Goal: Task Accomplishment & Management: Use online tool/utility

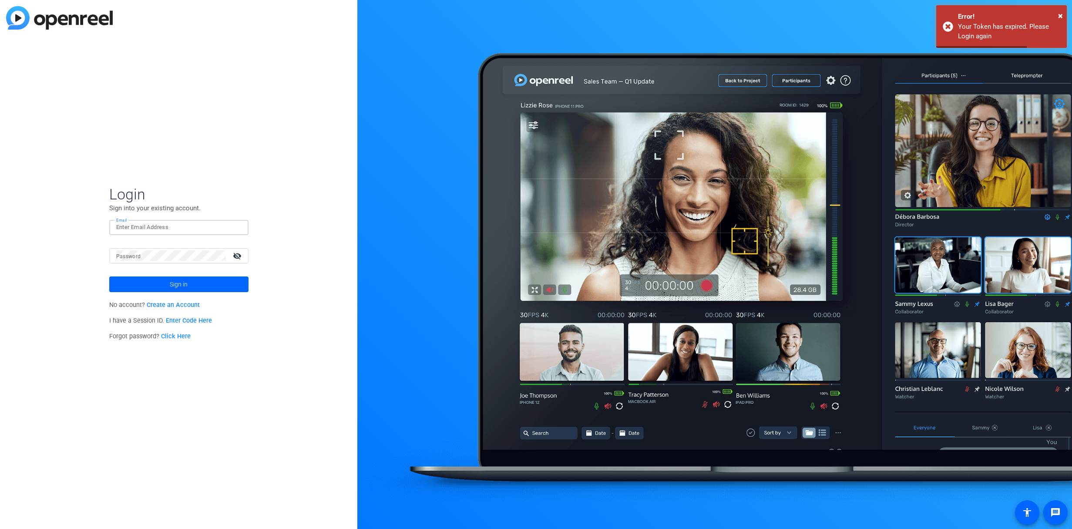
click at [167, 226] on input "Email" at bounding box center [178, 227] width 125 height 10
type input "jamesm@myproxypass.com"
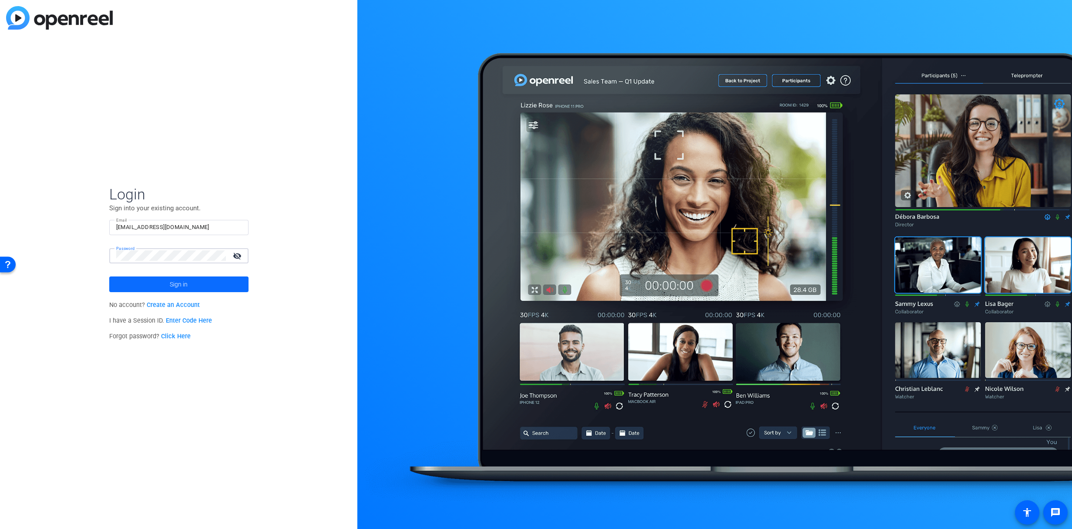
click at [109, 276] on button "Sign in" at bounding box center [178, 284] width 139 height 16
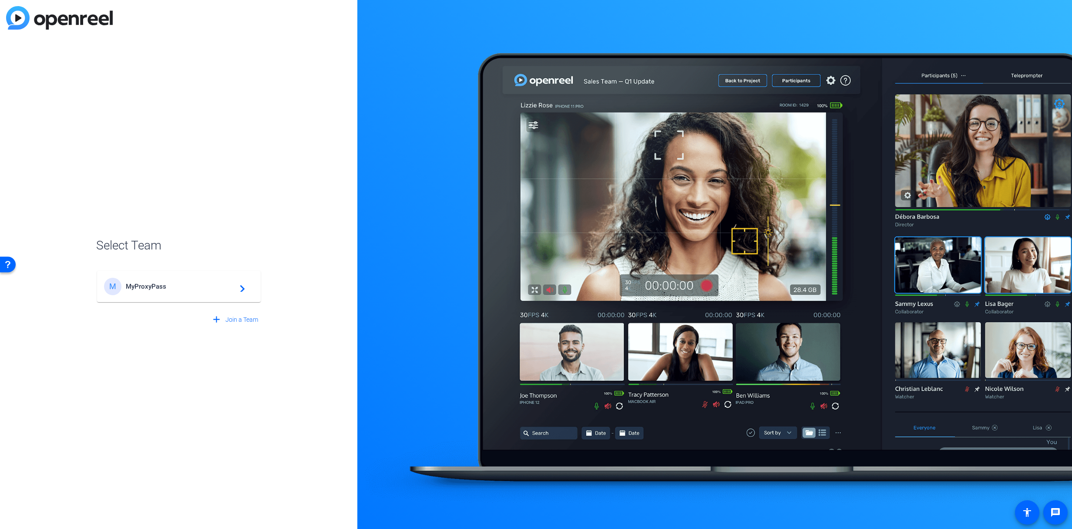
click at [160, 289] on span "MyProxyPass" at bounding box center [180, 287] width 109 height 8
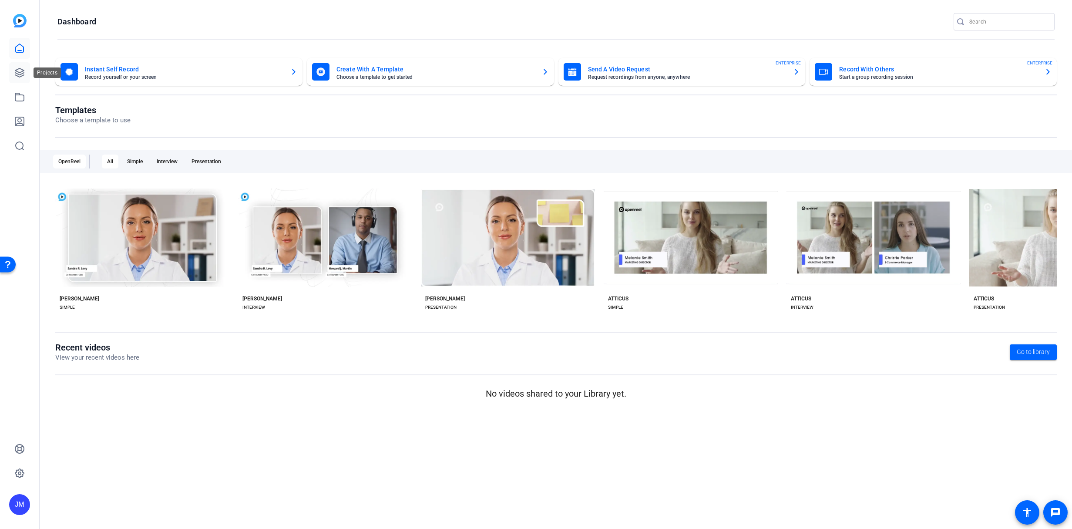
click at [28, 73] on link at bounding box center [19, 72] width 21 height 21
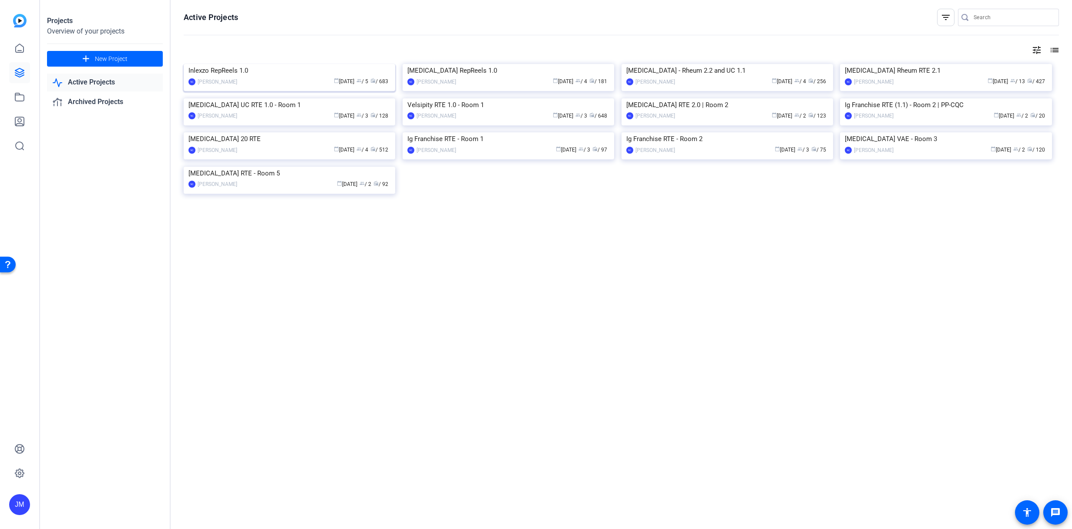
click at [287, 64] on img at bounding box center [290, 64] width 212 height 0
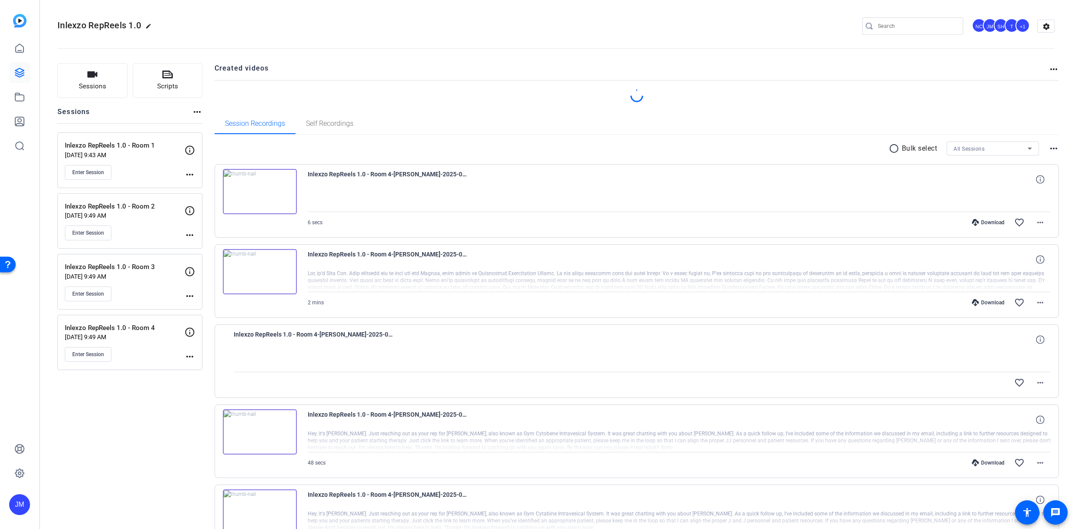
click at [139, 165] on div "Enter Session" at bounding box center [125, 172] width 120 height 15
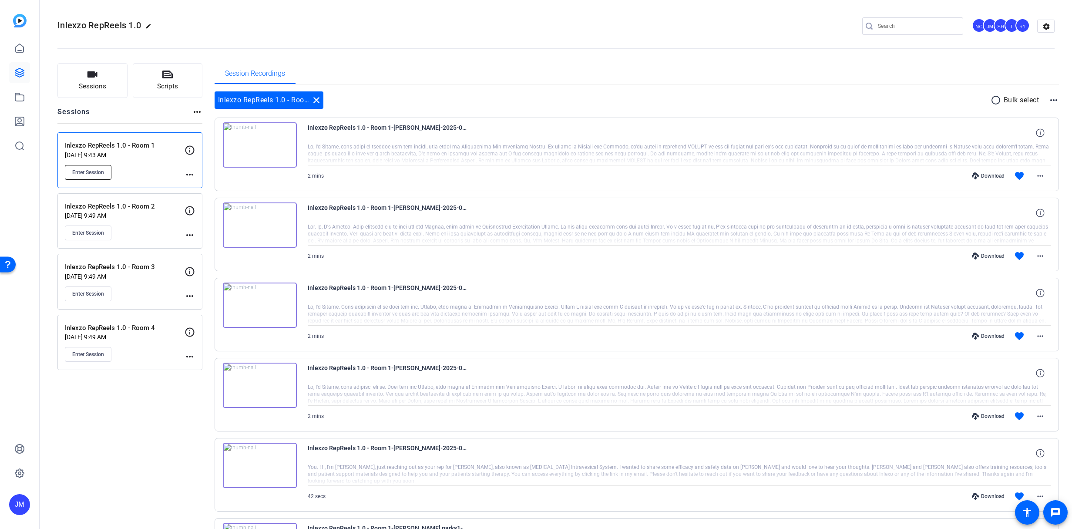
click at [91, 172] on span "Enter Session" at bounding box center [88, 172] width 32 height 7
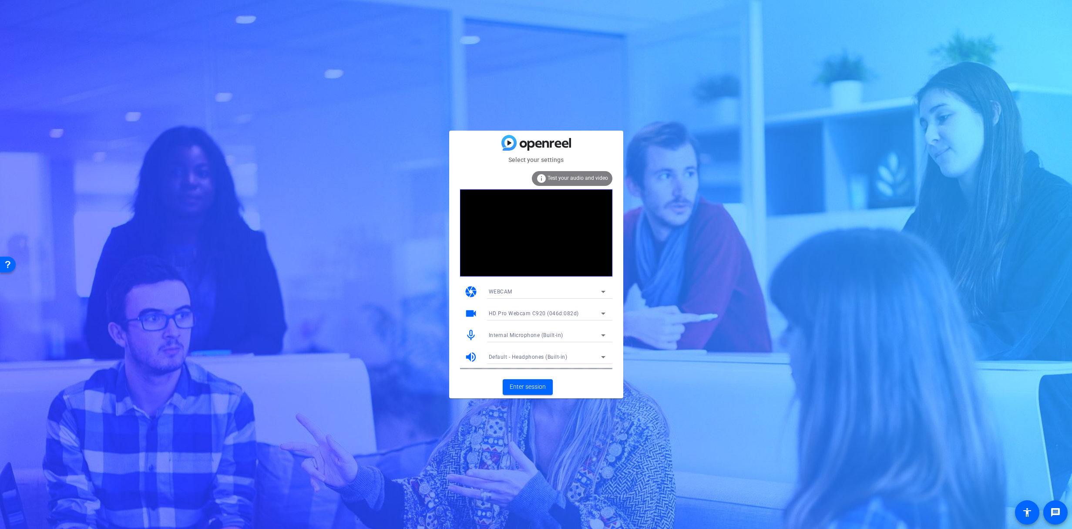
drag, startPoint x: 548, startPoint y: 329, endPoint x: 552, endPoint y: 333, distance: 5.2
click at [548, 329] on div "Internal Microphone (Built-in)" at bounding box center [547, 335] width 117 height 14
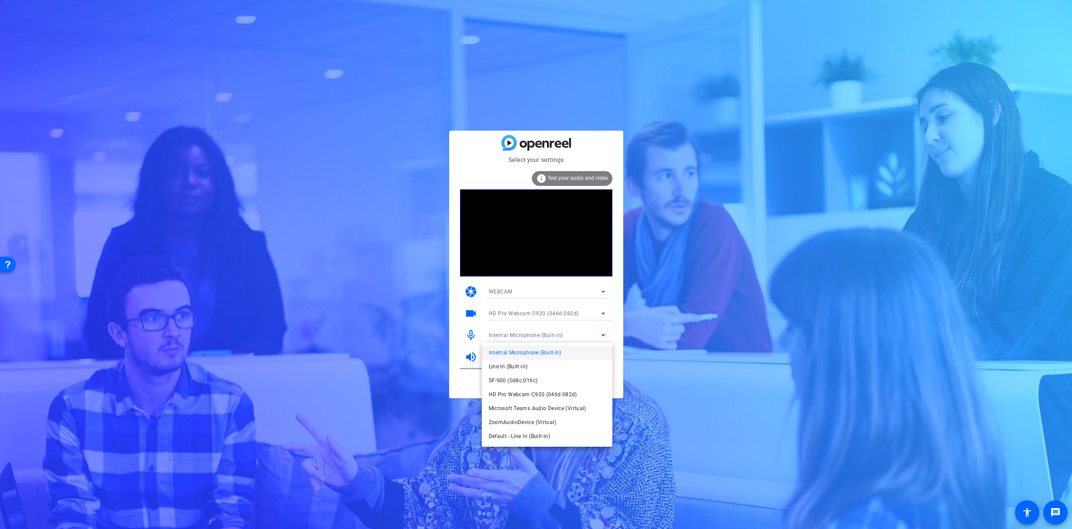
click at [554, 336] on div at bounding box center [536, 264] width 1072 height 529
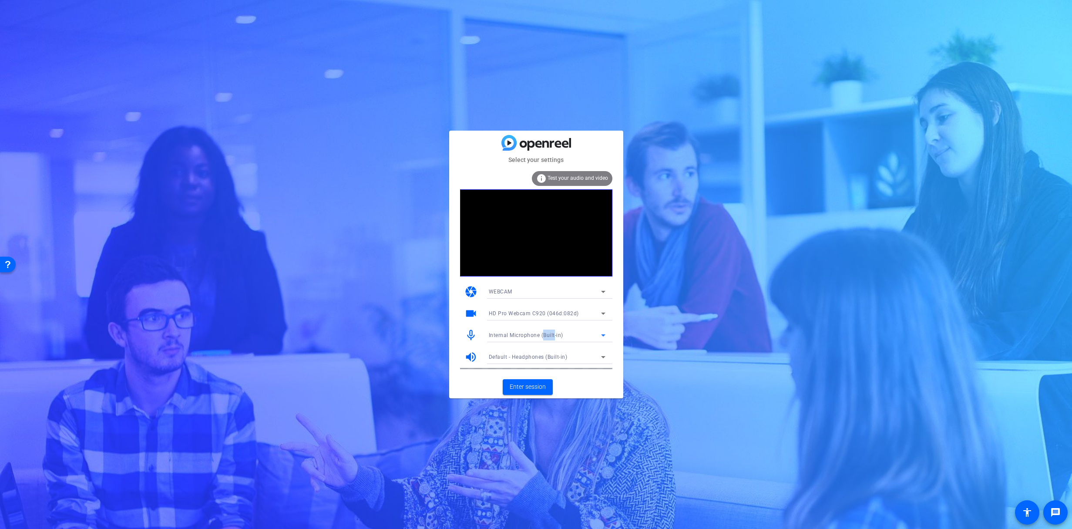
click at [553, 336] on span "Internal Microphone (Built-in)" at bounding box center [526, 335] width 74 height 6
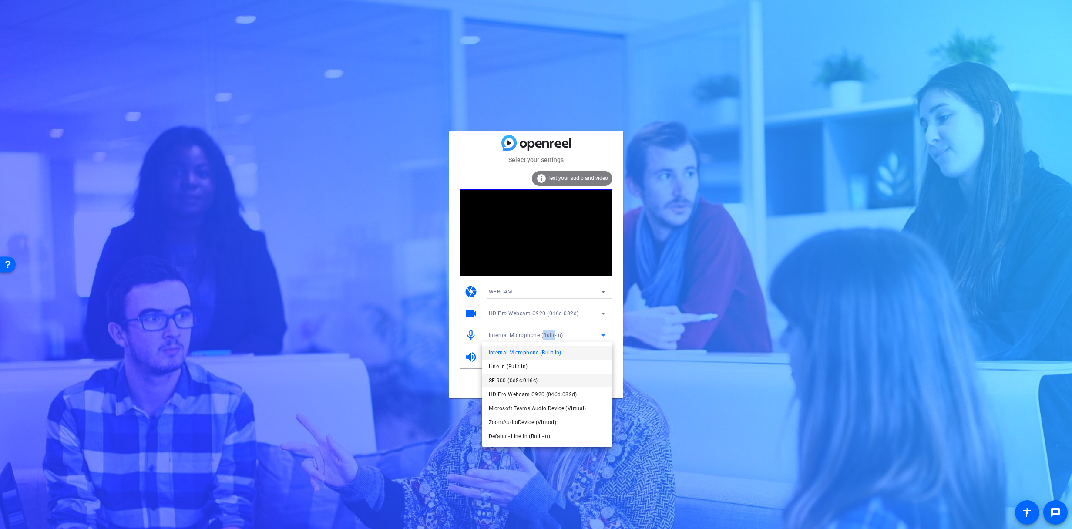
click at [518, 380] on span "SF-900 (0d8c:016c)" at bounding box center [513, 380] width 49 height 10
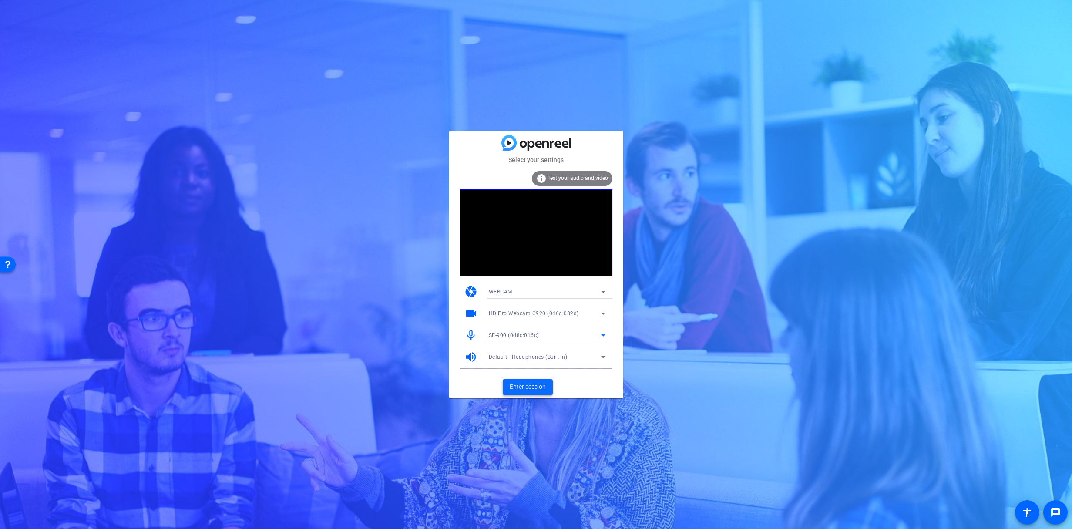
click at [540, 387] on span "Enter session" at bounding box center [528, 386] width 36 height 9
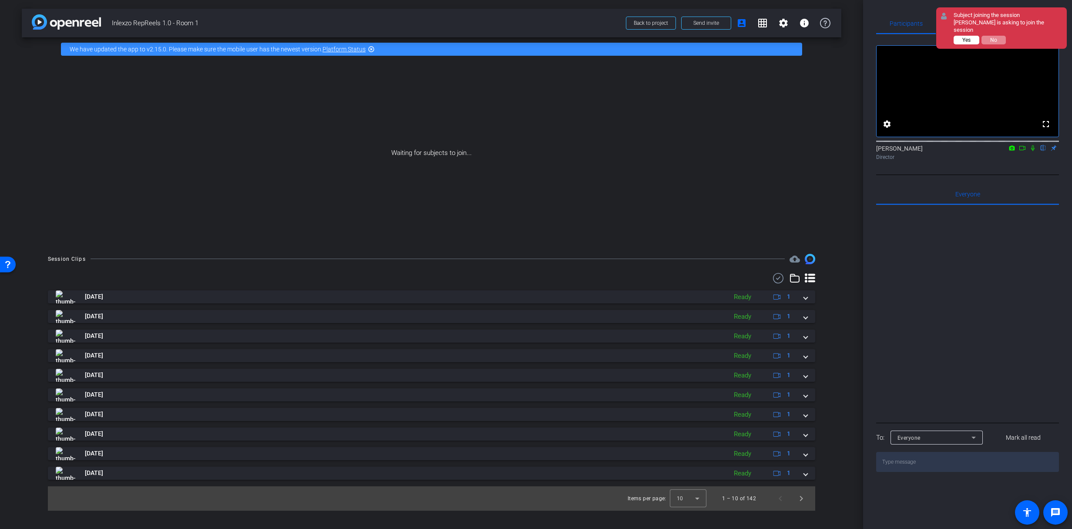
click at [963, 37] on span "Yes" at bounding box center [966, 40] width 8 height 6
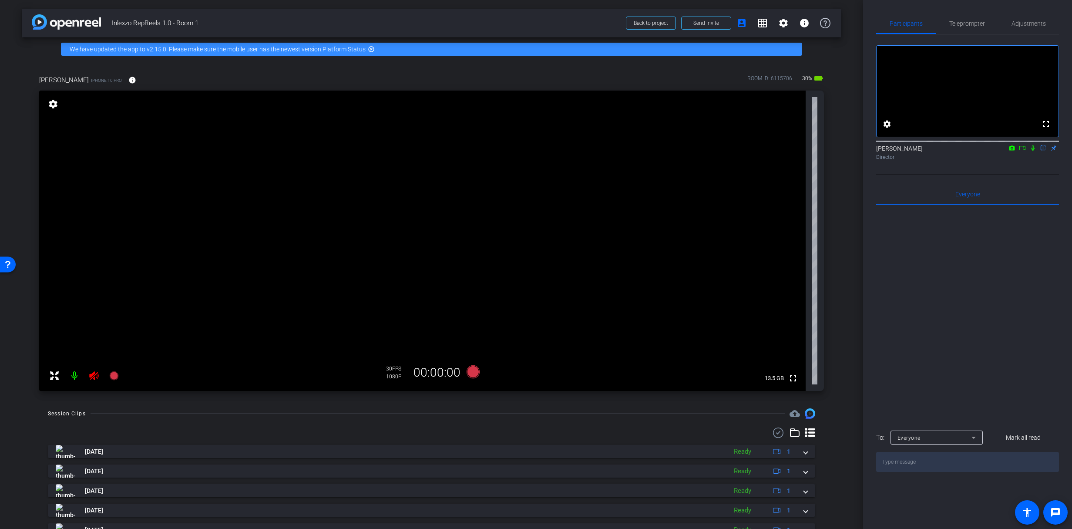
click at [92, 377] on icon at bounding box center [93, 375] width 9 height 9
click at [1013, 15] on span "Adjustments" at bounding box center [1029, 23] width 34 height 21
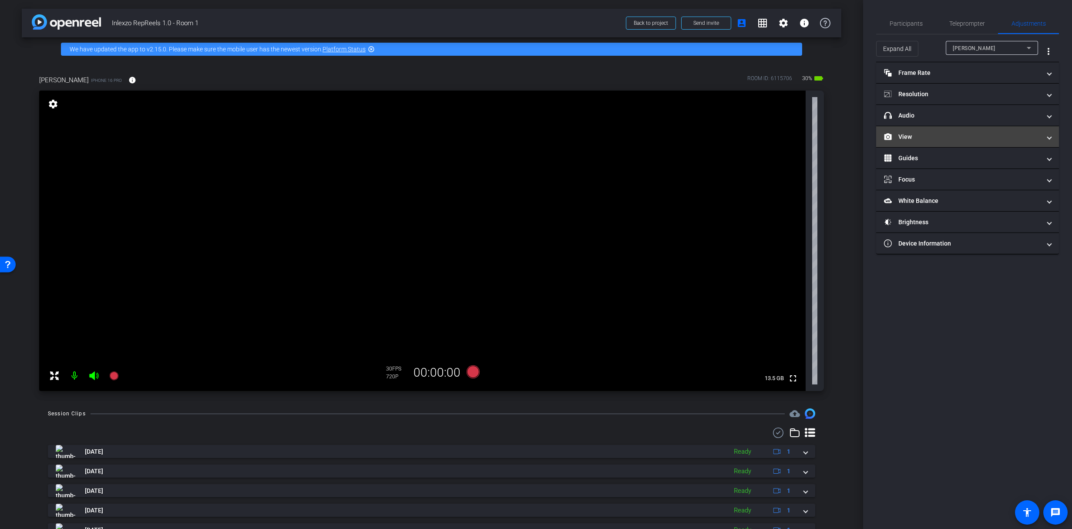
click at [912, 137] on mat-panel-title "View" at bounding box center [962, 136] width 157 height 9
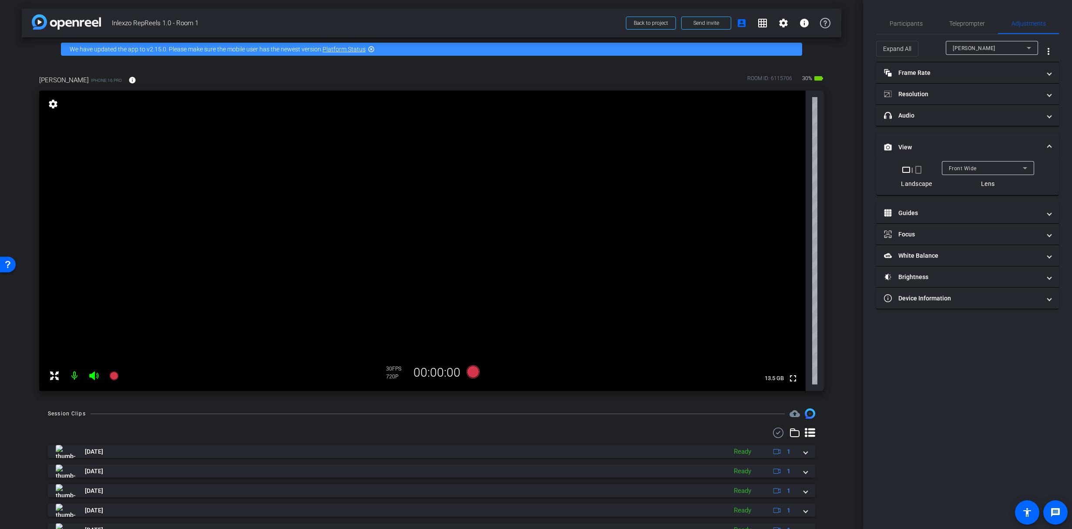
click at [917, 169] on mat-icon "crop_portrait" at bounding box center [918, 170] width 10 height 10
click at [963, 25] on span "Teleprompter" at bounding box center [967, 23] width 36 height 6
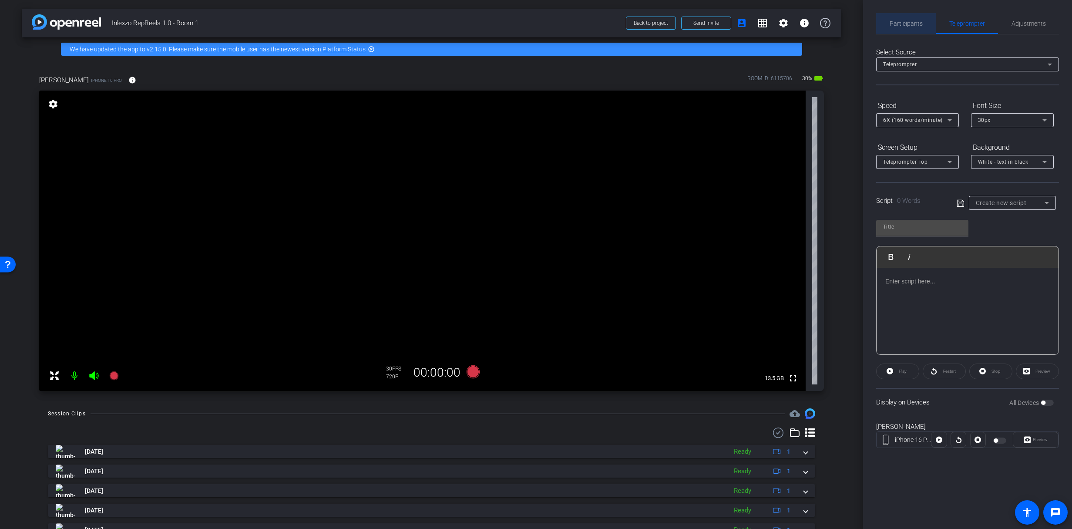
click at [918, 21] on span "Participants" at bounding box center [906, 23] width 33 height 6
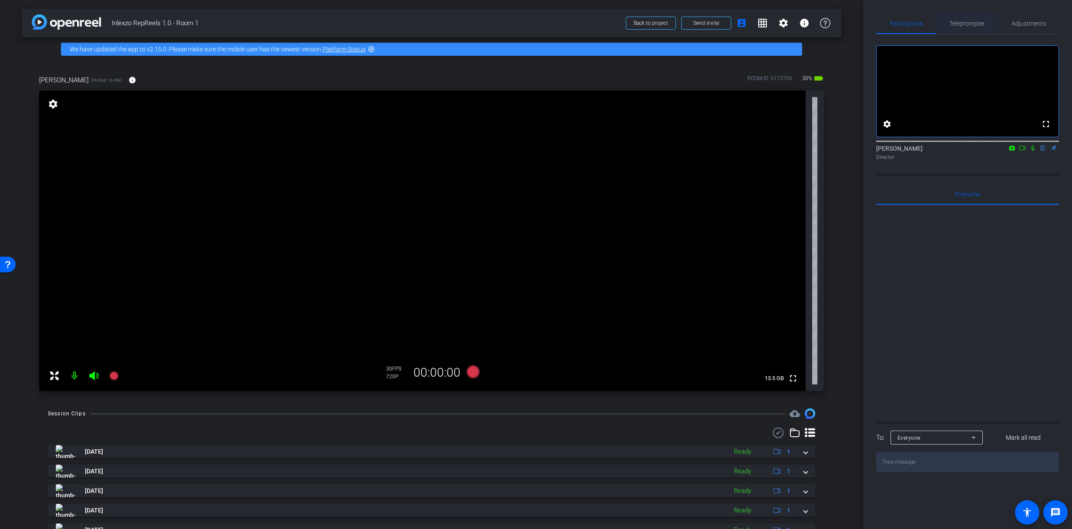
click at [958, 27] on span "Teleprompter" at bounding box center [967, 23] width 36 height 21
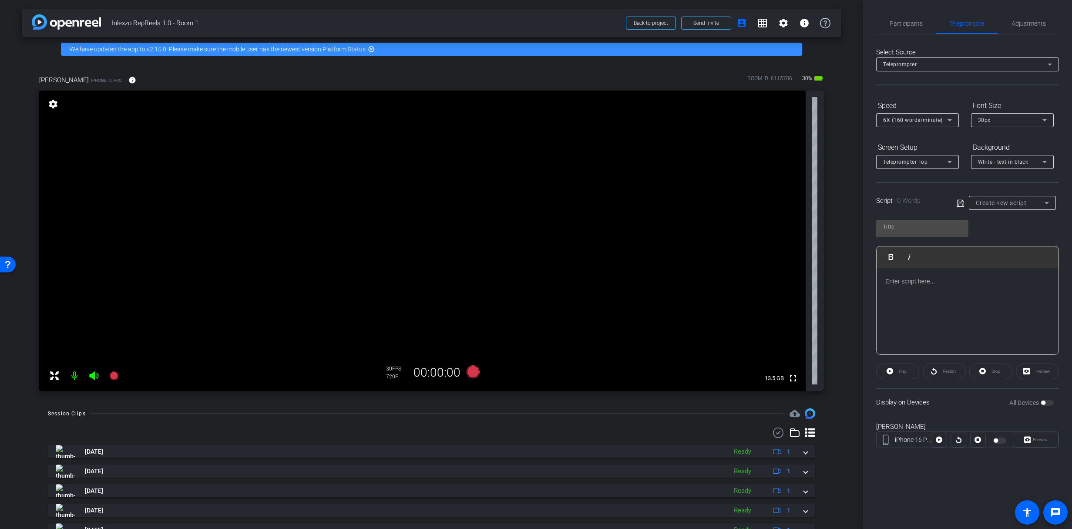
scroll to position [2, 0]
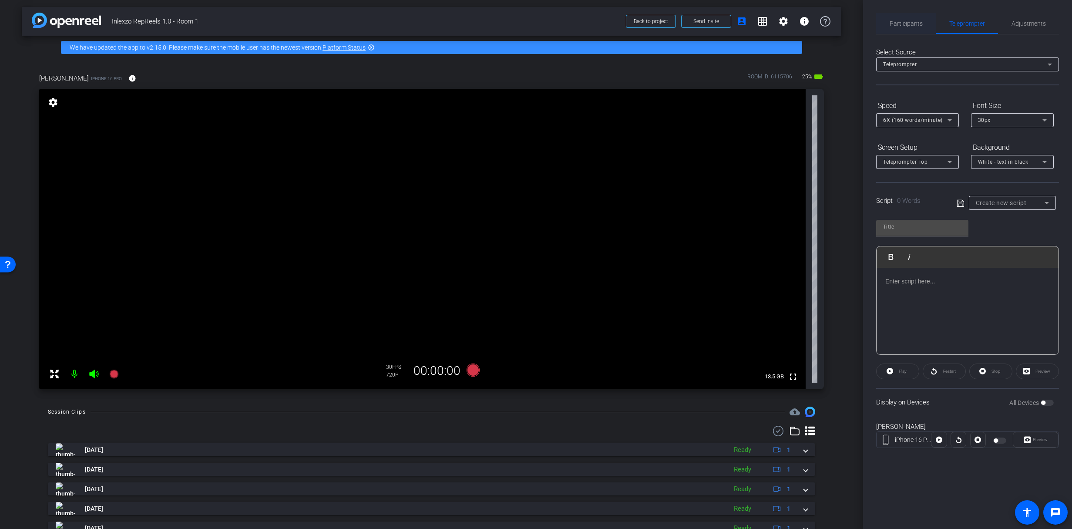
click at [902, 26] on span "Participants" at bounding box center [906, 23] width 33 height 6
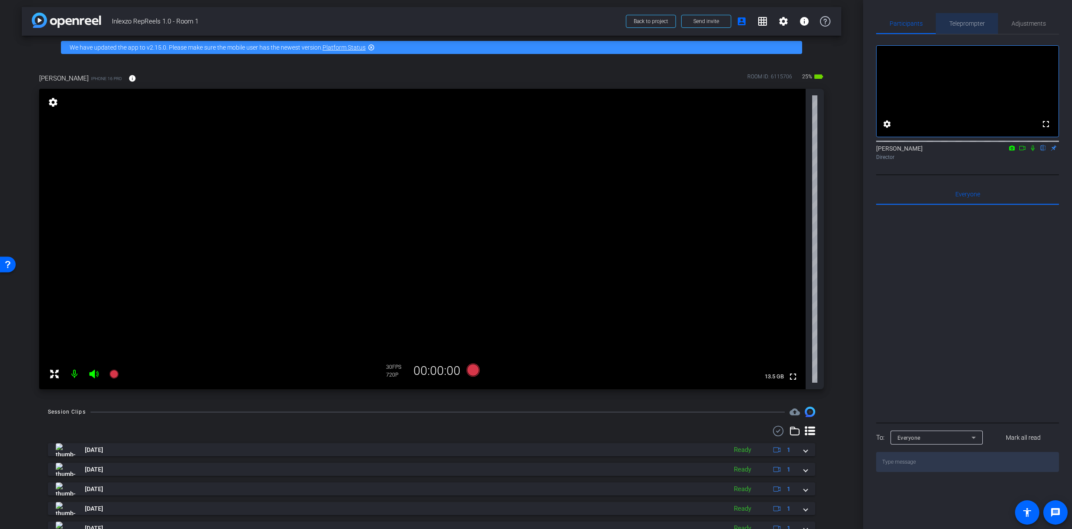
click at [973, 19] on span "Teleprompter" at bounding box center [967, 23] width 36 height 21
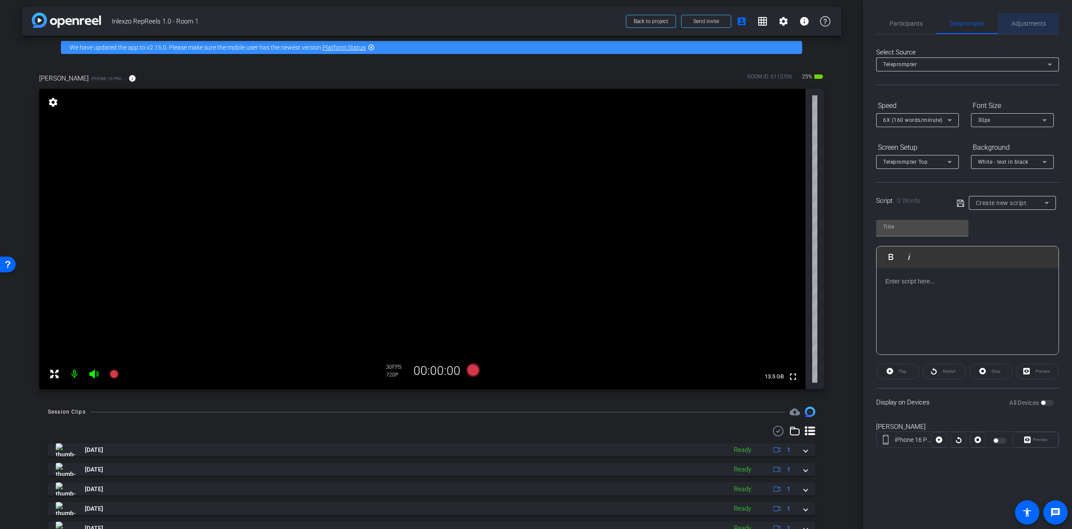
click at [1025, 21] on span "Adjustments" at bounding box center [1029, 23] width 34 height 6
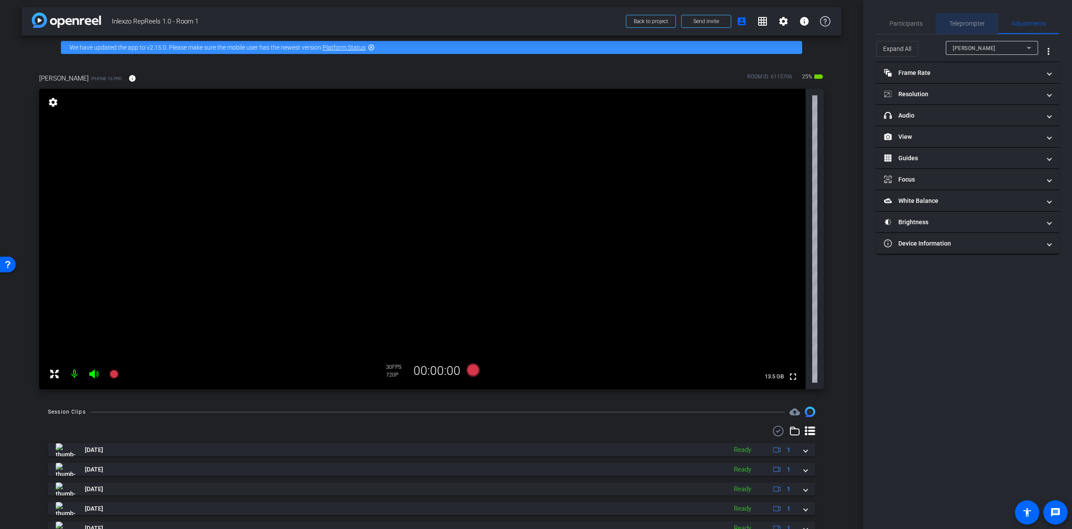
click at [955, 23] on span "Teleprompter" at bounding box center [967, 23] width 36 height 6
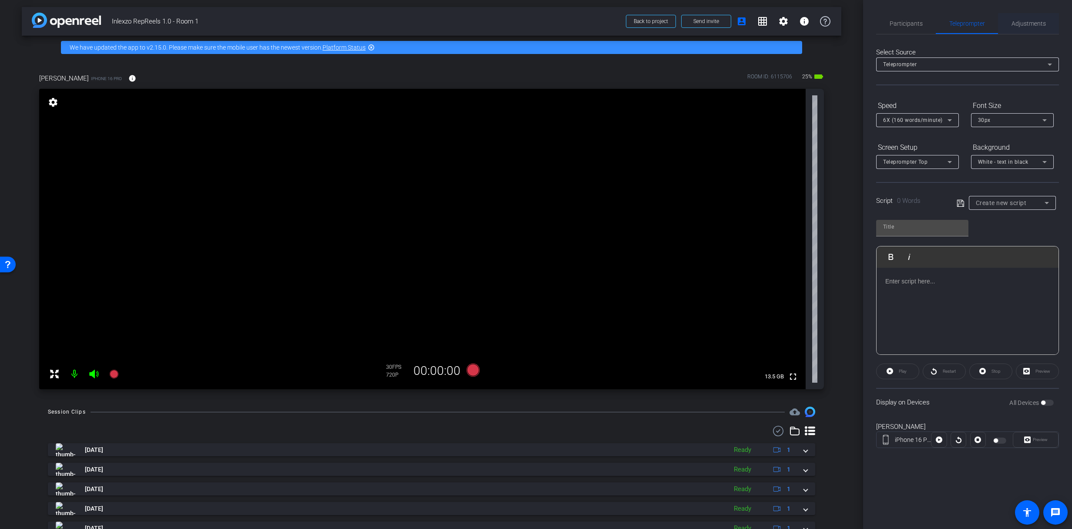
click at [1025, 21] on span "Adjustments" at bounding box center [1029, 23] width 34 height 6
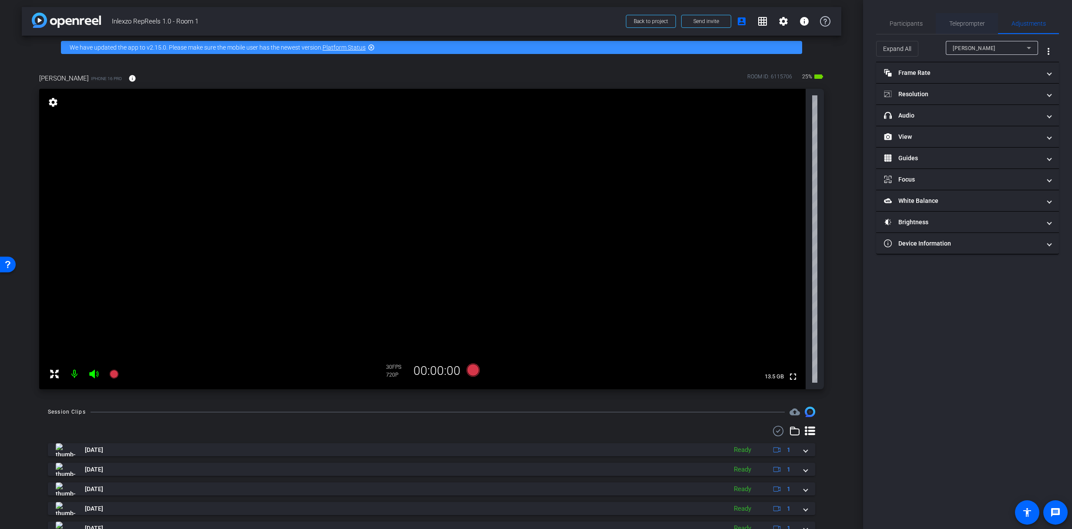
click at [951, 29] on span "Teleprompter" at bounding box center [967, 23] width 36 height 21
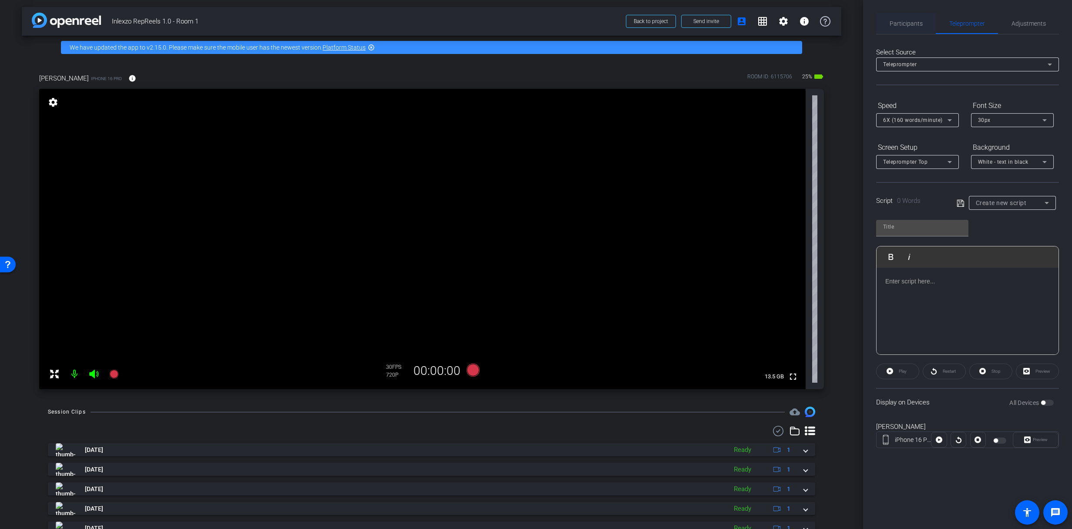
click at [898, 16] on span "Participants" at bounding box center [906, 23] width 33 height 21
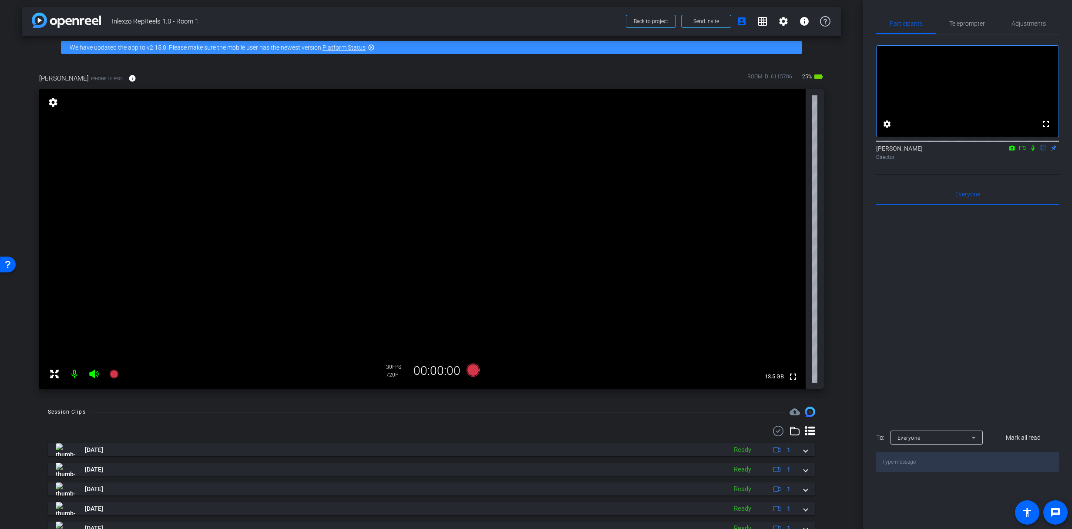
click at [972, 9] on div "Participants Teleprompter Adjustments fullscreen settings [PERSON_NAME] flip Di…" at bounding box center [967, 264] width 209 height 529
click at [970, 16] on span "Teleprompter" at bounding box center [967, 23] width 36 height 21
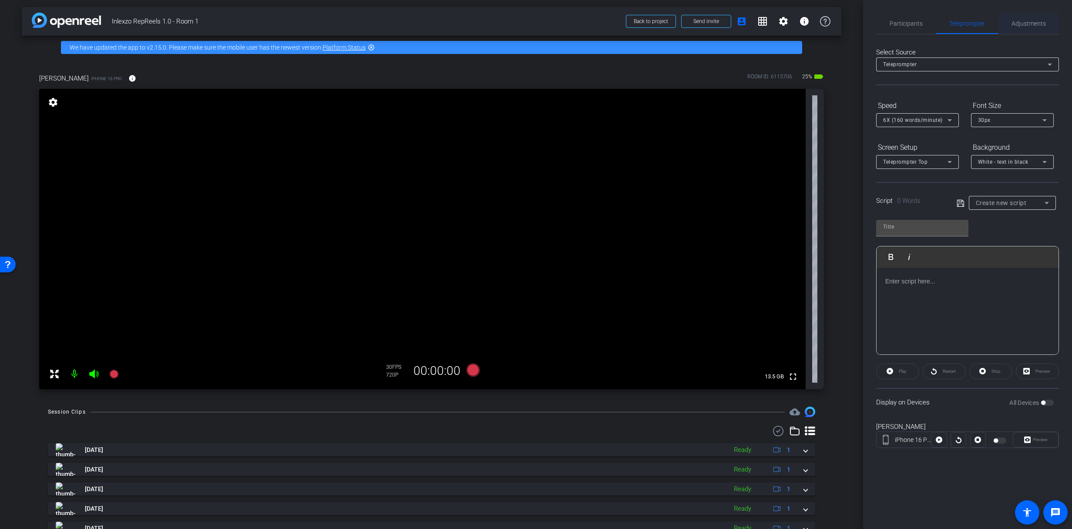
click at [1023, 27] on span "Adjustments" at bounding box center [1029, 23] width 34 height 6
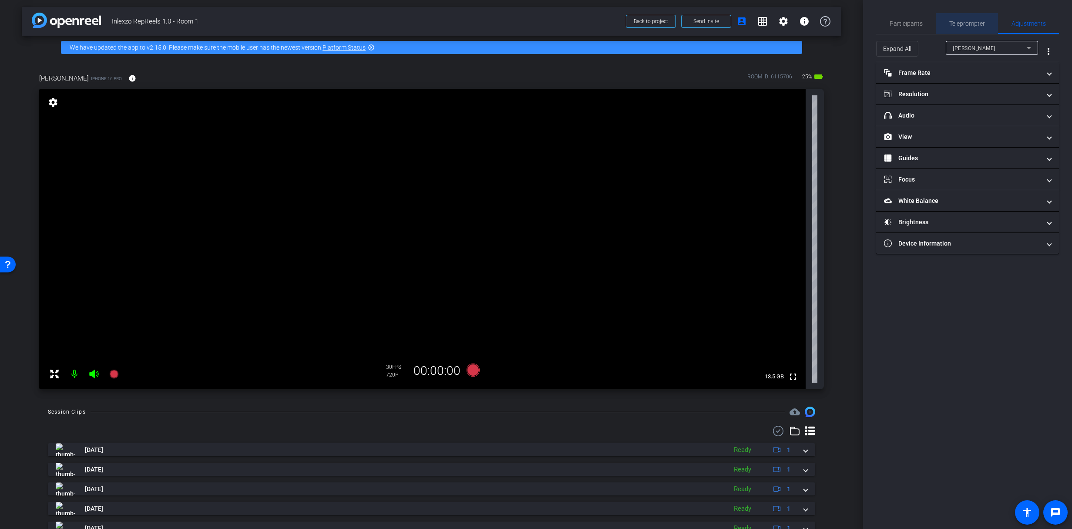
click at [968, 30] on span "Teleprompter" at bounding box center [967, 23] width 36 height 21
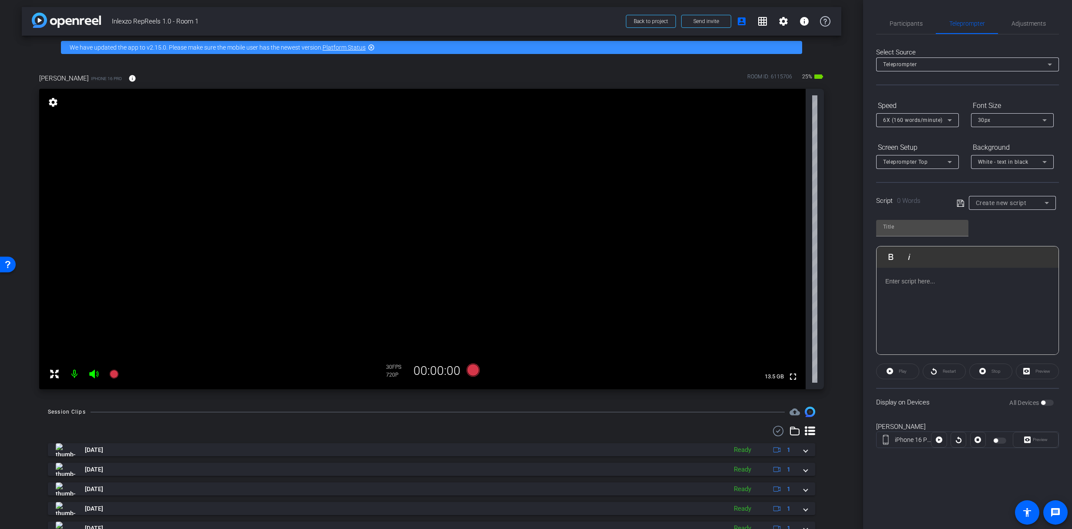
click at [1003, 208] on div "Create new script" at bounding box center [1012, 203] width 73 height 14
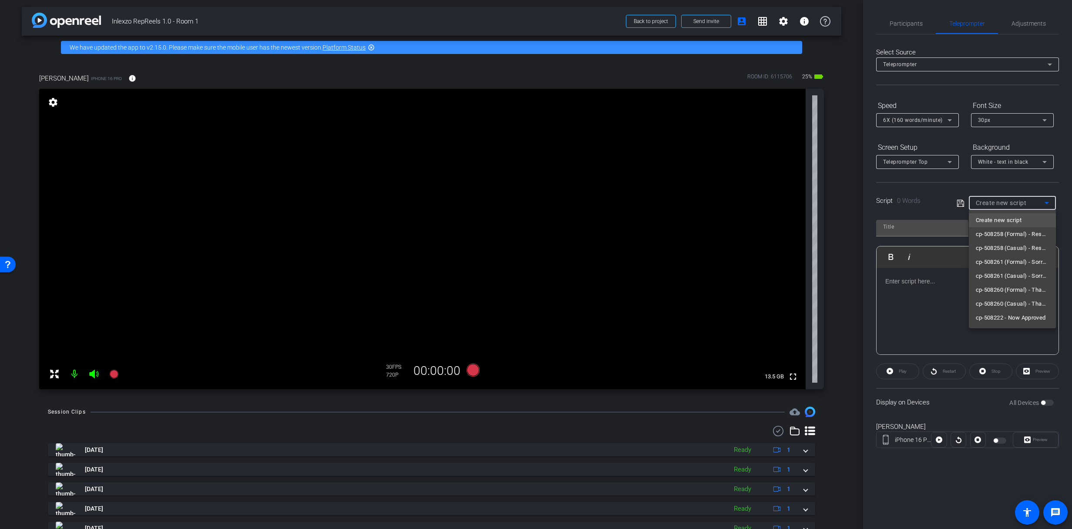
click at [1004, 205] on div at bounding box center [536, 264] width 1072 height 529
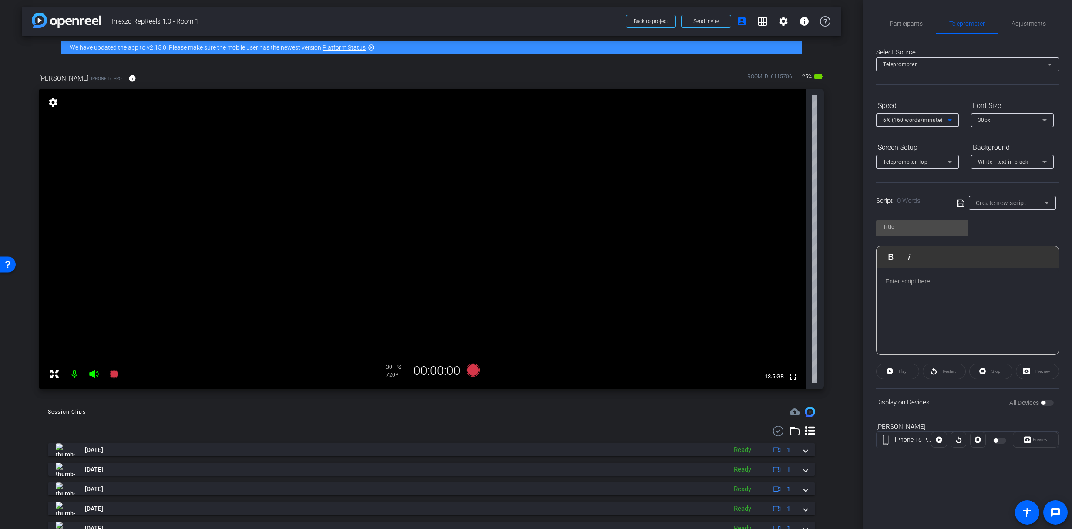
click at [933, 119] on span "6X (160 words/minute)" at bounding box center [913, 120] width 60 height 6
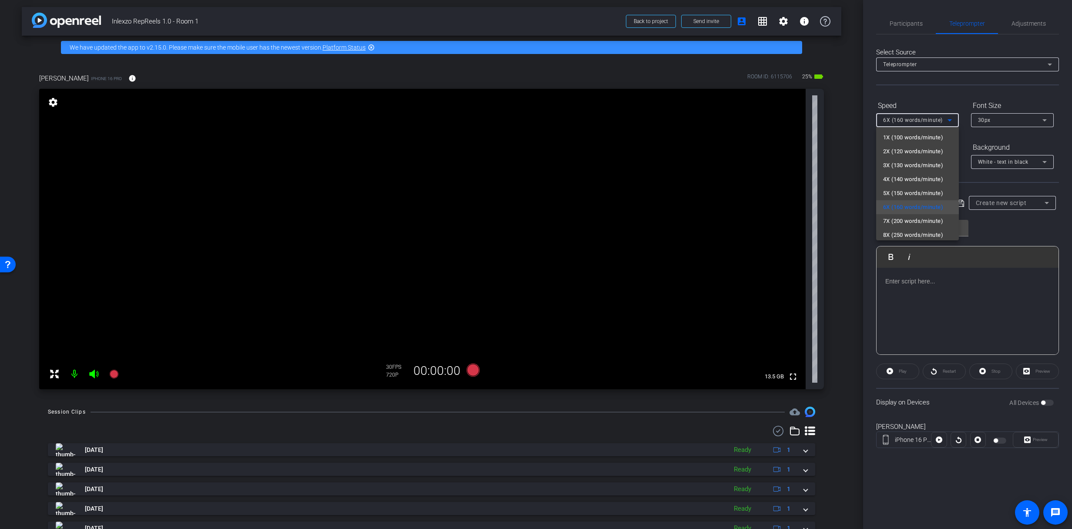
click at [932, 119] on div at bounding box center [536, 264] width 1072 height 529
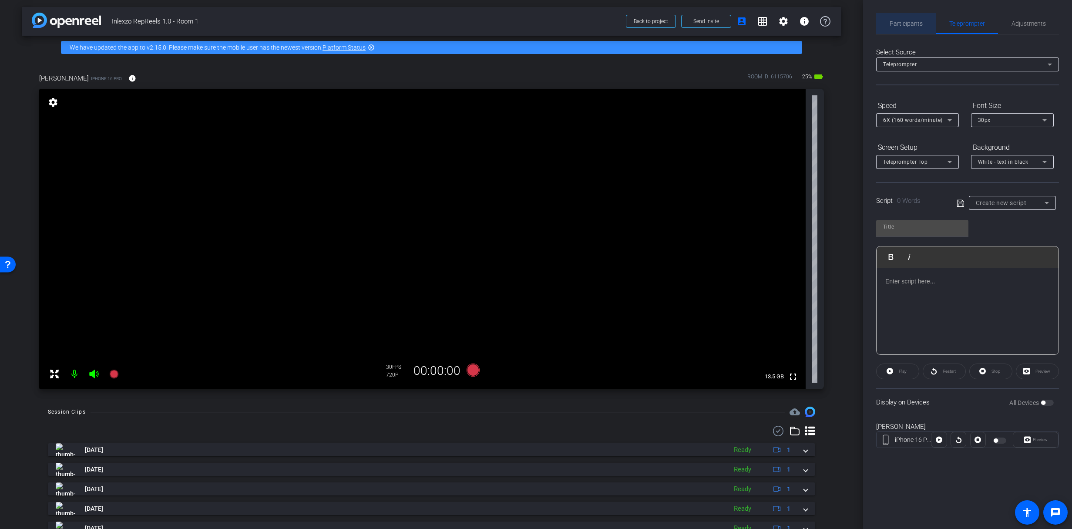
click at [921, 23] on span "Participants" at bounding box center [906, 23] width 33 height 6
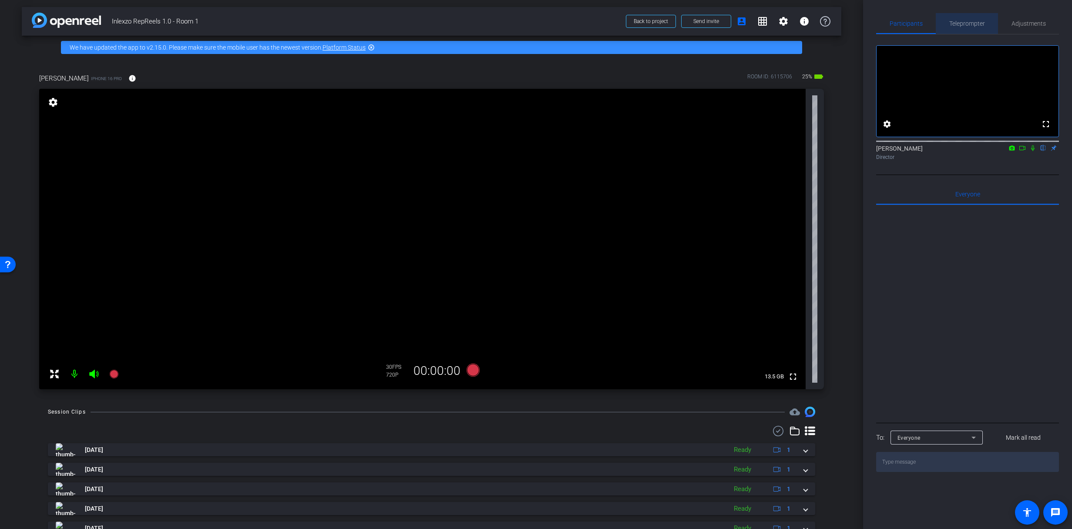
click at [986, 22] on div "Teleprompter" at bounding box center [967, 23] width 62 height 21
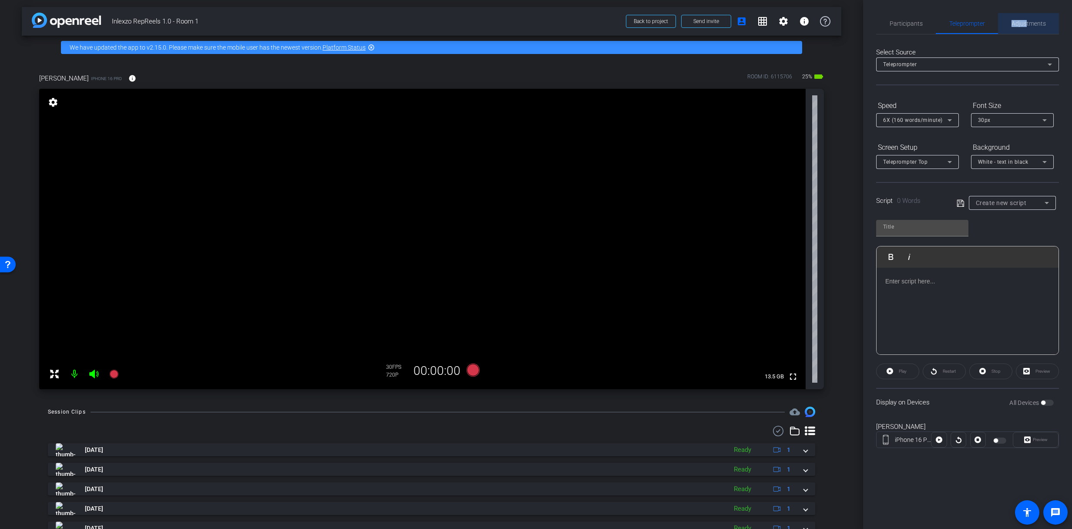
click at [1028, 20] on span "Adjustments" at bounding box center [1029, 23] width 34 height 6
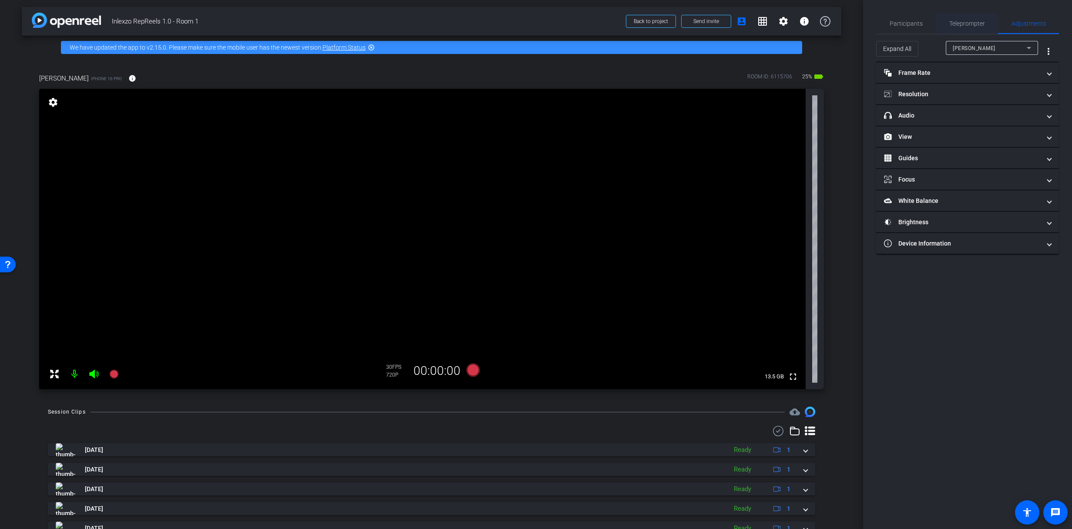
click at [972, 21] on span "Teleprompter" at bounding box center [967, 23] width 36 height 6
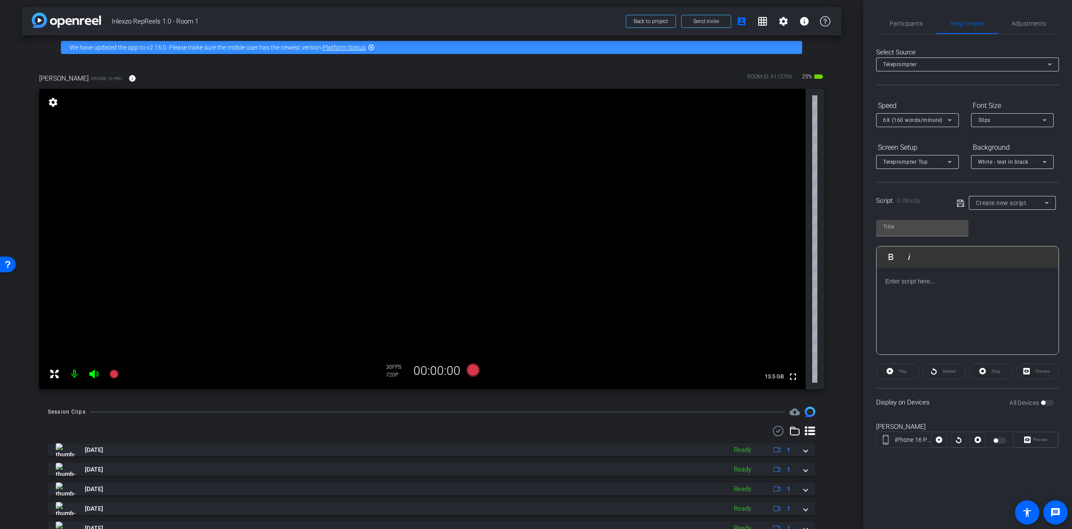
click at [1012, 204] on span "Create new script" at bounding box center [1001, 202] width 51 height 7
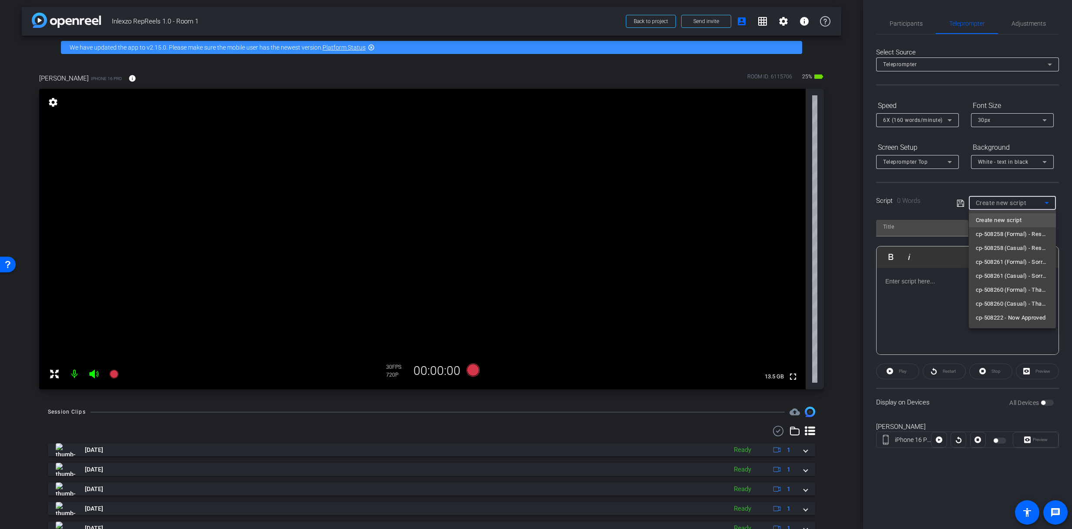
drag, startPoint x: 1011, startPoint y: 246, endPoint x: 1023, endPoint y: 252, distance: 13.4
click at [1013, 246] on span "cp-508258 (Casual) - Resources to Share" at bounding box center [1012, 248] width 73 height 10
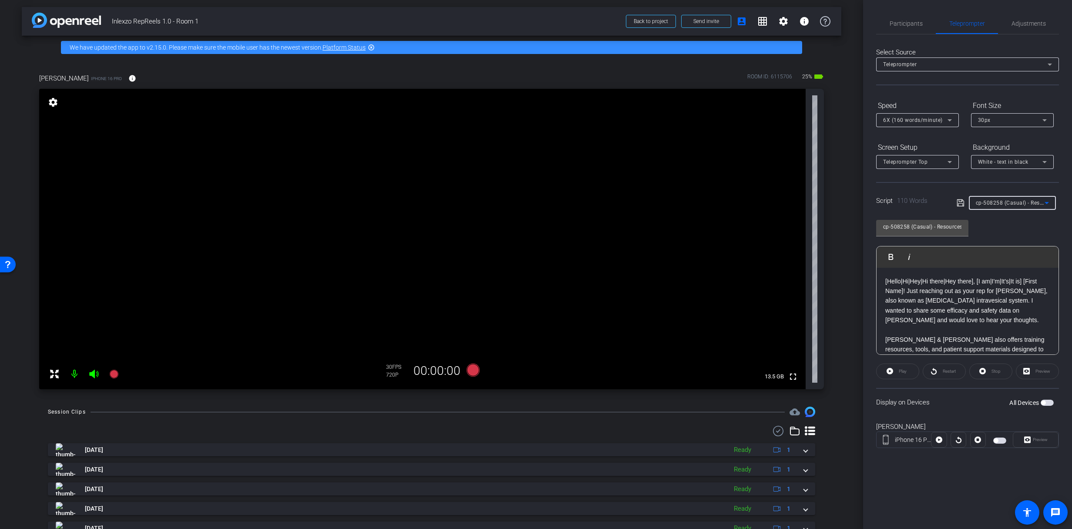
click at [1042, 400] on span "button" at bounding box center [1043, 402] width 4 height 4
click at [1039, 439] on span "Preview" at bounding box center [1040, 439] width 15 height 5
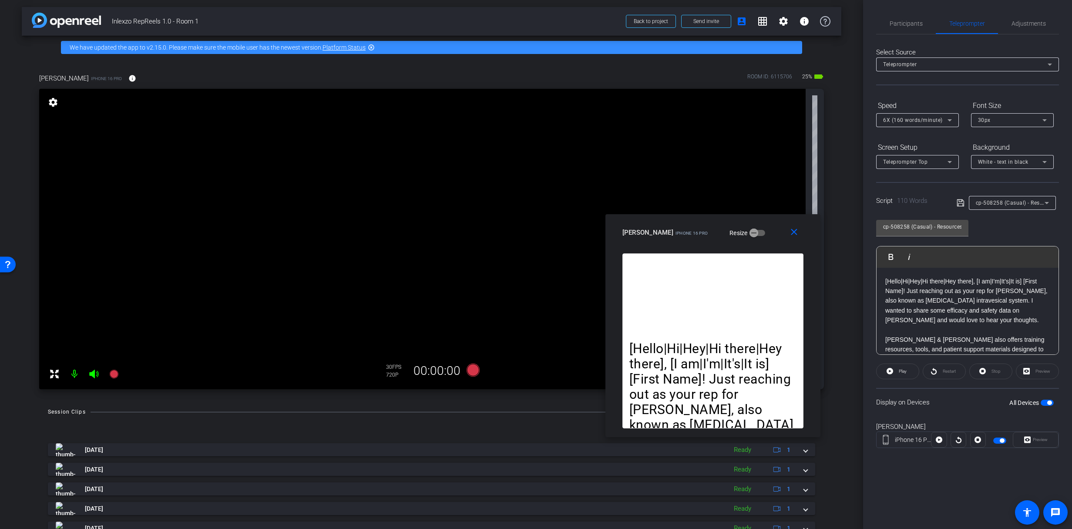
drag, startPoint x: 589, startPoint y: 167, endPoint x: 767, endPoint y: 225, distance: 187.4
click at [767, 226] on div "[PERSON_NAME] iPhone 16 Pro Resize" at bounding box center [716, 233] width 188 height 16
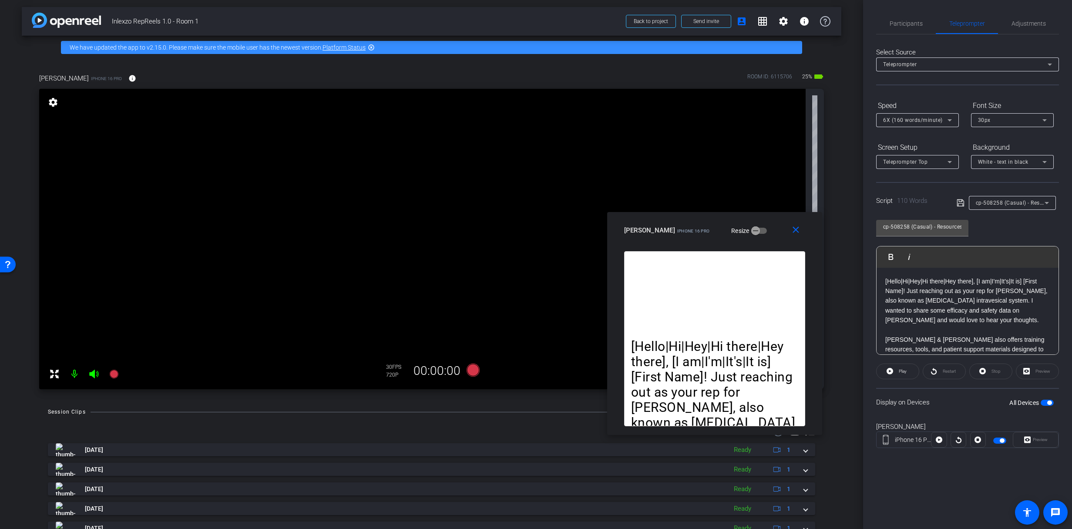
click at [1047, 402] on span "button" at bounding box center [1049, 402] width 4 height 4
click at [1047, 402] on span "button" at bounding box center [1047, 403] width 13 height 6
click at [1047, 402] on span "button" at bounding box center [1049, 402] width 4 height 4
click at [1047, 402] on span "button" at bounding box center [1047, 403] width 13 height 6
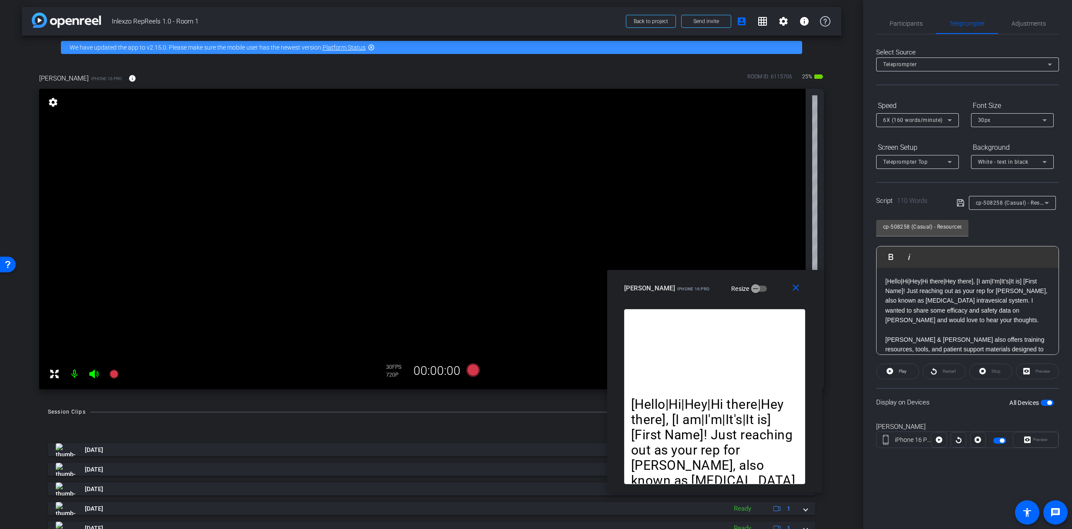
drag, startPoint x: 768, startPoint y: 222, endPoint x: 765, endPoint y: 276, distance: 54.9
click at [766, 277] on div "close [PERSON_NAME] iPhone 16 Pro Resize" at bounding box center [714, 289] width 215 height 39
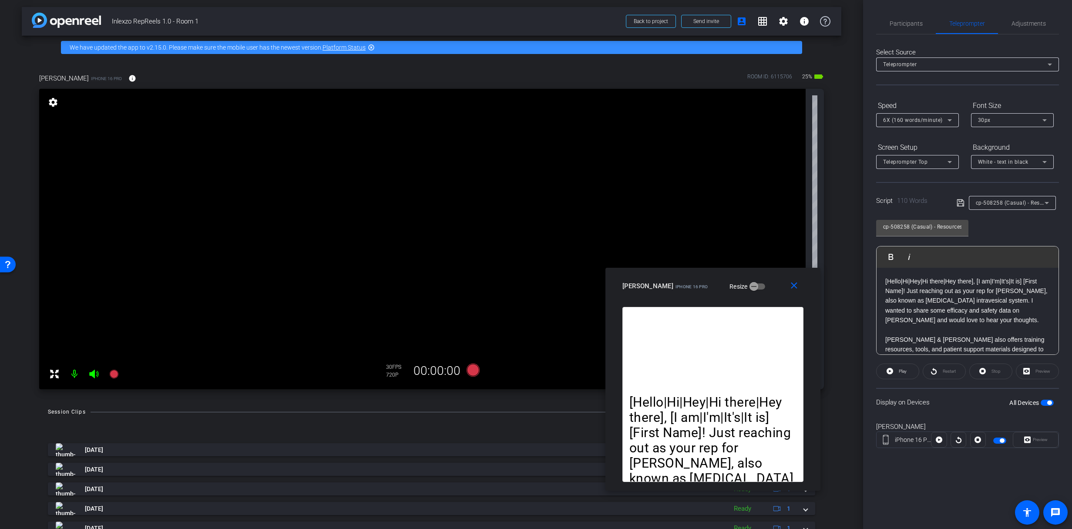
click at [937, 131] on div at bounding box center [917, 132] width 83 height 10
click at [934, 118] on span "6X (160 words/minute)" at bounding box center [913, 120] width 60 height 6
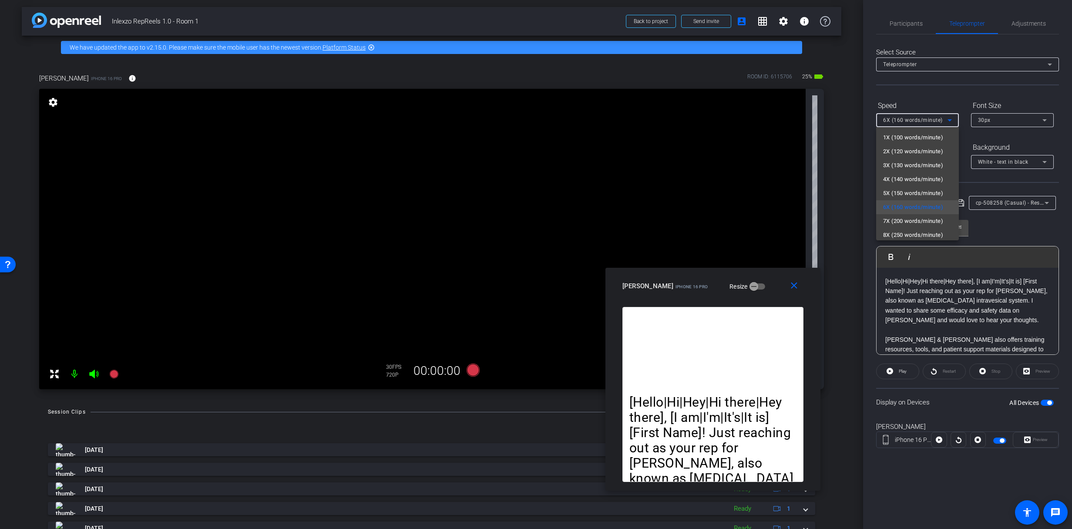
click at [980, 280] on div at bounding box center [536, 264] width 1072 height 529
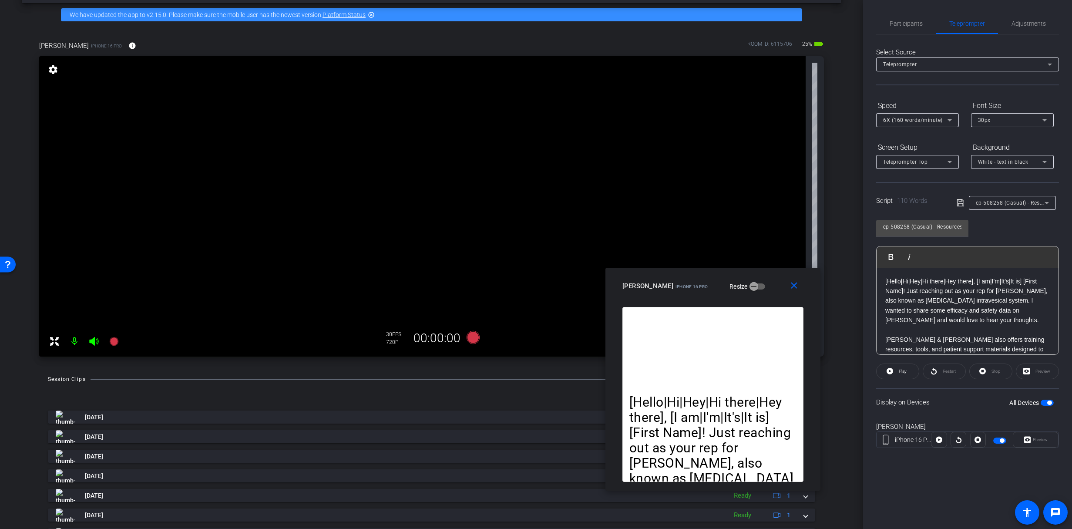
scroll to position [0, 0]
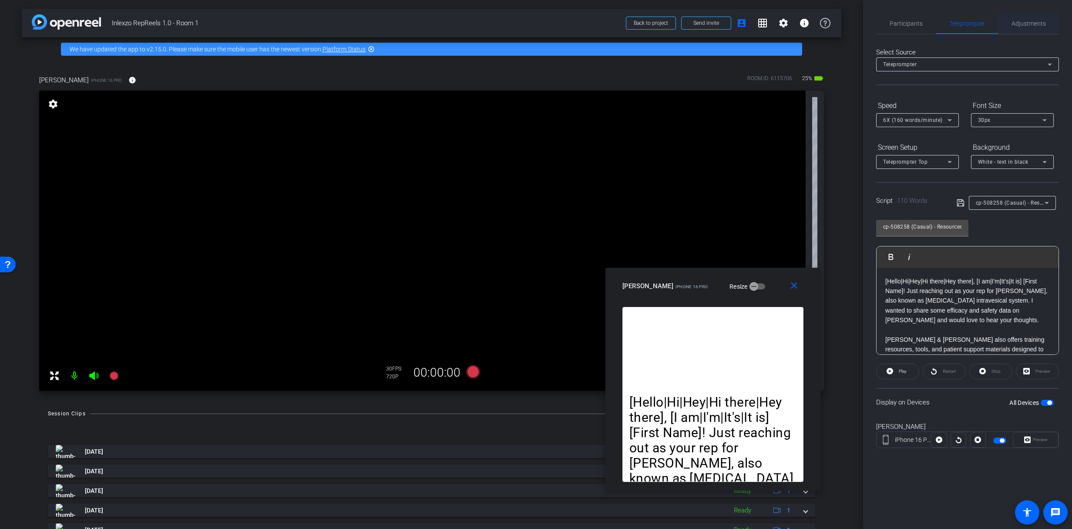
click at [1023, 21] on span "Adjustments" at bounding box center [1029, 23] width 34 height 6
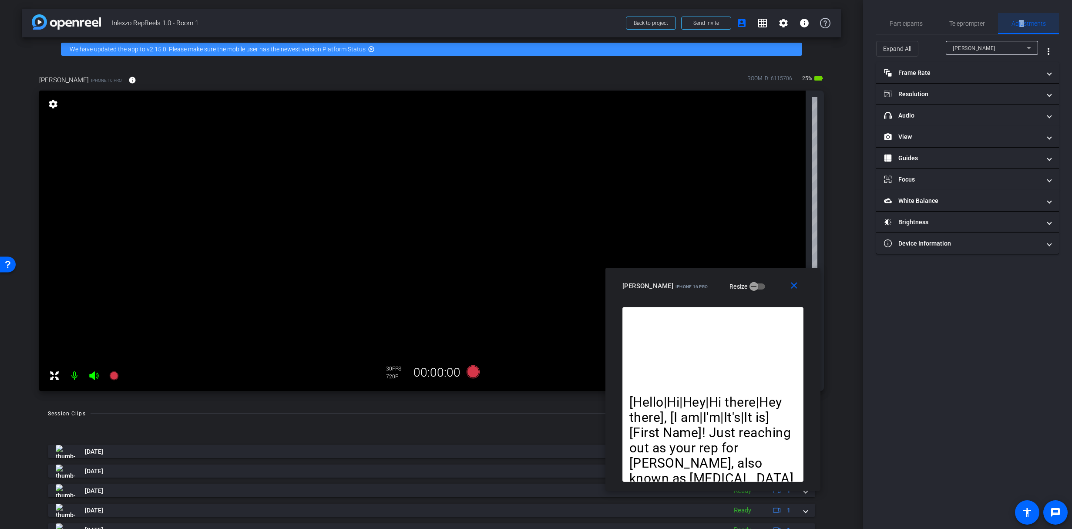
drag, startPoint x: 1023, startPoint y: 23, endPoint x: 1012, endPoint y: 23, distance: 11.3
click at [1019, 23] on span "Adjustments" at bounding box center [1029, 23] width 34 height 6
click at [959, 22] on span "Teleprompter" at bounding box center [967, 23] width 36 height 6
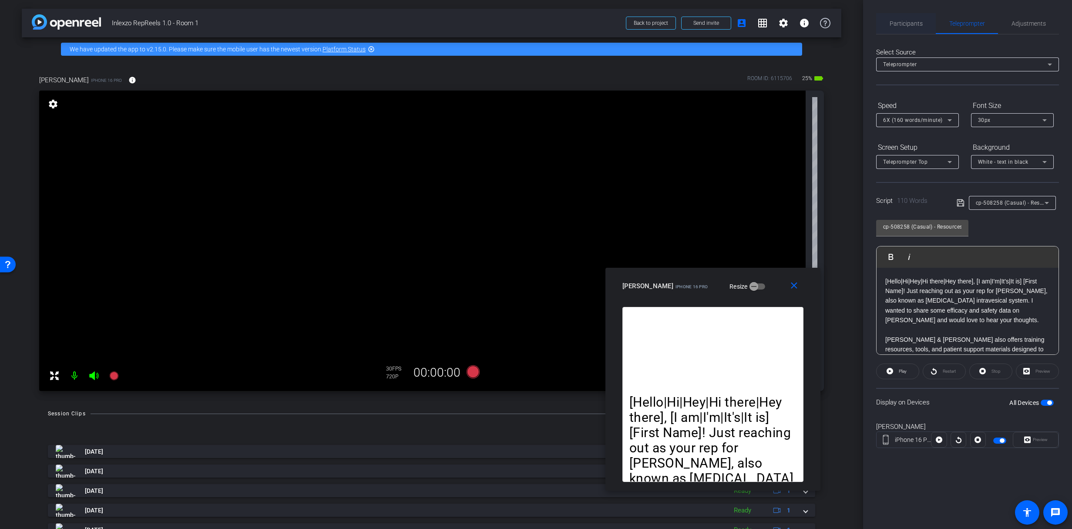
click at [905, 16] on span "Participants" at bounding box center [906, 23] width 33 height 21
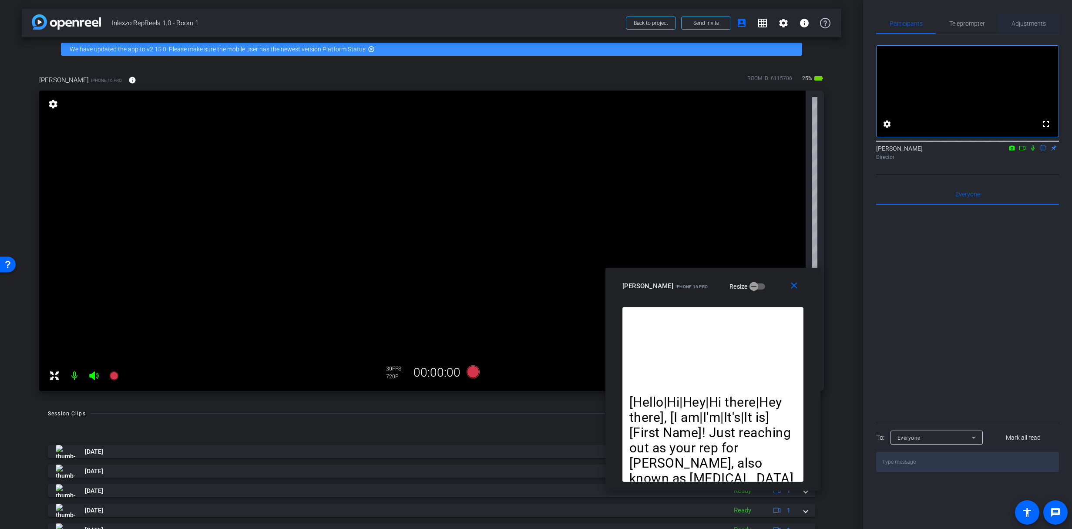
click at [974, 23] on span "Teleprompter" at bounding box center [967, 23] width 36 height 6
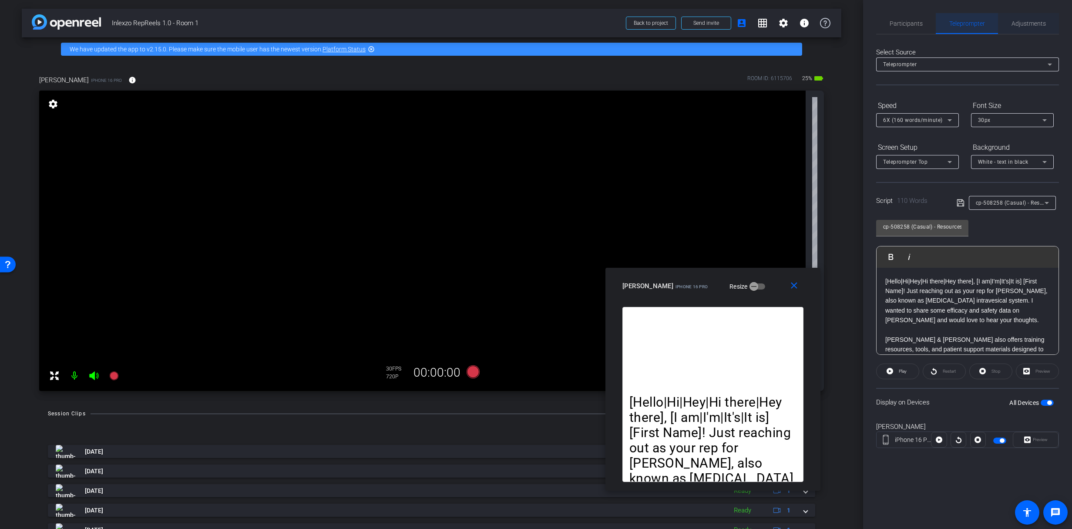
click at [1029, 25] on span "Adjustments" at bounding box center [1029, 23] width 34 height 6
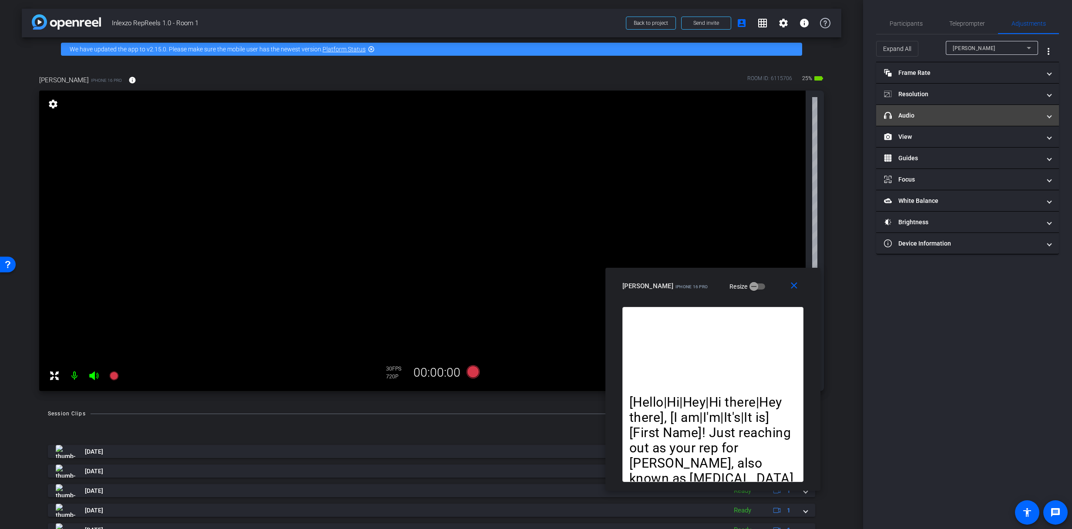
click at [920, 117] on mat-panel-title "headphone icon Audio" at bounding box center [962, 115] width 157 height 9
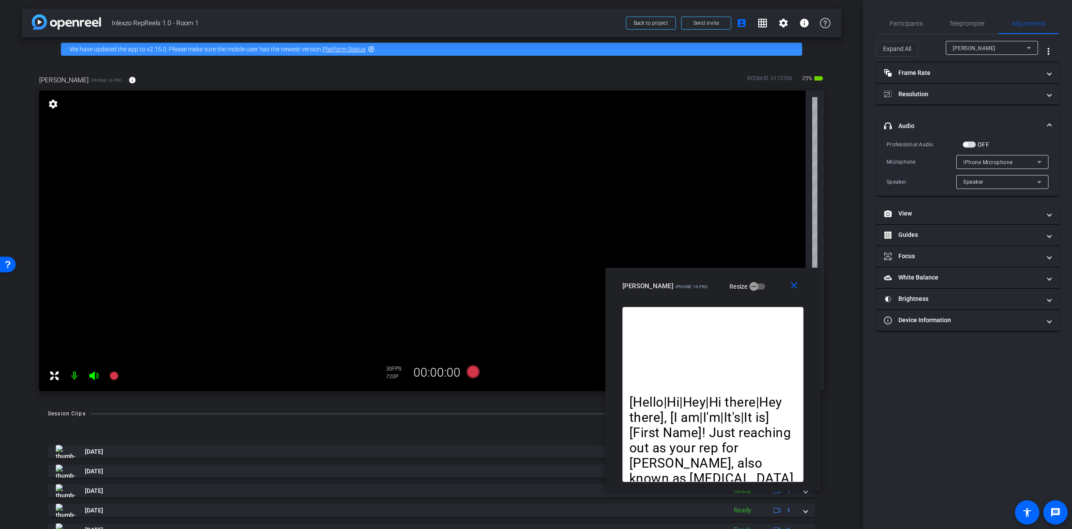
click at [923, 121] on mat-panel-title "headphone icon Audio" at bounding box center [962, 125] width 157 height 9
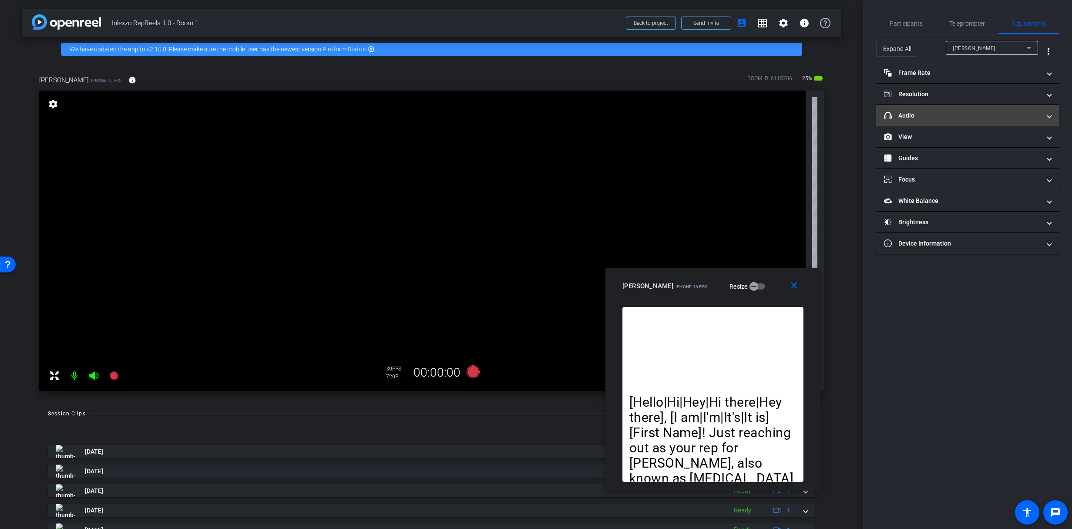
click at [939, 123] on mat-expansion-panel-header "headphone icon Audio" at bounding box center [967, 115] width 183 height 21
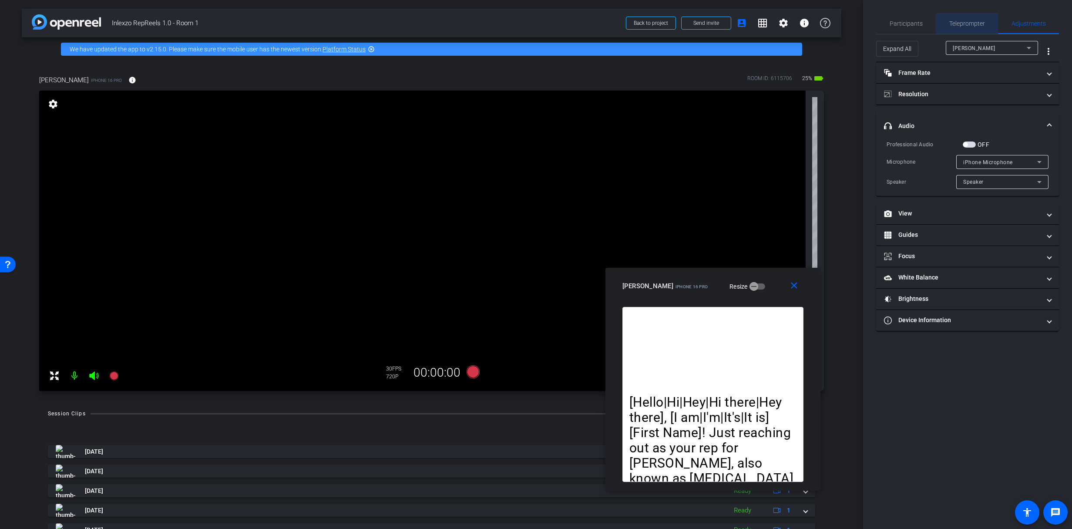
click at [962, 24] on span "Teleprompter" at bounding box center [967, 23] width 36 height 6
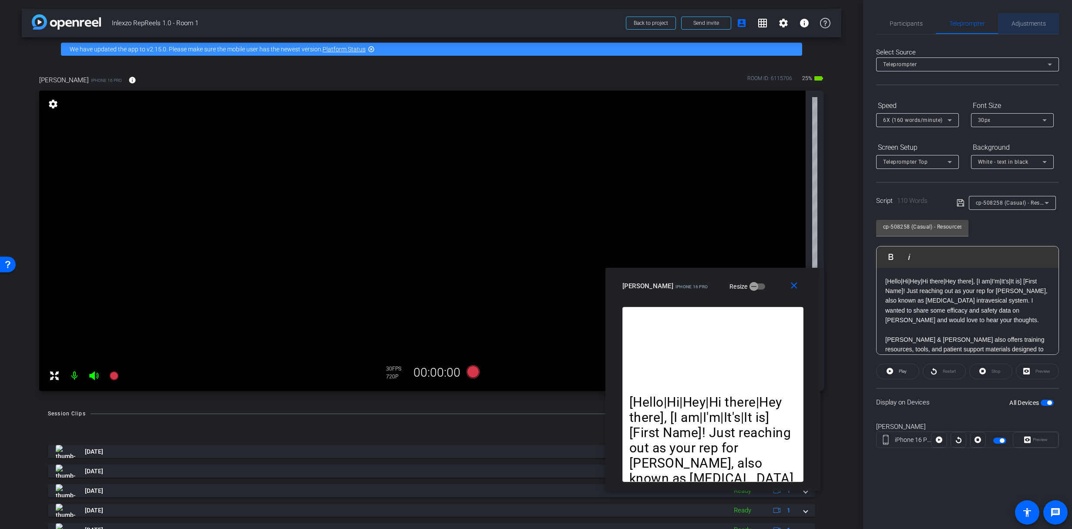
click at [1015, 30] on span "Adjustments" at bounding box center [1029, 23] width 34 height 21
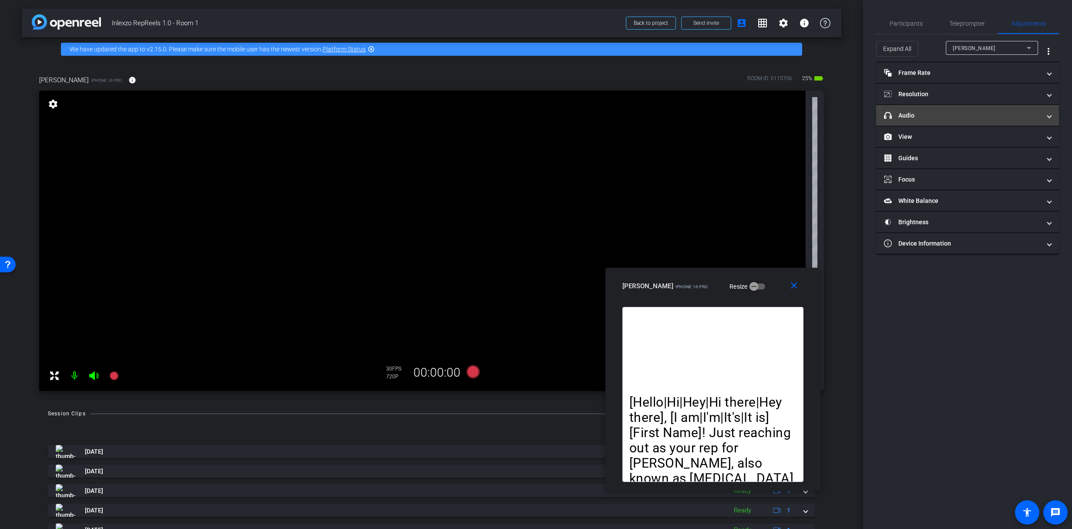
click at [927, 114] on mat-panel-title "headphone icon Audio" at bounding box center [962, 115] width 157 height 9
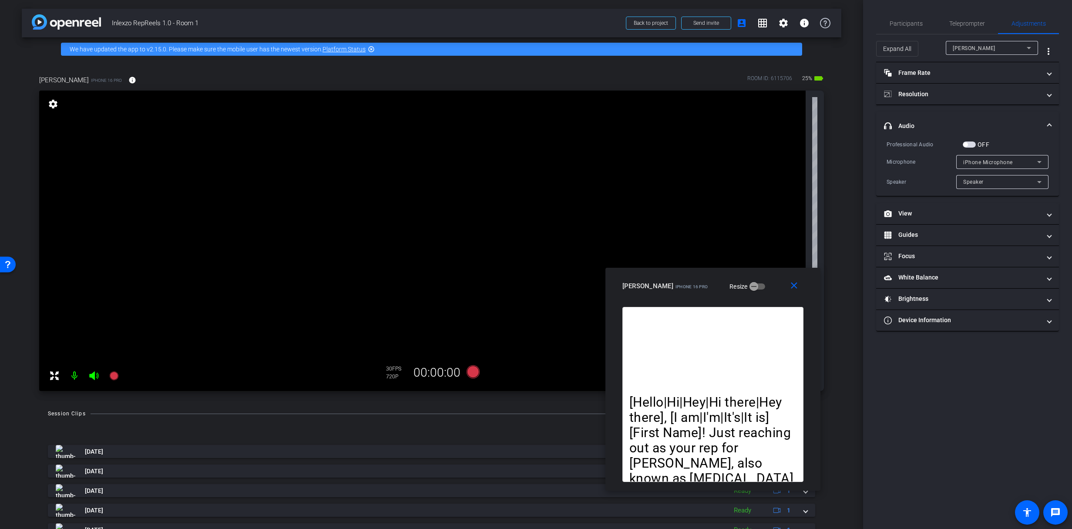
click at [934, 120] on mat-expansion-panel-header "headphone icon Audio" at bounding box center [967, 126] width 183 height 28
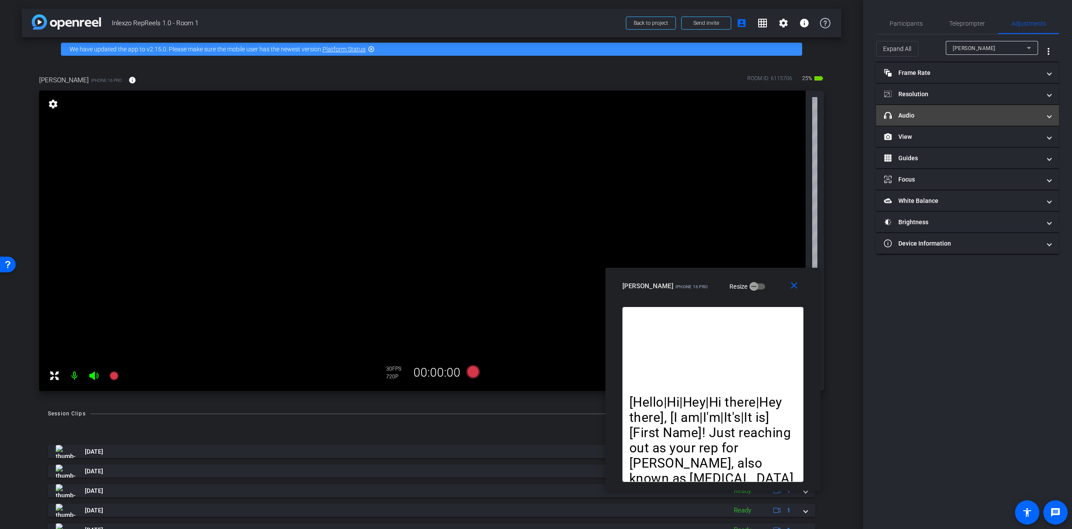
click at [935, 119] on mat-expansion-panel-header "headphone icon Audio" at bounding box center [967, 115] width 183 height 21
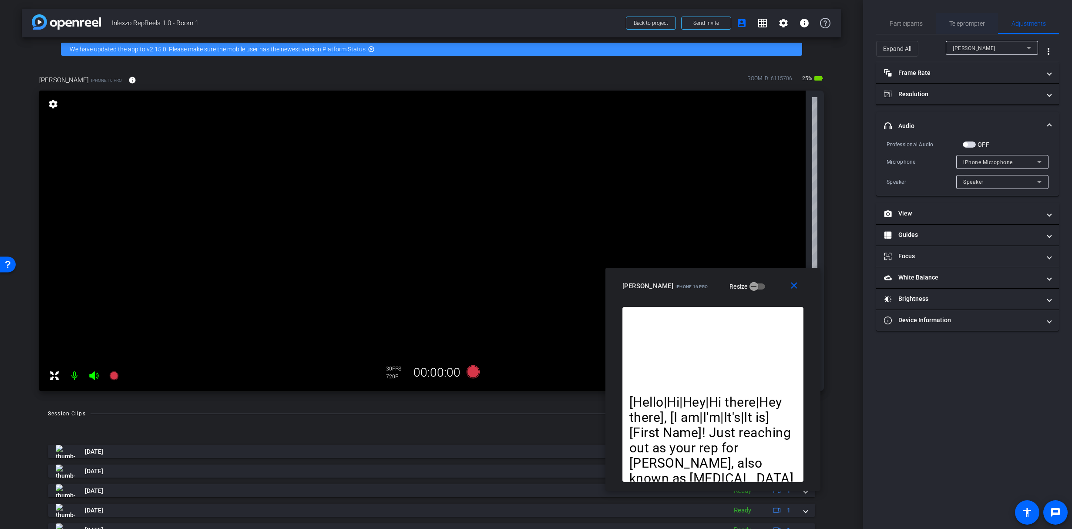
click at [973, 27] on span "Teleprompter" at bounding box center [967, 23] width 36 height 21
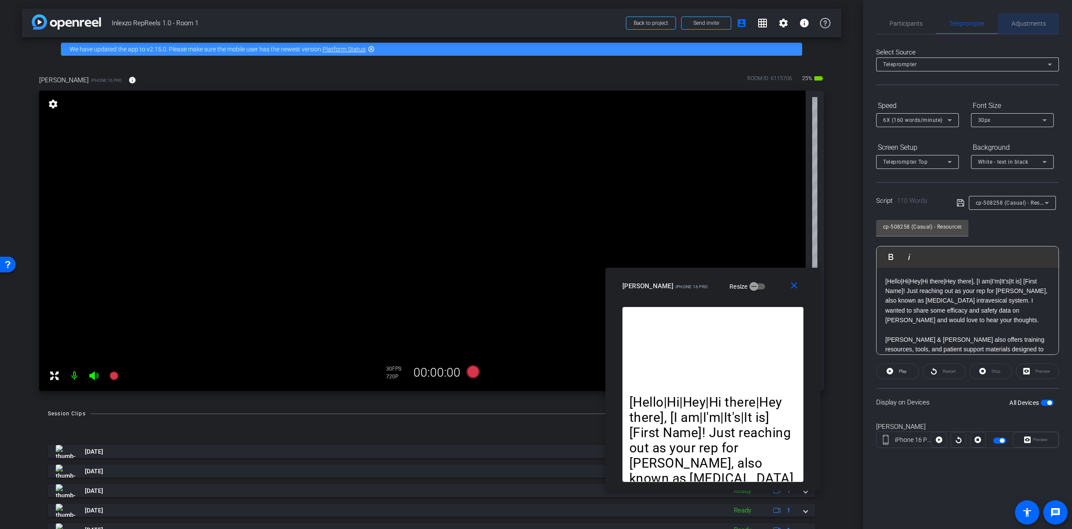
click at [1047, 25] on div "Adjustments" at bounding box center [1028, 23] width 61 height 21
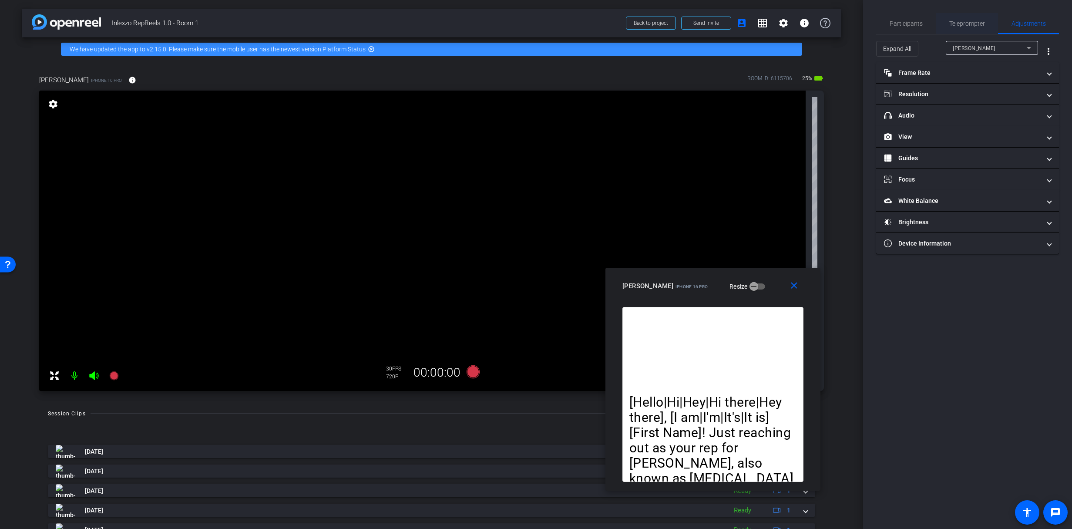
click at [936, 24] on div "Teleprompter" at bounding box center [967, 23] width 62 height 21
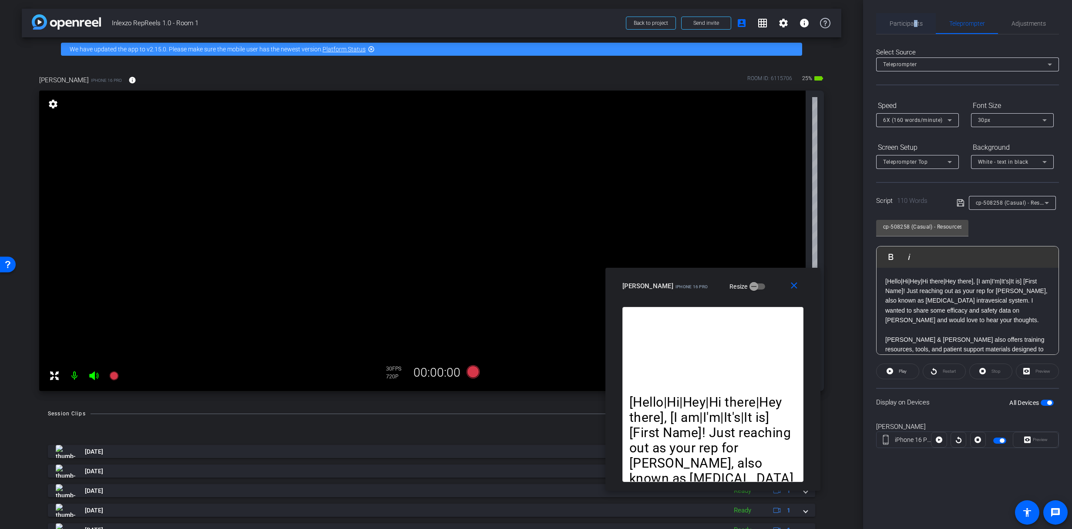
click at [915, 23] on span "Participants" at bounding box center [906, 23] width 33 height 6
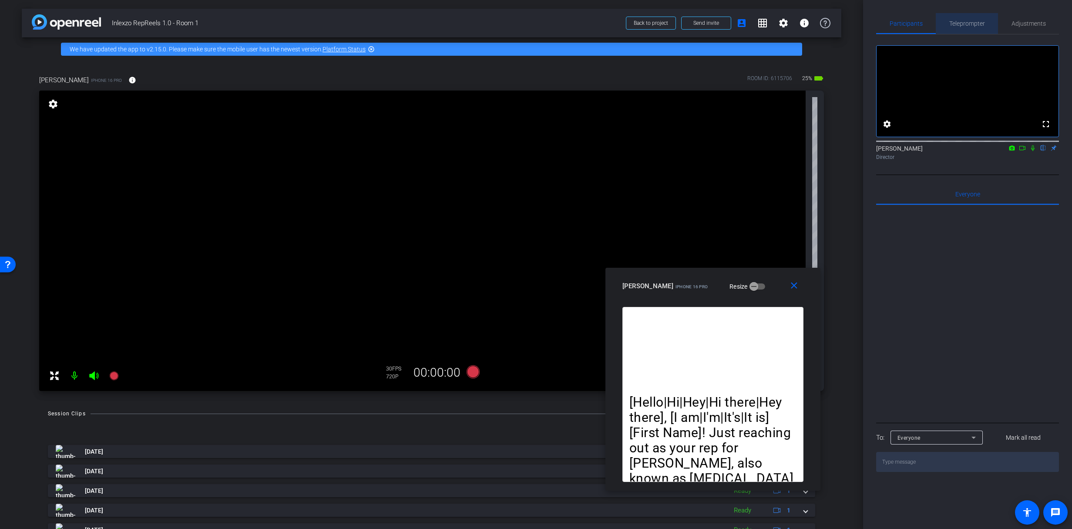
click at [957, 25] on span "Teleprompter" at bounding box center [967, 23] width 36 height 6
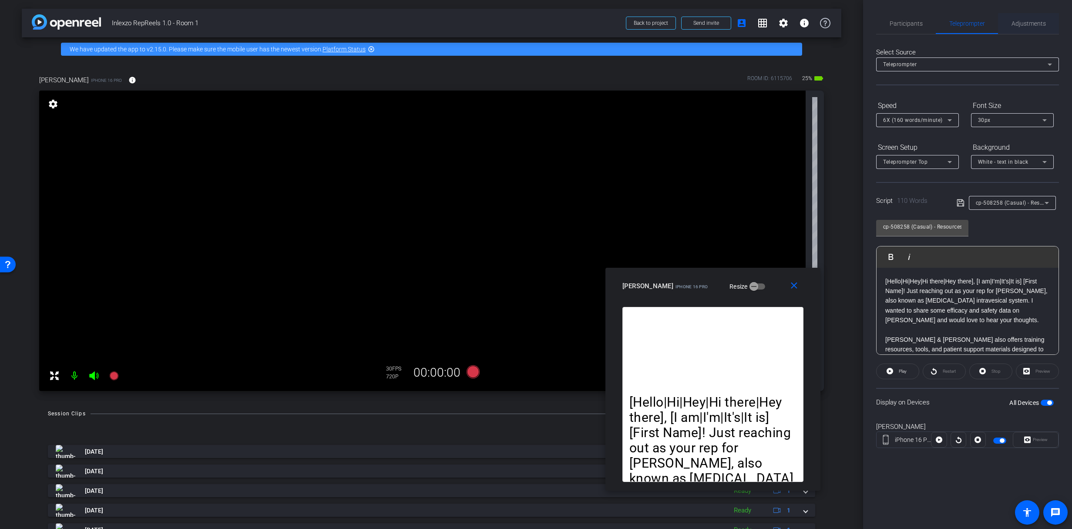
click at [1029, 19] on span "Adjustments" at bounding box center [1029, 23] width 34 height 21
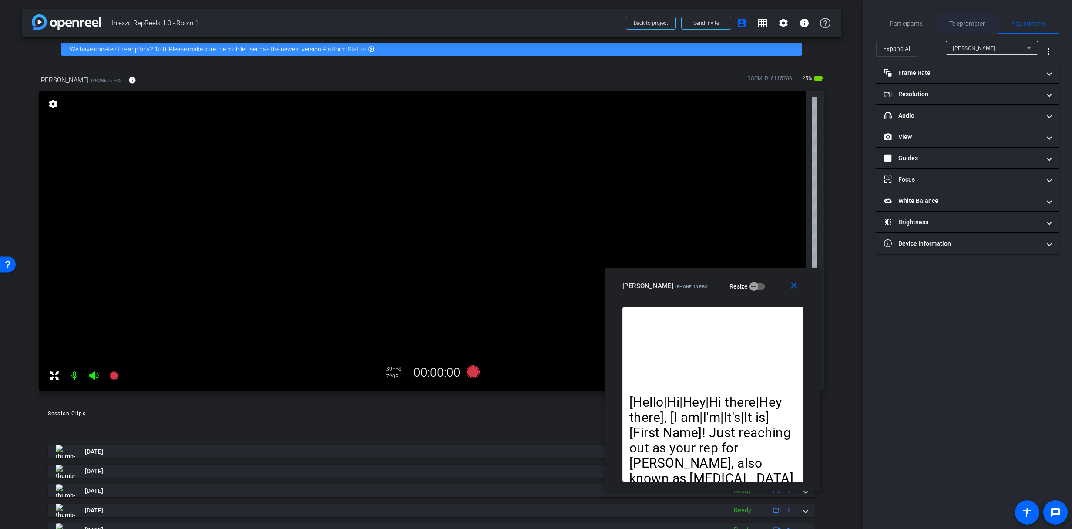
click at [950, 20] on span "Teleprompter" at bounding box center [967, 23] width 36 height 6
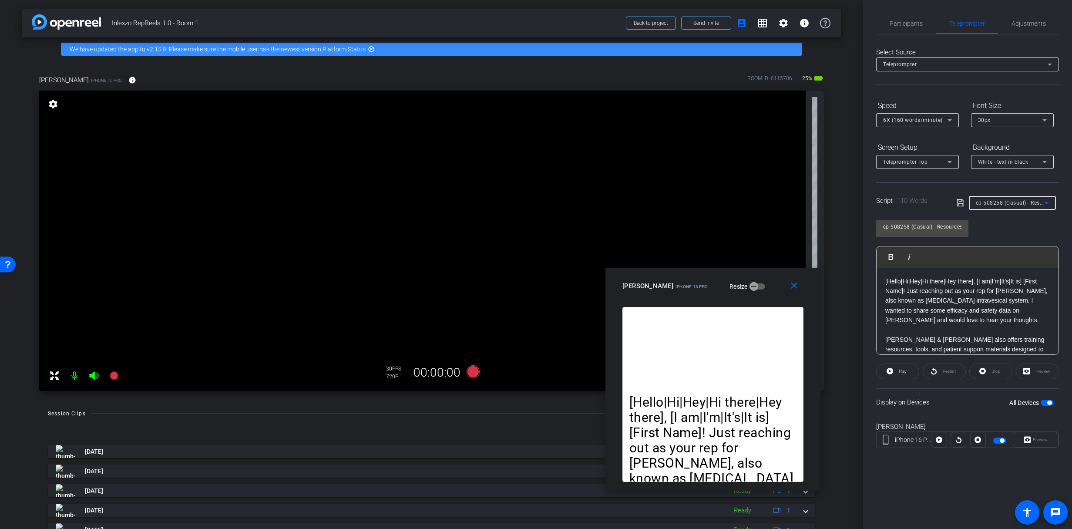
click at [1000, 202] on span "cp-508258 (Casual) - Resources to Share" at bounding box center [1028, 202] width 104 height 7
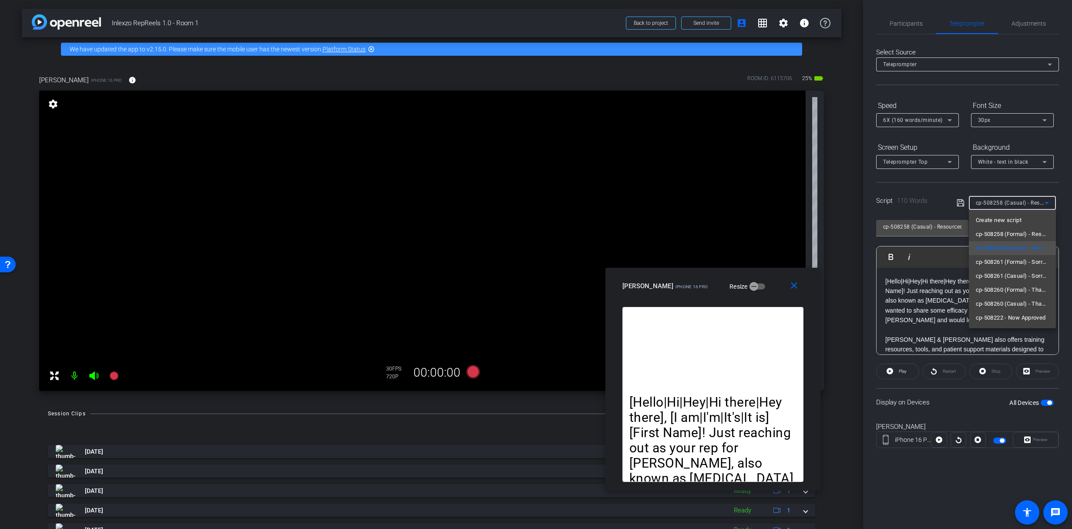
click at [905, 283] on div at bounding box center [536, 264] width 1072 height 529
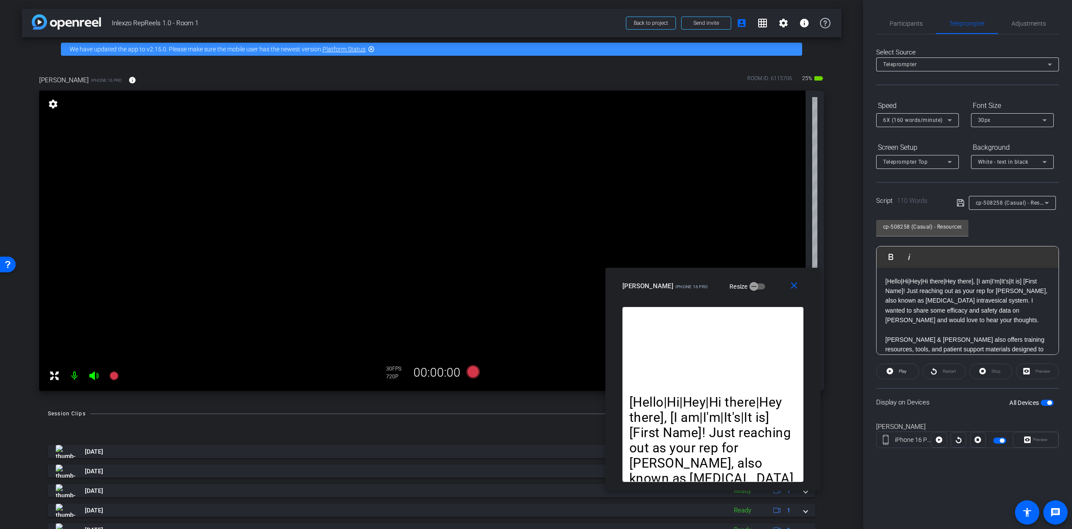
click at [929, 281] on p "[Hello|Hi|Hey|Hi there|Hey there], [I am|I'm|It's|It is] [First Name]! Just rea…" at bounding box center [967, 300] width 165 height 49
click at [903, 120] on span "6X (160 words/minute)" at bounding box center [913, 120] width 60 height 6
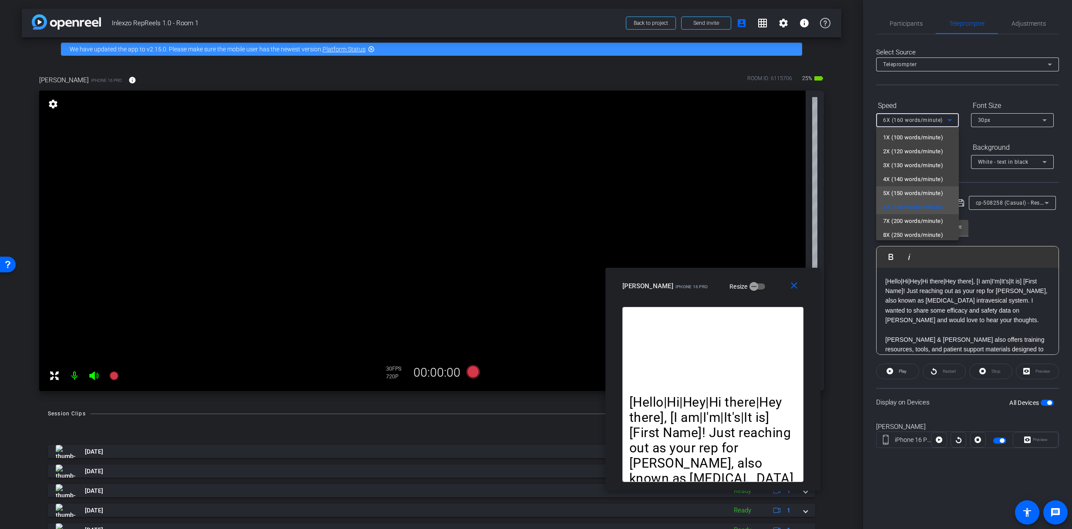
click at [908, 199] on mat-option "5X (150 words/minute)" at bounding box center [917, 193] width 83 height 14
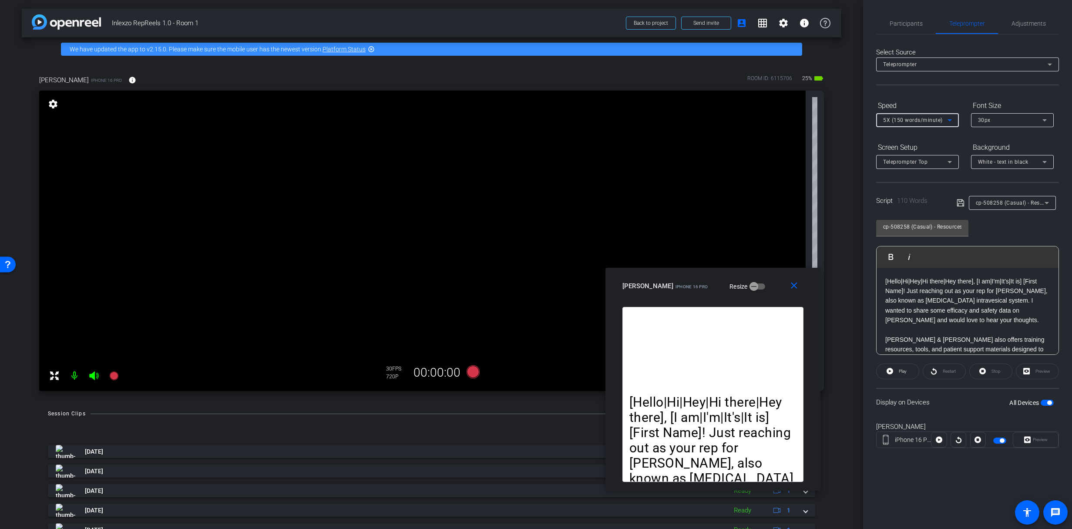
click at [909, 122] on span "5X (150 words/minute)" at bounding box center [913, 120] width 60 height 6
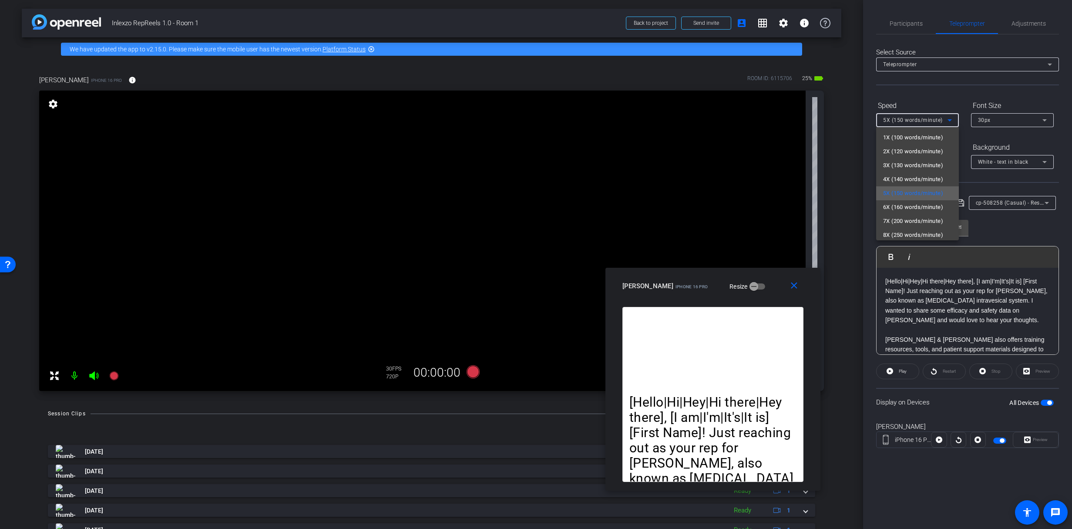
click at [904, 194] on span "5X (150 words/minute)" at bounding box center [913, 193] width 60 height 10
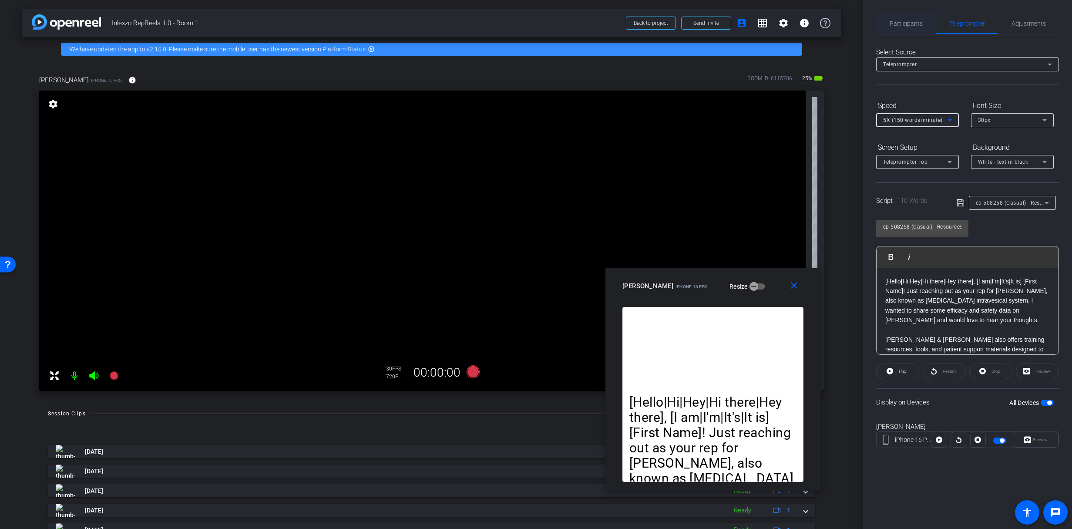
click at [915, 24] on span "Participants" at bounding box center [906, 23] width 33 height 6
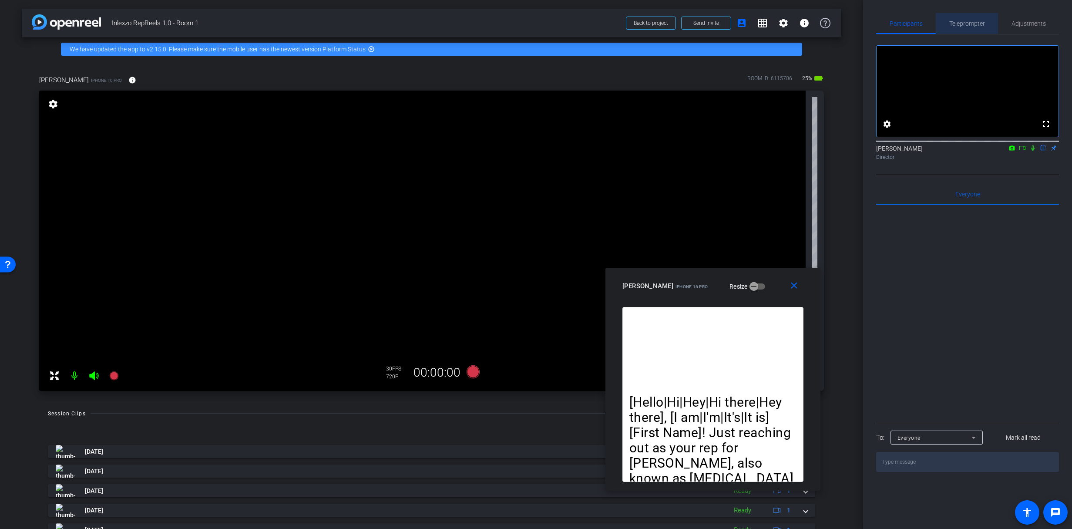
click at [971, 25] on span "Teleprompter" at bounding box center [967, 23] width 36 height 6
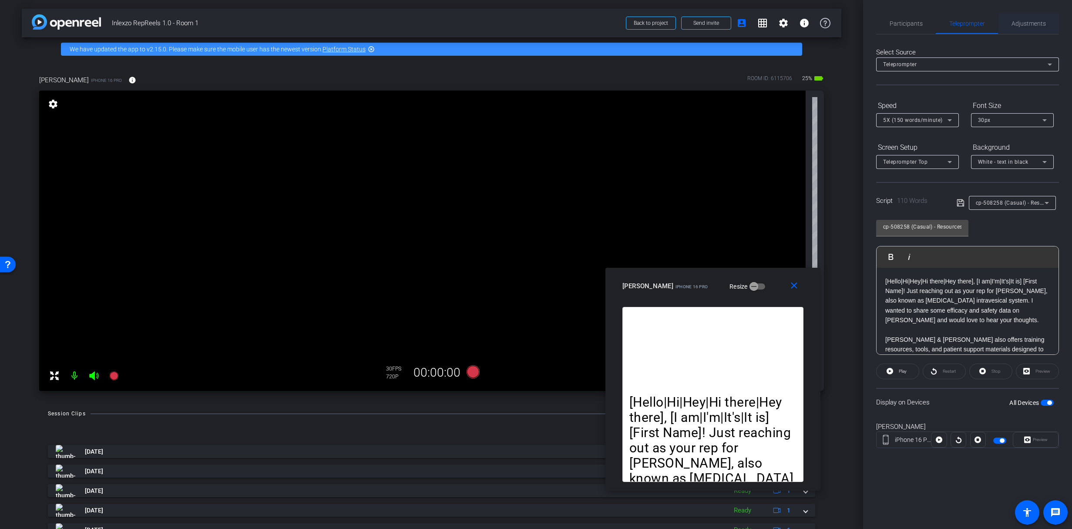
click at [1019, 23] on span "Adjustments" at bounding box center [1029, 23] width 34 height 6
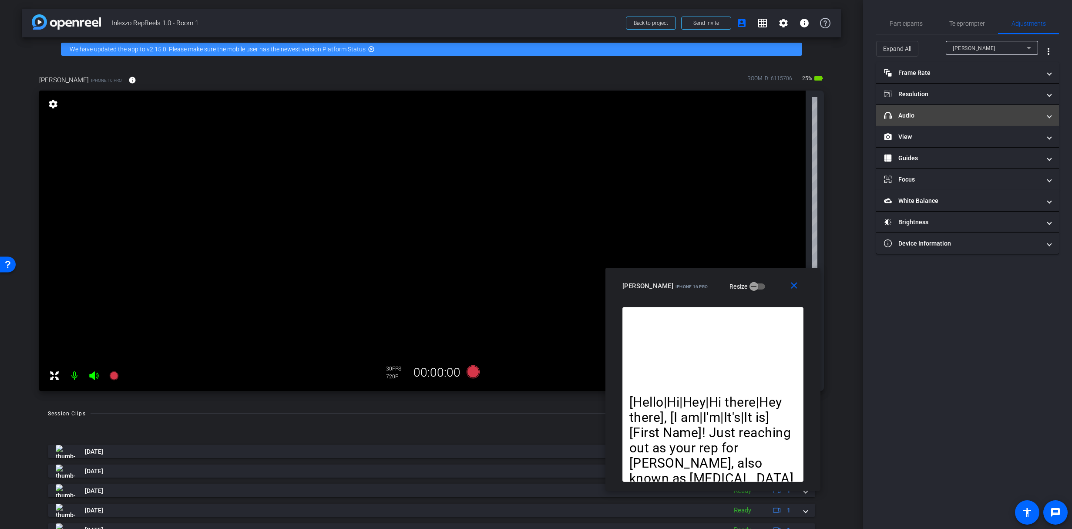
click at [938, 120] on mat-expansion-panel-header "headphone icon Audio" at bounding box center [967, 115] width 183 height 21
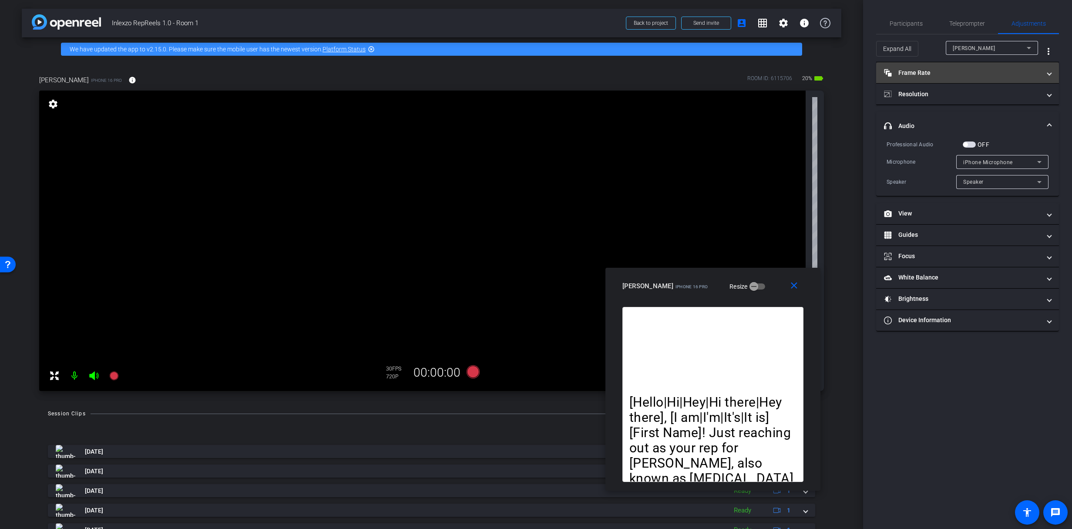
click at [933, 74] on mat-panel-title "Frame Rate Frame Rate" at bounding box center [962, 72] width 157 height 9
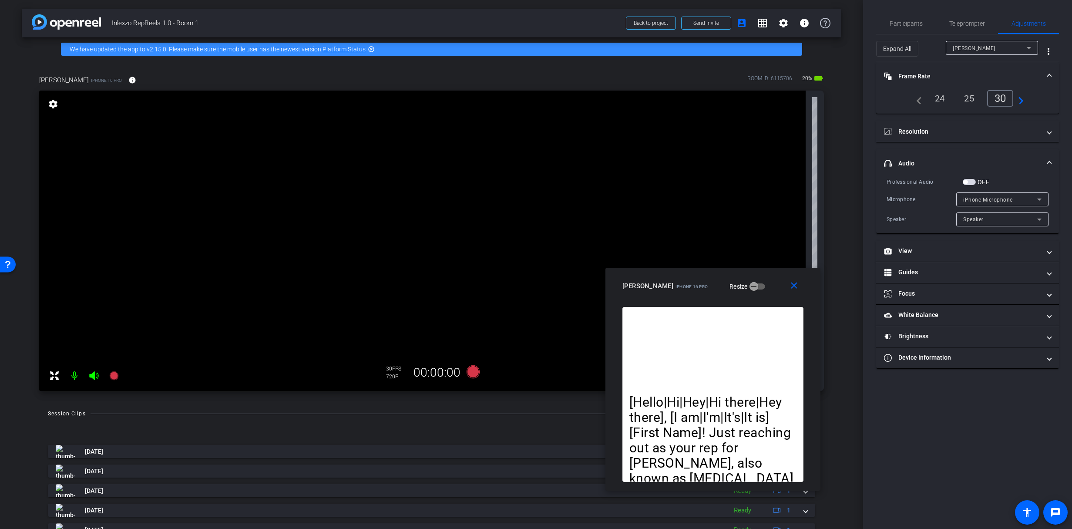
click at [935, 74] on mat-panel-title "Frame Rate Frame Rate" at bounding box center [962, 76] width 157 height 9
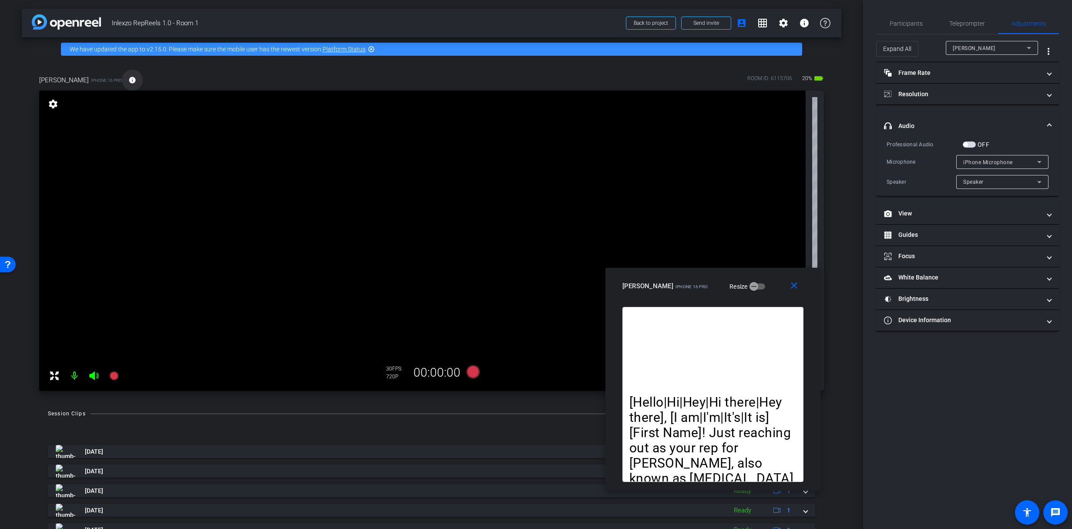
click at [128, 78] on mat-icon "info" at bounding box center [132, 80] width 8 height 8
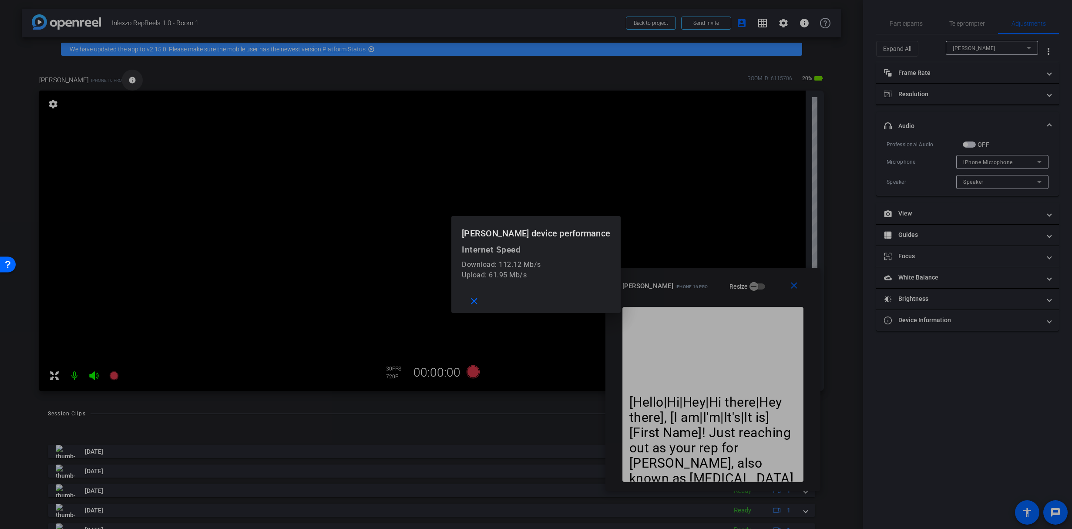
click at [107, 78] on div at bounding box center [536, 264] width 1072 height 529
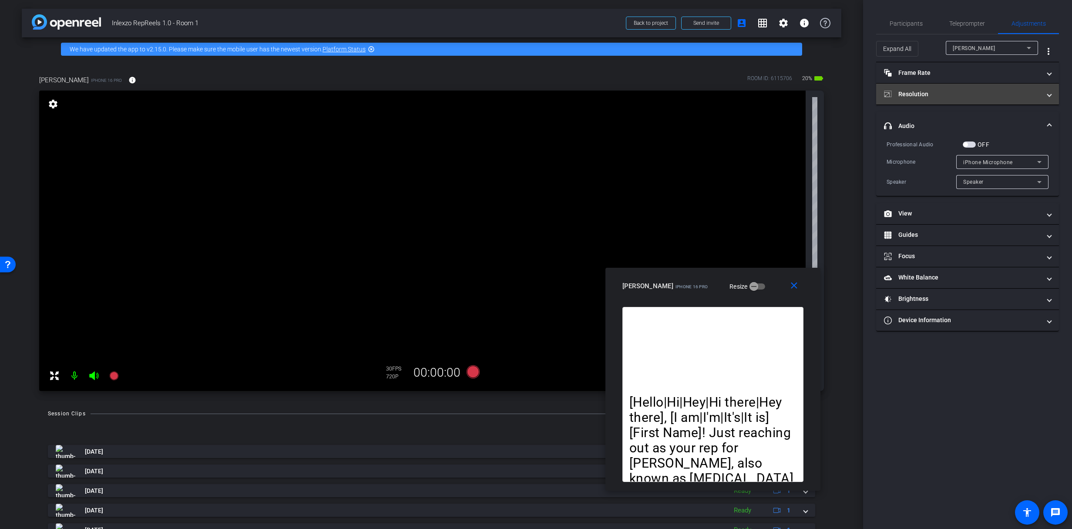
click at [955, 87] on mat-expansion-panel-header "Resolution" at bounding box center [967, 94] width 183 height 21
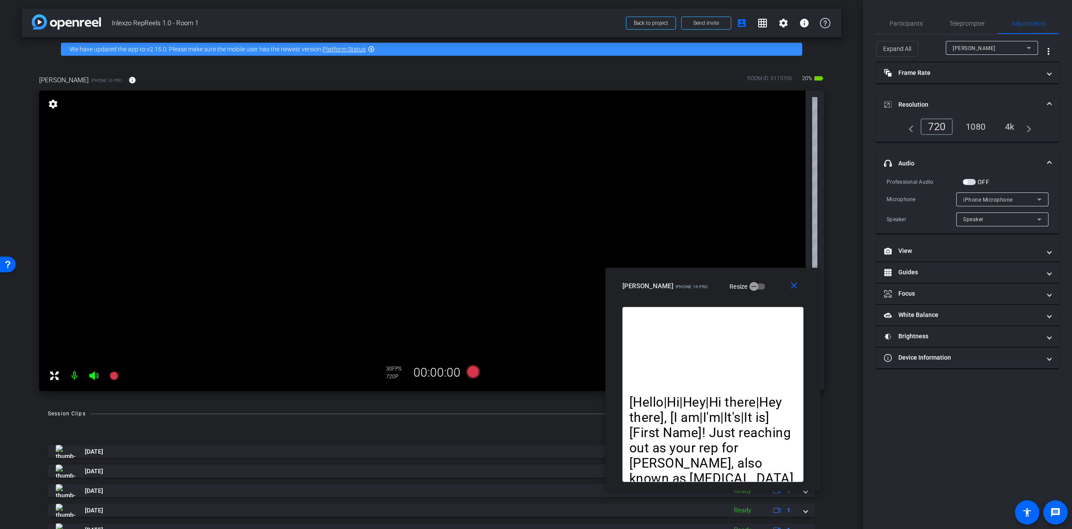
click at [1019, 130] on div "4k" at bounding box center [1010, 126] width 23 height 15
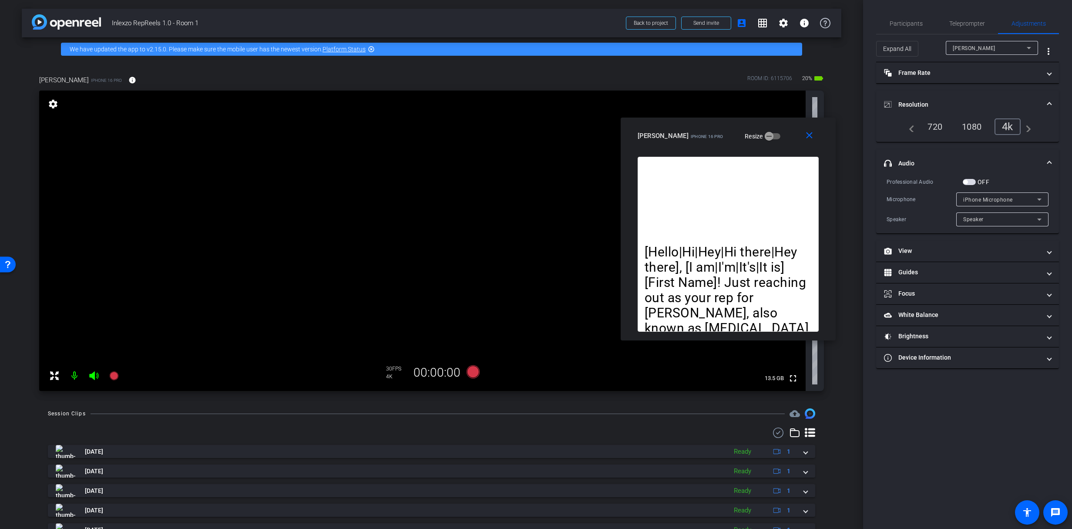
drag, startPoint x: 758, startPoint y: 280, endPoint x: 773, endPoint y: 129, distance: 151.3
click at [774, 130] on div "[PERSON_NAME] iPhone 16 Pro Resize" at bounding box center [732, 136] width 188 height 16
click at [945, 150] on mat-expansion-panel-header "headphone icon Audio" at bounding box center [967, 163] width 183 height 28
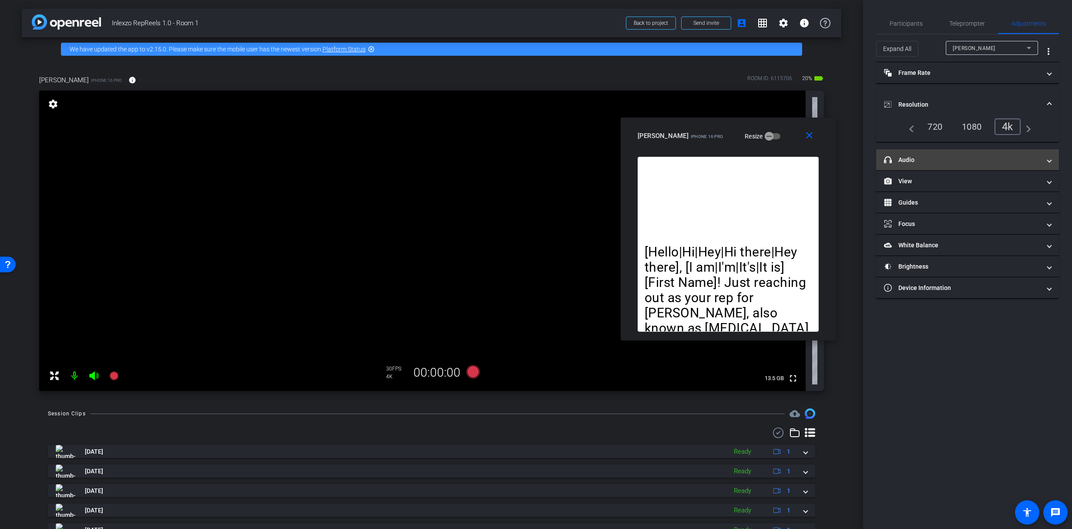
click at [953, 161] on mat-panel-title "headphone icon Audio" at bounding box center [962, 159] width 157 height 9
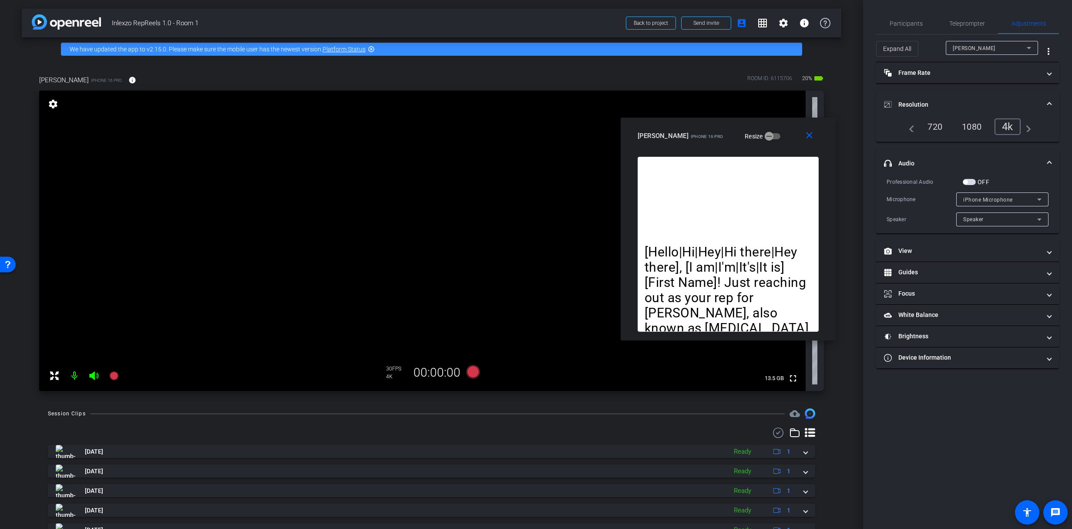
click at [945, 163] on mat-panel-title "headphone icon Audio" at bounding box center [962, 163] width 157 height 9
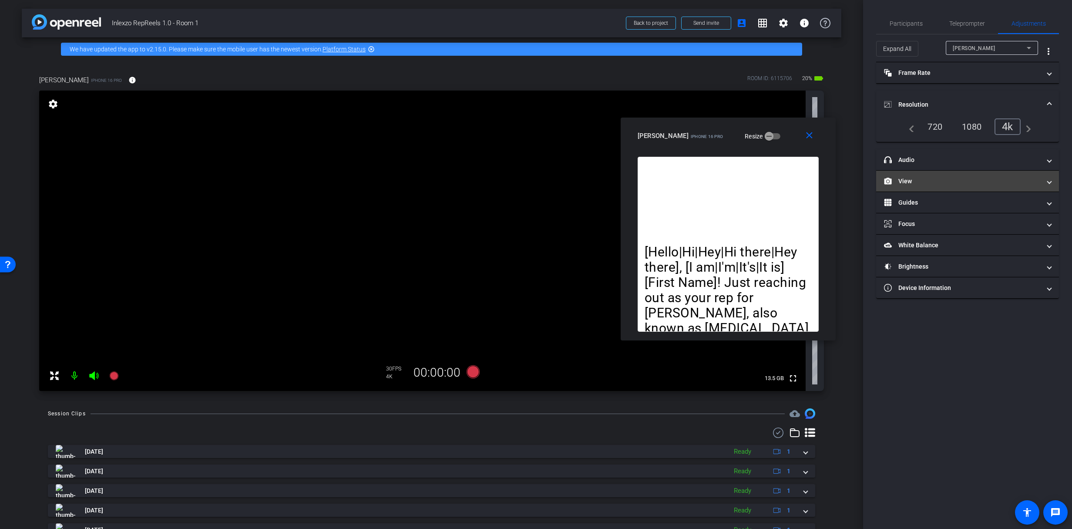
click at [939, 184] on mat-panel-title "View" at bounding box center [962, 181] width 157 height 9
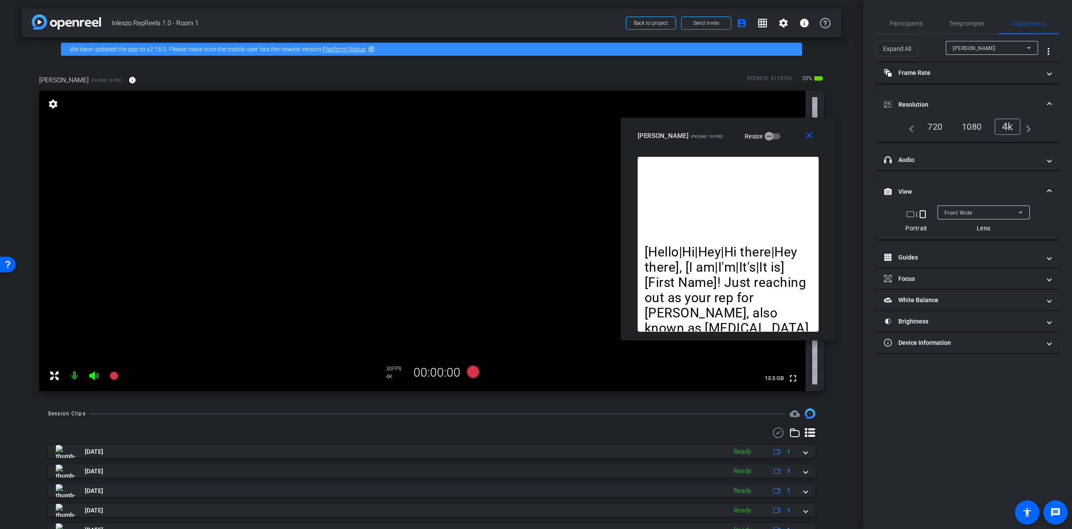
click at [939, 191] on mat-panel-title "View" at bounding box center [962, 191] width 157 height 9
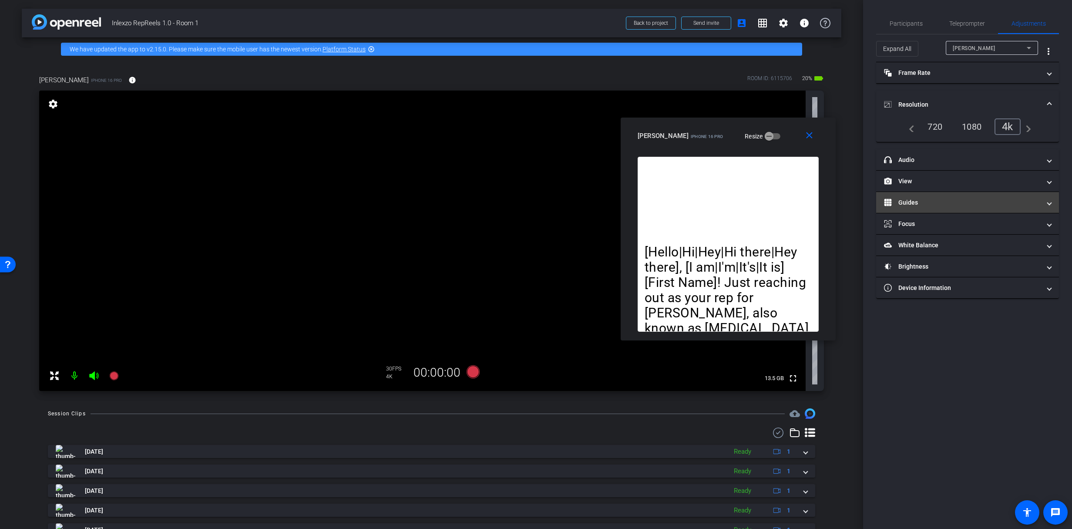
click at [932, 202] on mat-panel-title "Guides" at bounding box center [962, 202] width 157 height 9
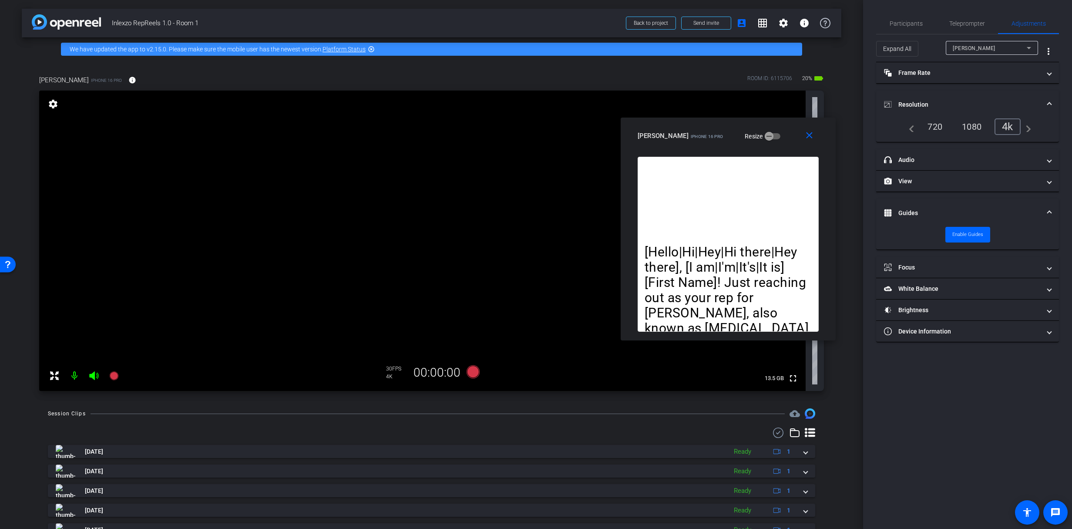
click at [932, 203] on mat-expansion-panel-header "Guides" at bounding box center [967, 213] width 183 height 28
click at [930, 215] on mat-expansion-panel-header "Focus" at bounding box center [967, 223] width 183 height 21
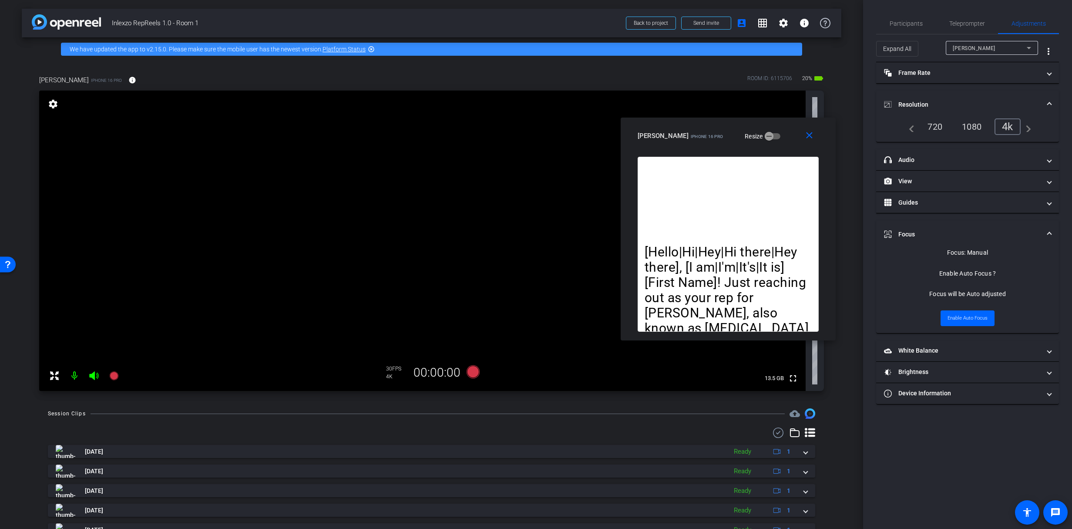
click at [929, 228] on mat-expansion-panel-header "Focus" at bounding box center [967, 234] width 183 height 28
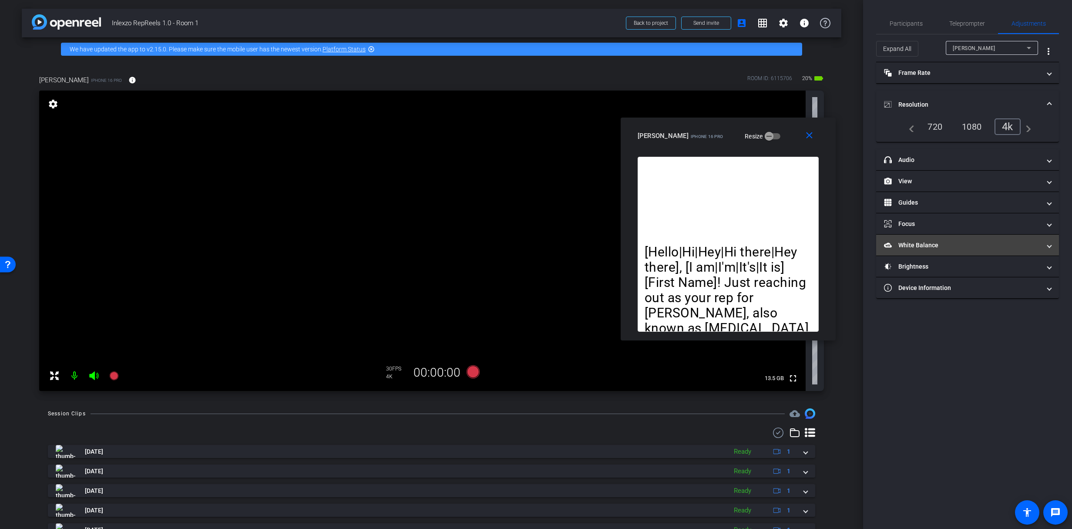
click at [923, 244] on mat-panel-title "White Balance White Balance" at bounding box center [962, 245] width 157 height 9
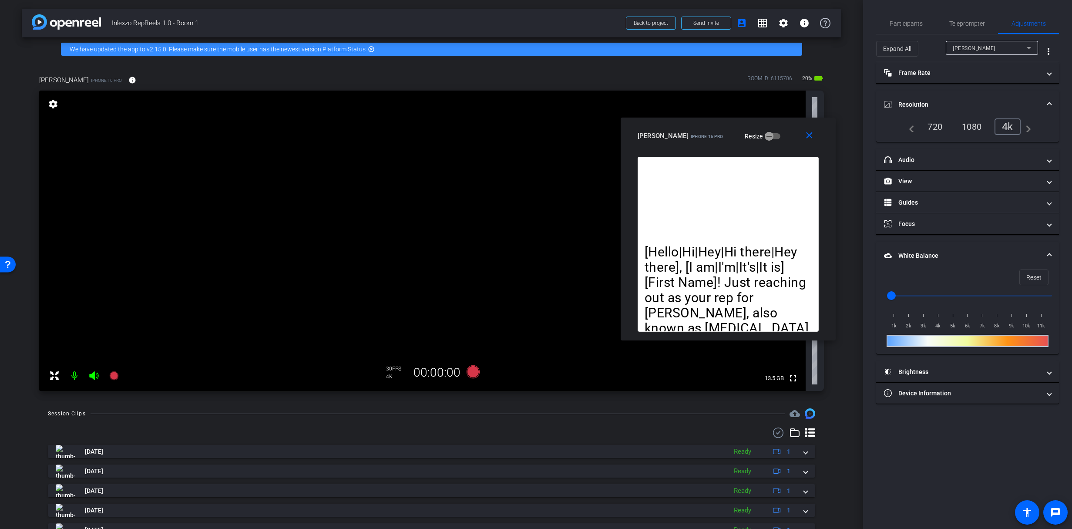
click at [921, 248] on mat-expansion-panel-header "White Balance White Balance" at bounding box center [967, 256] width 183 height 28
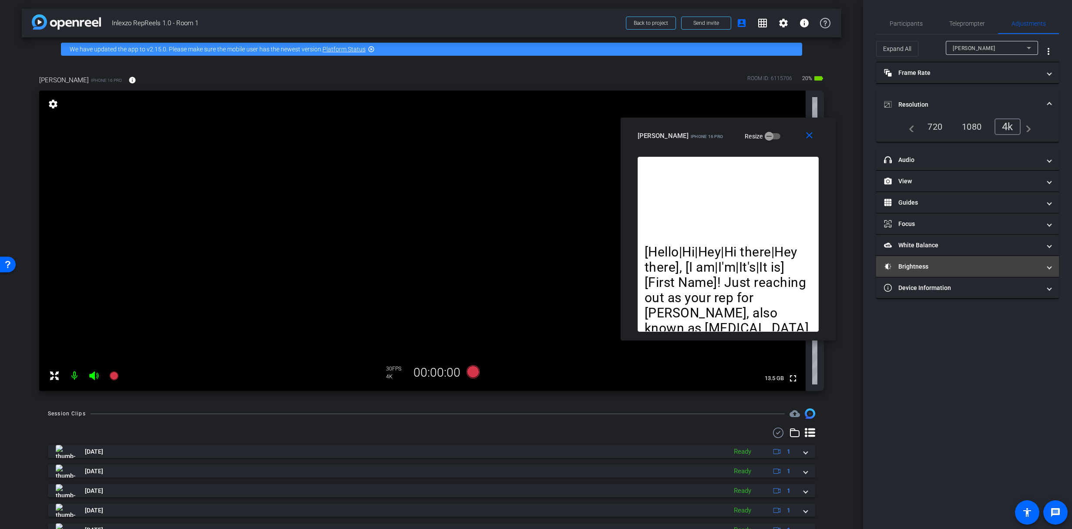
click at [916, 265] on mat-panel-title "Brightness" at bounding box center [962, 266] width 157 height 9
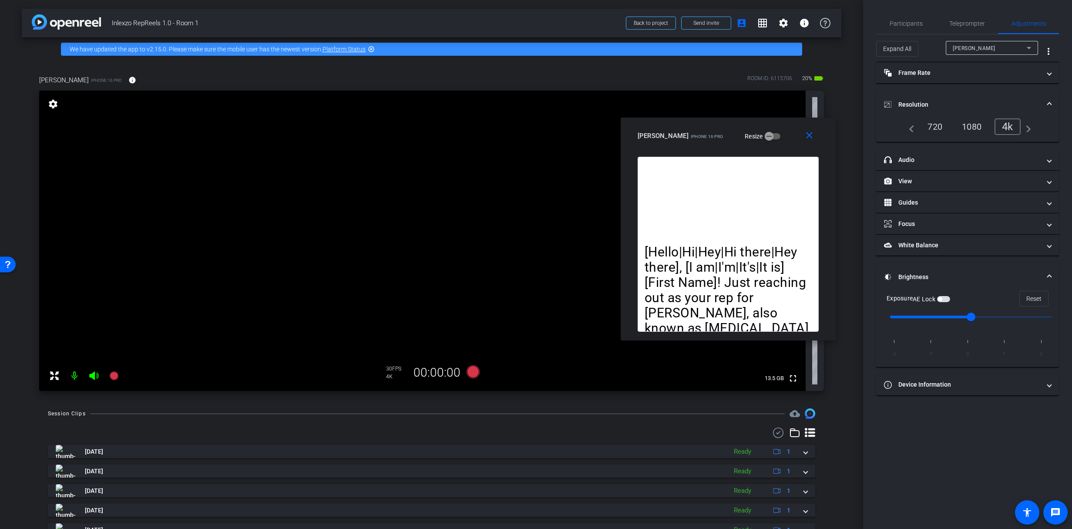
click at [917, 269] on mat-expansion-panel-header "Brightness" at bounding box center [967, 277] width 183 height 28
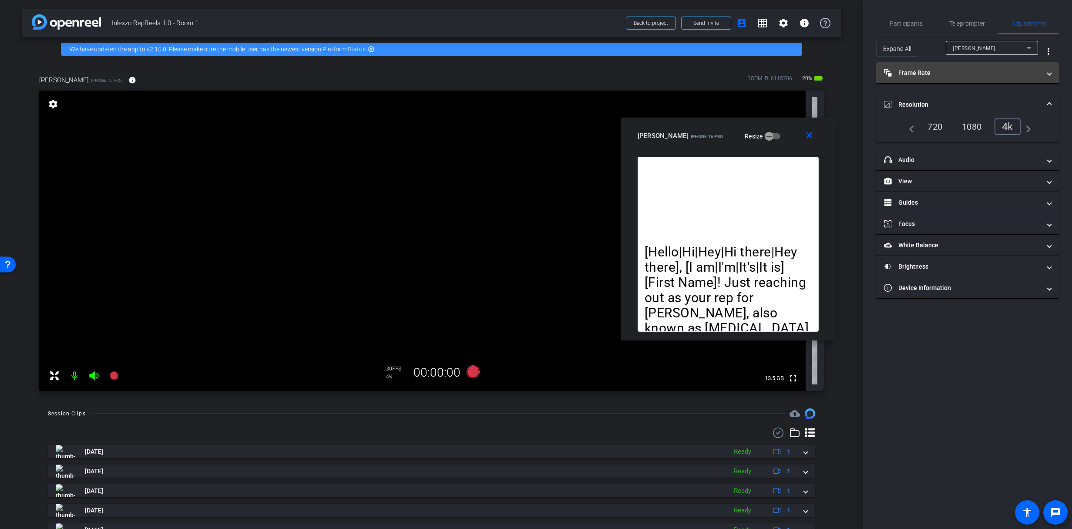
click at [928, 75] on mat-panel-title "Frame Rate Frame Rate" at bounding box center [962, 72] width 157 height 9
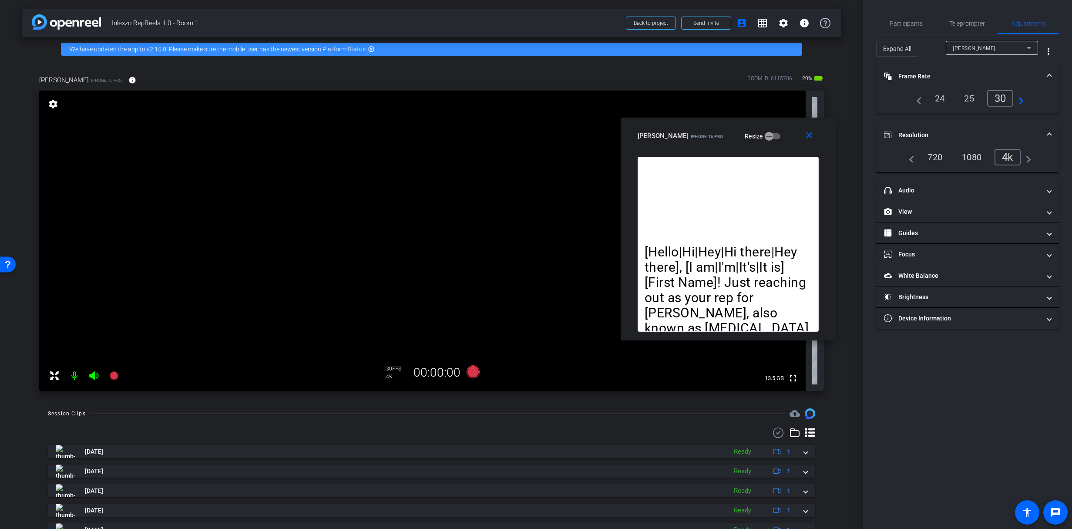
click at [928, 75] on mat-panel-title "Frame Rate Frame Rate" at bounding box center [962, 76] width 157 height 9
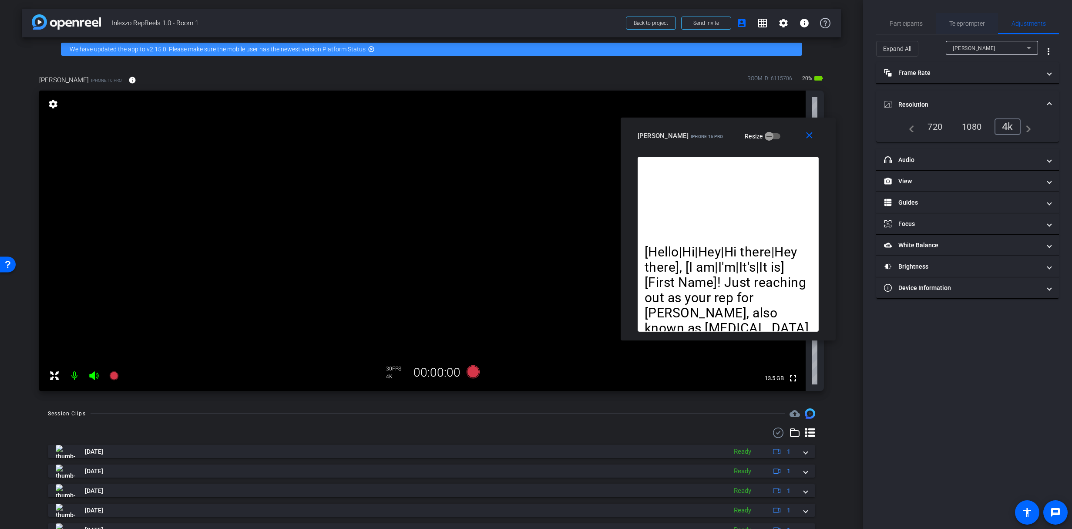
click at [966, 21] on span "Teleprompter" at bounding box center [967, 23] width 36 height 6
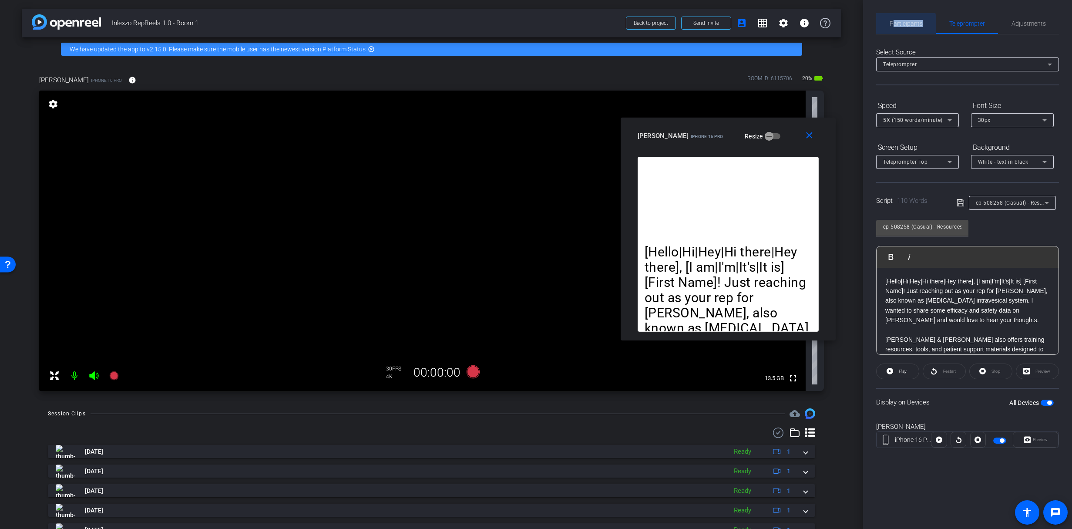
click at [895, 27] on span "Participants" at bounding box center [906, 23] width 33 height 21
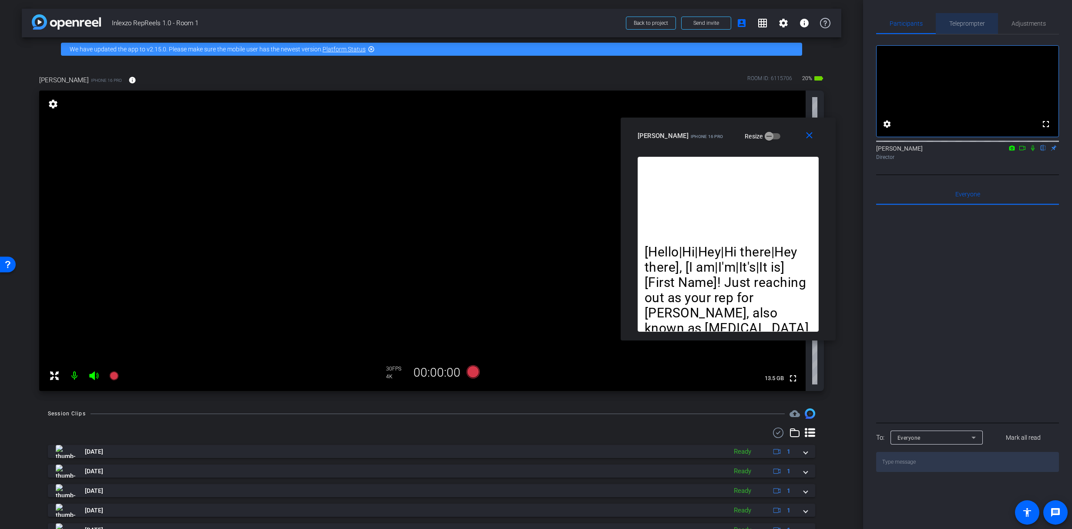
click at [955, 22] on span "Teleprompter" at bounding box center [967, 23] width 36 height 6
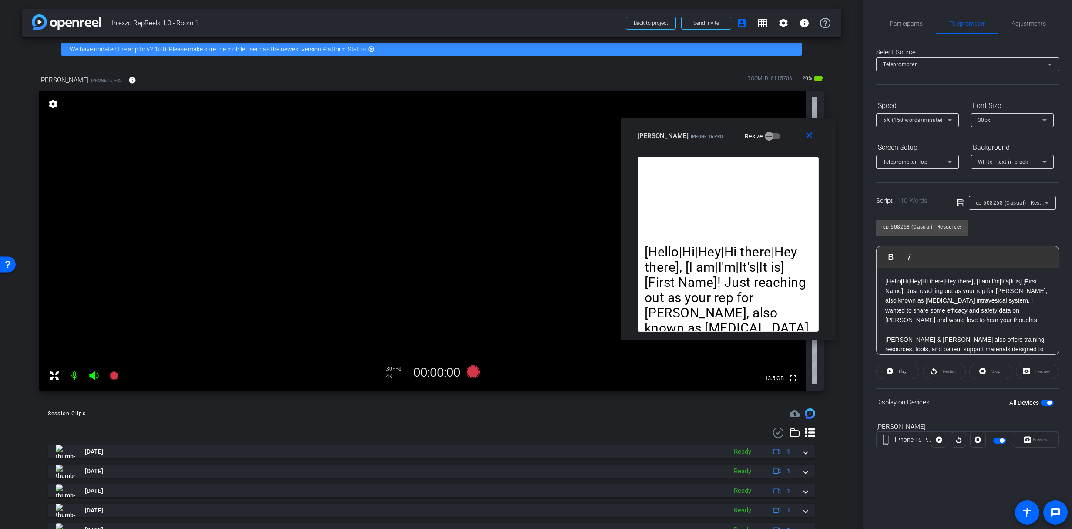
click at [912, 34] on div "Select Source Teleprompter Speed 5X (150 words/minute) Font Size 30px Screen Se…" at bounding box center [967, 248] width 183 height 428
click at [907, 27] on span "Participants" at bounding box center [906, 23] width 33 height 21
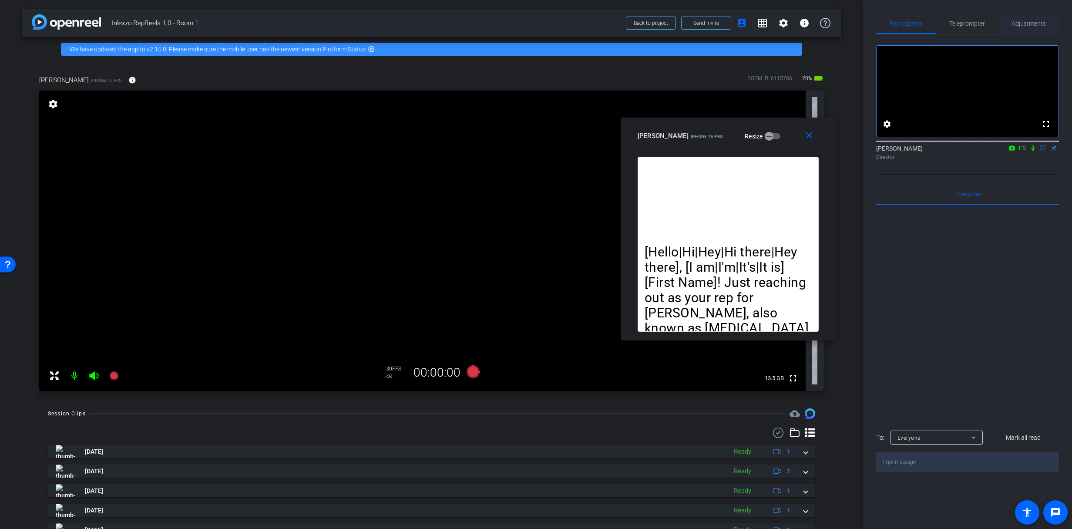
click at [1027, 27] on span "Adjustments" at bounding box center [1029, 23] width 34 height 21
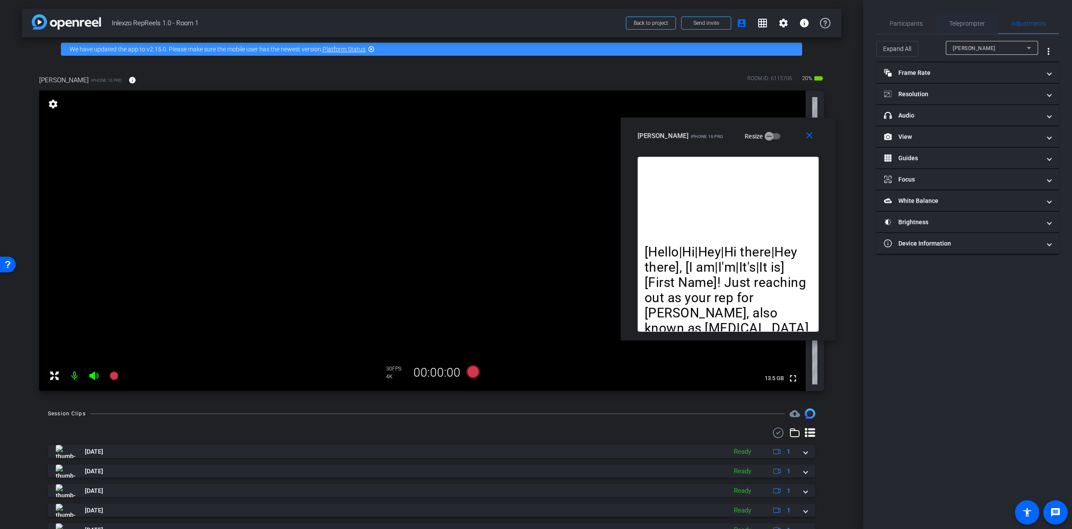
click at [962, 20] on span "Teleprompter" at bounding box center [967, 23] width 36 height 6
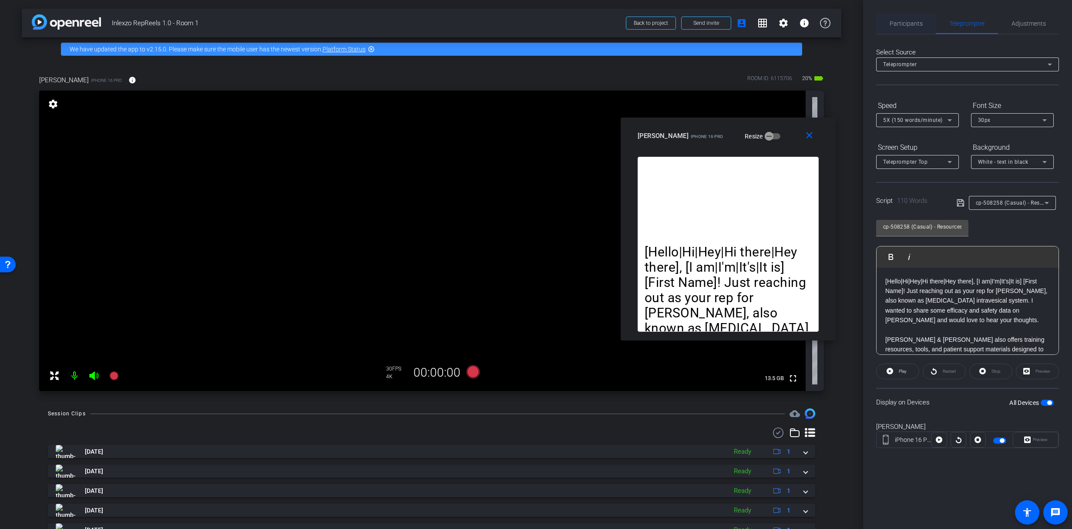
click at [907, 17] on span "Participants" at bounding box center [906, 23] width 33 height 21
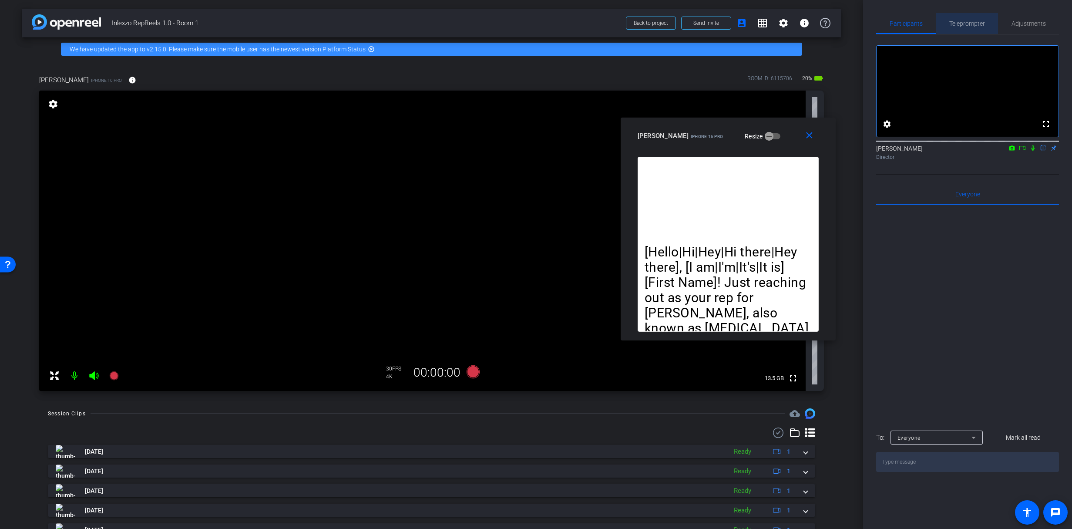
click at [975, 17] on span "Teleprompter" at bounding box center [967, 23] width 36 height 21
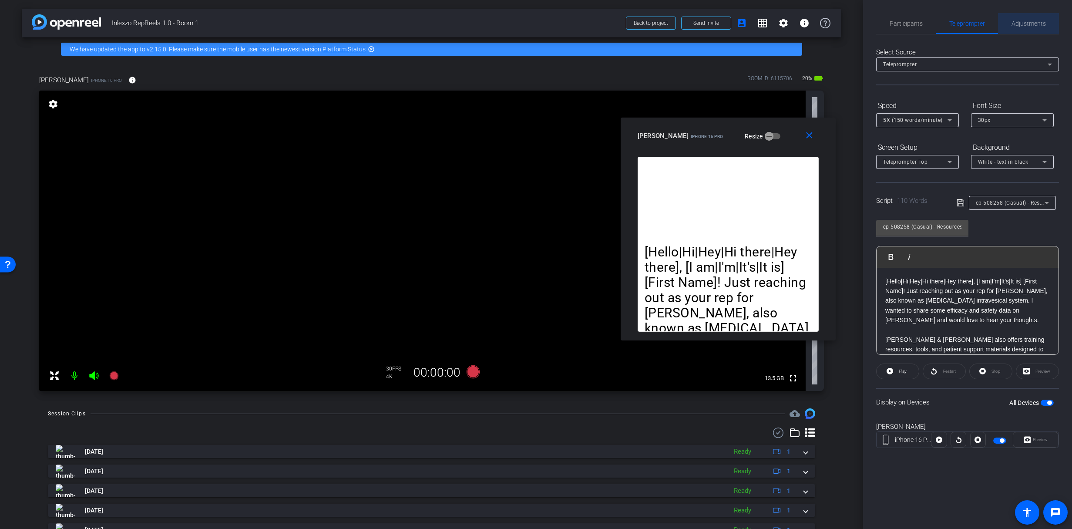
click at [1023, 23] on span "Adjustments" at bounding box center [1029, 23] width 34 height 6
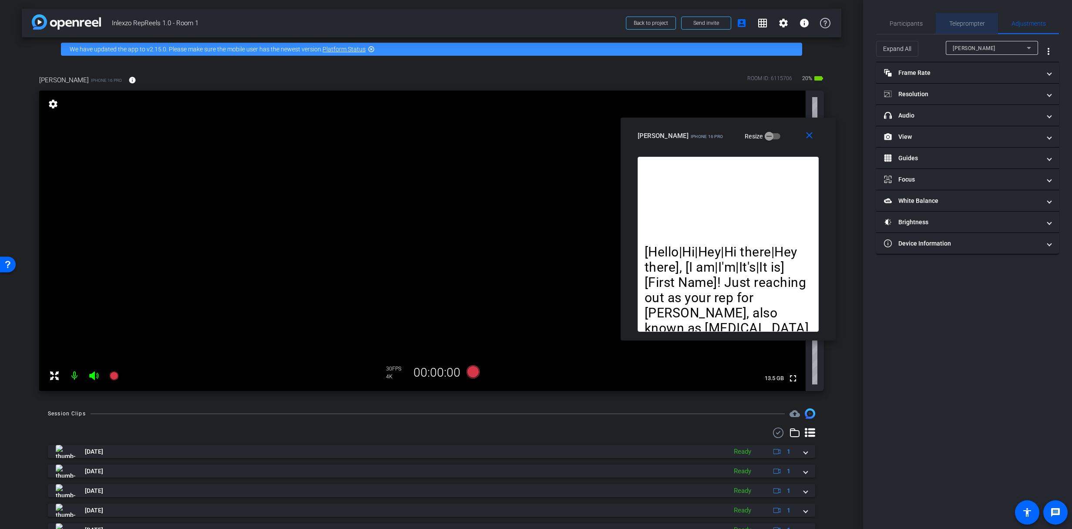
click at [973, 19] on span "Teleprompter" at bounding box center [967, 23] width 36 height 21
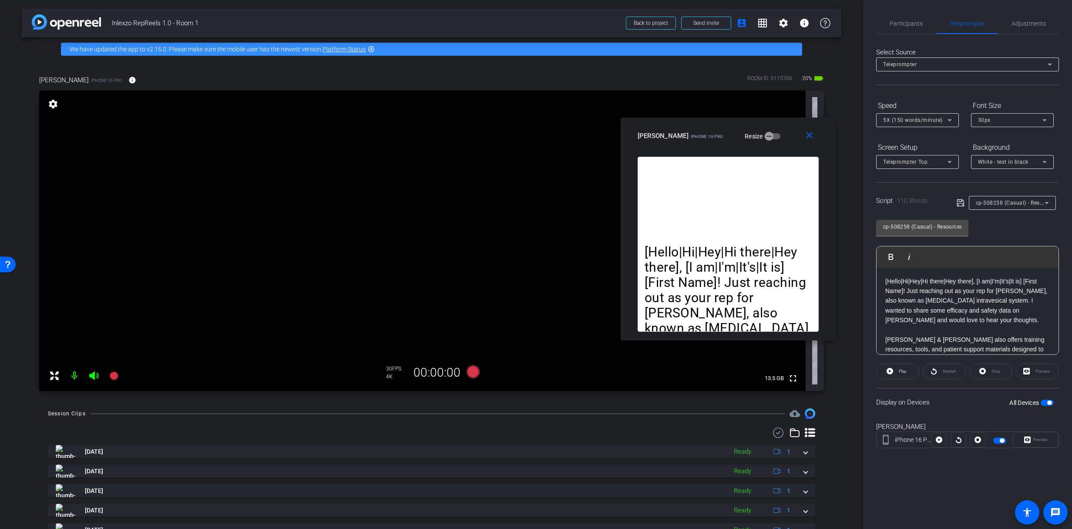
click at [1029, 208] on div "cp-508258 (Casual) - Resources to Share" at bounding box center [1010, 202] width 69 height 11
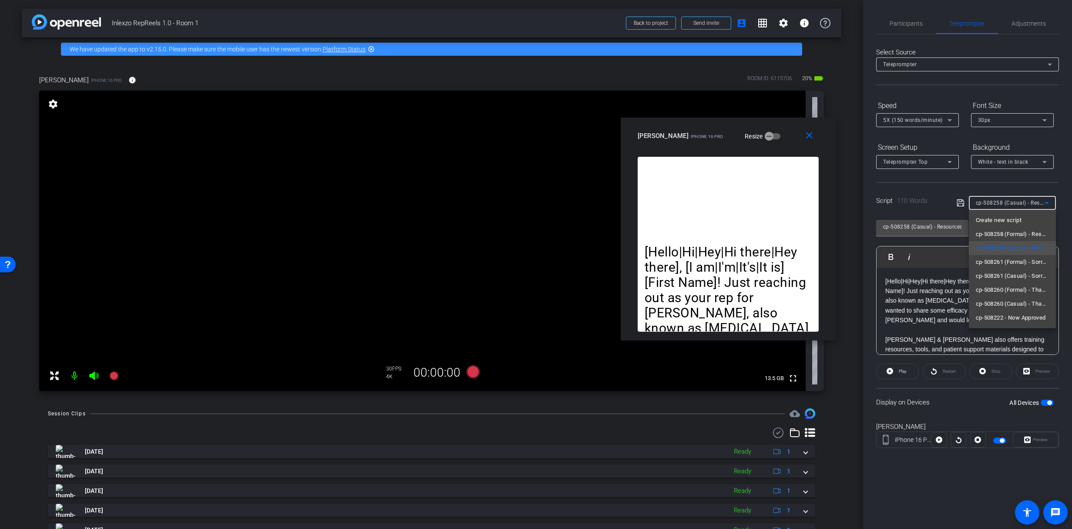
click at [1028, 205] on div at bounding box center [536, 264] width 1072 height 529
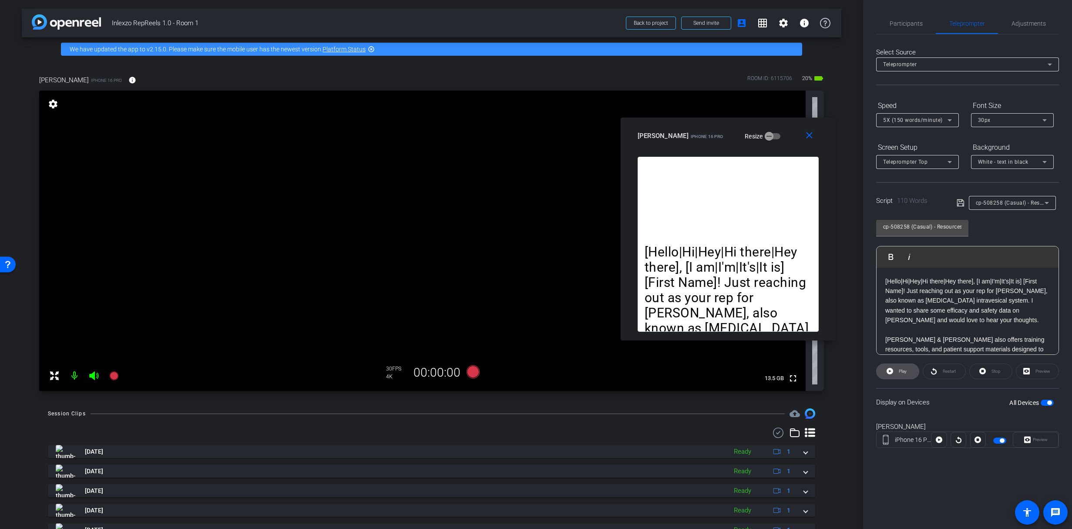
click at [902, 373] on span "Play" at bounding box center [903, 371] width 8 height 5
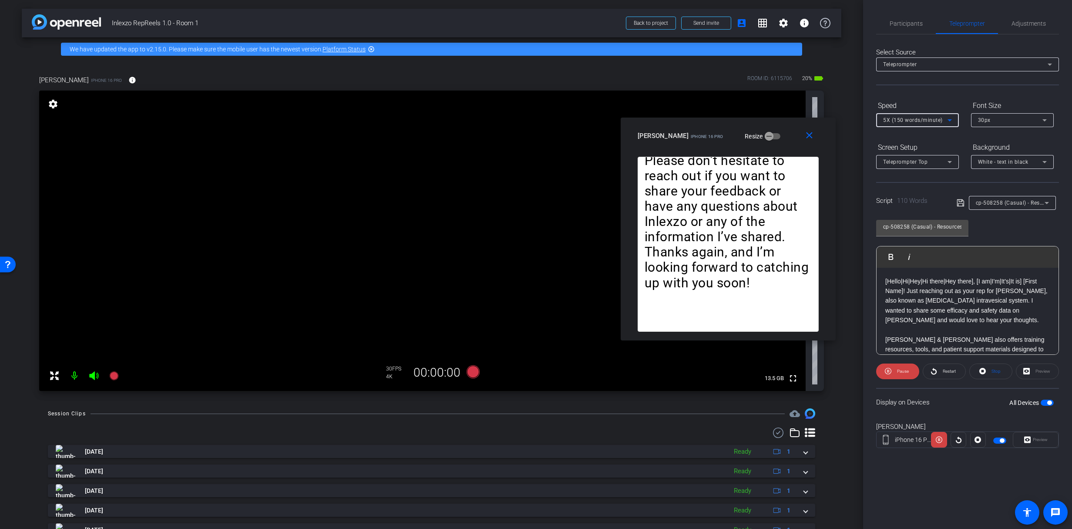
click at [897, 120] on span "5X (150 words/minute)" at bounding box center [913, 120] width 60 height 6
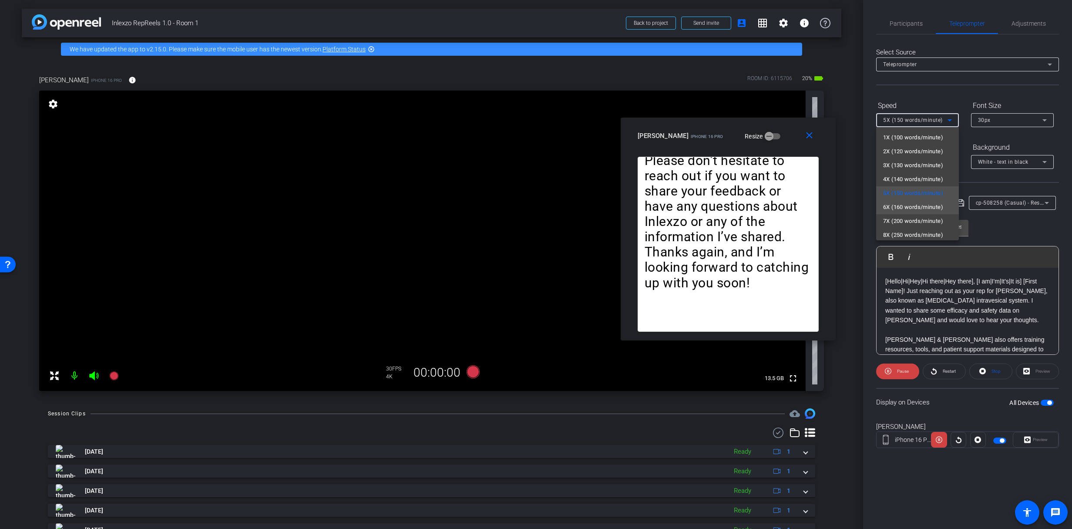
click at [902, 204] on span "6X (160 words/minute)" at bounding box center [913, 207] width 60 height 10
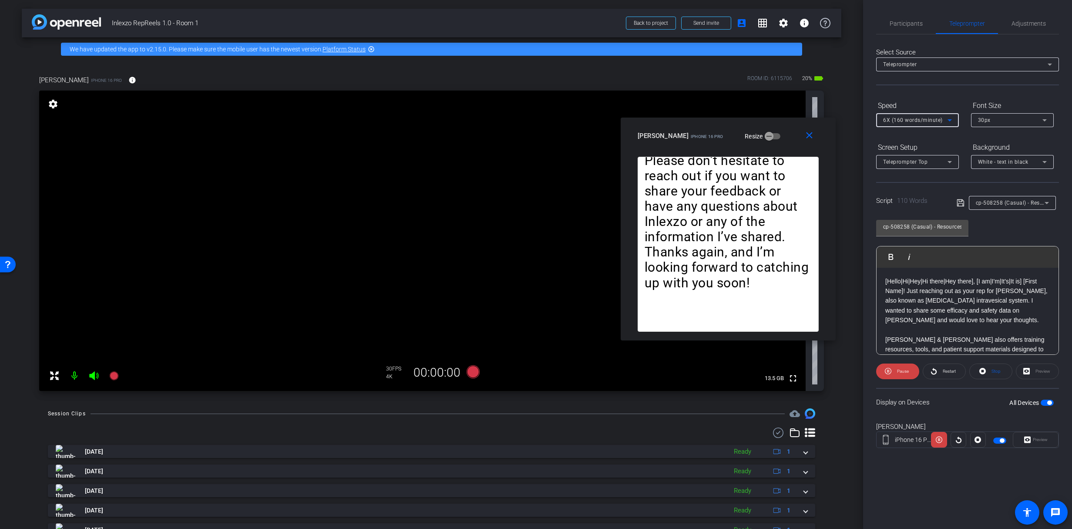
click at [917, 122] on span "6X (160 words/minute)" at bounding box center [913, 120] width 60 height 6
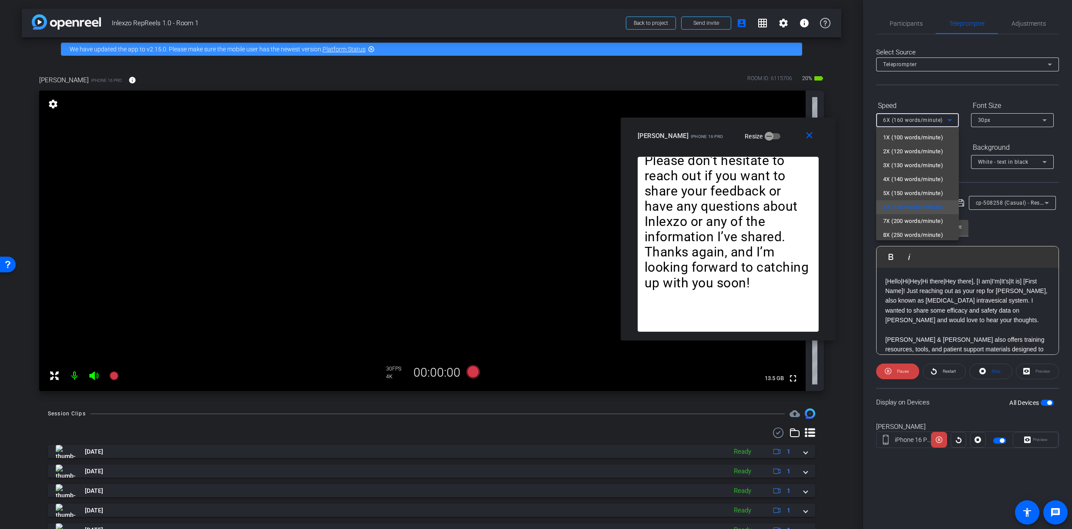
click at [917, 121] on div at bounding box center [536, 264] width 1072 height 529
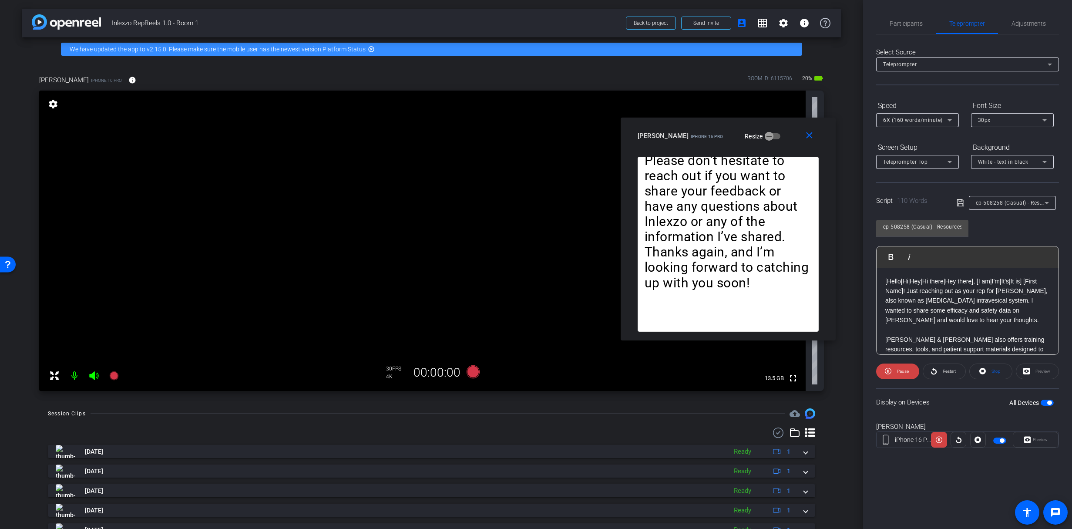
click at [917, 121] on span "6X (160 words/minute)" at bounding box center [913, 120] width 60 height 6
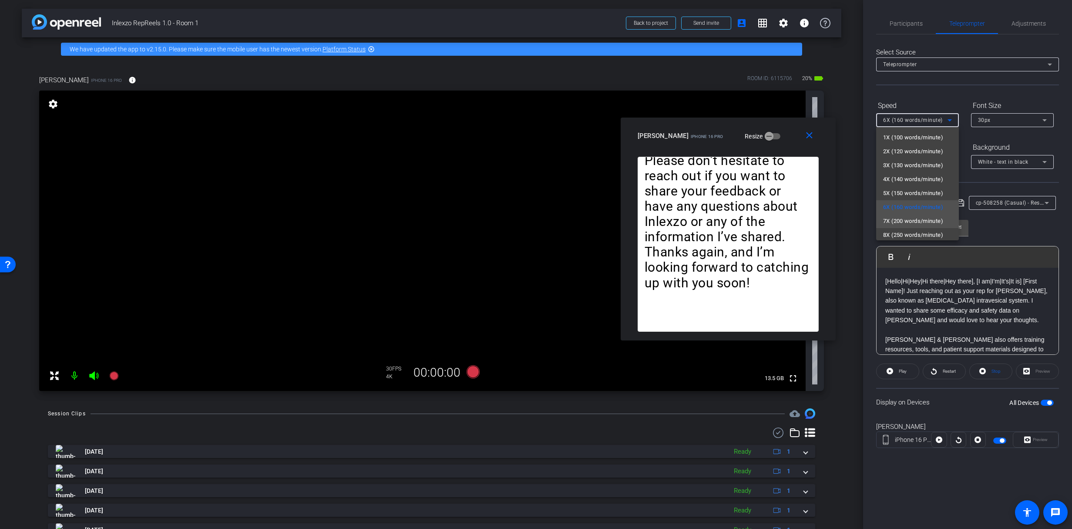
click at [915, 220] on span "7X (200 words/minute)" at bounding box center [913, 221] width 60 height 10
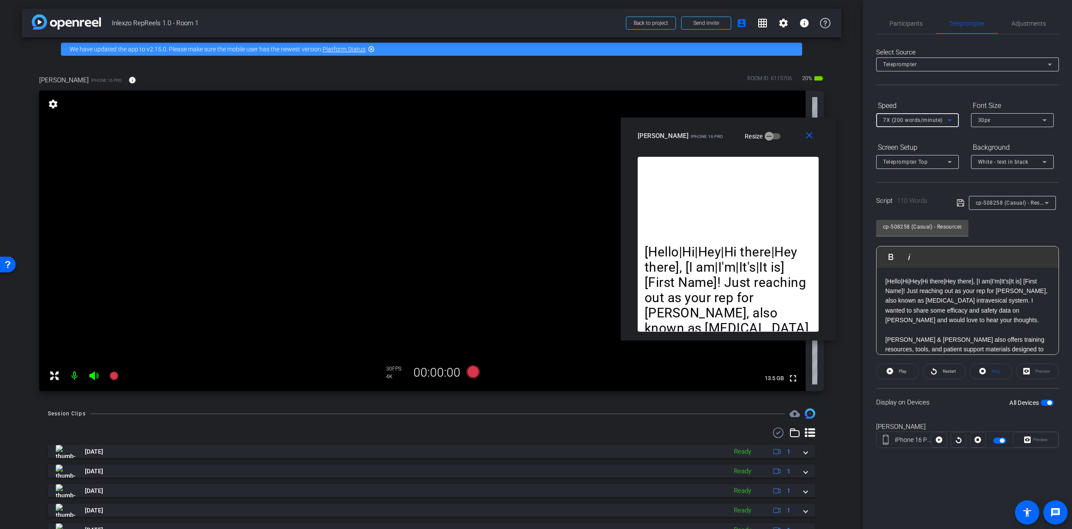
click at [899, 121] on span "7X (200 words/minute)" at bounding box center [913, 120] width 60 height 6
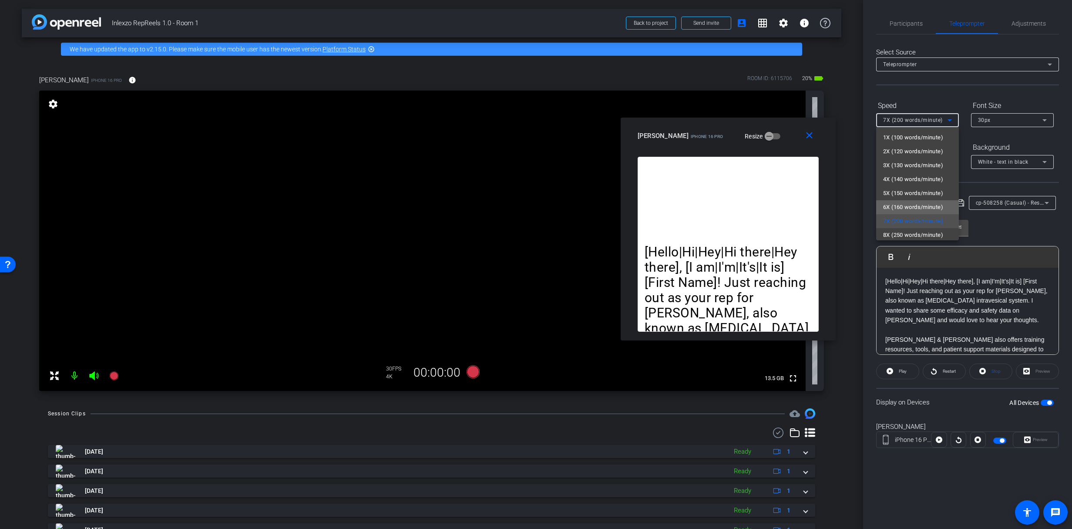
click at [920, 206] on span "6X (160 words/minute)" at bounding box center [913, 207] width 60 height 10
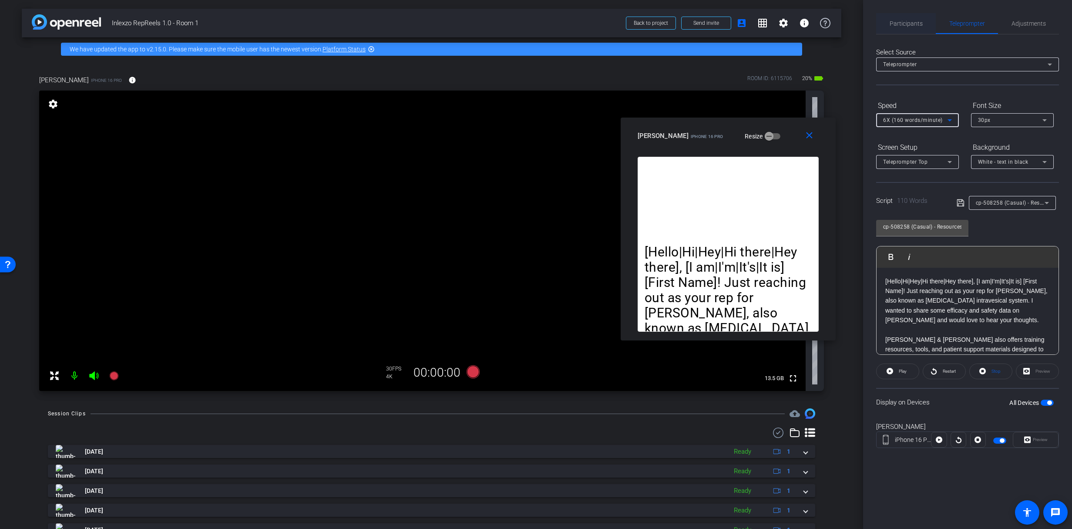
click at [901, 24] on span "Participants" at bounding box center [906, 23] width 33 height 6
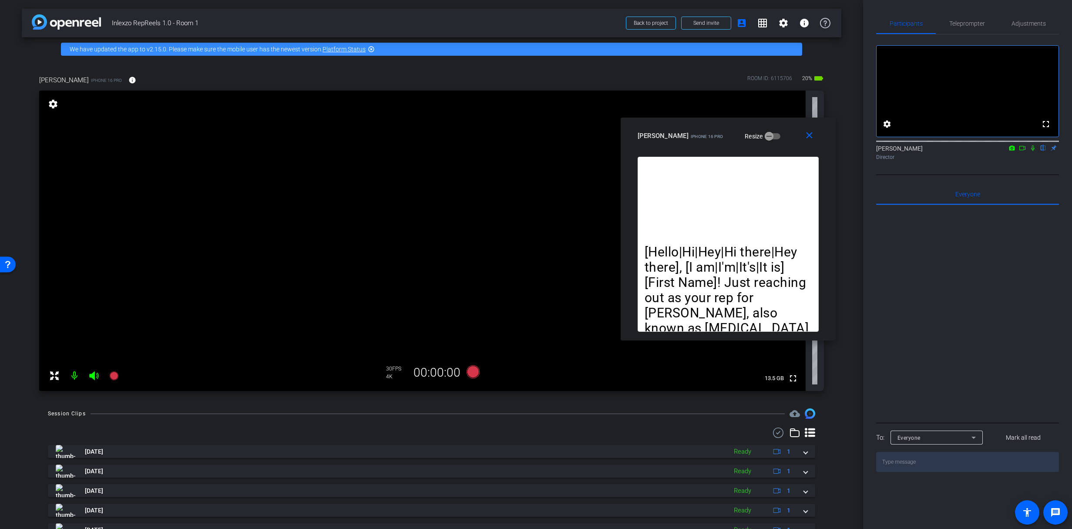
click at [1032, 151] on icon at bounding box center [1032, 148] width 3 height 6
click at [1012, 14] on span "Adjustments" at bounding box center [1029, 23] width 34 height 21
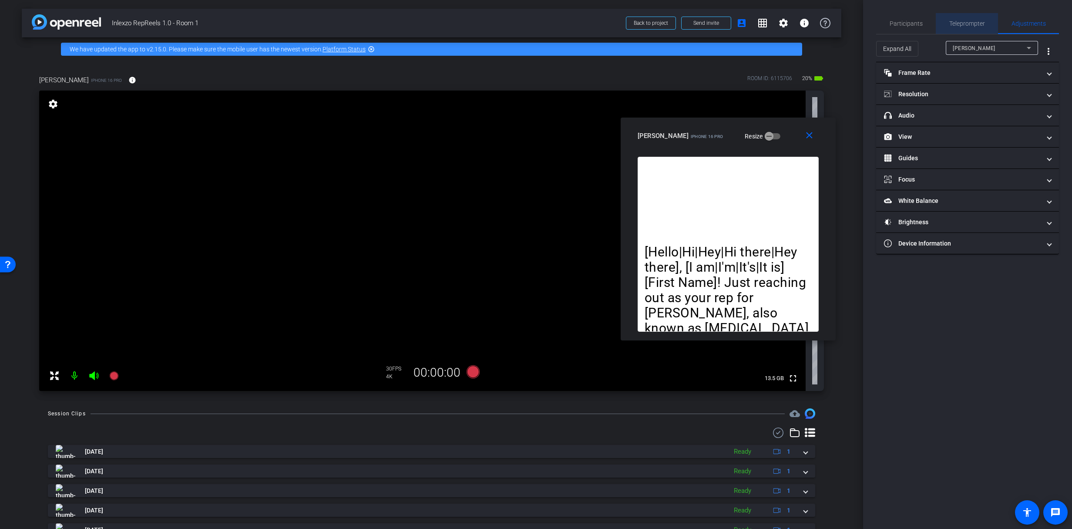
click at [957, 18] on span "Teleprompter" at bounding box center [967, 23] width 36 height 21
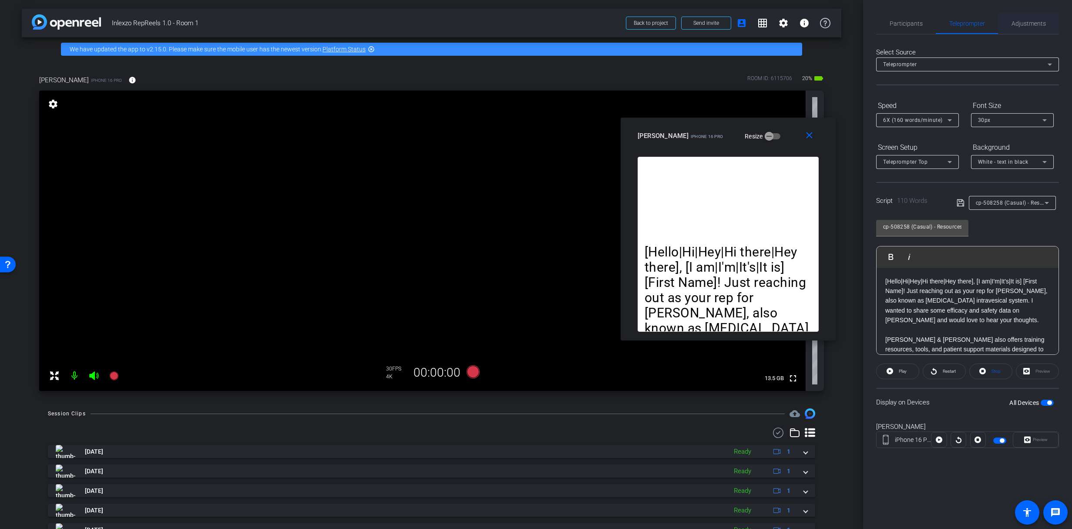
click at [1029, 23] on span "Adjustments" at bounding box center [1029, 23] width 34 height 6
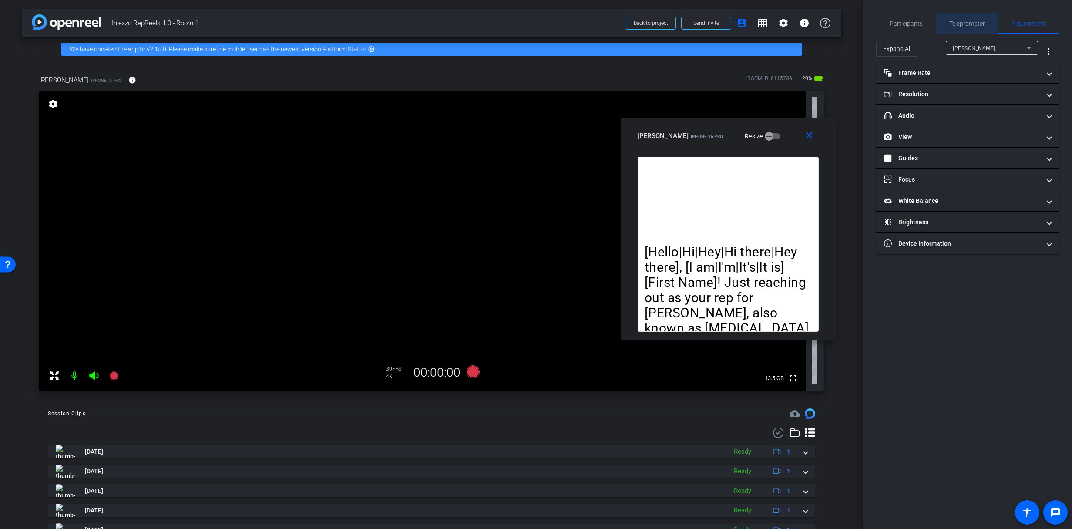
click at [964, 23] on span "Teleprompter" at bounding box center [967, 23] width 36 height 6
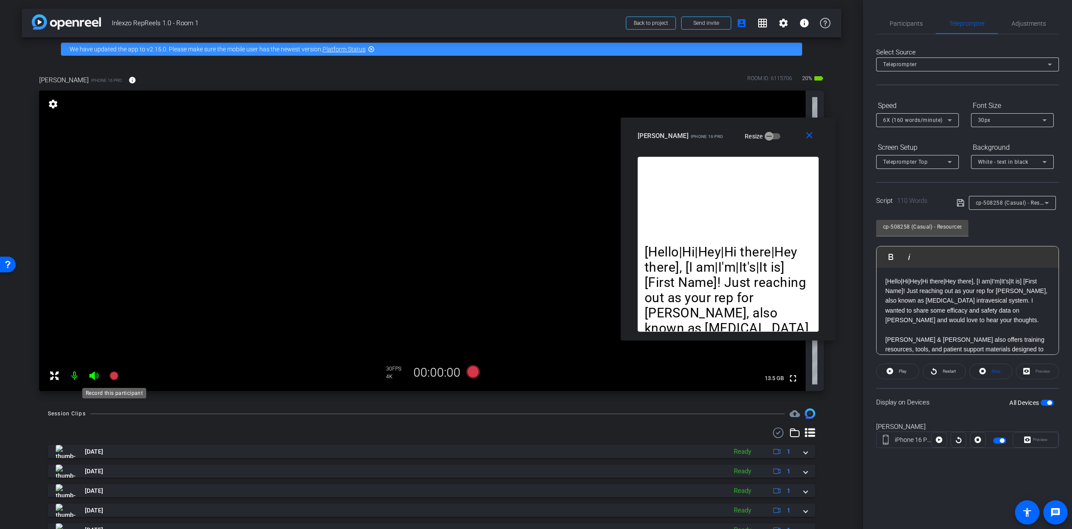
click at [112, 373] on icon at bounding box center [113, 375] width 9 height 9
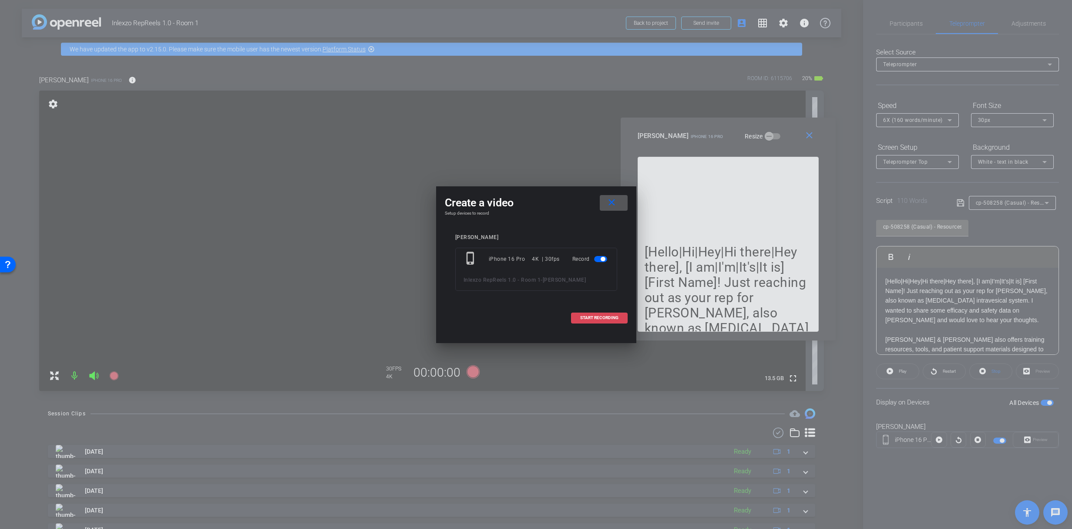
click at [609, 316] on span "START RECORDING" at bounding box center [599, 318] width 38 height 4
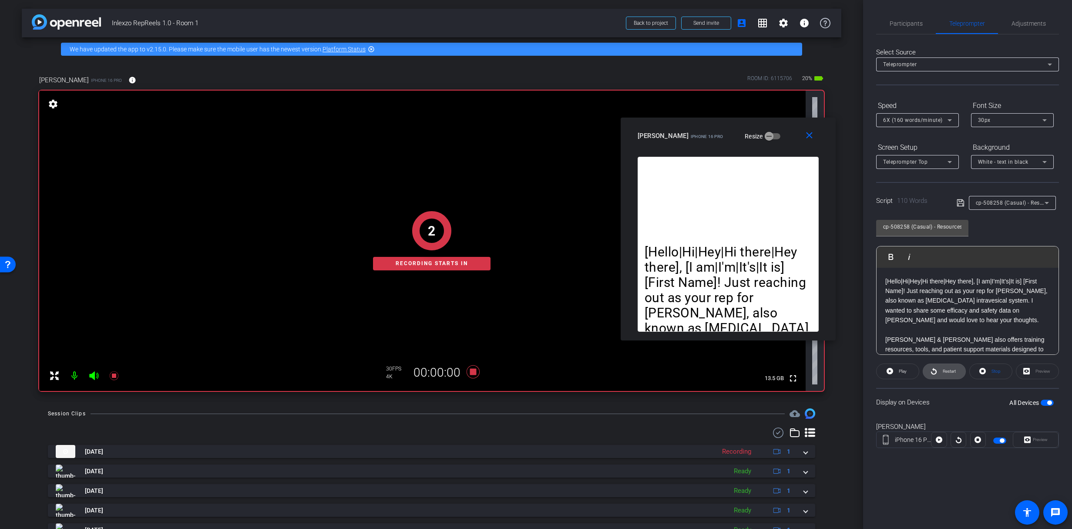
click at [941, 369] on span "Restart" at bounding box center [948, 371] width 15 height 12
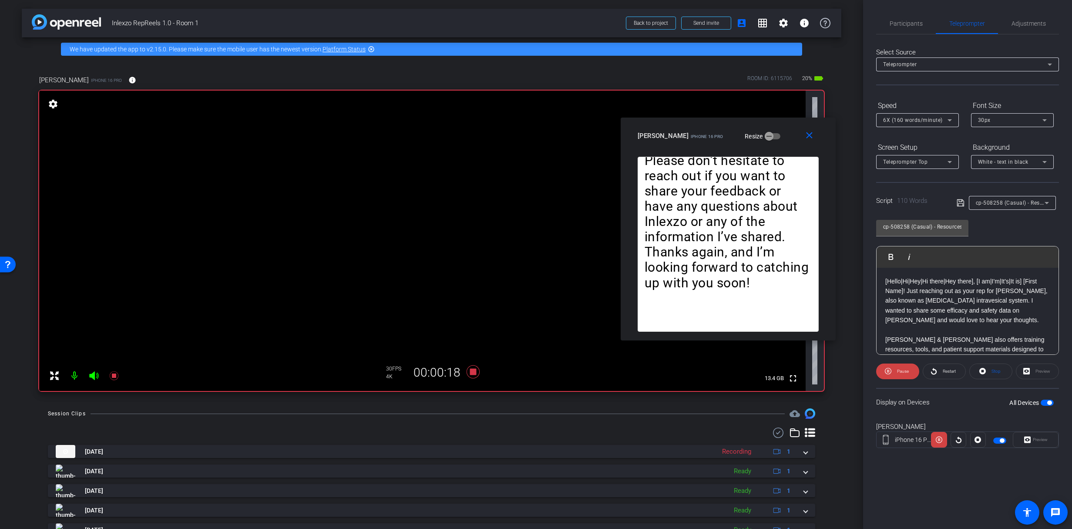
click at [905, 115] on div "6X (160 words/minute)" at bounding box center [915, 119] width 64 height 11
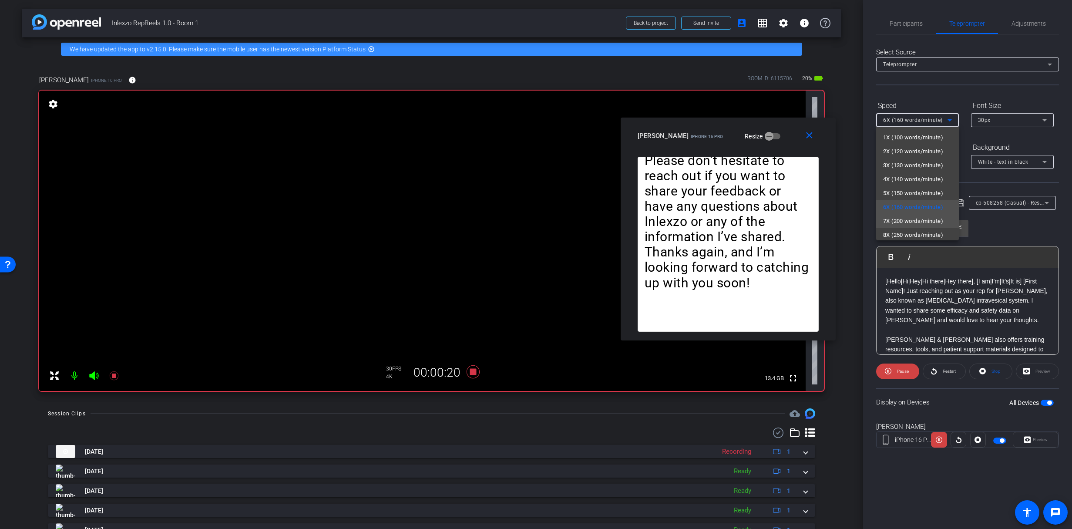
click at [900, 223] on span "7X (200 words/minute)" at bounding box center [913, 221] width 60 height 10
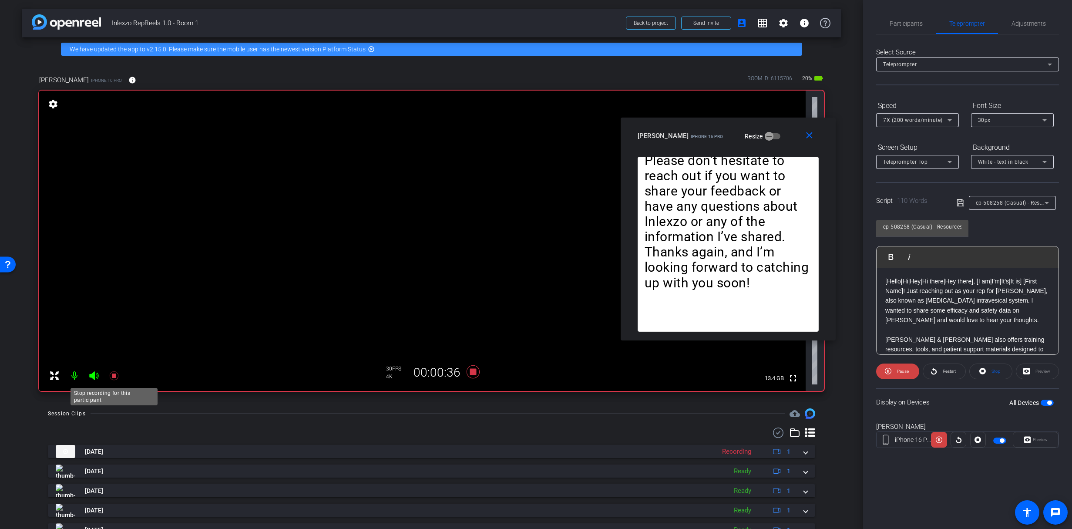
click at [113, 373] on icon at bounding box center [114, 375] width 10 height 10
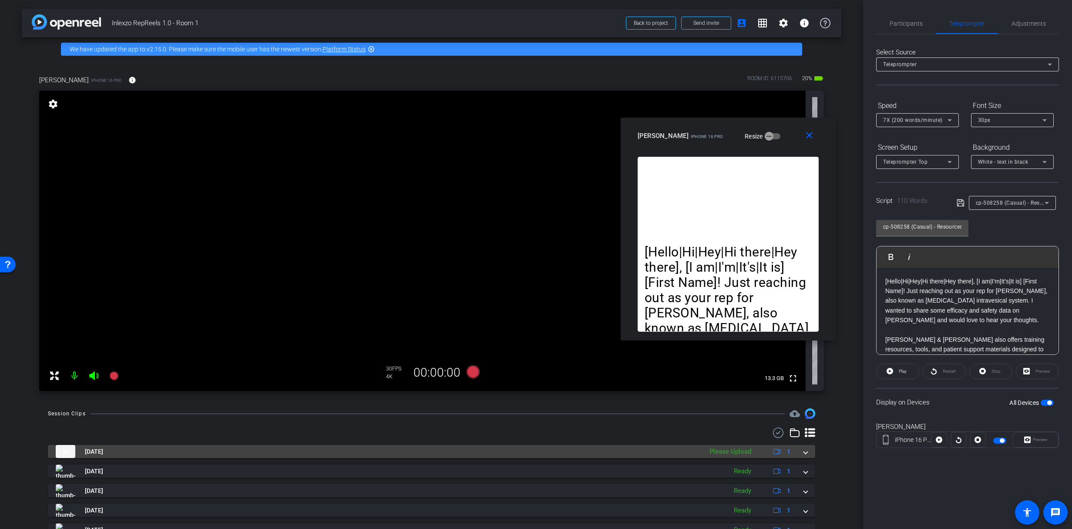
click at [804, 454] on mat-expansion-panel-header "[DATE] Please Upload 1" at bounding box center [431, 451] width 767 height 13
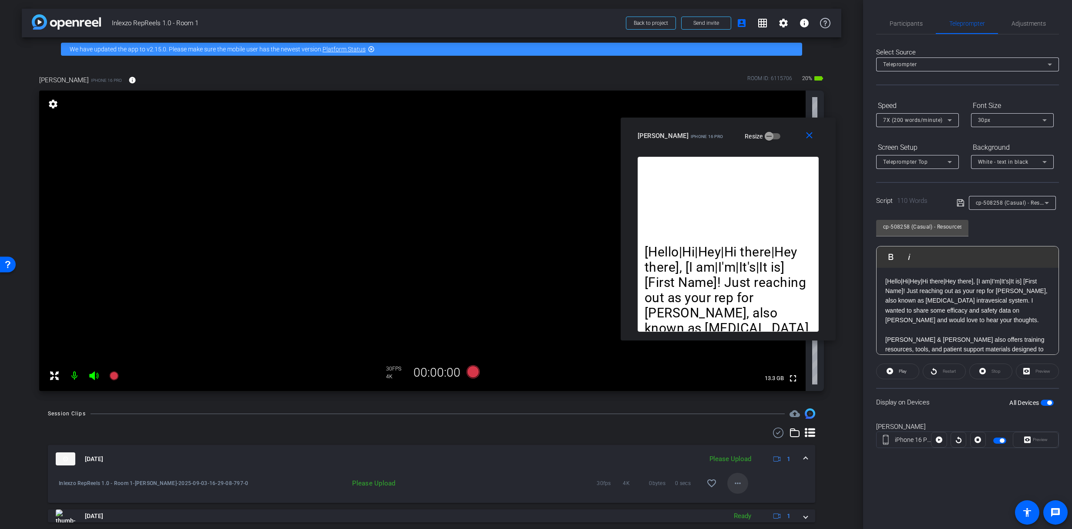
click at [740, 482] on button "more_horiz" at bounding box center [737, 483] width 21 height 21
click at [752, 444] on span "Upload" at bounding box center [747, 443] width 35 height 10
click at [915, 27] on span "Participants" at bounding box center [906, 23] width 33 height 21
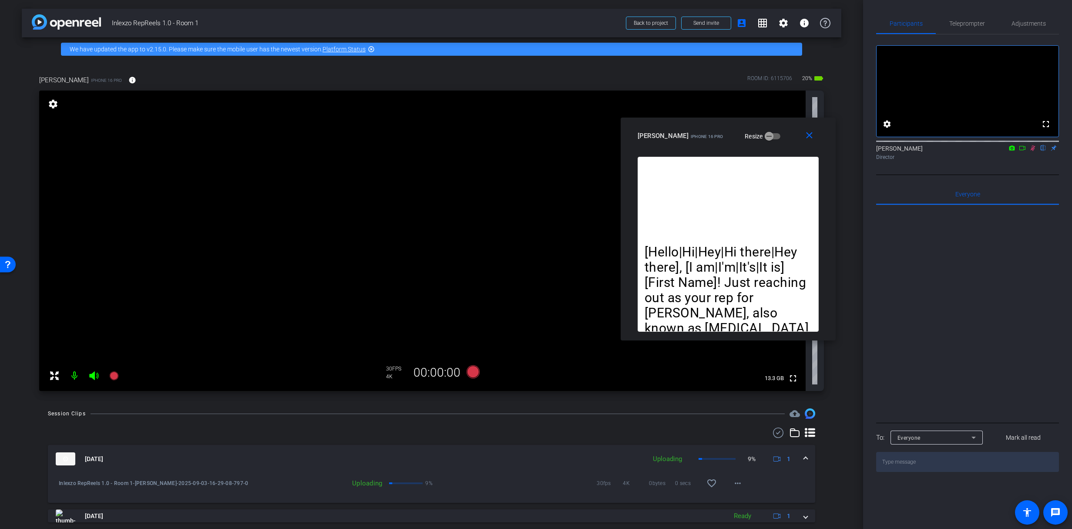
click at [1033, 151] on icon at bounding box center [1033, 148] width 5 height 6
click at [1033, 151] on icon at bounding box center [1032, 148] width 7 height 6
click at [969, 28] on span "Teleprompter" at bounding box center [967, 23] width 36 height 21
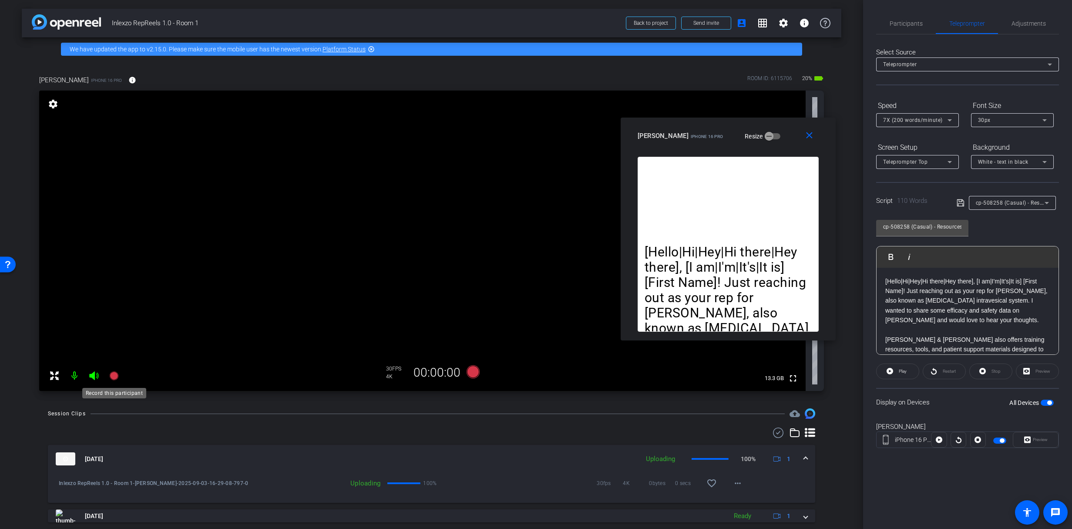
click at [114, 370] on icon at bounding box center [114, 375] width 10 height 10
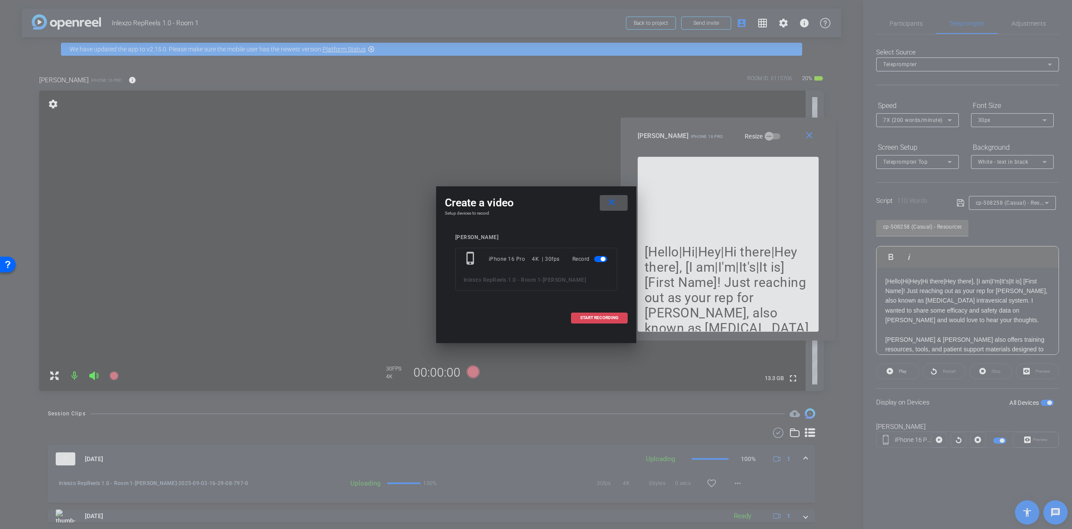
click at [586, 313] on span at bounding box center [600, 317] width 56 height 21
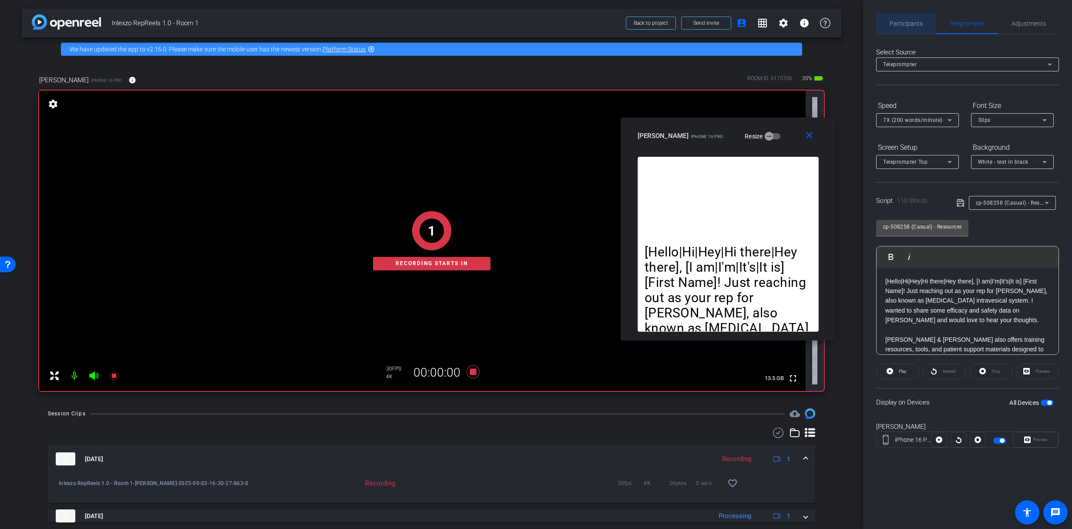
click at [915, 33] on span "Participants" at bounding box center [906, 23] width 33 height 21
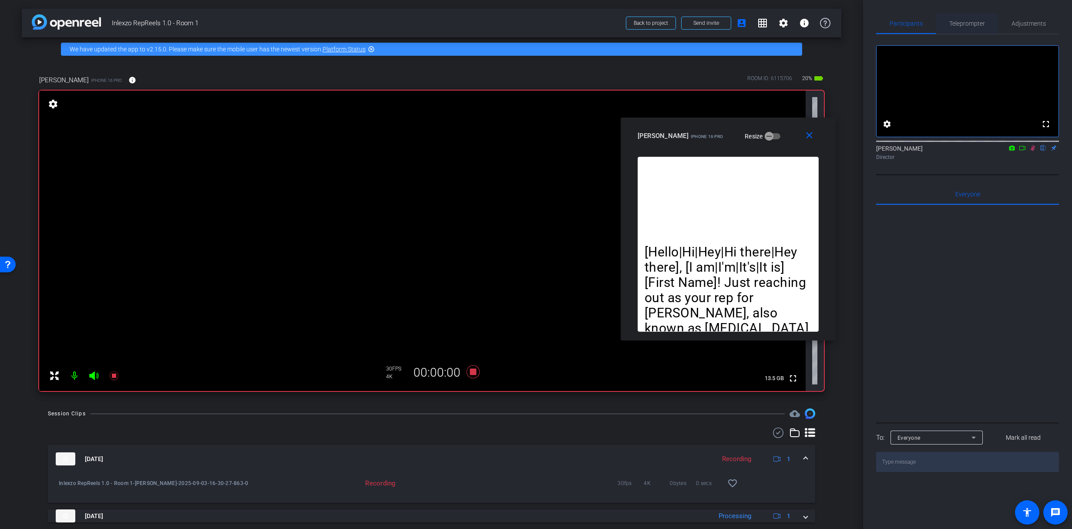
click at [976, 19] on span "Teleprompter" at bounding box center [967, 23] width 36 height 21
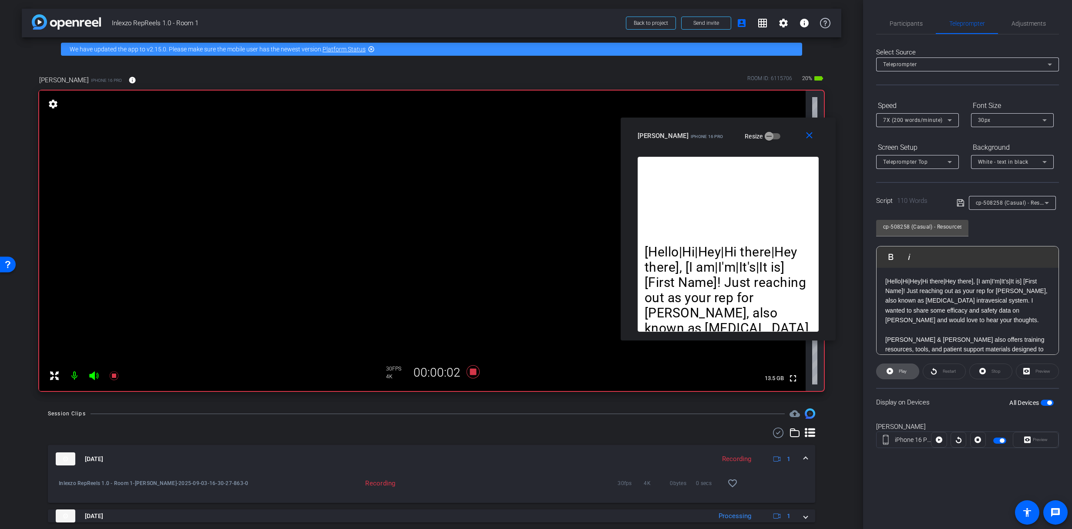
click at [892, 370] on icon at bounding box center [890, 371] width 7 height 7
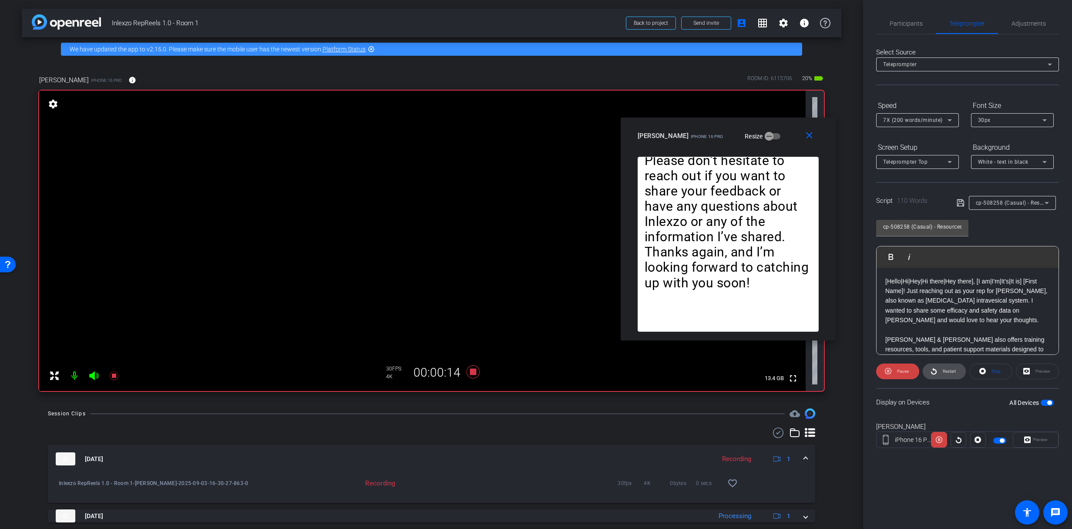
click at [940, 369] on span at bounding box center [944, 371] width 42 height 21
click at [114, 373] on icon at bounding box center [113, 375] width 9 height 9
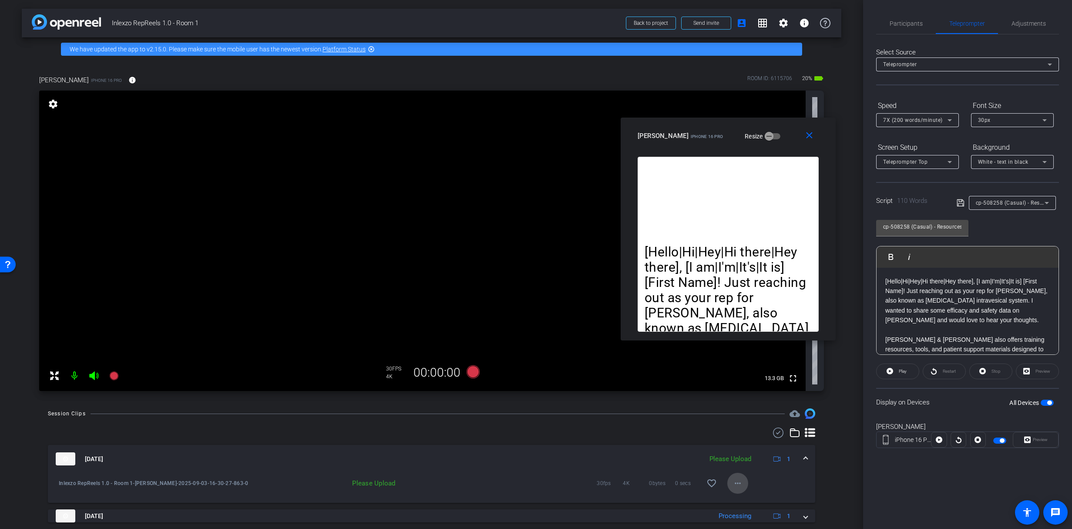
click at [728, 483] on span at bounding box center [737, 483] width 21 height 21
click at [739, 441] on span "Upload" at bounding box center [747, 443] width 35 height 10
click at [911, 23] on span "Participants" at bounding box center [906, 23] width 33 height 6
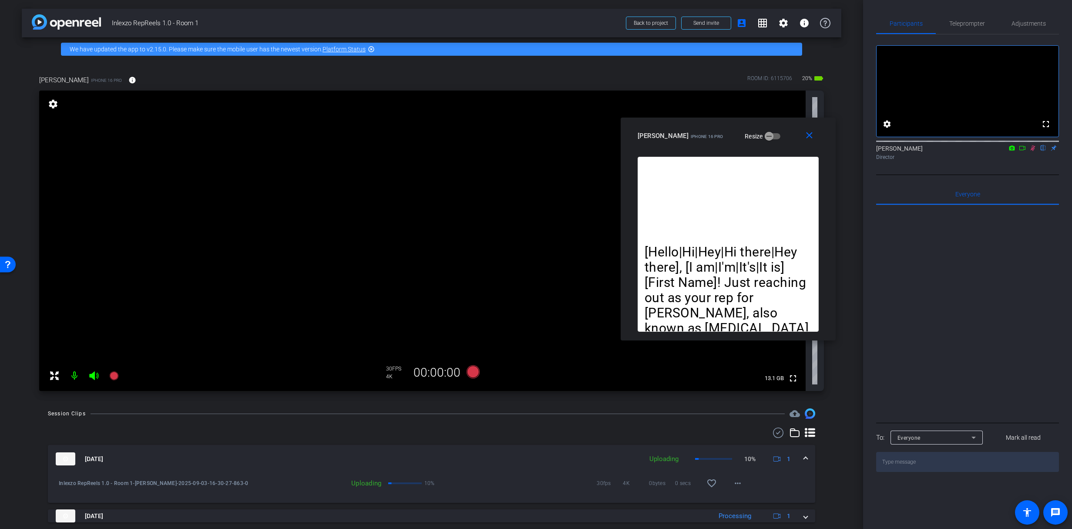
click at [1033, 151] on icon at bounding box center [1033, 148] width 5 height 6
click at [1034, 151] on icon at bounding box center [1032, 148] width 7 height 6
click at [969, 14] on span "Teleprompter" at bounding box center [967, 23] width 36 height 21
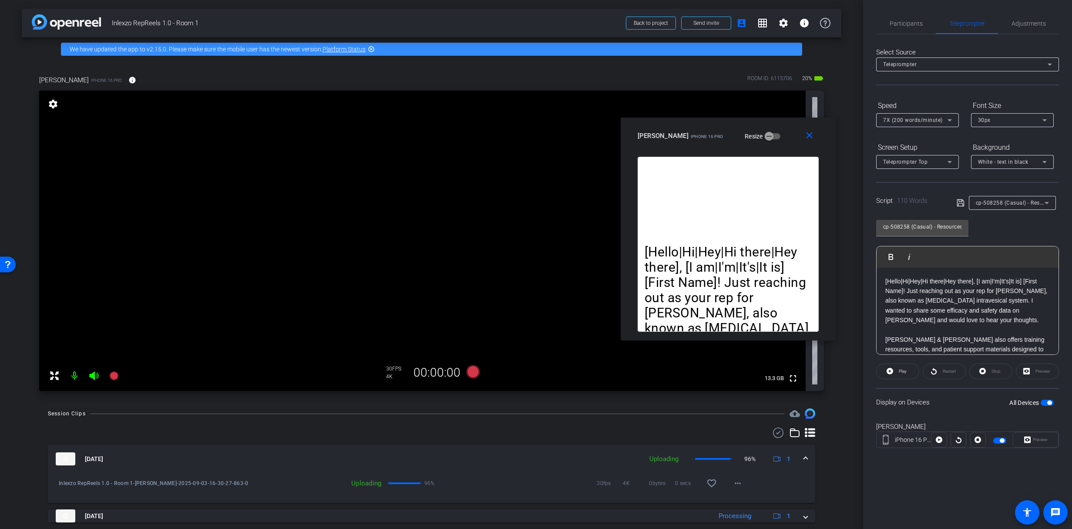
click at [112, 378] on icon at bounding box center [113, 375] width 9 height 9
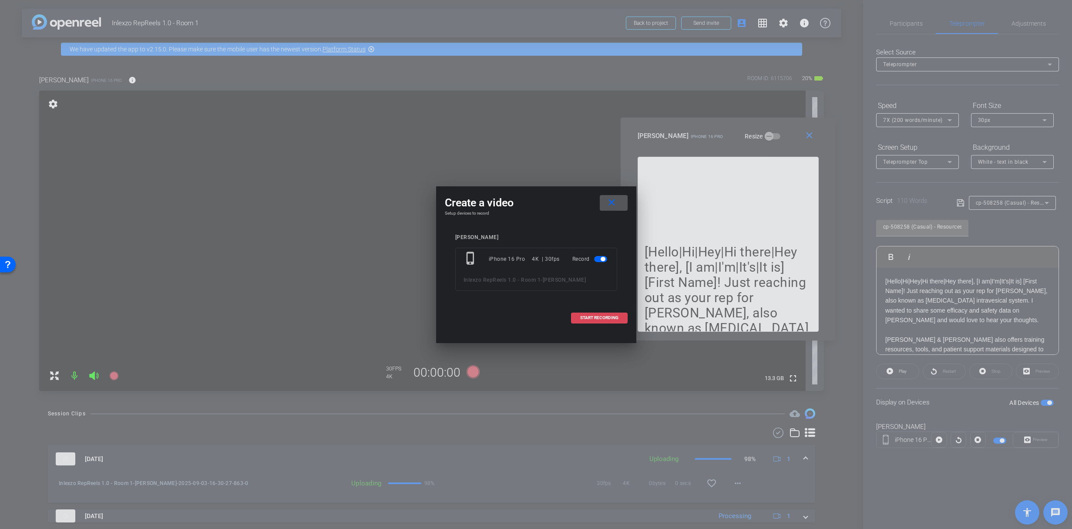
click at [585, 320] on span "START RECORDING" at bounding box center [599, 318] width 38 height 4
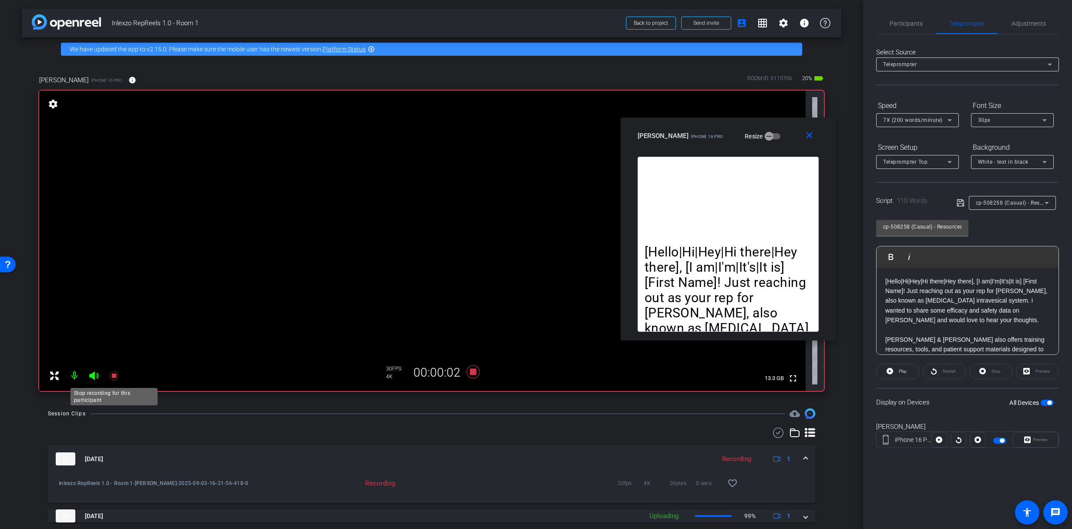
click at [111, 374] on icon at bounding box center [114, 375] width 10 height 10
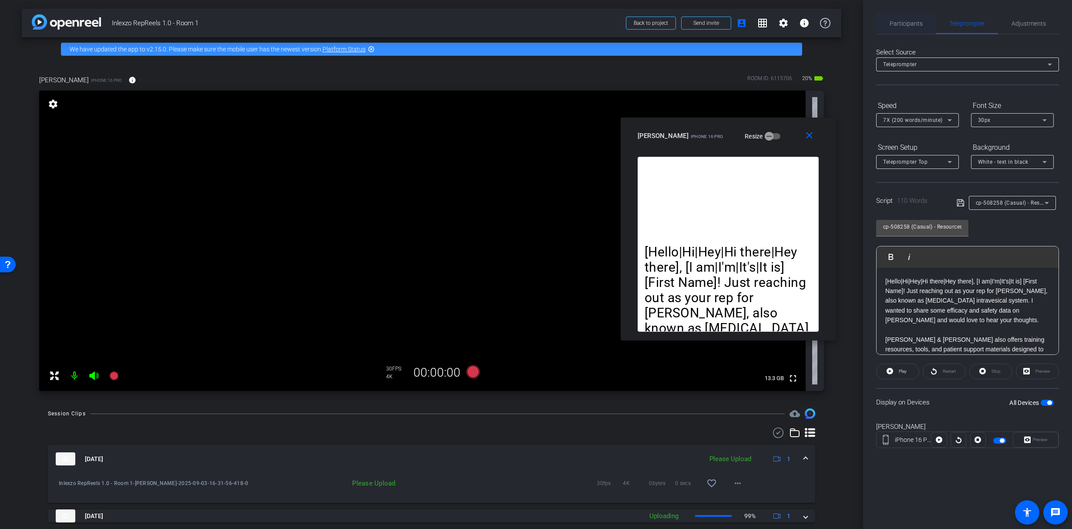
click at [896, 25] on span "Participants" at bounding box center [906, 23] width 33 height 6
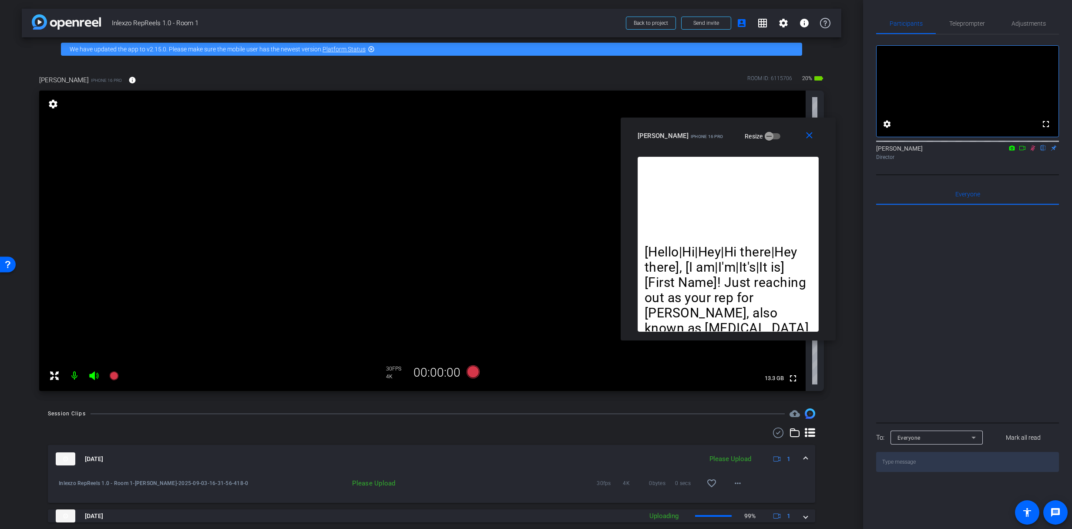
click at [1032, 144] on div at bounding box center [967, 140] width 183 height 7
click at [1035, 151] on icon at bounding box center [1032, 148] width 7 height 6
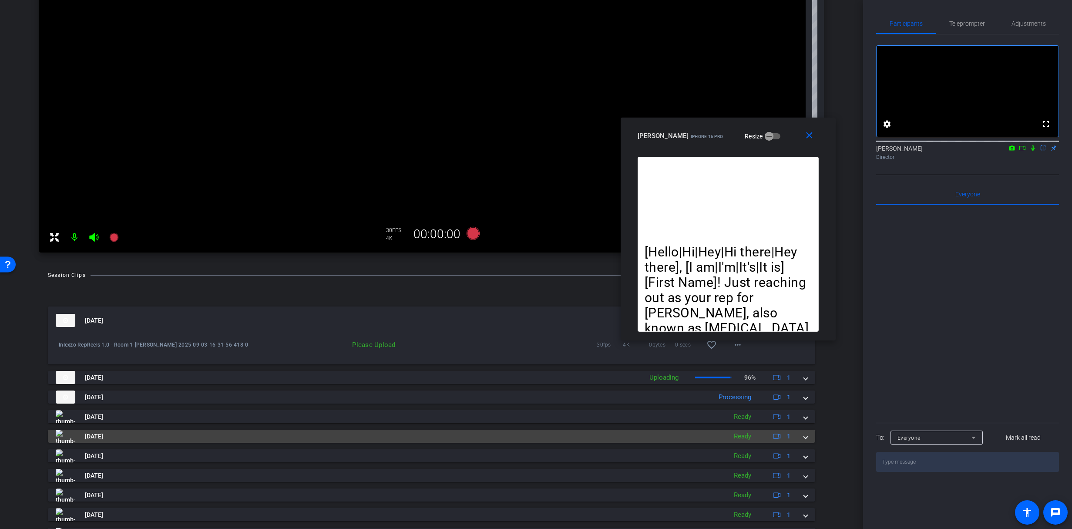
scroll to position [130, 0]
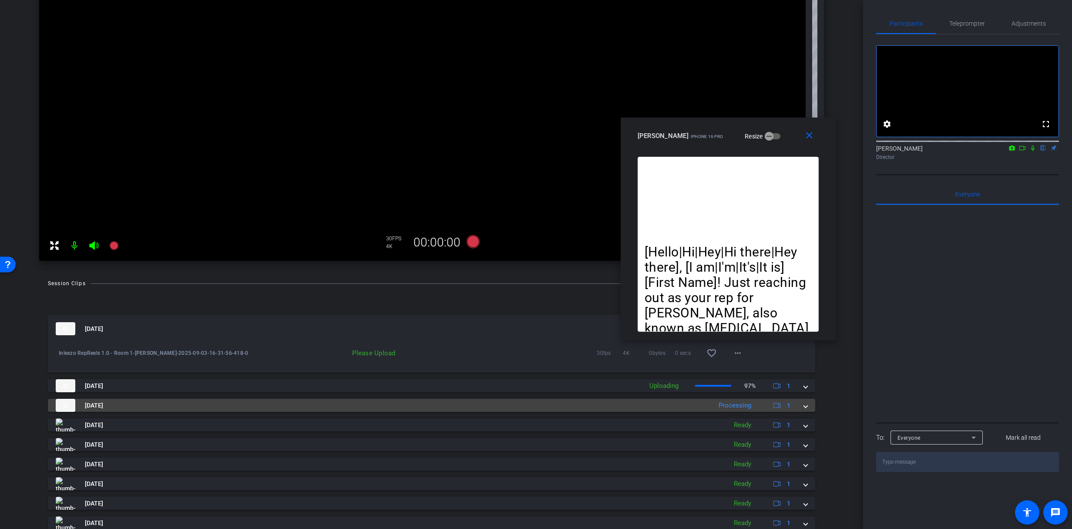
click at [804, 407] on span at bounding box center [805, 405] width 3 height 9
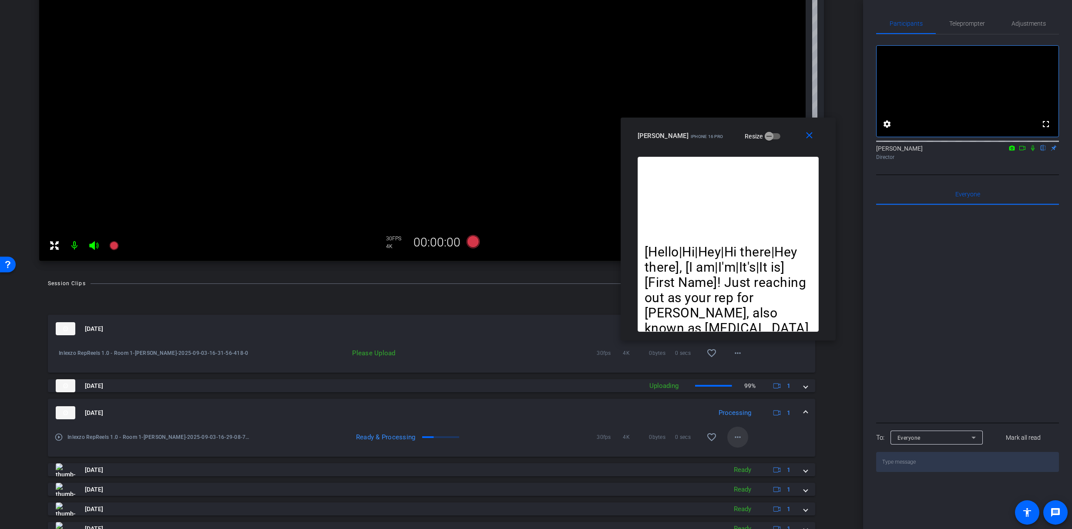
click at [733, 440] on mat-icon "more_horiz" at bounding box center [738, 437] width 10 height 10
click at [746, 455] on span "Download Original" at bounding box center [756, 455] width 52 height 10
click at [1033, 151] on icon at bounding box center [1032, 148] width 3 height 6
click at [967, 25] on span "Teleprompter" at bounding box center [967, 23] width 36 height 6
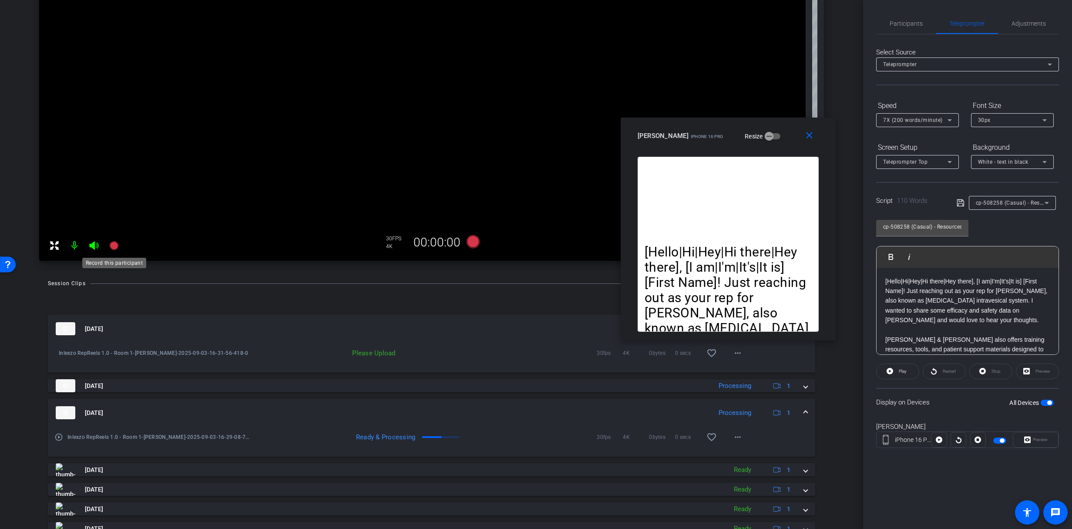
click at [109, 246] on icon at bounding box center [113, 245] width 9 height 9
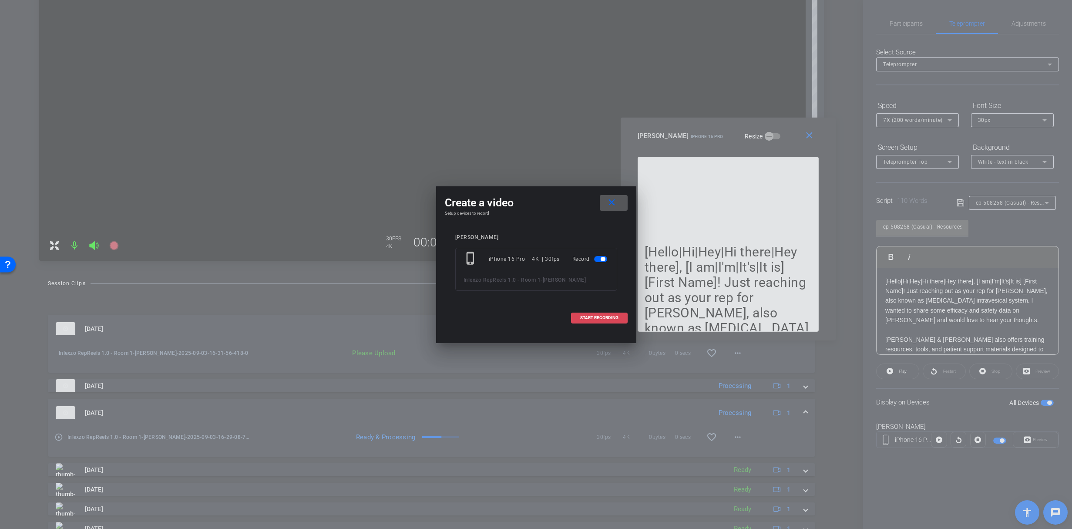
click at [583, 314] on span at bounding box center [600, 317] width 56 height 21
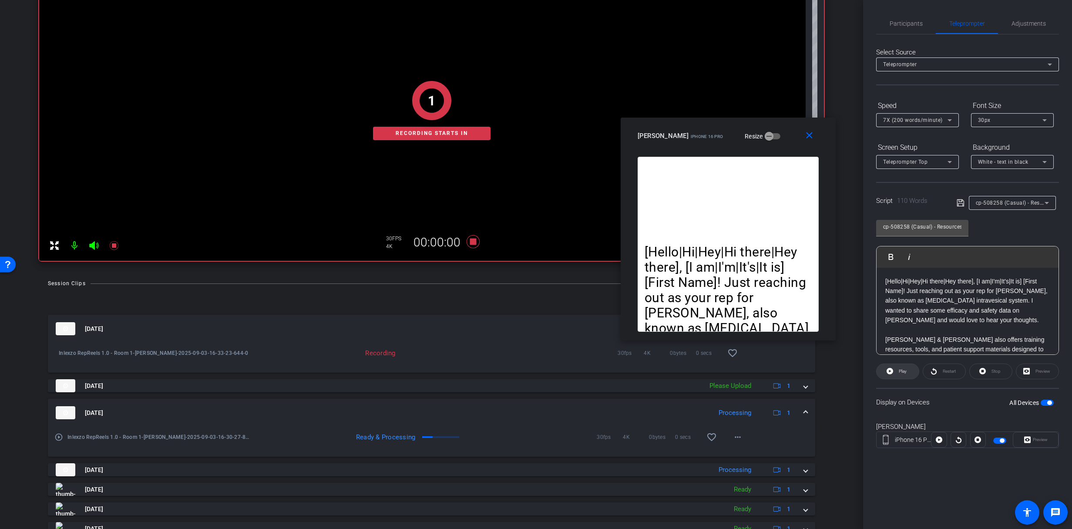
click at [902, 370] on span "Play" at bounding box center [903, 371] width 8 height 5
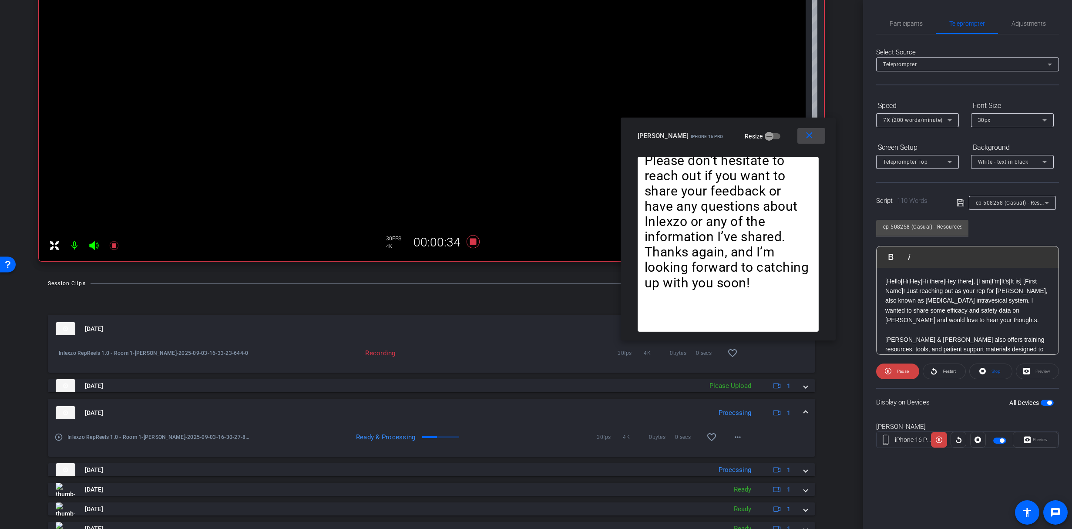
click at [810, 142] on span at bounding box center [811, 135] width 28 height 21
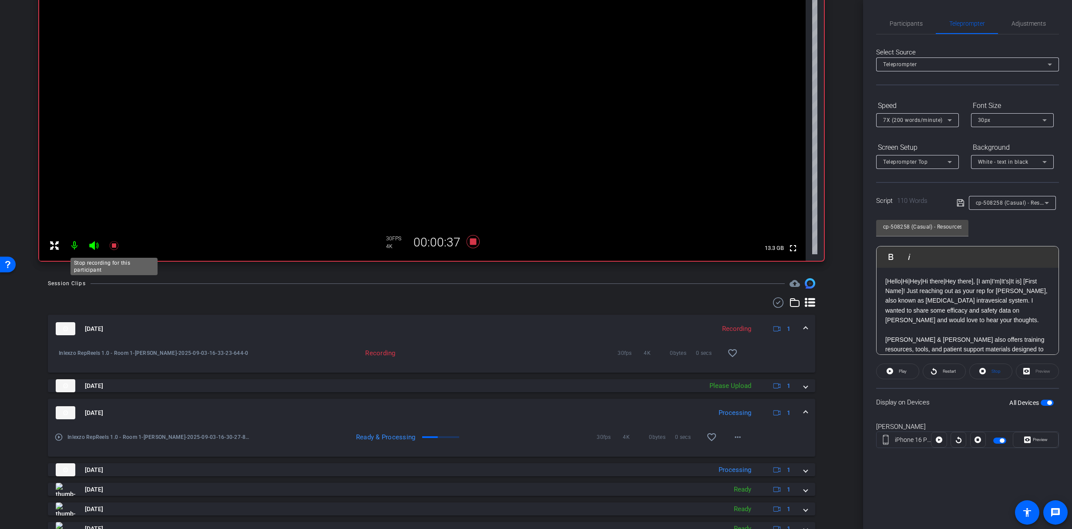
click at [113, 242] on icon at bounding box center [114, 245] width 10 height 10
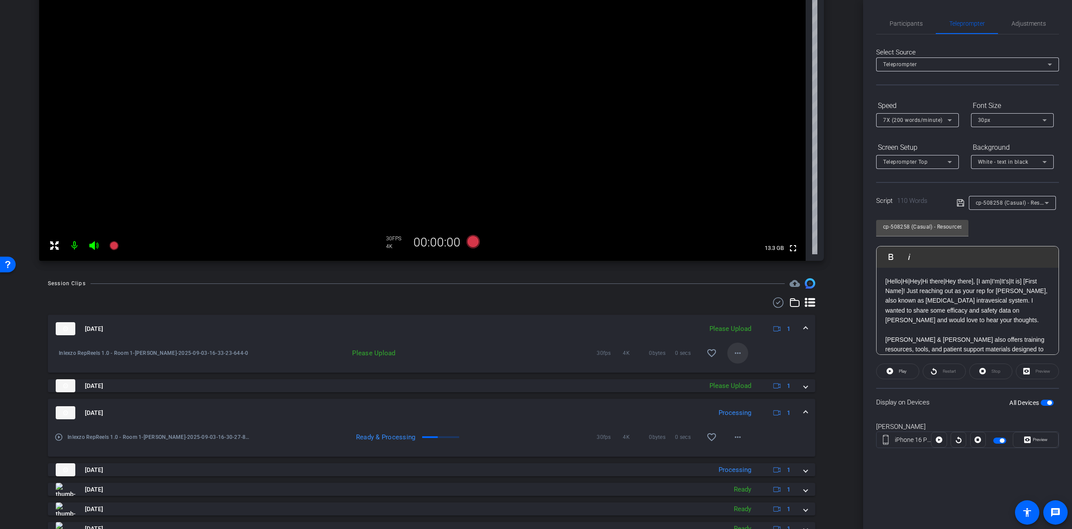
click at [734, 353] on mat-icon "more_horiz" at bounding box center [738, 353] width 10 height 10
click at [746, 373] on span "Upload" at bounding box center [747, 371] width 35 height 10
click at [897, 12] on div "Participants Teleprompter Adjustments settings [PERSON_NAME] flip Director Ever…" at bounding box center [967, 264] width 209 height 529
click at [900, 28] on span "Participants" at bounding box center [906, 23] width 33 height 21
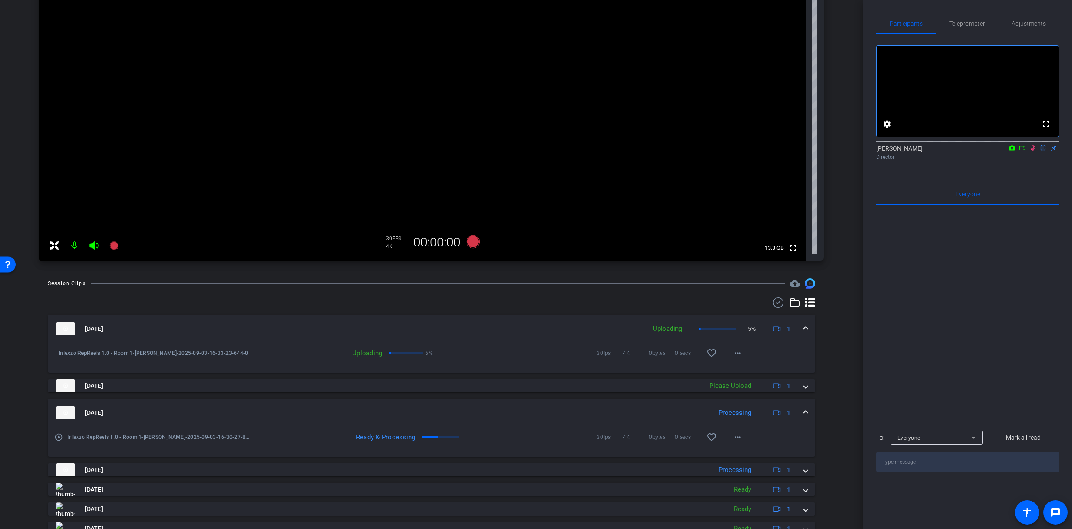
click at [1035, 151] on icon at bounding box center [1032, 148] width 7 height 6
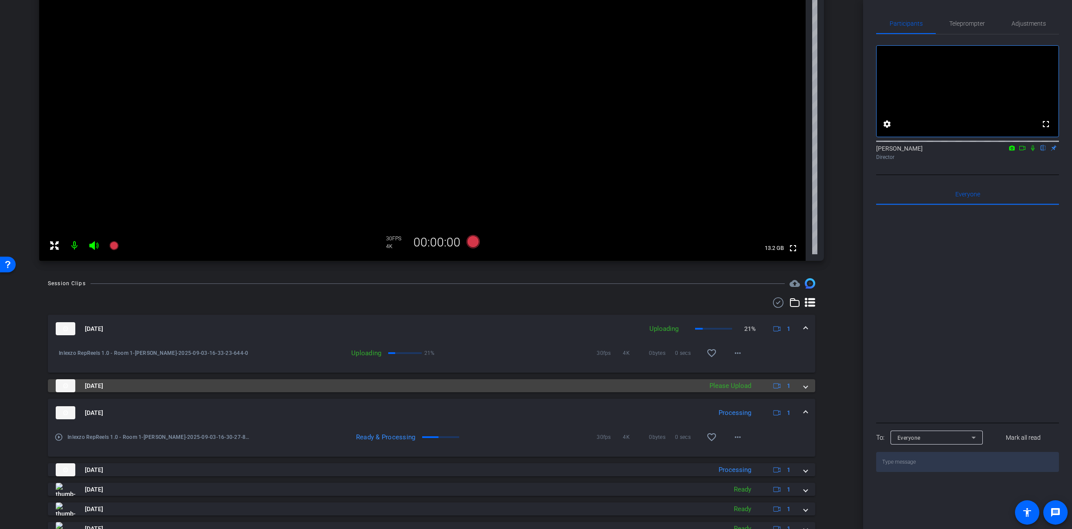
click at [756, 389] on mat-panel-description "Please Upload 1" at bounding box center [751, 385] width 92 height 13
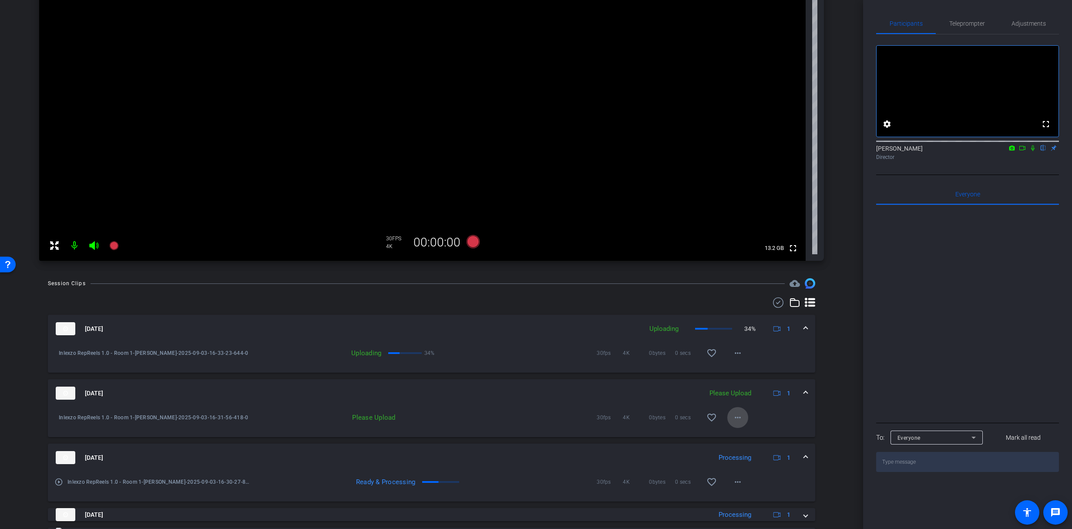
click at [733, 420] on mat-icon "more_horiz" at bounding box center [738, 417] width 10 height 10
click at [739, 433] on span "Upload" at bounding box center [747, 436] width 35 height 10
click at [740, 424] on span at bounding box center [737, 417] width 21 height 21
click at [743, 443] on span "Archive clip" at bounding box center [747, 446] width 35 height 10
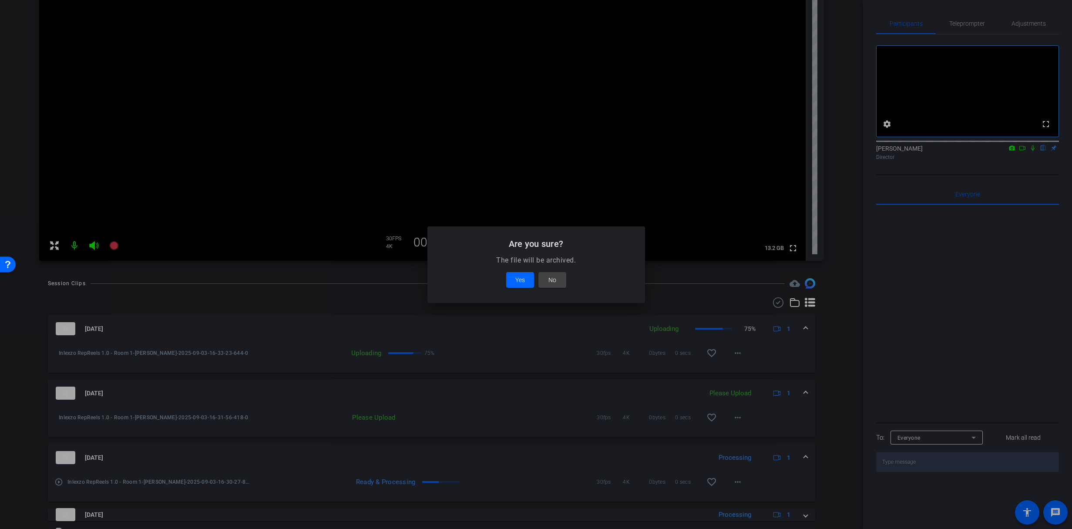
click at [743, 443] on div at bounding box center [536, 264] width 1072 height 529
click at [563, 283] on span at bounding box center [552, 279] width 28 height 21
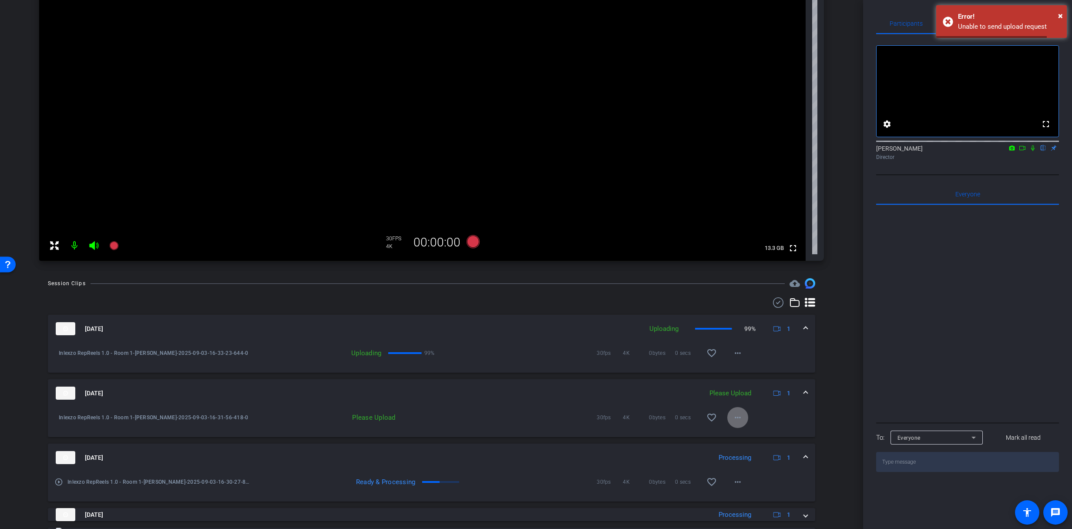
click at [733, 415] on mat-icon "more_horiz" at bounding box center [738, 417] width 10 height 10
click at [741, 440] on span "Upload" at bounding box center [747, 436] width 35 height 10
click at [1059, 13] on span "×" at bounding box center [1060, 15] width 5 height 10
click at [968, 27] on span "Teleprompter" at bounding box center [967, 23] width 36 height 21
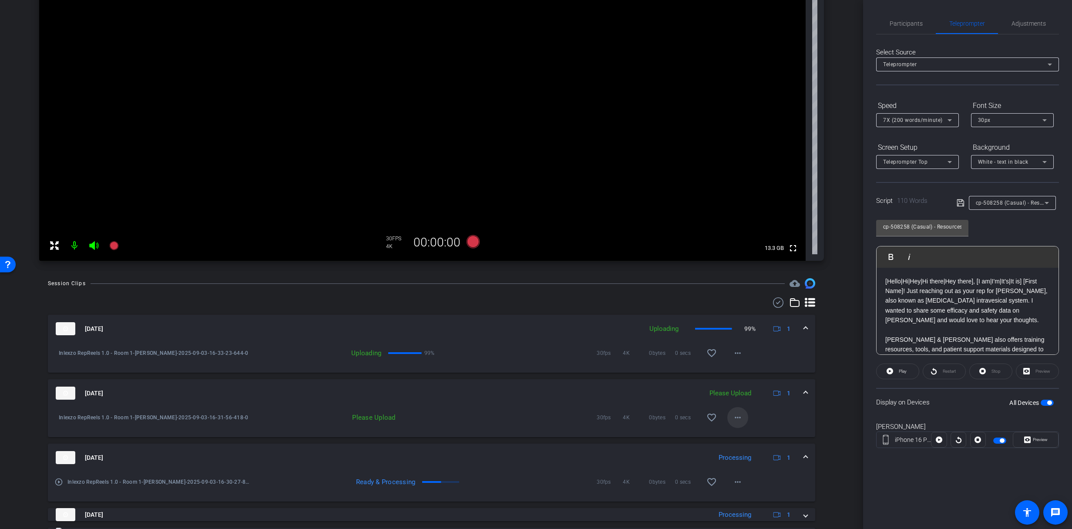
click at [733, 419] on mat-icon "more_horiz" at bounding box center [738, 417] width 10 height 10
click at [744, 434] on span "Upload" at bounding box center [747, 436] width 35 height 10
click at [907, 25] on span "Participants" at bounding box center [906, 23] width 33 height 6
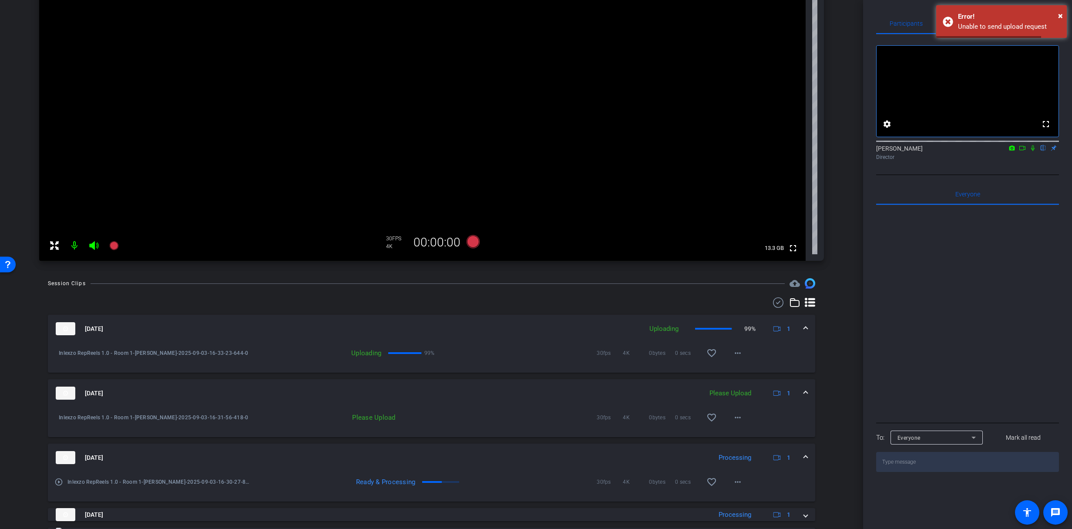
click at [1033, 151] on icon at bounding box center [1032, 148] width 7 height 6
click at [1060, 14] on span "×" at bounding box center [1060, 15] width 5 height 10
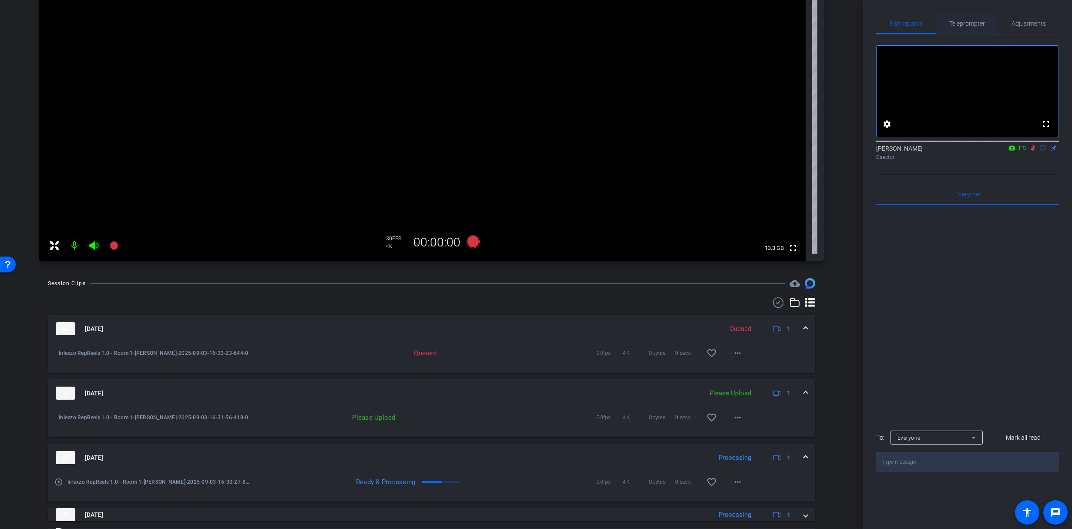
click at [969, 26] on span "Teleprompter" at bounding box center [967, 23] width 36 height 6
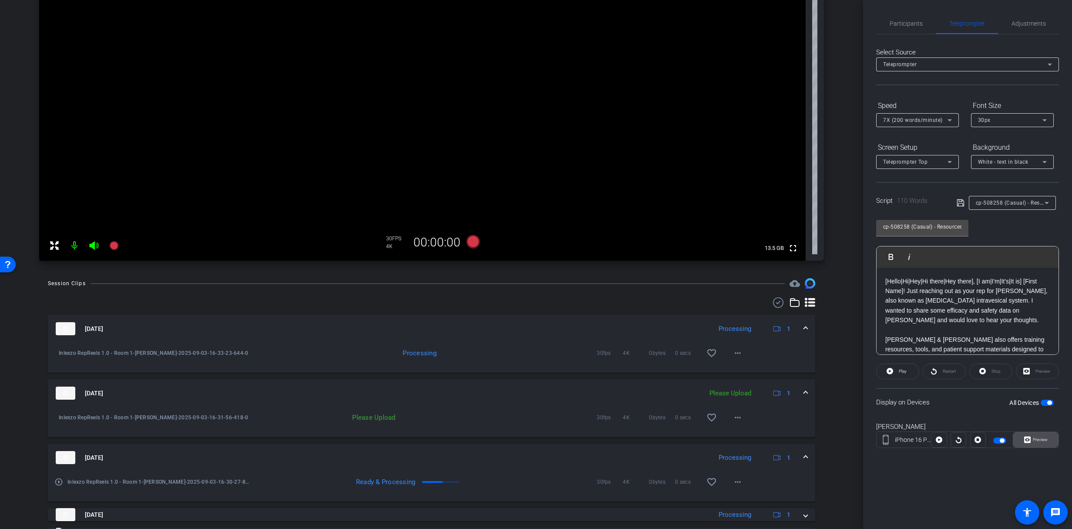
click at [1024, 447] on span at bounding box center [1035, 439] width 45 height 21
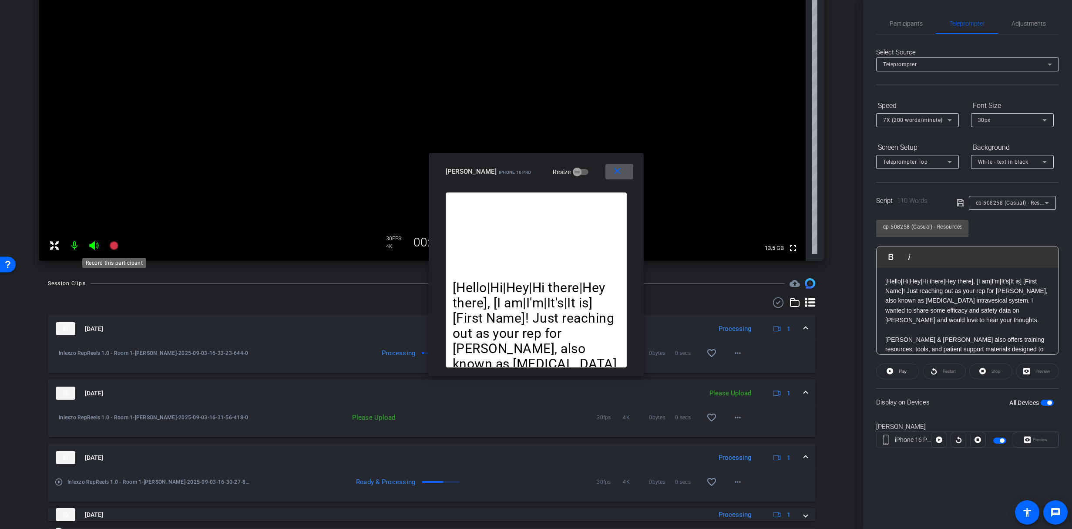
click at [110, 245] on icon at bounding box center [114, 245] width 10 height 10
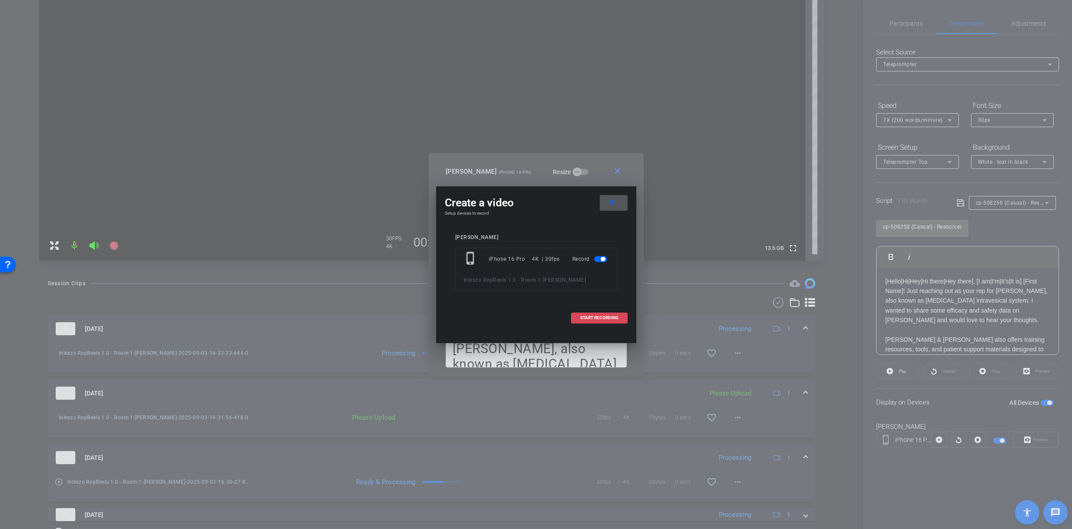
click at [602, 316] on span "START RECORDING" at bounding box center [599, 318] width 38 height 4
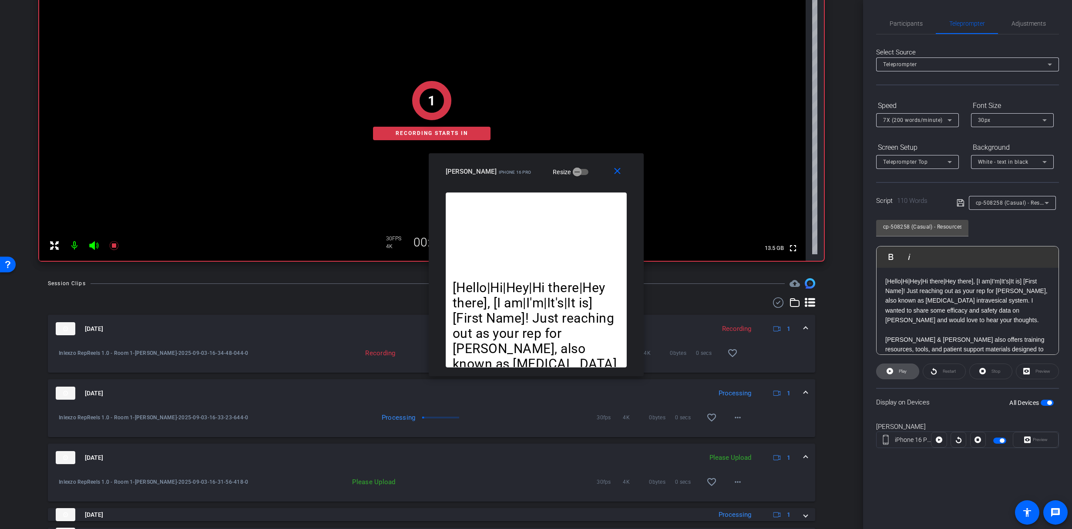
click at [891, 367] on icon at bounding box center [890, 371] width 7 height 11
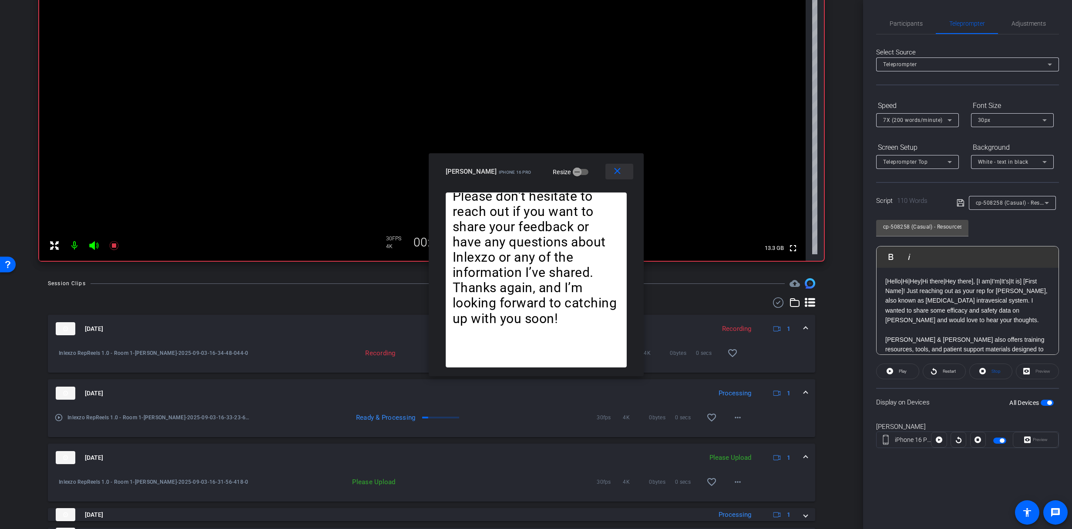
click at [623, 175] on span at bounding box center [620, 171] width 28 height 21
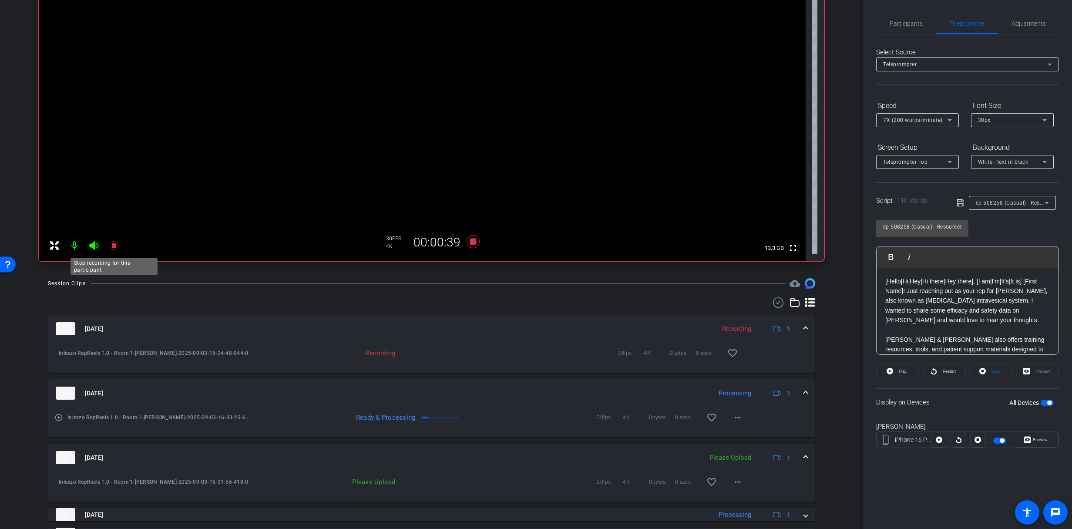
click at [114, 242] on icon at bounding box center [114, 245] width 10 height 10
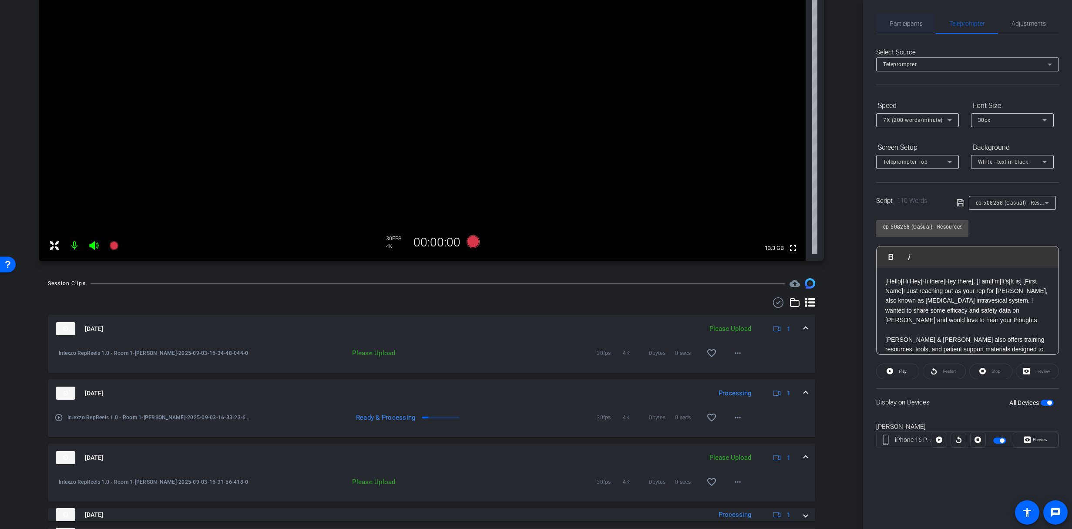
click at [899, 25] on span "Participants" at bounding box center [906, 23] width 33 height 6
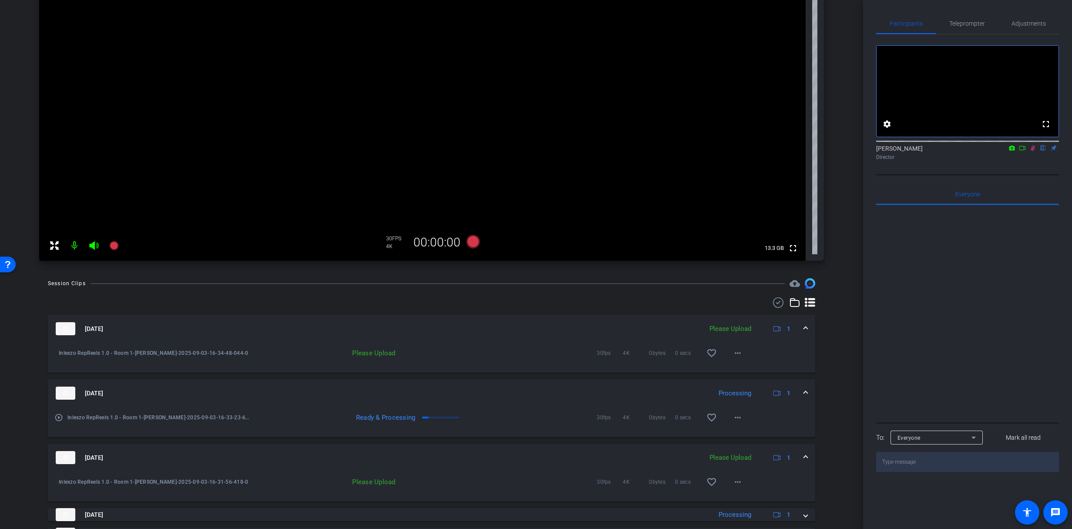
click at [1032, 151] on icon at bounding box center [1033, 148] width 5 height 6
click at [736, 348] on mat-icon "more_horiz" at bounding box center [738, 353] width 10 height 10
click at [747, 367] on span "Upload" at bounding box center [747, 371] width 35 height 10
click at [963, 23] on span "Teleprompter" at bounding box center [967, 23] width 36 height 6
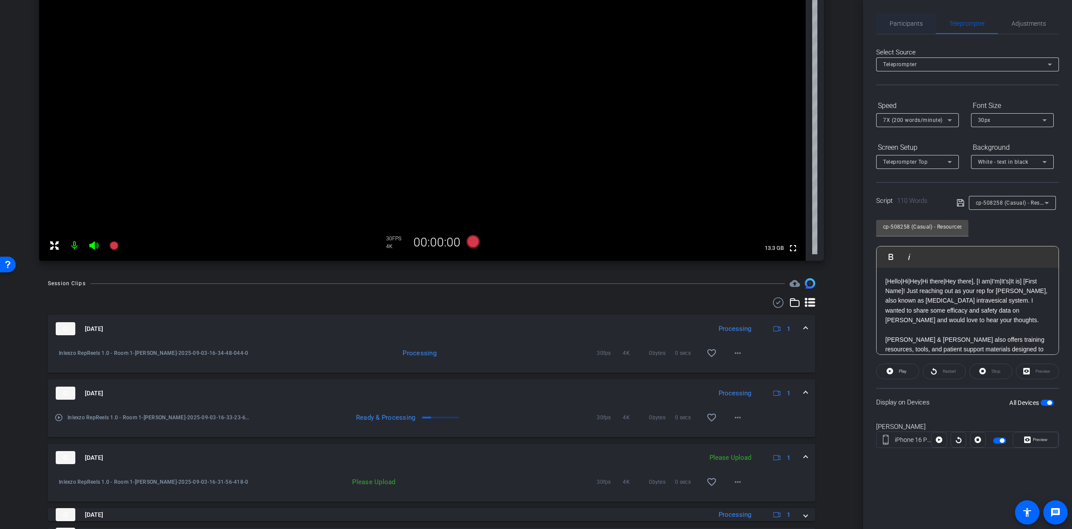
click at [915, 21] on span "Participants" at bounding box center [906, 23] width 33 height 6
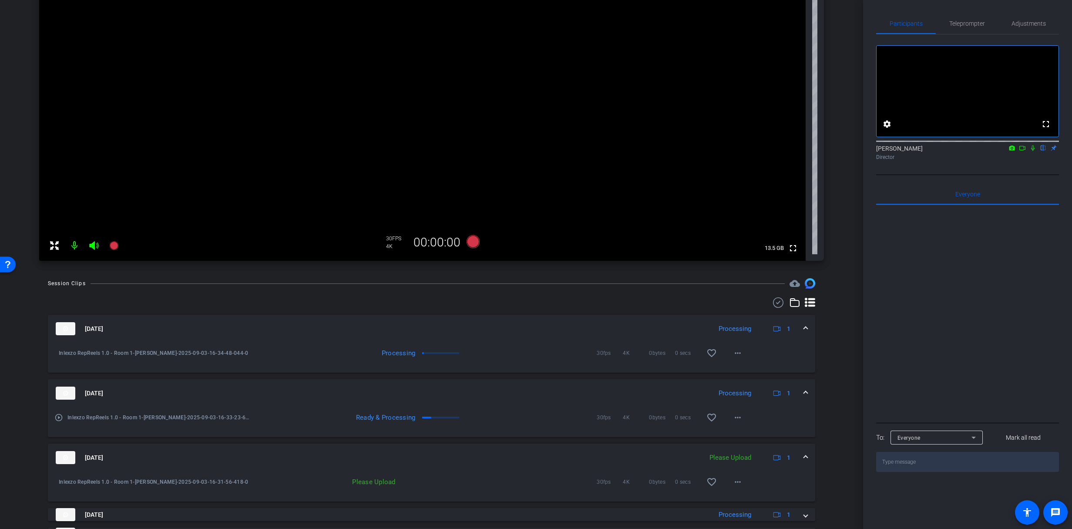
click at [1033, 151] on icon at bounding box center [1032, 148] width 7 height 6
click at [966, 32] on span "Teleprompter" at bounding box center [967, 23] width 36 height 21
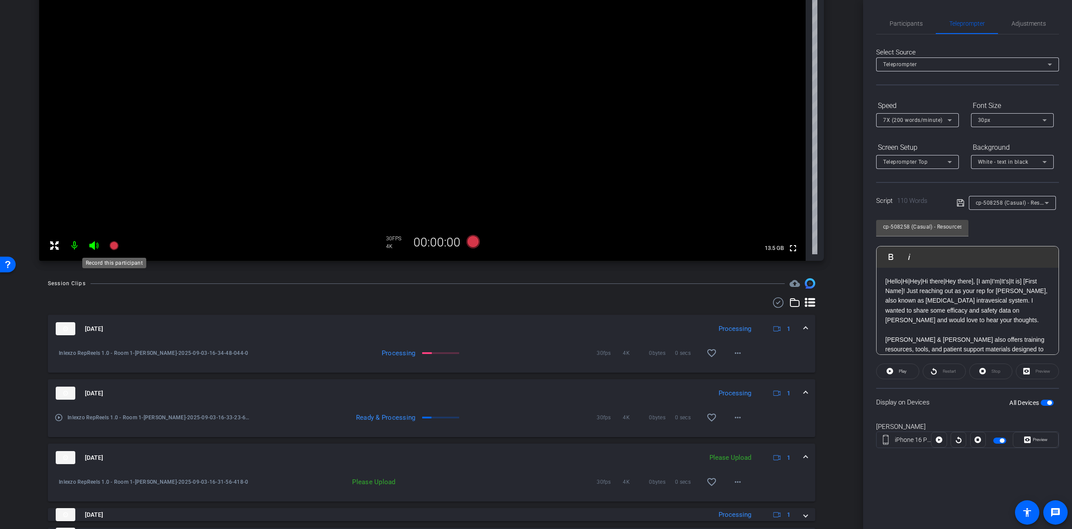
click at [115, 247] on icon at bounding box center [113, 245] width 9 height 9
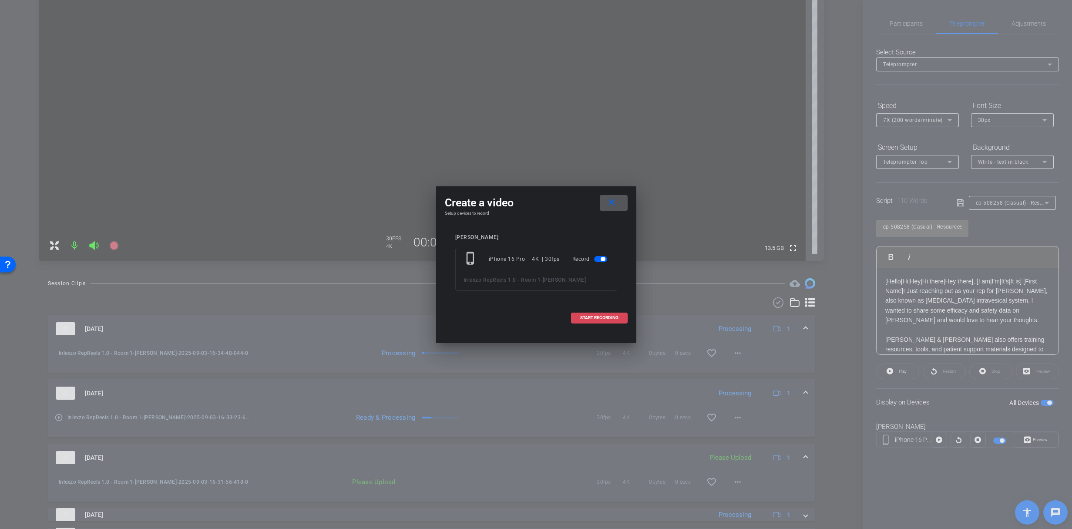
click at [588, 318] on span "START RECORDING" at bounding box center [599, 318] width 38 height 4
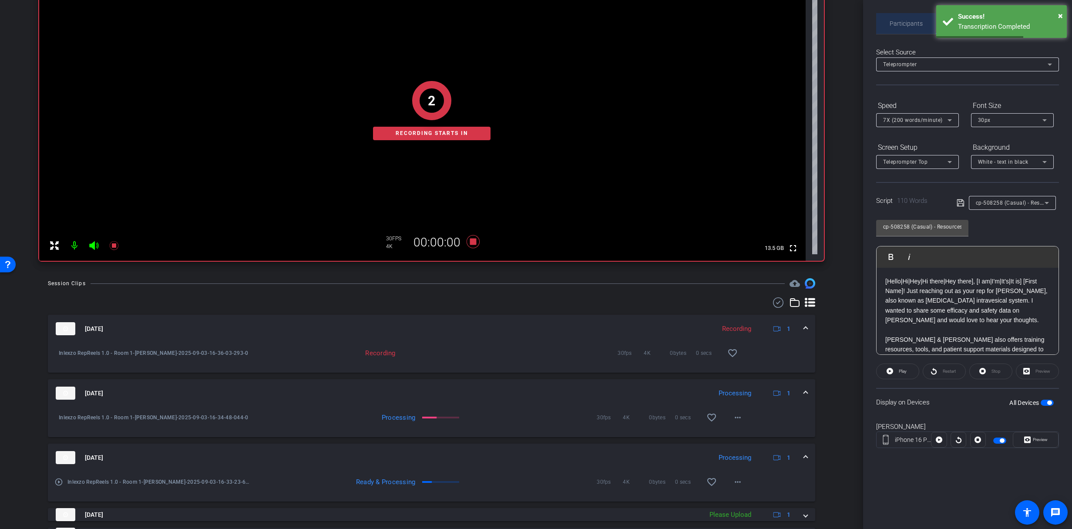
click at [900, 20] on span "Participants" at bounding box center [906, 23] width 33 height 6
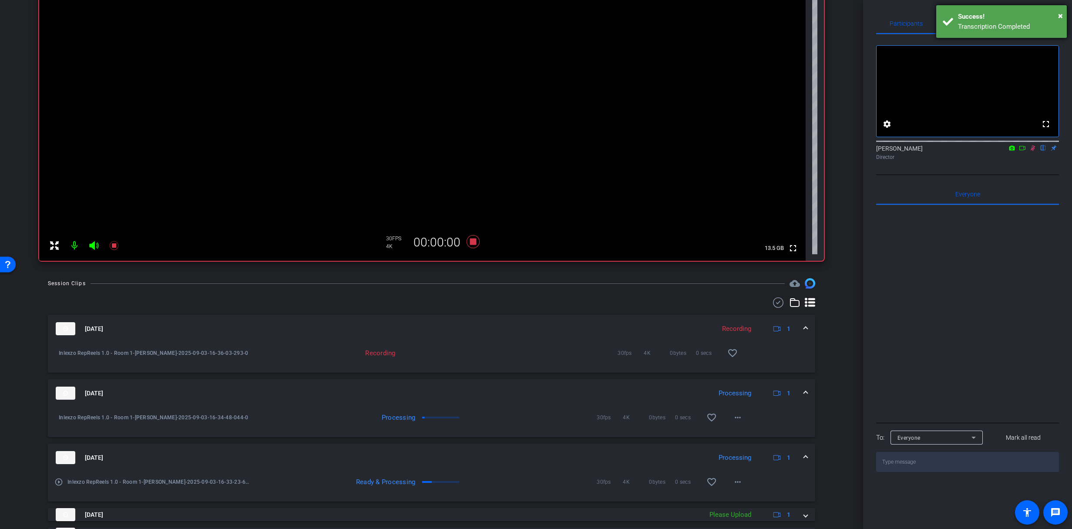
click at [954, 19] on div "× Success! Transcription Completed" at bounding box center [1001, 21] width 131 height 33
click at [959, 26] on span "Teleprompter" at bounding box center [967, 23] width 36 height 6
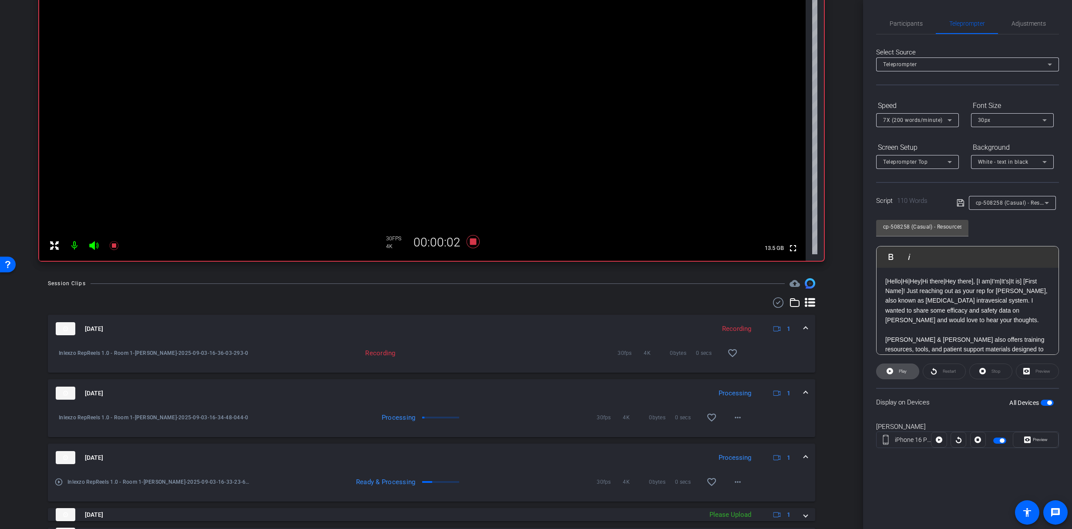
click at [899, 373] on span "Play" at bounding box center [903, 371] width 8 height 5
click at [1042, 441] on span "Preview" at bounding box center [1040, 439] width 15 height 5
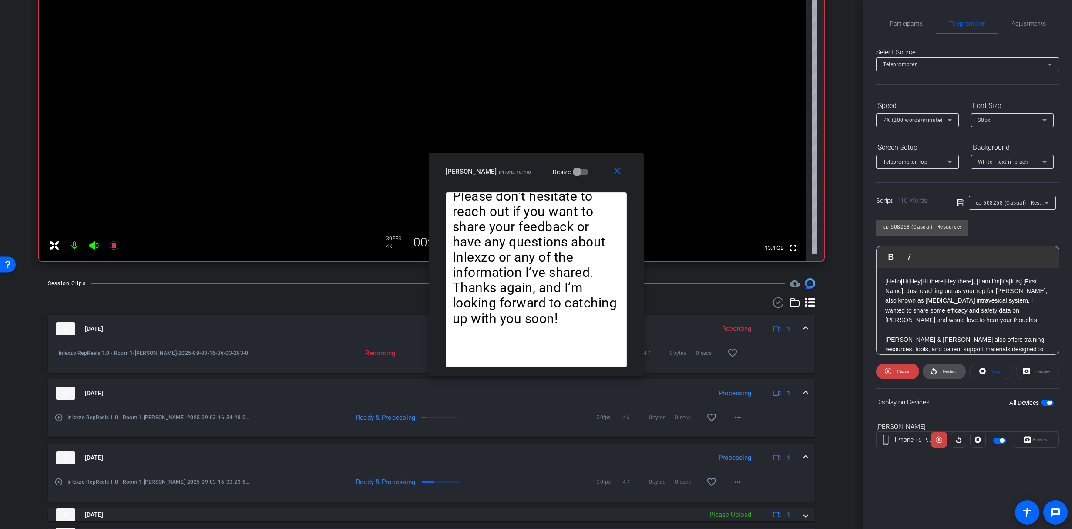
click at [952, 367] on span "Restart" at bounding box center [948, 371] width 15 height 12
click at [912, 365] on span at bounding box center [897, 371] width 43 height 21
click at [954, 372] on span "Restart" at bounding box center [949, 371] width 13 height 5
click at [943, 369] on span "Restart" at bounding box center [949, 371] width 13 height 5
click at [902, 367] on span "Pause" at bounding box center [902, 371] width 14 height 12
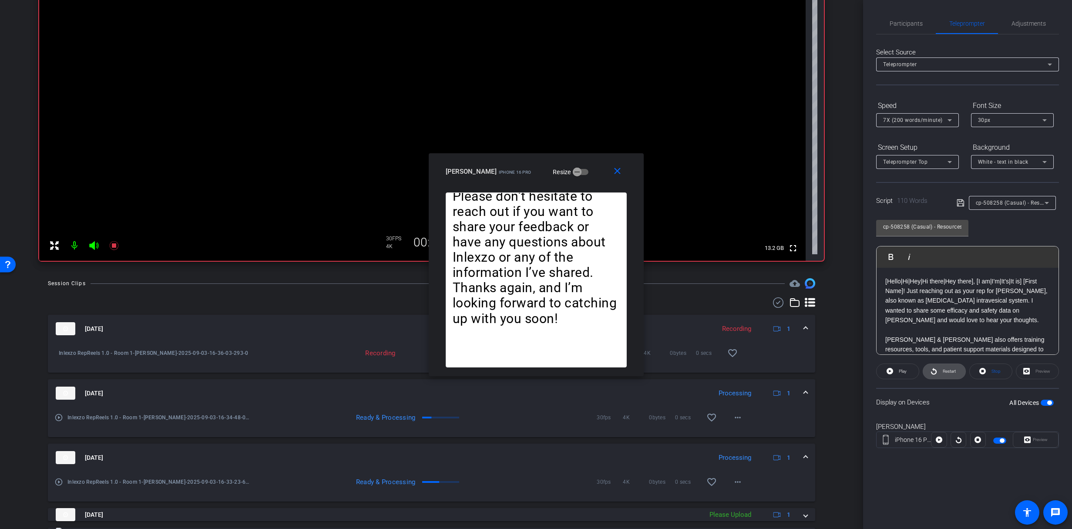
click at [949, 370] on span "Restart" at bounding box center [949, 371] width 13 height 5
click at [908, 22] on span "Participants" at bounding box center [906, 23] width 33 height 6
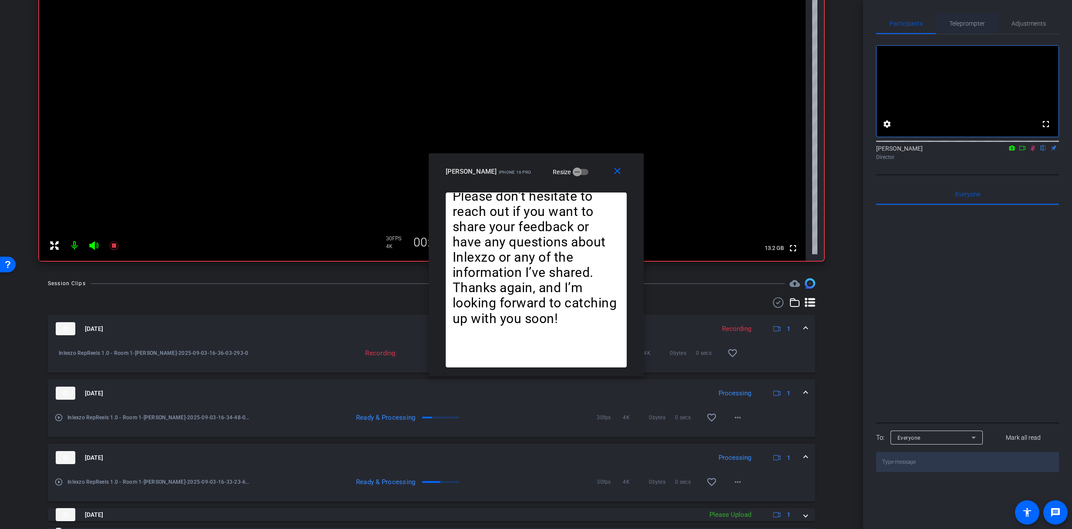
click at [964, 21] on span "Teleprompter" at bounding box center [967, 23] width 36 height 6
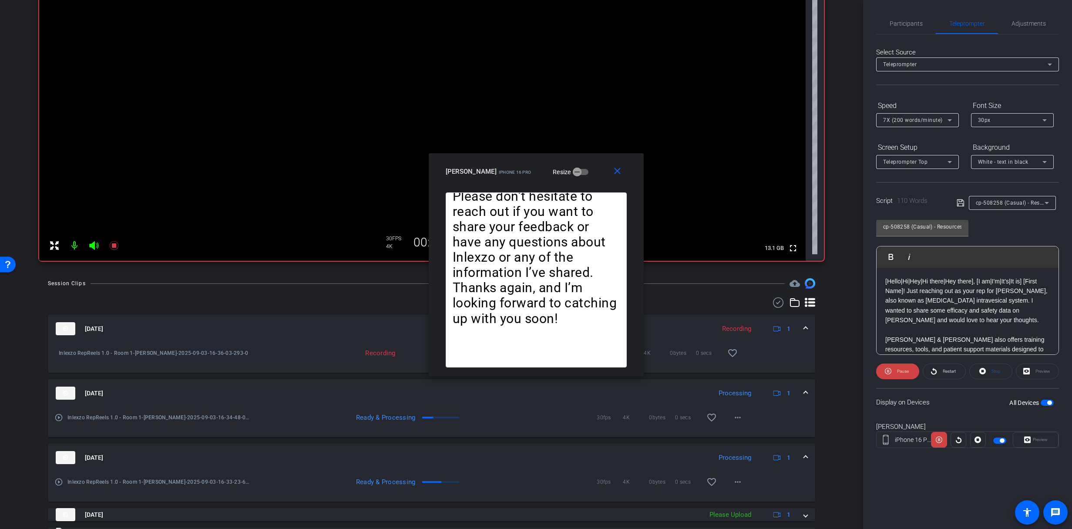
drag, startPoint x: 905, startPoint y: 394, endPoint x: 902, endPoint y: 379, distance: 14.7
click at [905, 392] on div "Display on Devices All Devices" at bounding box center [967, 402] width 183 height 28
click at [898, 369] on span "Pause" at bounding box center [903, 371] width 12 height 5
click at [941, 370] on span "Restart" at bounding box center [948, 371] width 15 height 12
click at [621, 170] on mat-icon "close" at bounding box center [617, 171] width 11 height 11
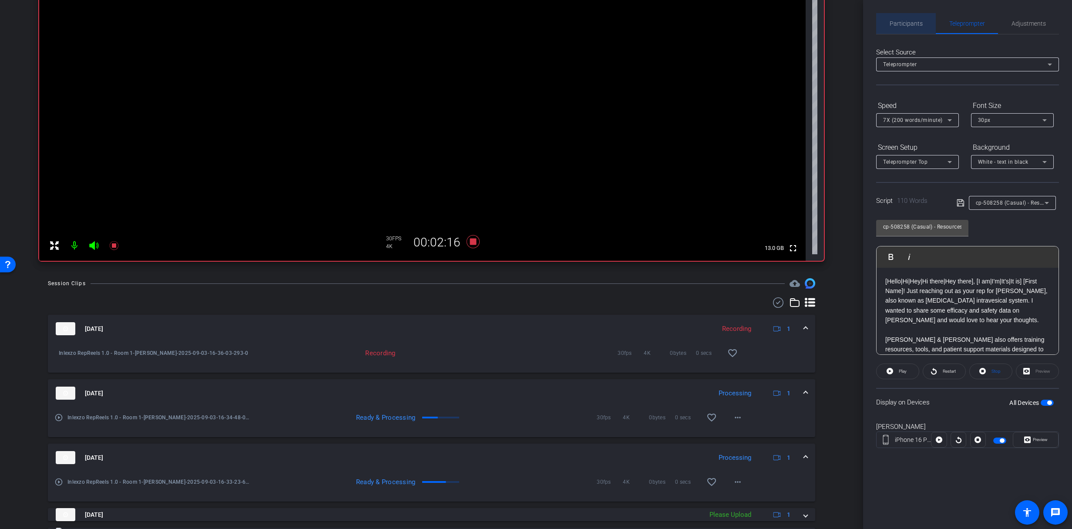
click at [899, 20] on span "Participants" at bounding box center [906, 23] width 33 height 6
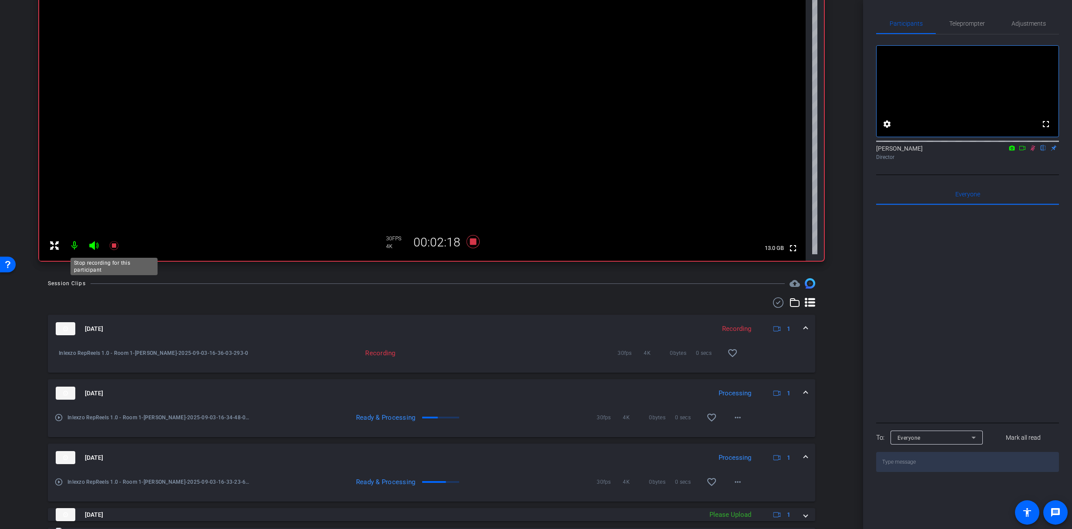
click at [114, 246] on icon at bounding box center [113, 245] width 9 height 9
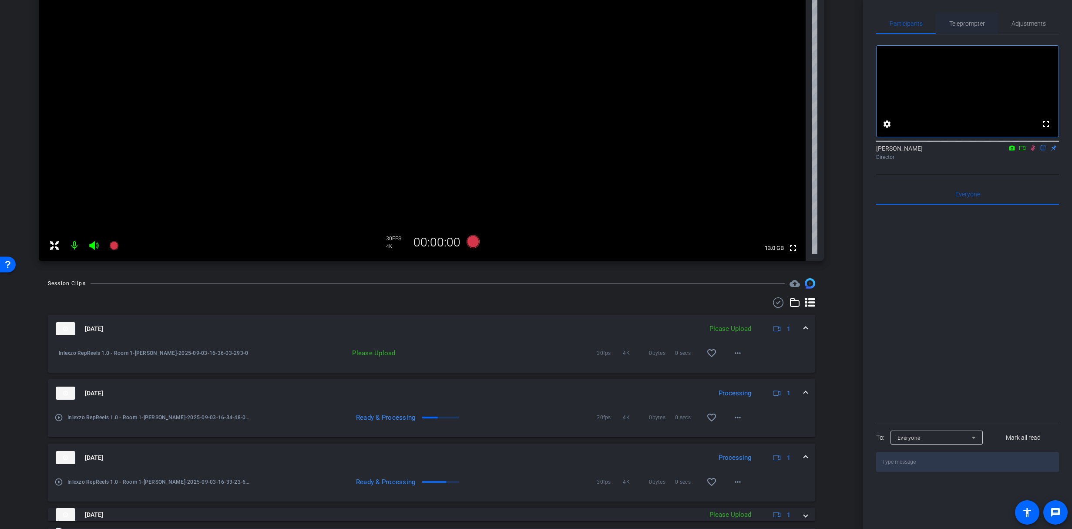
click at [965, 18] on span "Teleprompter" at bounding box center [967, 23] width 36 height 21
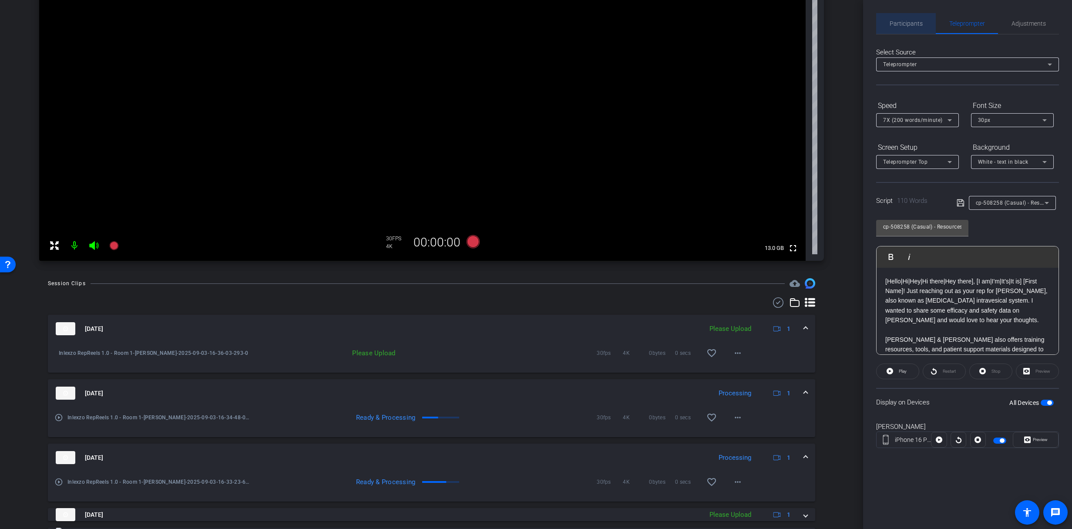
click at [917, 27] on span "Participants" at bounding box center [906, 23] width 33 height 21
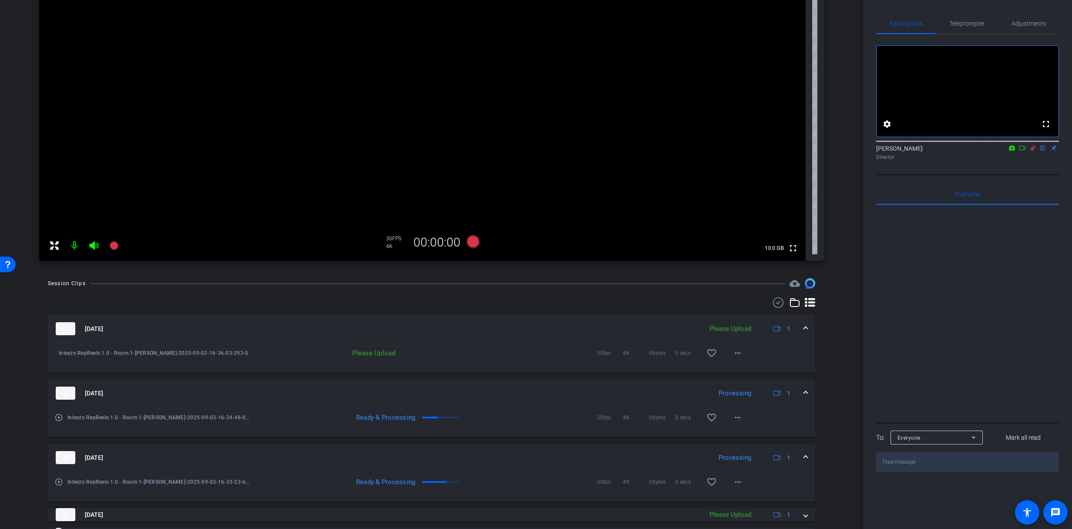
click at [1034, 151] on icon at bounding box center [1032, 148] width 7 height 6
click at [736, 359] on span at bounding box center [737, 353] width 21 height 21
click at [748, 372] on span "Upload" at bounding box center [747, 371] width 35 height 10
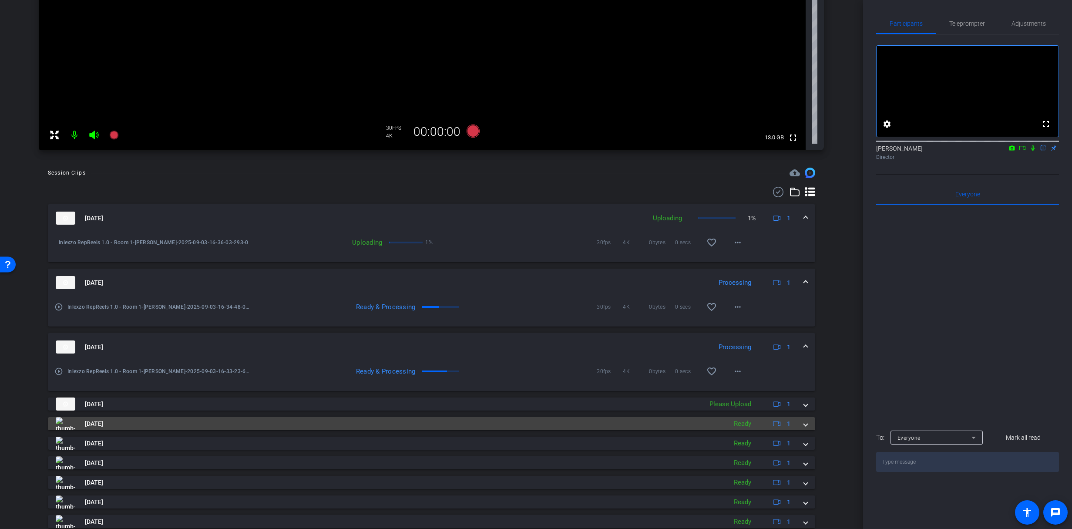
scroll to position [225, 0]
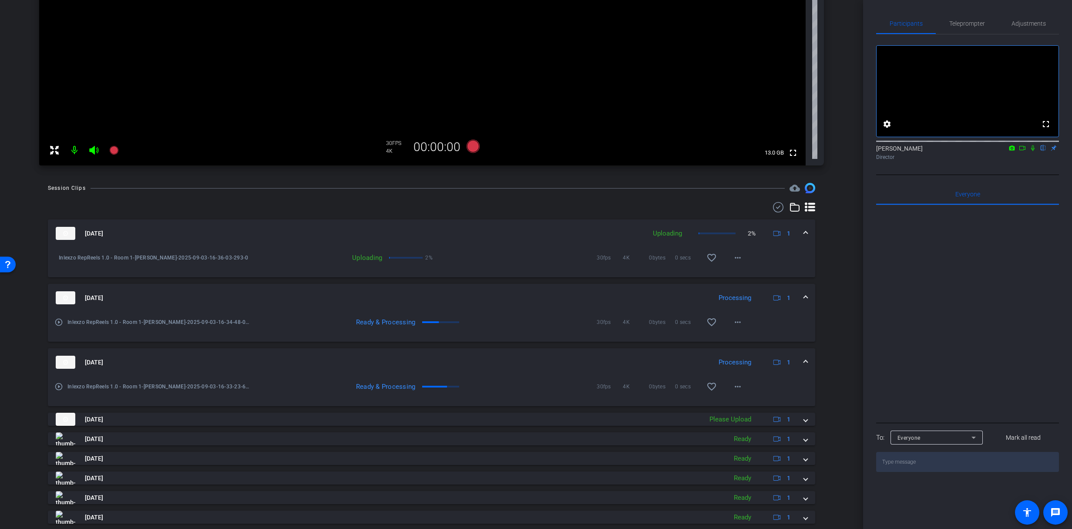
drag, startPoint x: 972, startPoint y: 28, endPoint x: 977, endPoint y: 34, distance: 8.0
click at [972, 28] on span "Teleprompter" at bounding box center [967, 23] width 36 height 21
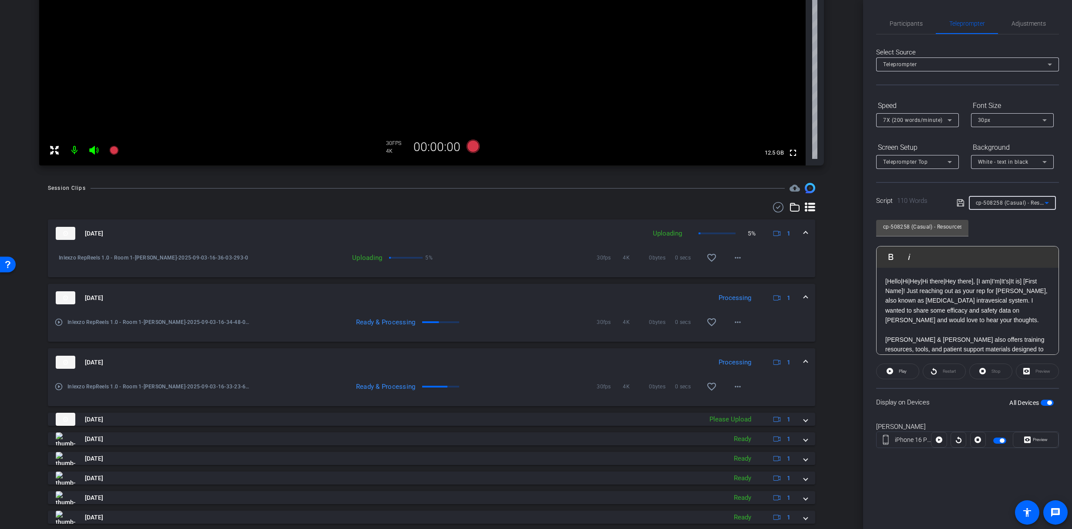
click at [1039, 202] on span "cp-508258 (Casual) - Resources to Share" at bounding box center [1028, 202] width 104 height 7
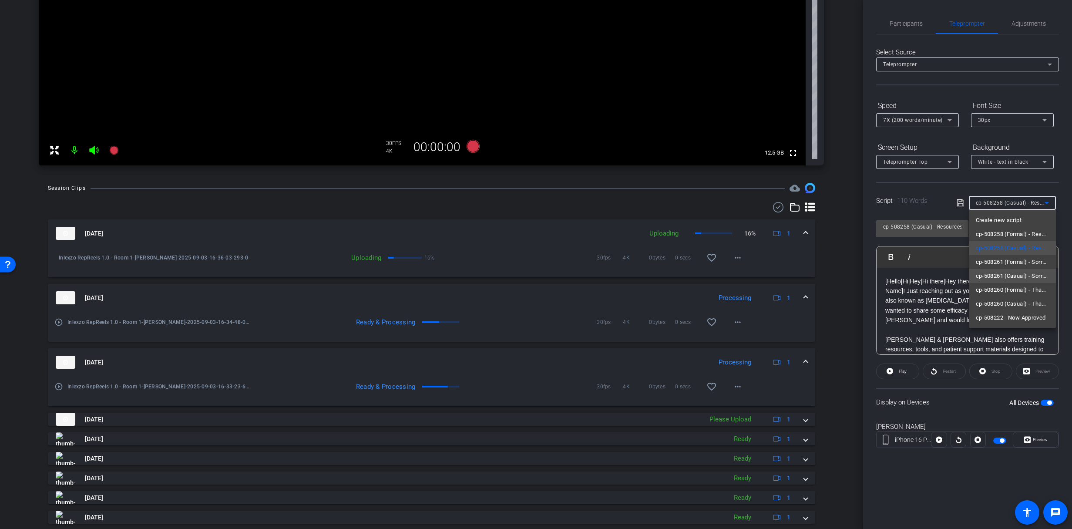
click at [1011, 273] on span "cp-508261 (Casual) - Sorry I Missed You" at bounding box center [1012, 276] width 73 height 10
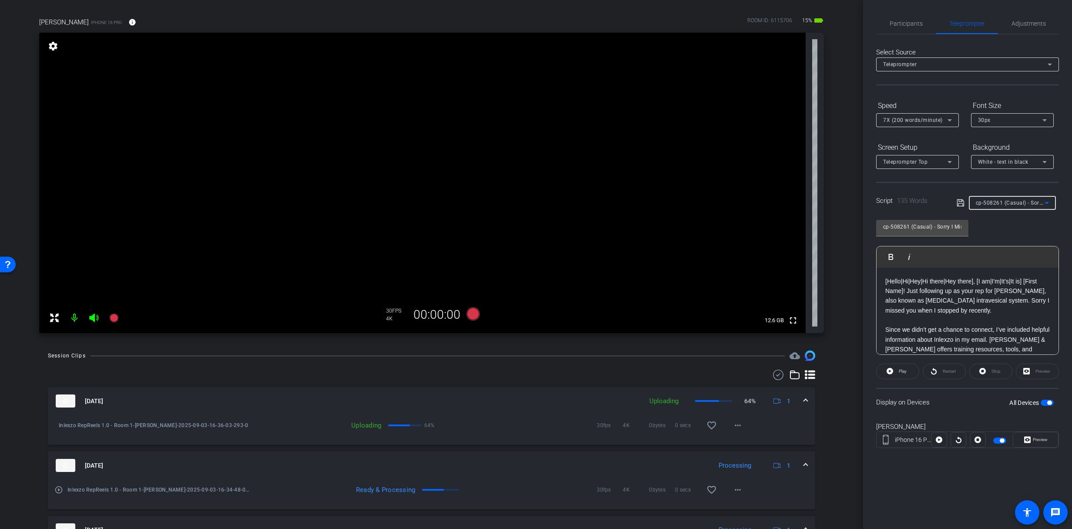
scroll to position [0, 0]
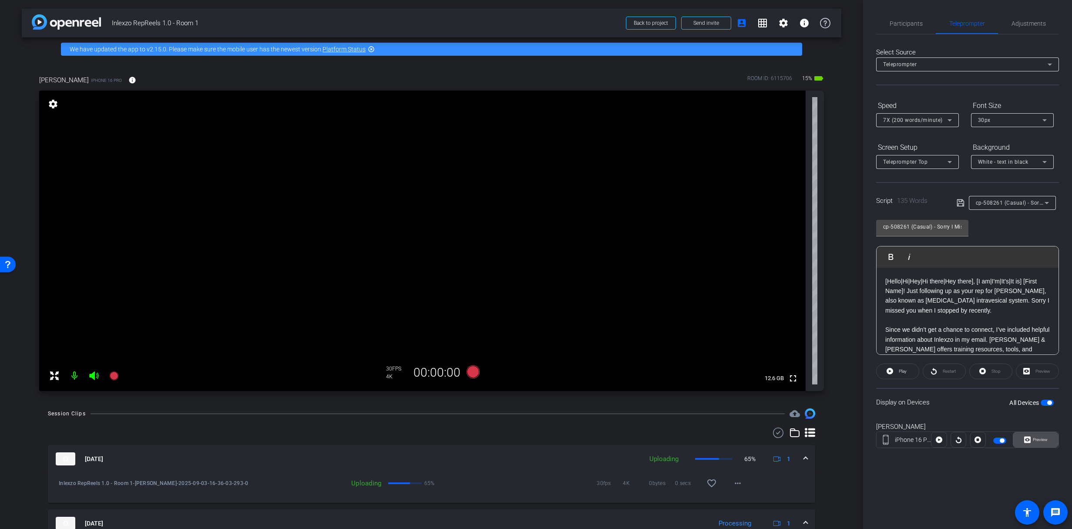
click at [1029, 442] on icon at bounding box center [1027, 440] width 7 height 7
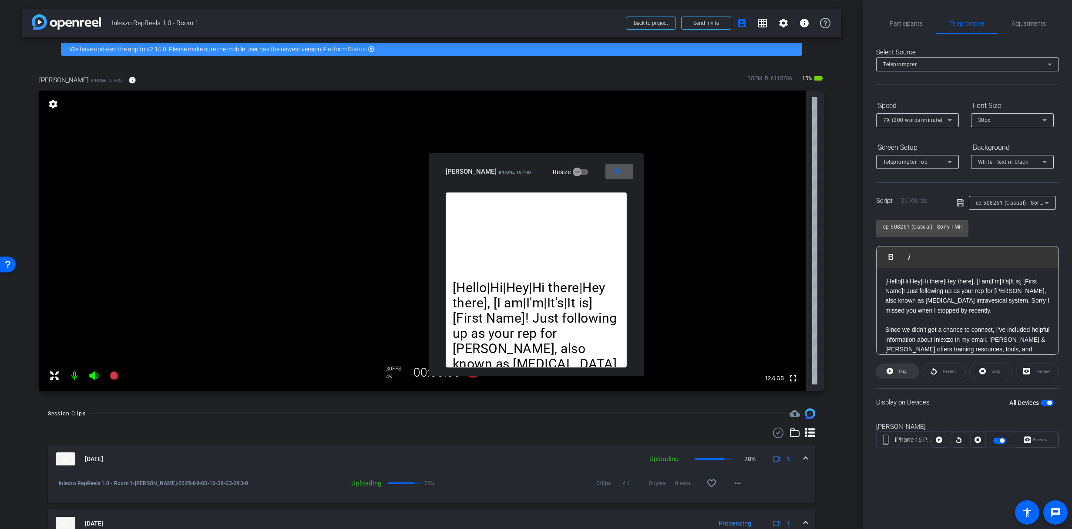
click at [895, 371] on span at bounding box center [898, 371] width 42 height 21
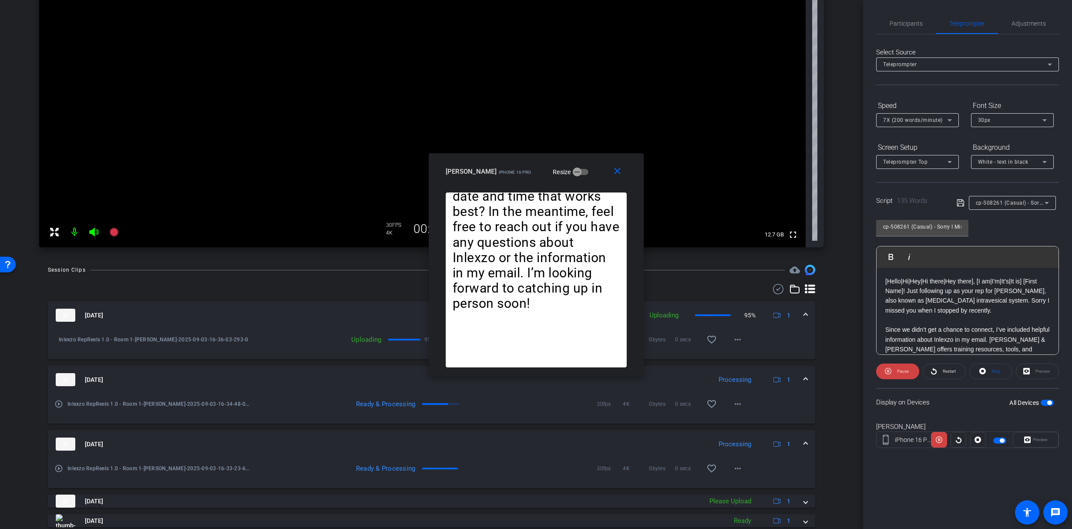
scroll to position [145, 0]
click at [733, 399] on mat-icon "more_horiz" at bounding box center [738, 402] width 10 height 10
click at [741, 420] on span "Download Original" at bounding box center [756, 421] width 52 height 10
click at [616, 169] on mat-icon "close" at bounding box center [617, 171] width 11 height 11
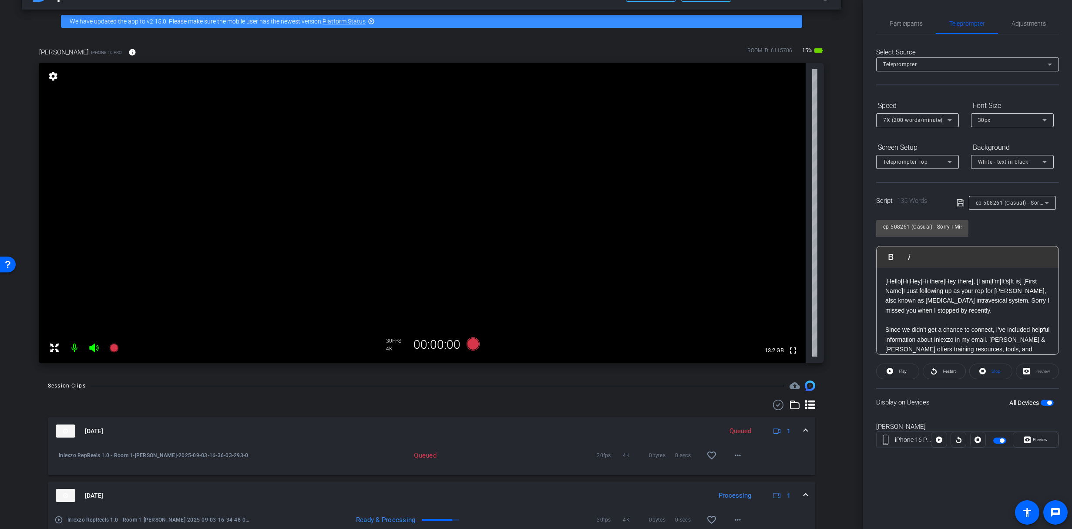
scroll to position [26, 0]
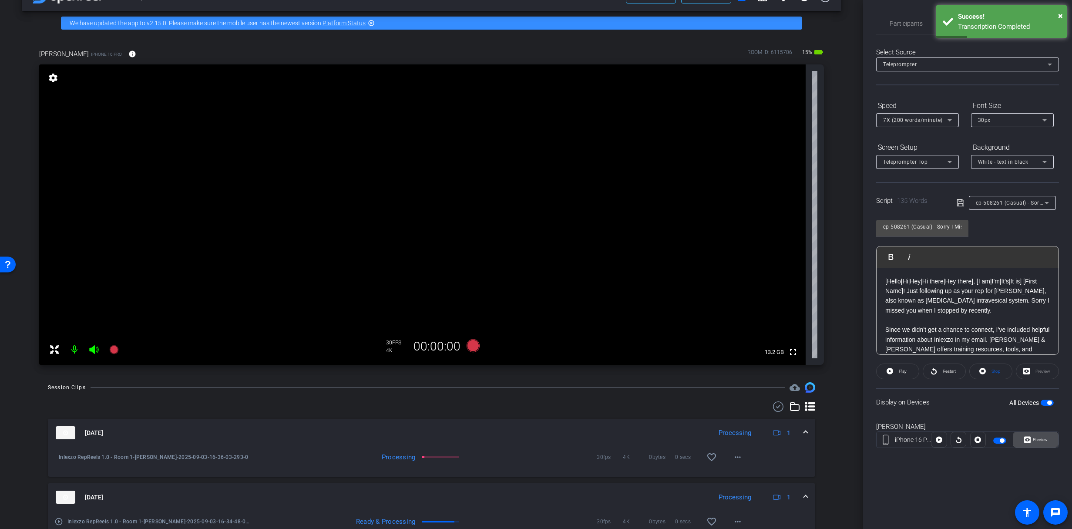
click at [1029, 440] on icon at bounding box center [1027, 440] width 7 height 7
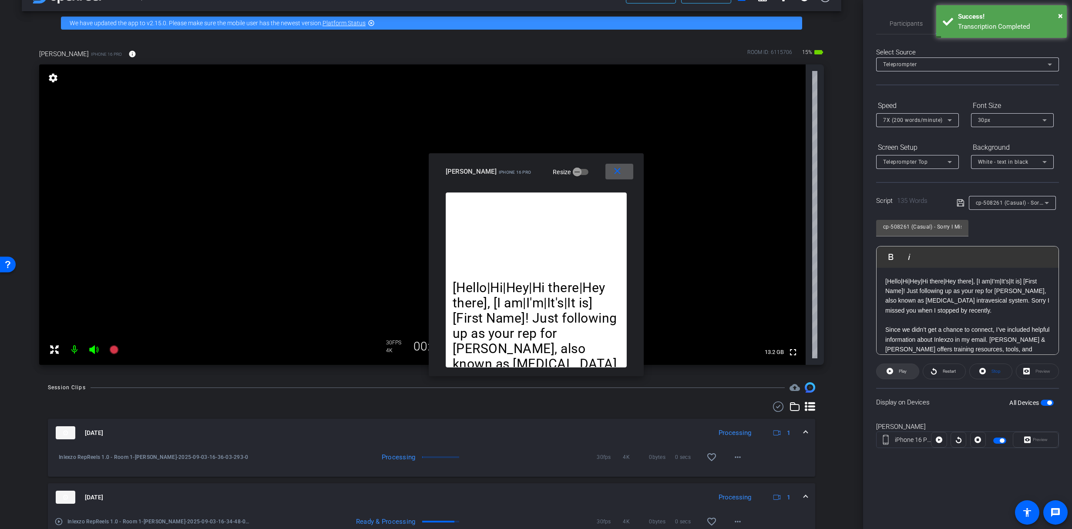
click at [897, 376] on span "Play" at bounding box center [902, 371] width 10 height 12
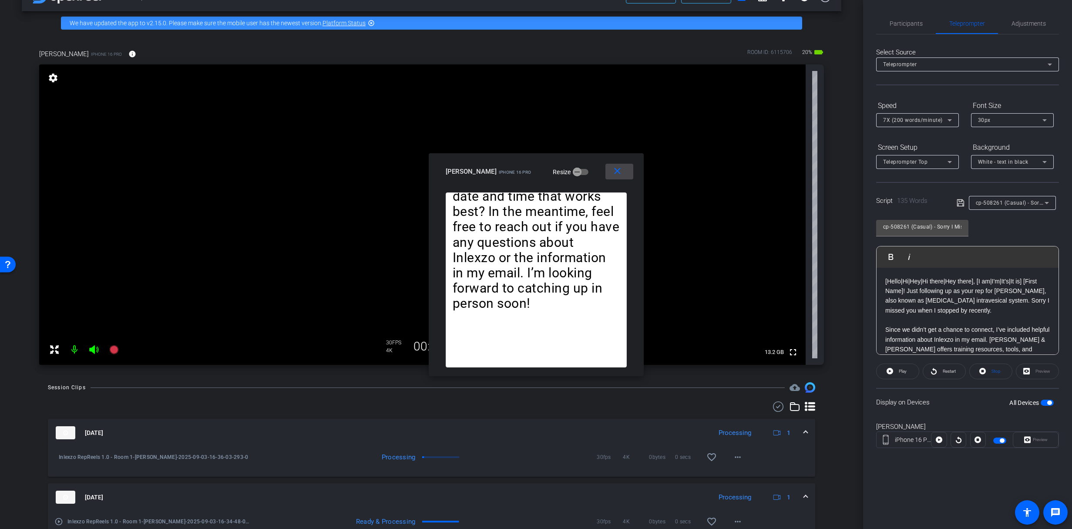
click at [616, 172] on mat-icon "close" at bounding box center [617, 171] width 11 height 11
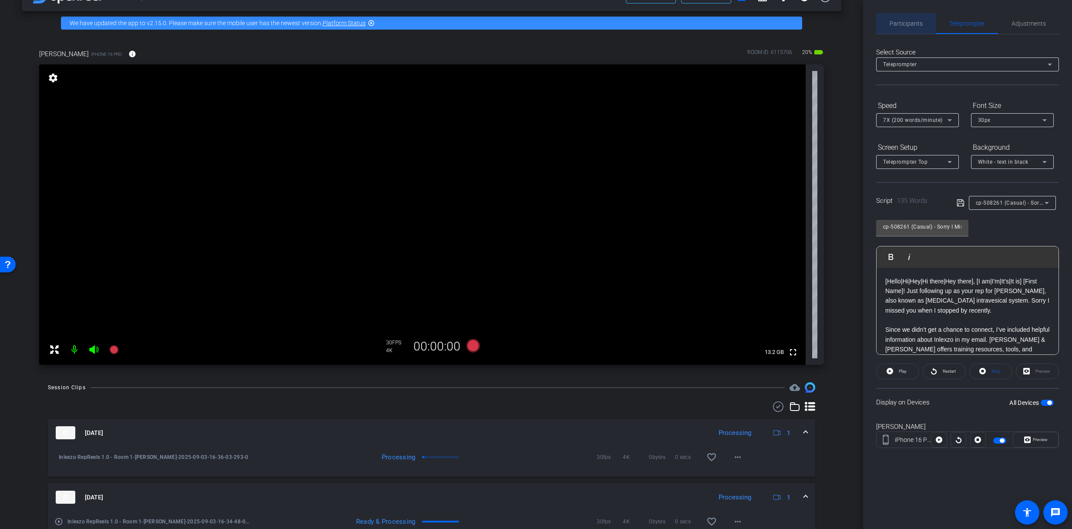
click at [901, 22] on span "Participants" at bounding box center [906, 23] width 33 height 6
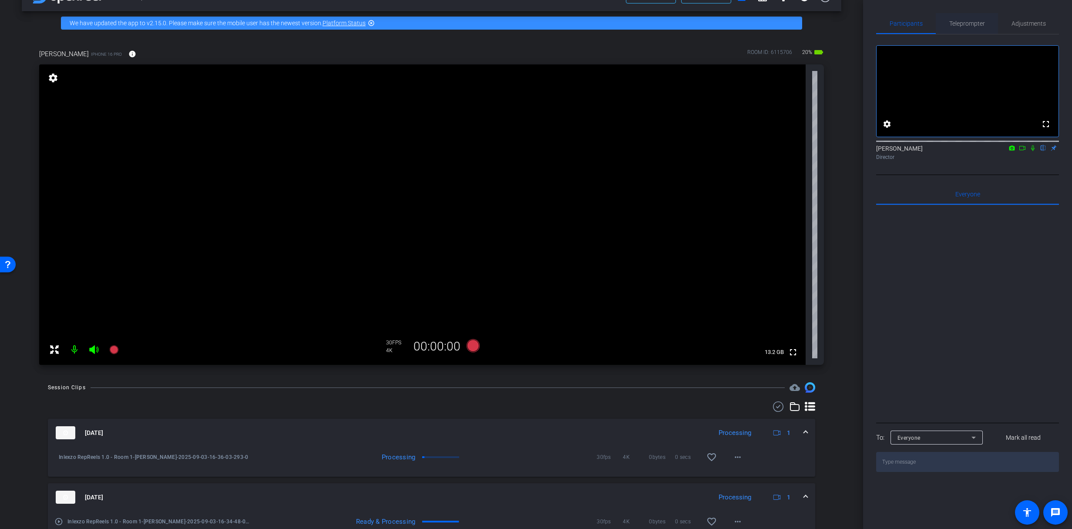
click at [959, 27] on span "Teleprompter" at bounding box center [967, 23] width 36 height 21
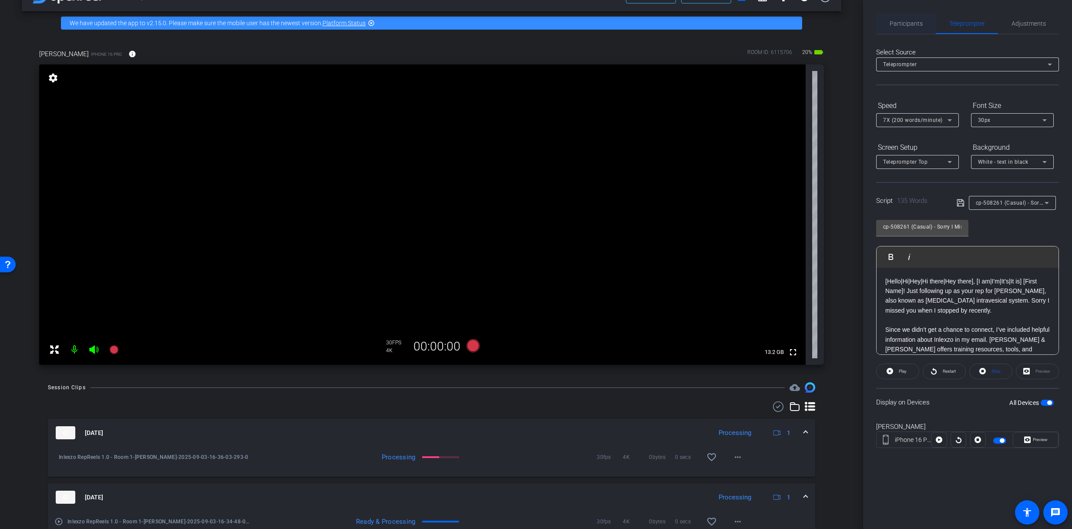
click at [920, 21] on span "Participants" at bounding box center [906, 23] width 33 height 6
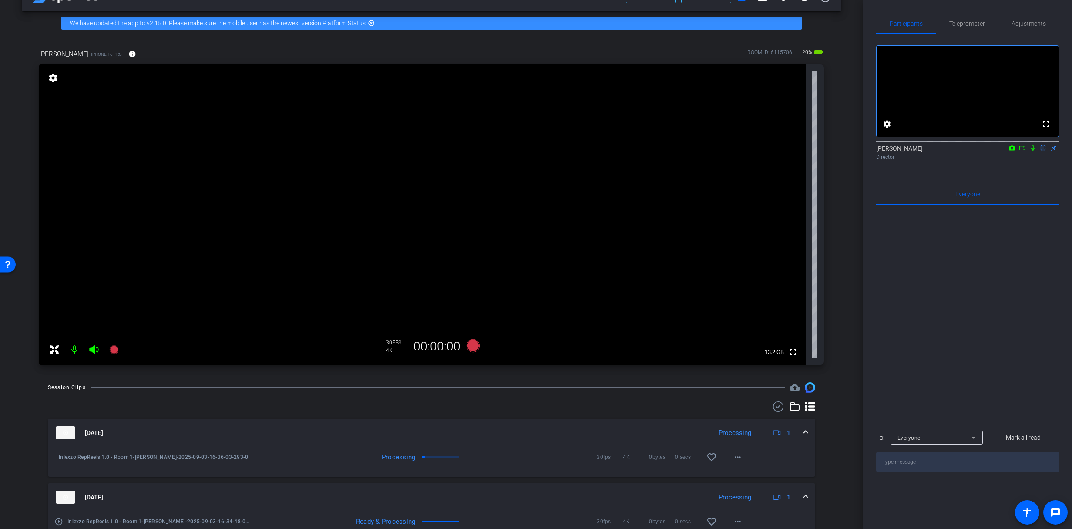
click at [1033, 151] on icon at bounding box center [1032, 148] width 7 height 6
click at [966, 25] on span "Teleprompter" at bounding box center [967, 23] width 36 height 6
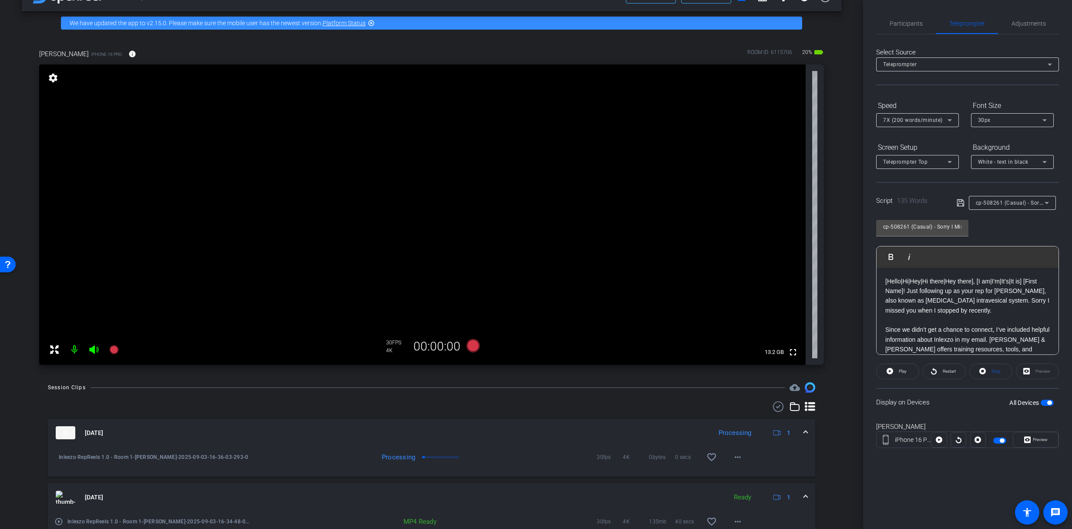
click at [118, 338] on video at bounding box center [422, 214] width 767 height 300
click at [114, 352] on icon at bounding box center [113, 349] width 9 height 9
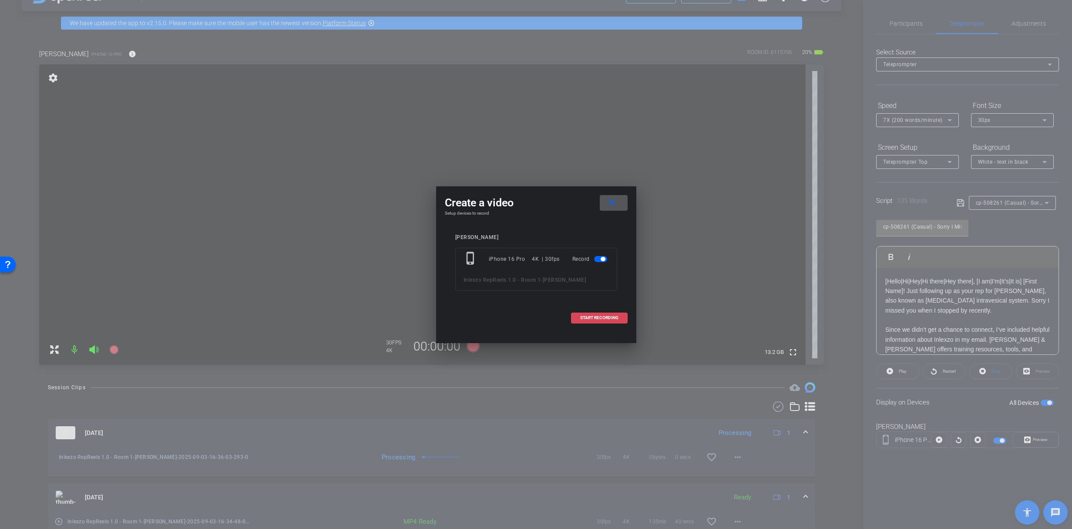
click at [607, 320] on span "START RECORDING" at bounding box center [599, 318] width 38 height 4
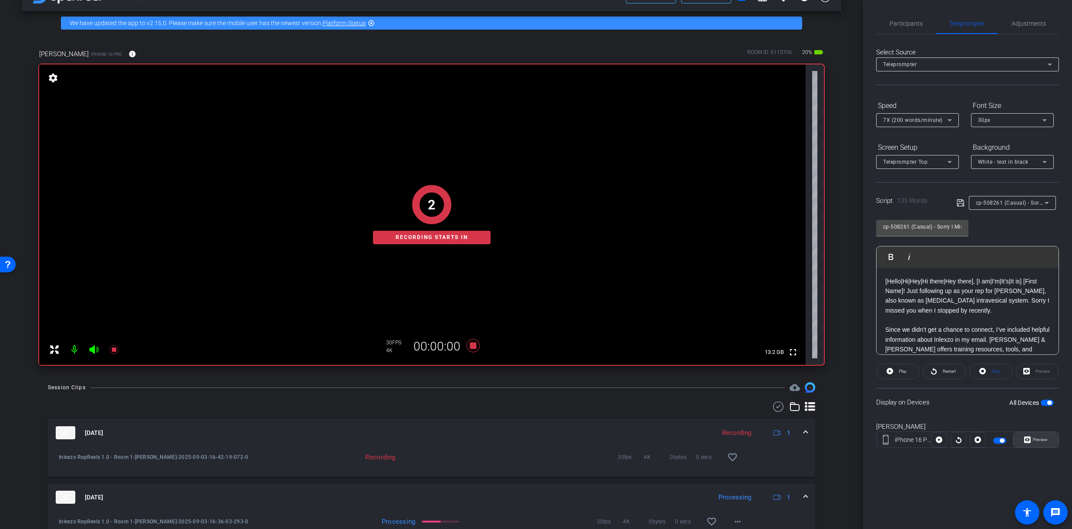
click at [1037, 441] on span "Preview" at bounding box center [1040, 439] width 15 height 5
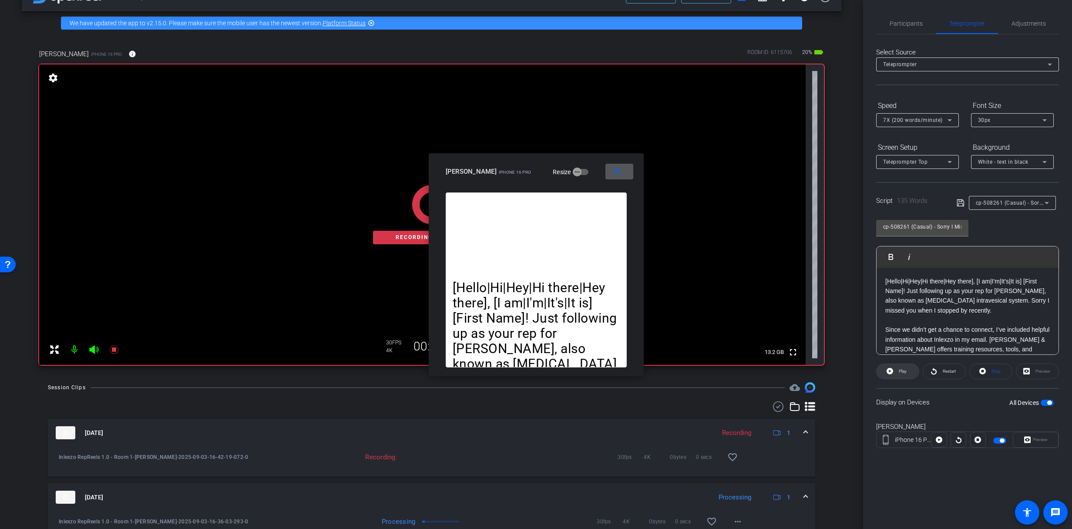
click at [906, 373] on span "Play" at bounding box center [903, 371] width 8 height 5
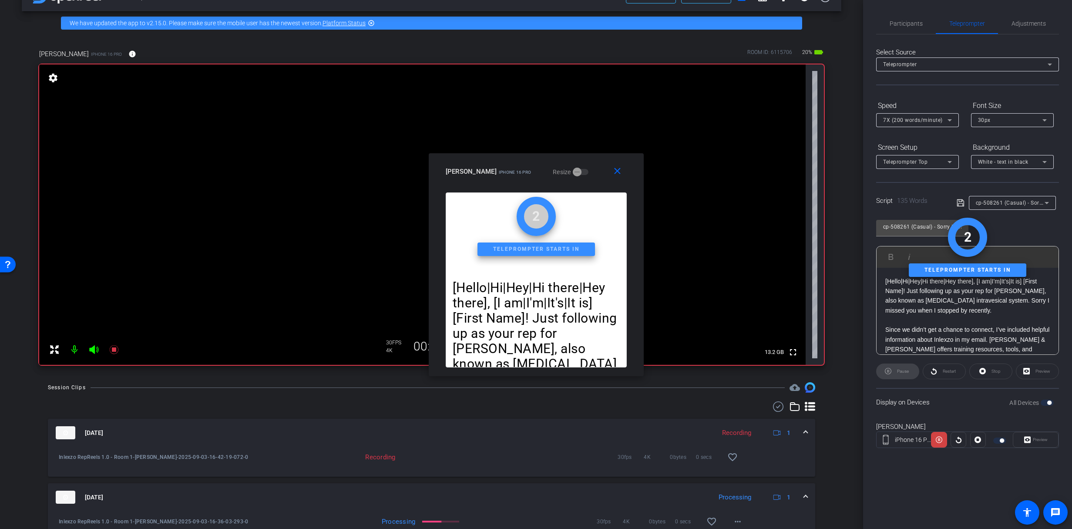
click at [903, 373] on div "Pause" at bounding box center [897, 371] width 43 height 16
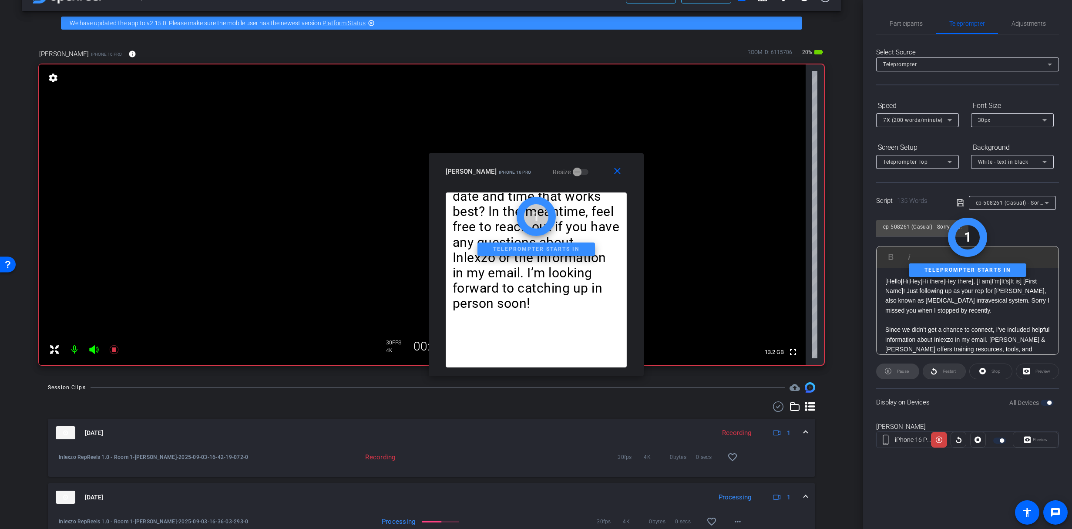
click at [938, 371] on div "Restart" at bounding box center [944, 371] width 43 height 16
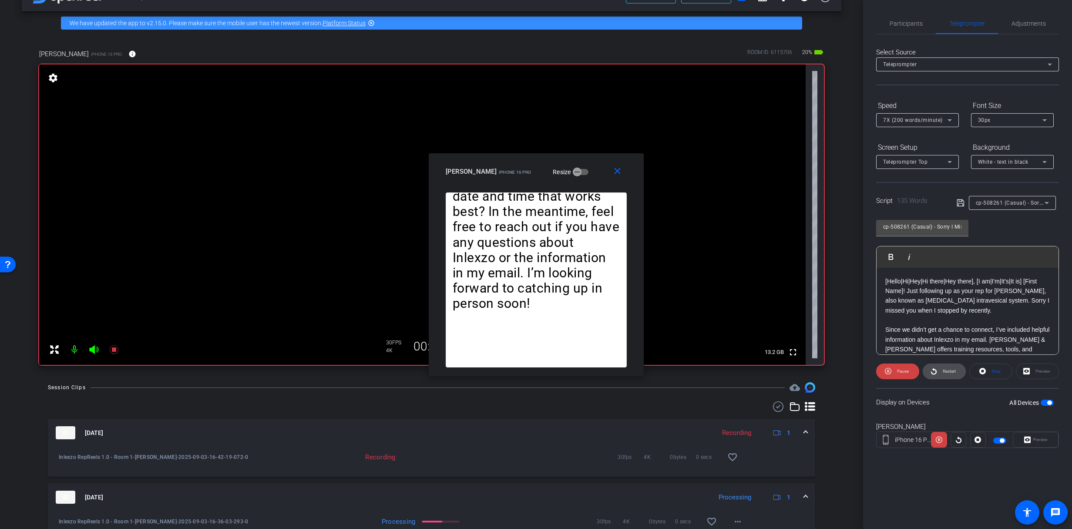
click at [937, 373] on icon at bounding box center [934, 371] width 7 height 11
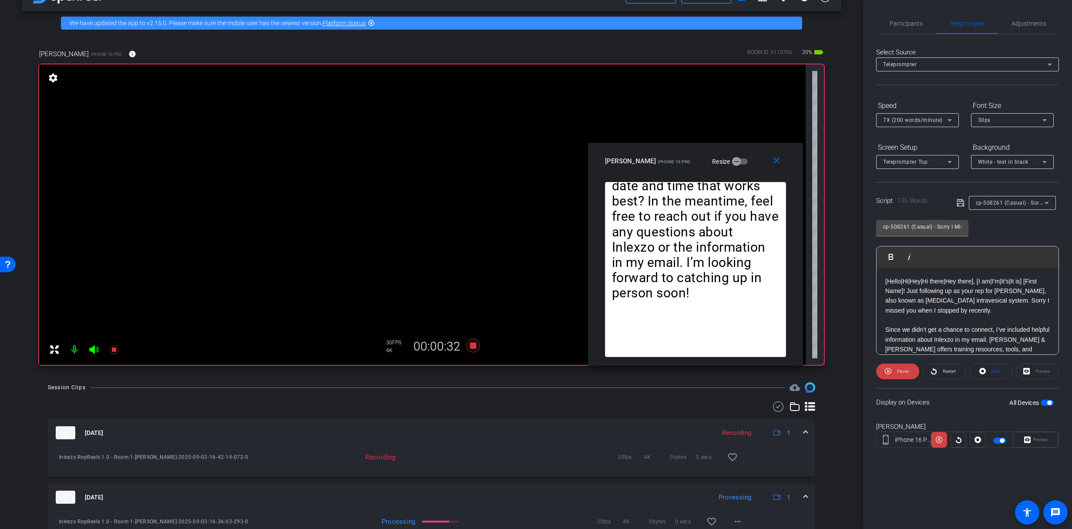
drag, startPoint x: 585, startPoint y: 173, endPoint x: 741, endPoint y: 163, distance: 157.0
click at [741, 163] on div "[PERSON_NAME] iPhone 16 Pro Resize" at bounding box center [699, 161] width 188 height 16
click at [941, 369] on span "Restart" at bounding box center [948, 371] width 15 height 12
click at [114, 351] on icon at bounding box center [113, 349] width 9 height 9
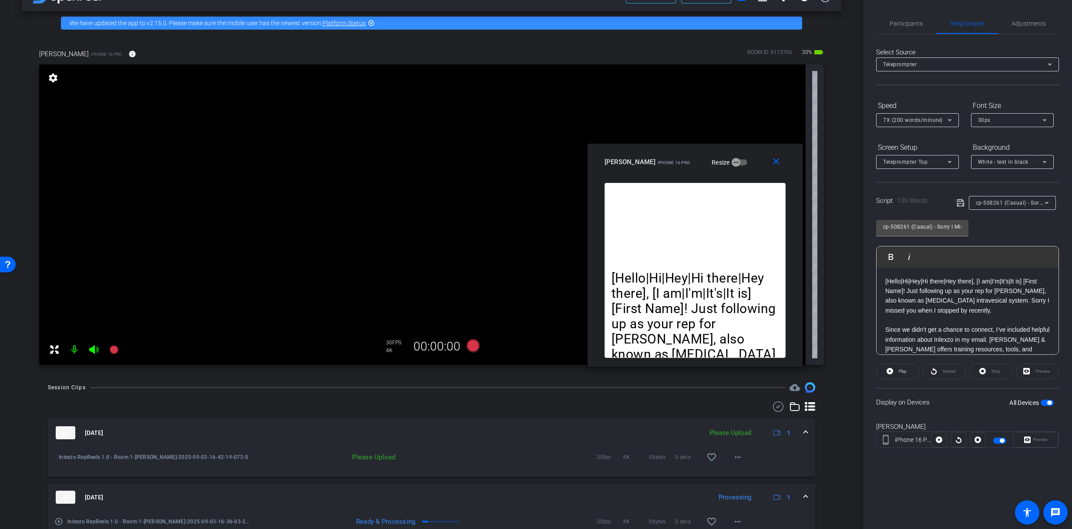
drag, startPoint x: 740, startPoint y: 460, endPoint x: 744, endPoint y: 461, distance: 4.4
click at [742, 460] on span at bounding box center [737, 457] width 21 height 21
click at [748, 477] on span "Upload" at bounding box center [747, 475] width 35 height 10
click at [892, 15] on span "Participants" at bounding box center [906, 23] width 33 height 21
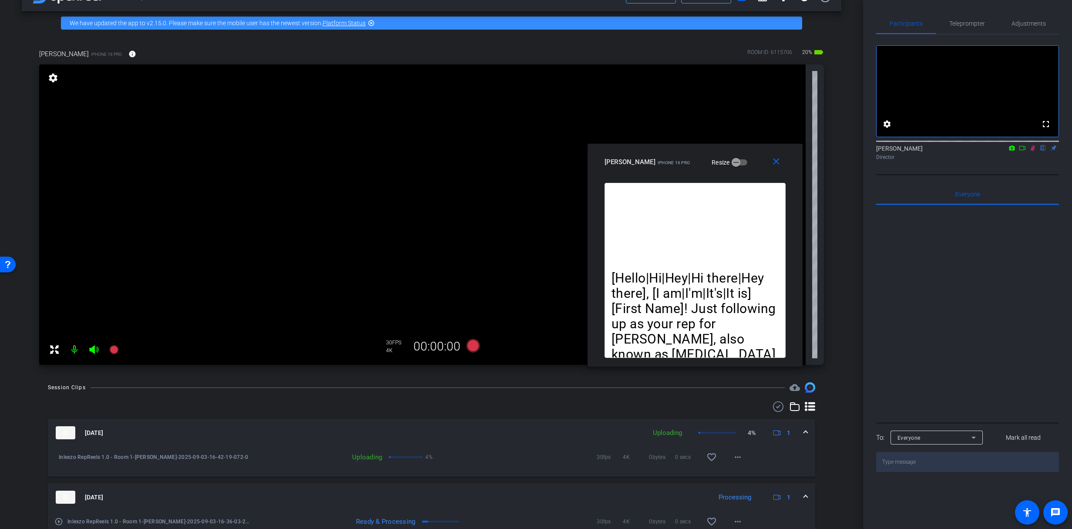
click at [1033, 151] on icon at bounding box center [1032, 148] width 7 height 6
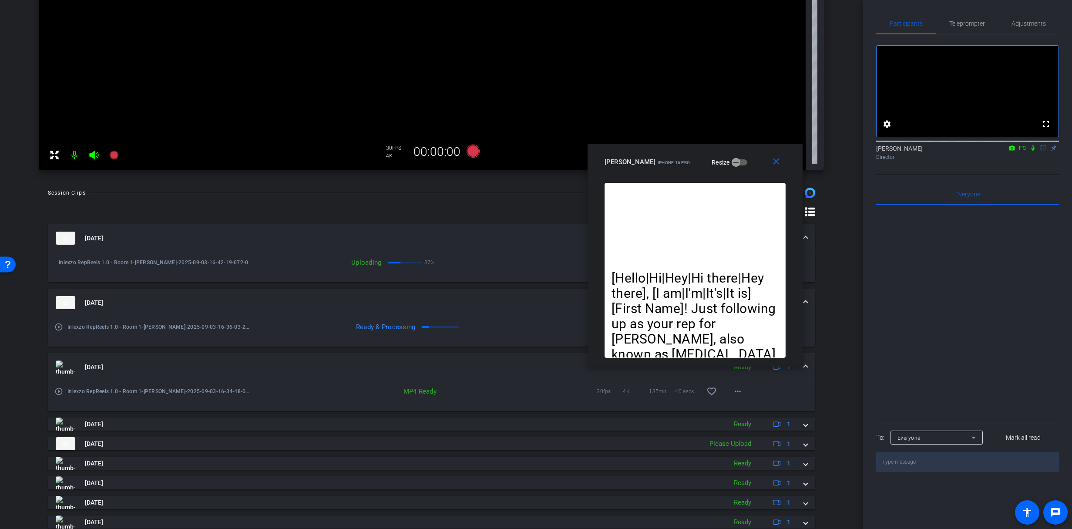
scroll to position [34, 0]
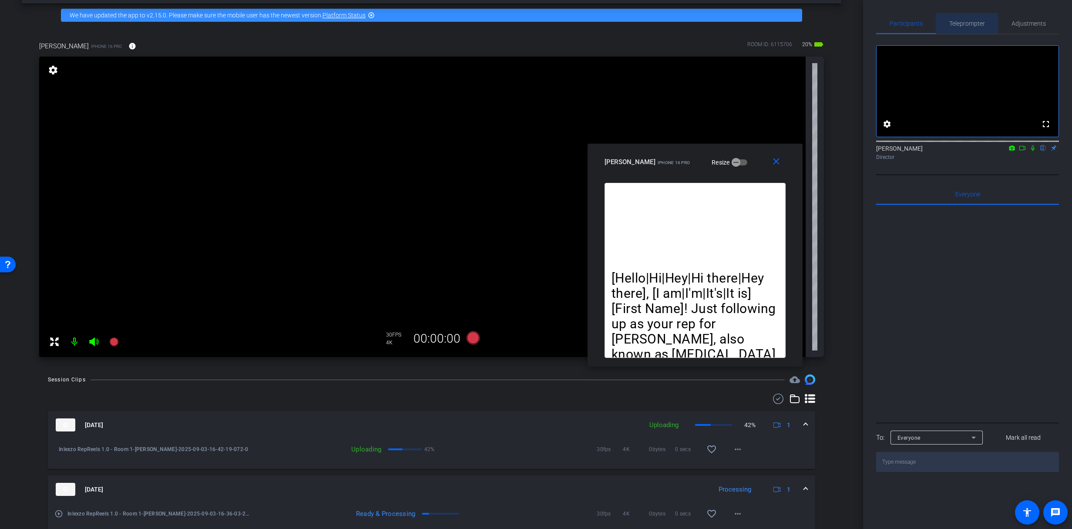
click at [962, 25] on span "Teleprompter" at bounding box center [967, 23] width 36 height 6
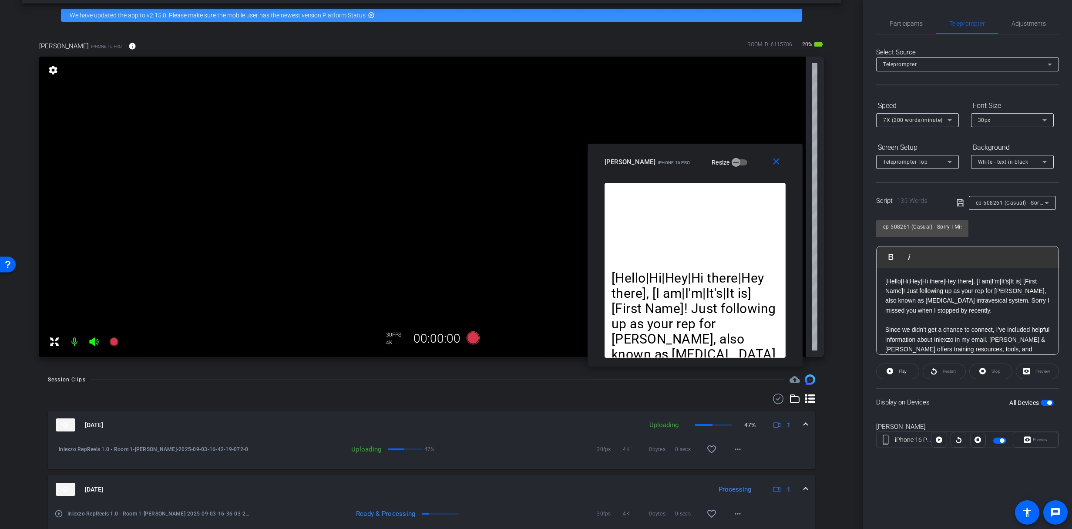
click at [903, 10] on div "Participants Teleprompter Adjustments settings [PERSON_NAME] flip Director Ever…" at bounding box center [967, 264] width 209 height 529
click at [904, 22] on span "Participants" at bounding box center [906, 23] width 33 height 6
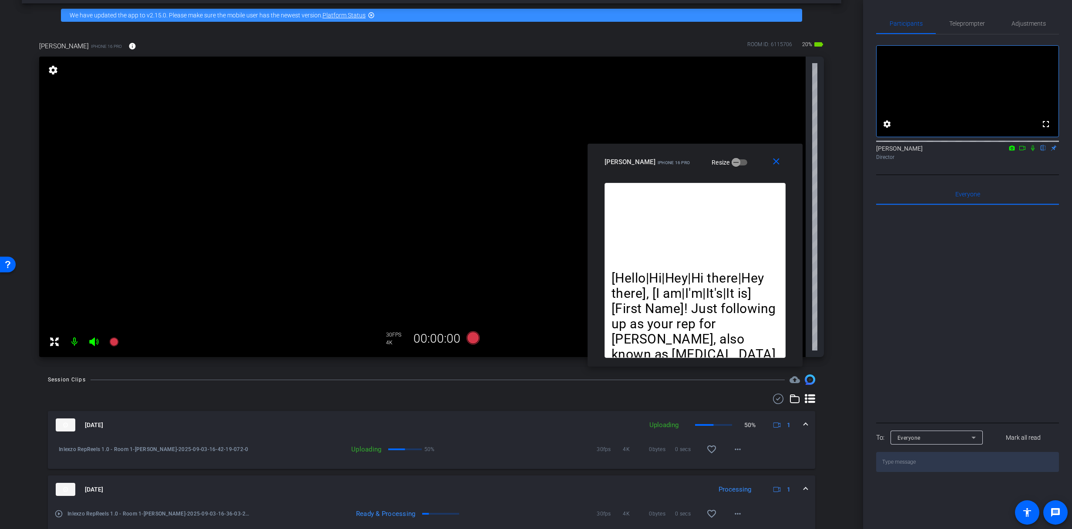
click at [1034, 151] on icon at bounding box center [1032, 148] width 7 height 6
click at [970, 29] on span "Teleprompter" at bounding box center [967, 23] width 36 height 21
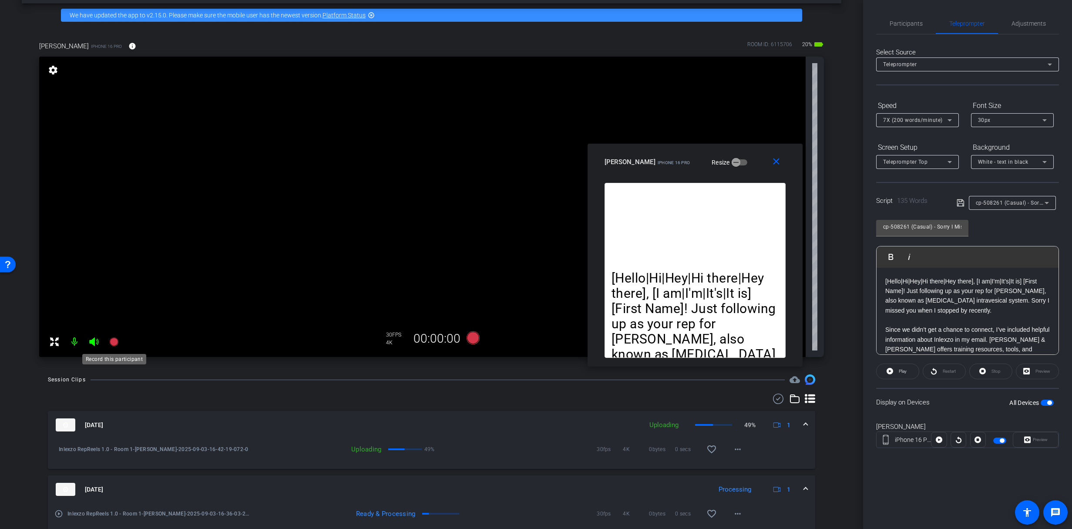
click at [111, 338] on icon at bounding box center [114, 341] width 10 height 10
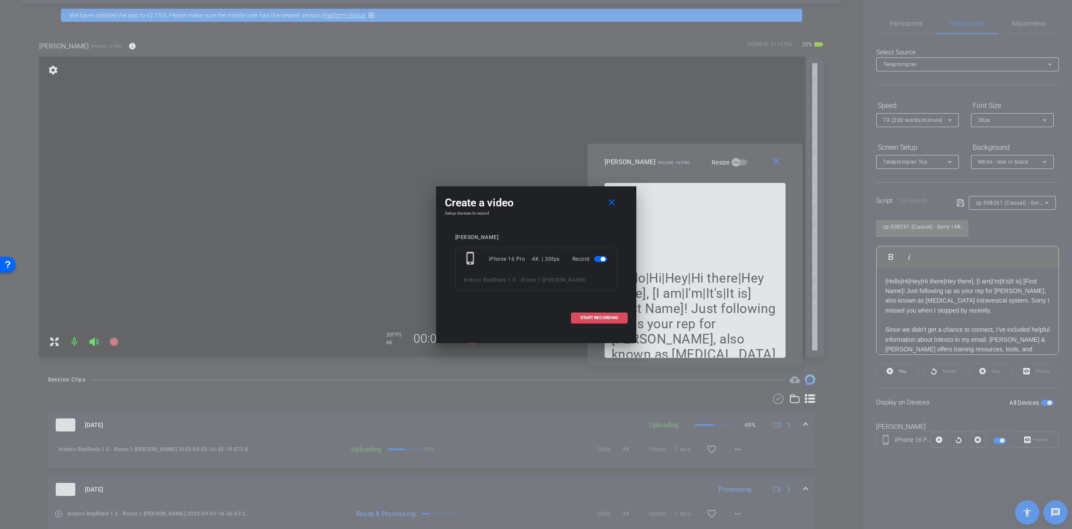
click at [583, 320] on span at bounding box center [600, 317] width 56 height 21
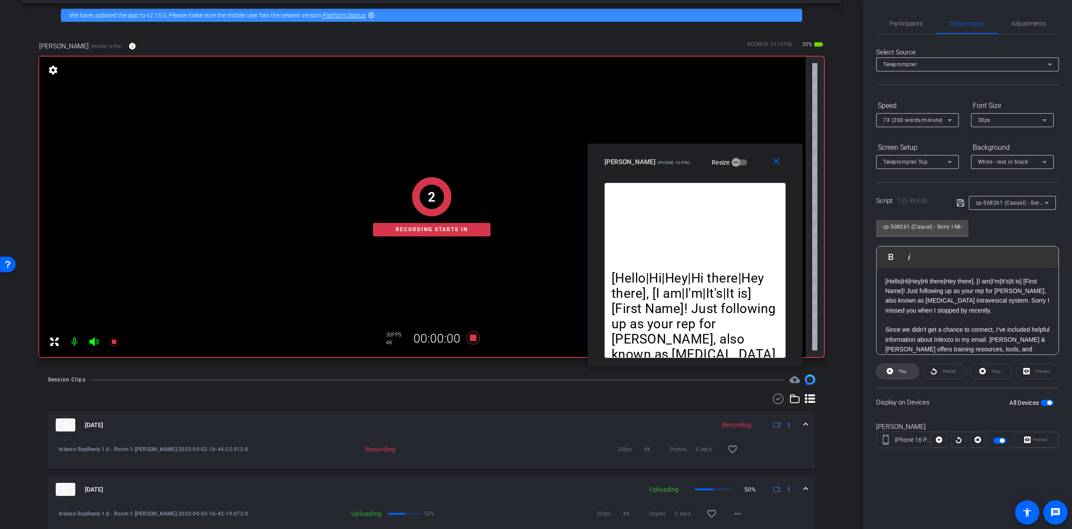
click at [900, 369] on span "Play" at bounding box center [903, 371] width 8 height 5
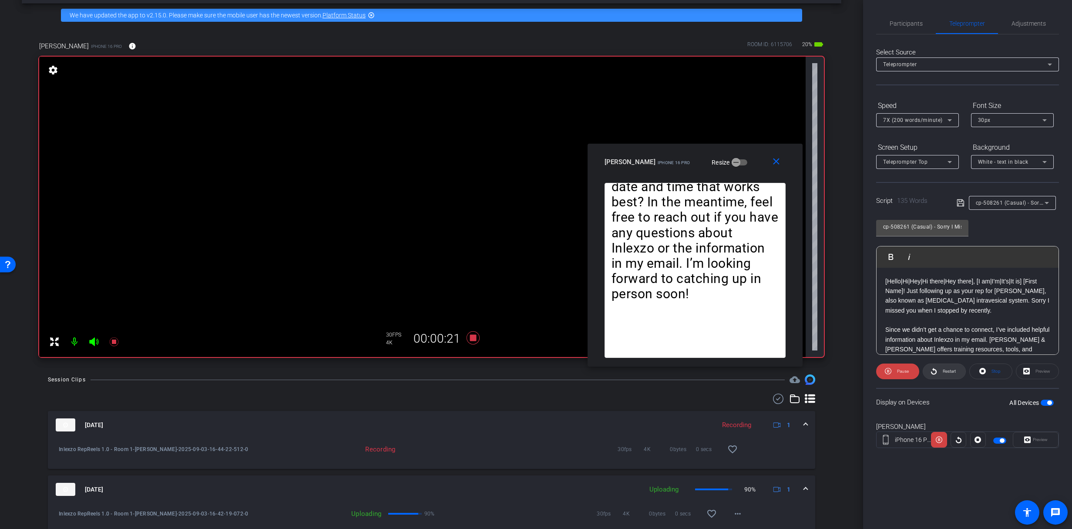
click at [935, 376] on icon at bounding box center [934, 371] width 7 height 11
click at [935, 375] on icon at bounding box center [934, 371] width 7 height 11
click at [899, 360] on openreel-capture-teleprompter "Speed 7X (200 words/minute) Font Size 30px Screen Setup Teleprompter Top Backgr…" at bounding box center [967, 280] width 183 height 365
click at [895, 369] on span "Pause" at bounding box center [902, 371] width 14 height 12
click at [907, 17] on span "Participants" at bounding box center [906, 23] width 33 height 21
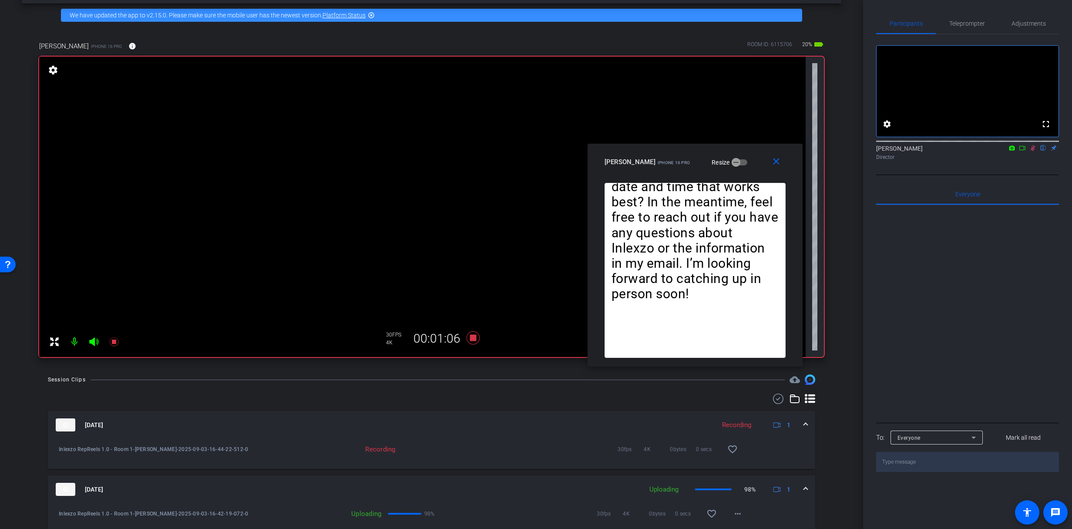
click at [1033, 151] on icon at bounding box center [1032, 148] width 7 height 6
click at [949, 24] on span "Teleprompter" at bounding box center [967, 23] width 36 height 6
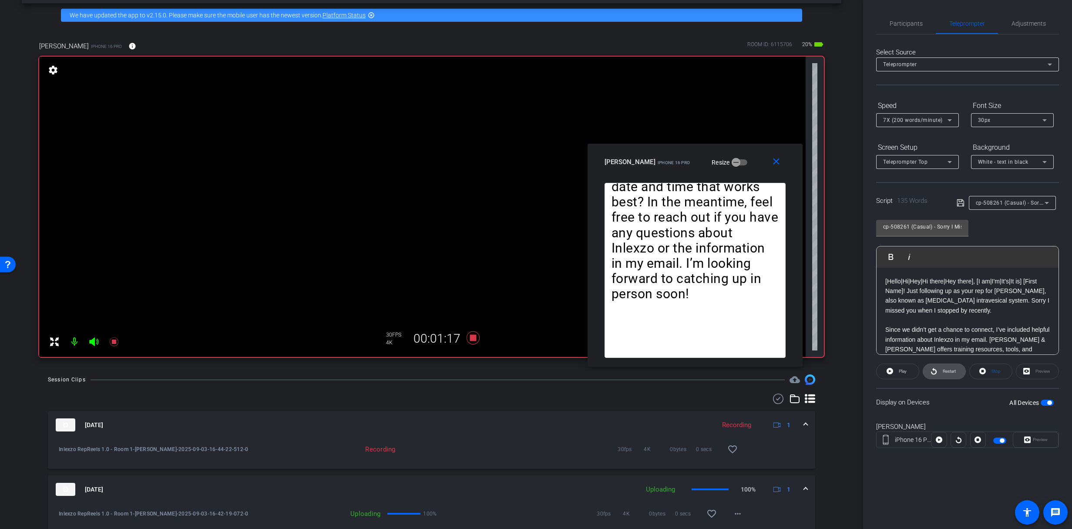
click at [946, 370] on span "Restart" at bounding box center [949, 371] width 13 height 5
click at [117, 345] on icon at bounding box center [114, 341] width 10 height 10
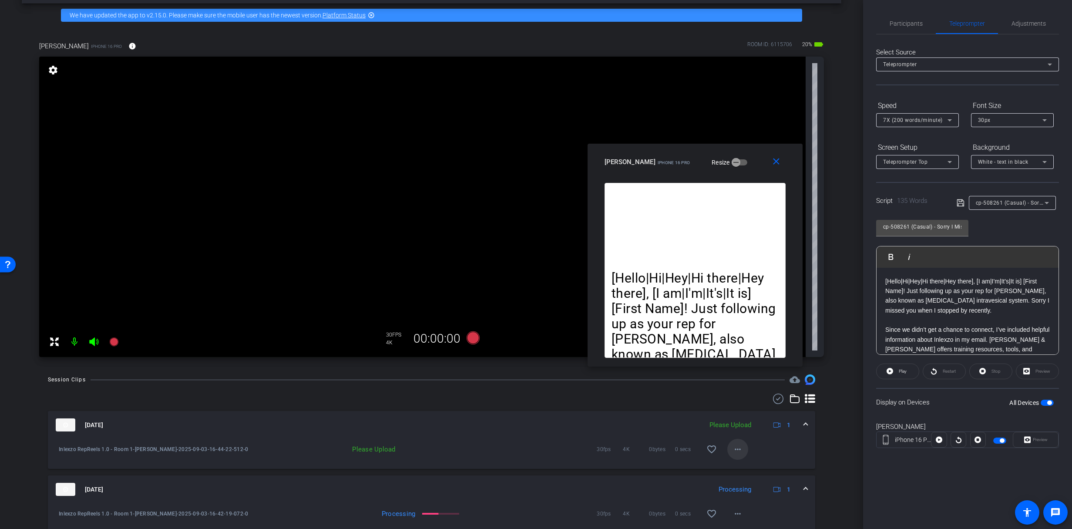
click at [733, 444] on mat-icon "more_horiz" at bounding box center [738, 449] width 10 height 10
click at [741, 467] on span "Upload" at bounding box center [747, 467] width 35 height 10
click at [899, 24] on span "Participants" at bounding box center [906, 23] width 33 height 6
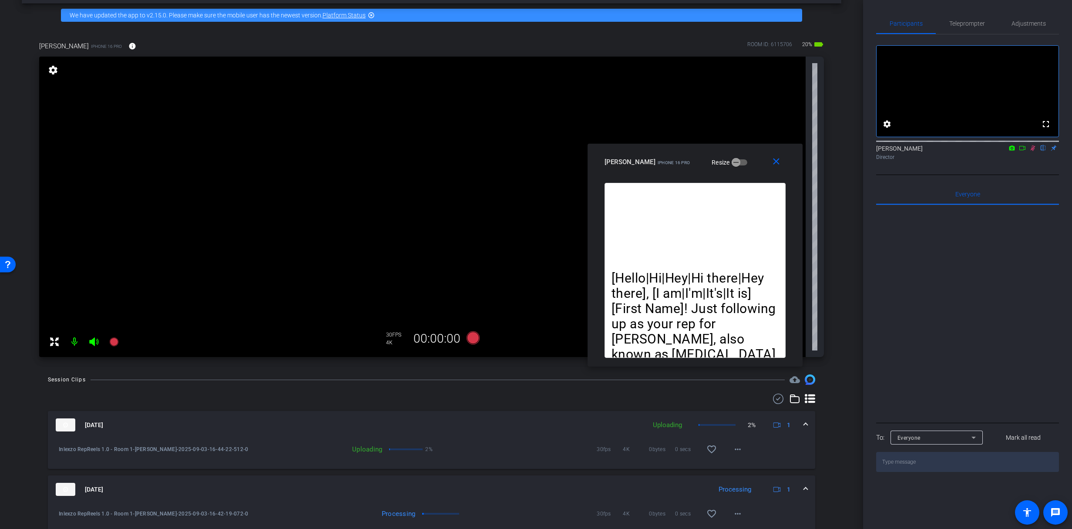
click at [1034, 151] on icon at bounding box center [1032, 148] width 7 height 6
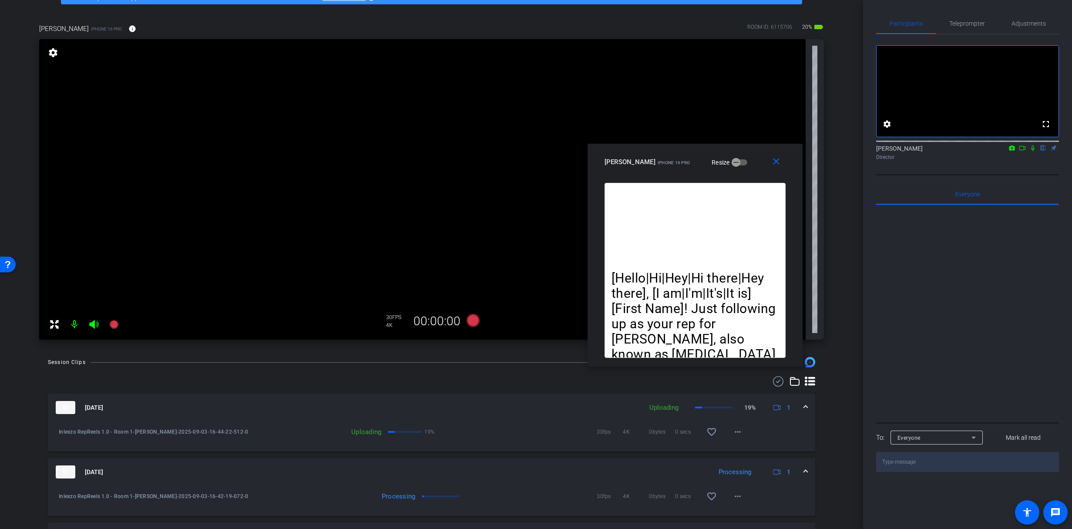
scroll to position [52, 0]
click at [971, 22] on span "Teleprompter" at bounding box center [967, 23] width 36 height 6
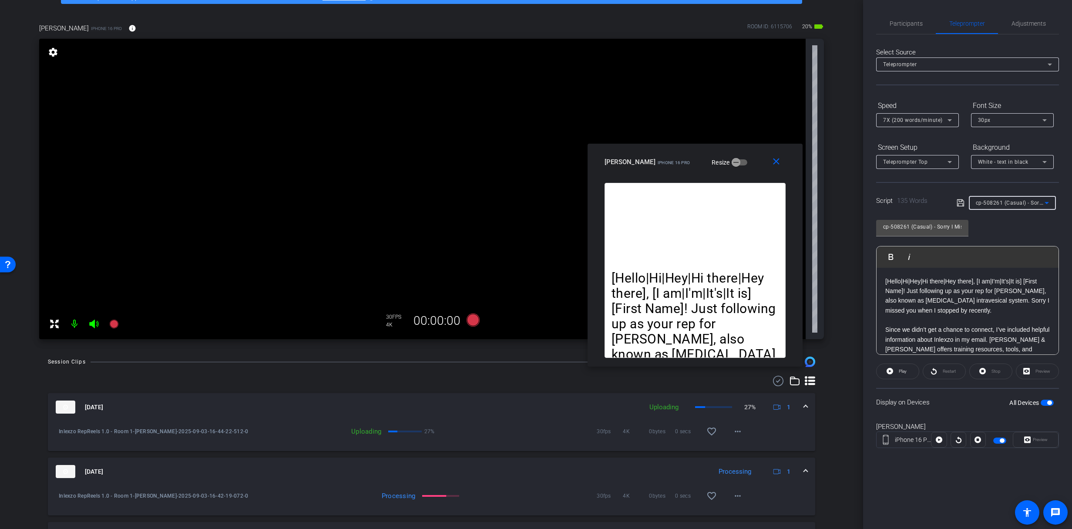
click at [1018, 197] on div "cp-508261 (Casual) - Sorry I Missed You" at bounding box center [1010, 202] width 69 height 11
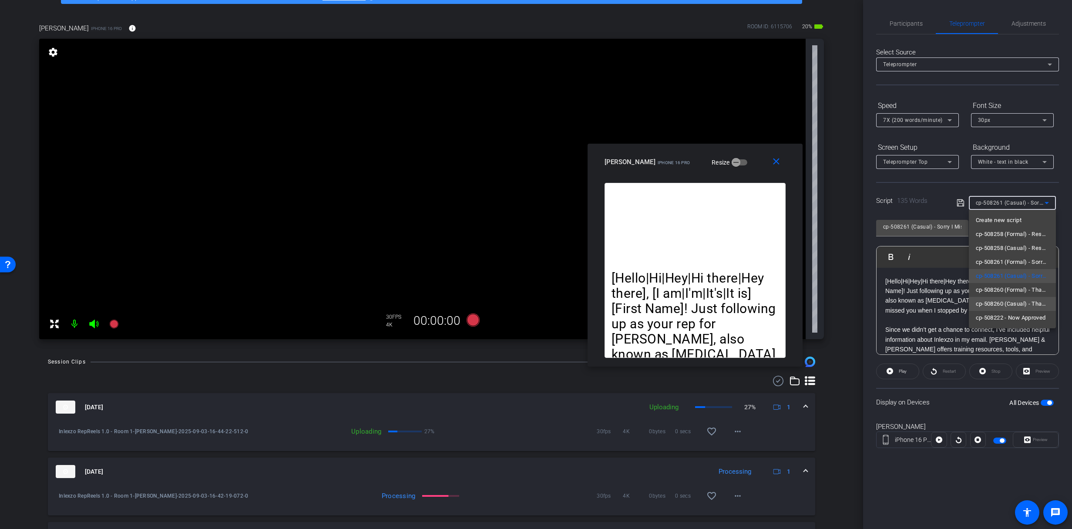
click at [1029, 305] on span "cp-508260 (Casual) - Thanks for Seeing Me" at bounding box center [1012, 304] width 73 height 10
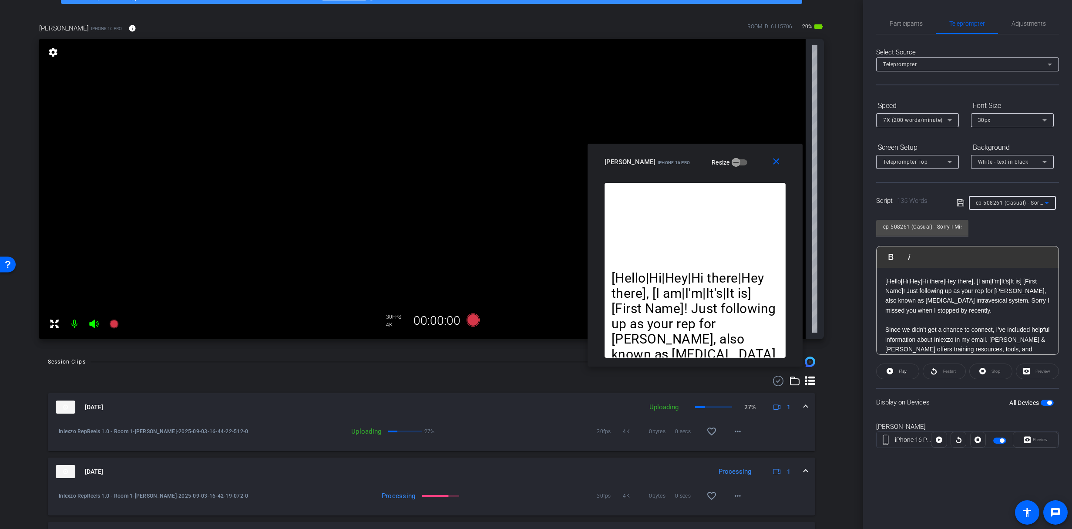
type input "cp-508260 (Casual) - Thanks for Seeing Me"
click at [895, 373] on span at bounding box center [898, 371] width 42 height 21
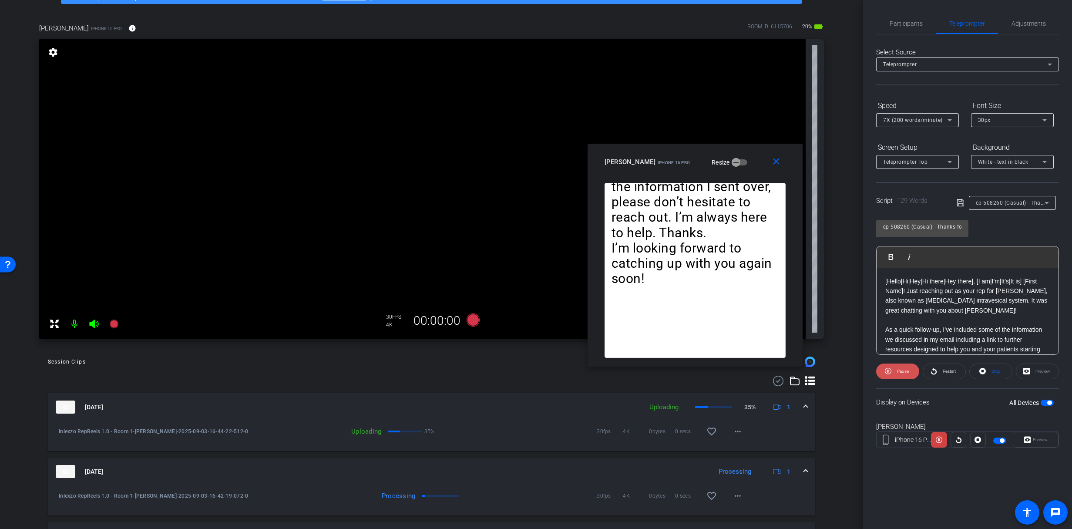
click at [905, 374] on span "Pause" at bounding box center [902, 371] width 14 height 12
click at [941, 373] on span "Restart" at bounding box center [948, 371] width 15 height 12
click at [900, 375] on span "Pause" at bounding box center [902, 371] width 14 height 12
click at [893, 377] on span at bounding box center [898, 371] width 42 height 21
click at [893, 374] on span at bounding box center [898, 371] width 42 height 21
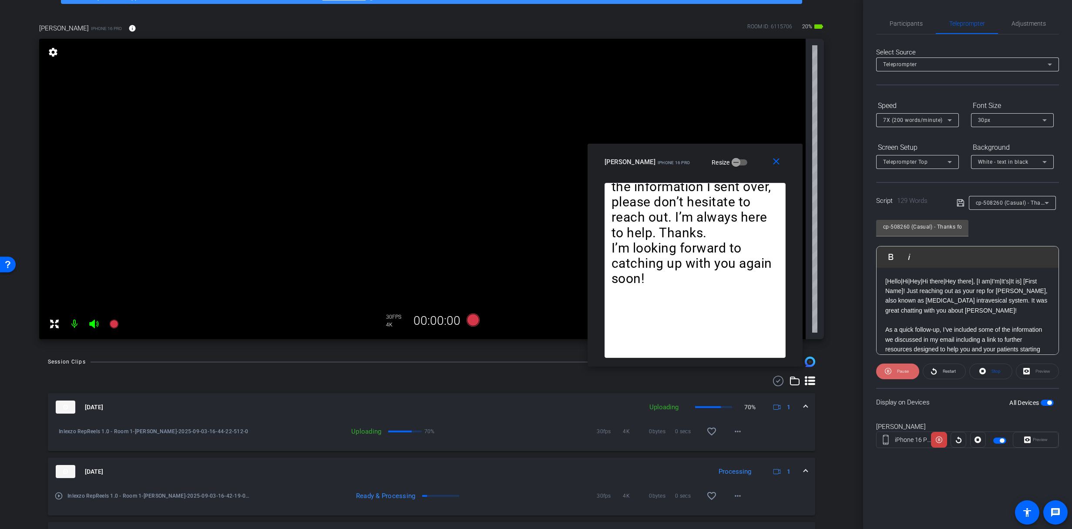
click at [898, 374] on span "Pause" at bounding box center [902, 371] width 14 height 12
click at [898, 25] on span "Participants" at bounding box center [906, 23] width 33 height 6
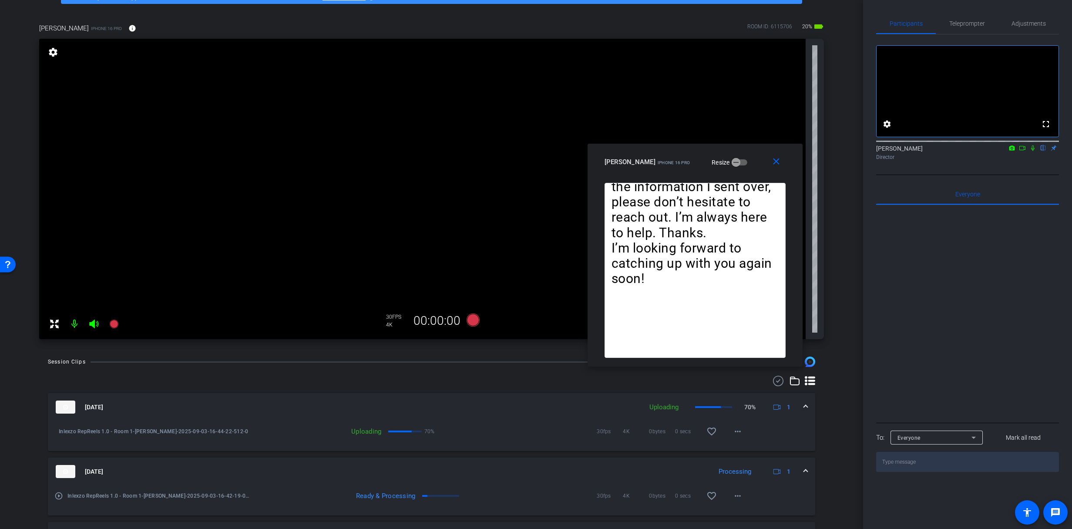
click at [1033, 151] on icon at bounding box center [1032, 148] width 7 height 6
click at [962, 20] on span "Teleprompter" at bounding box center [967, 23] width 36 height 6
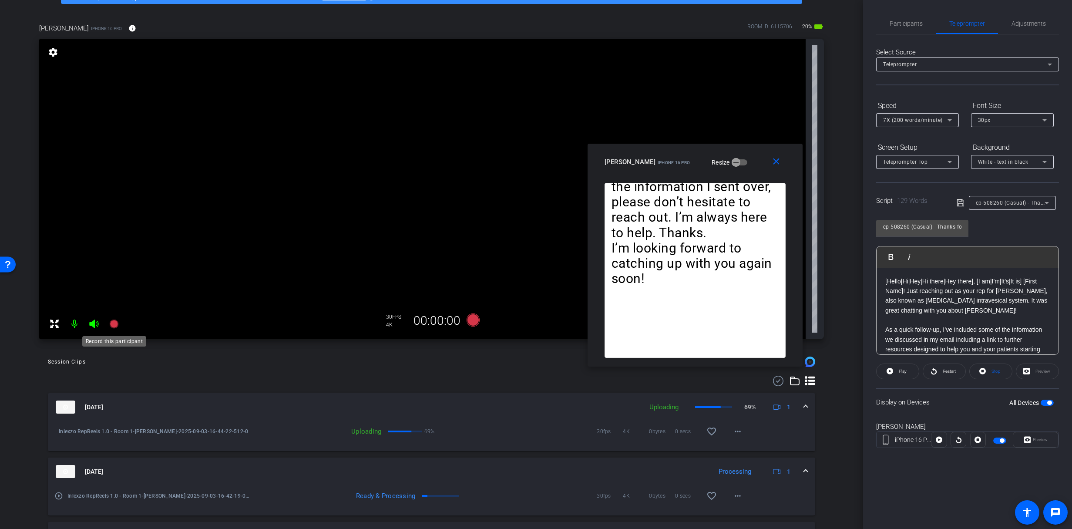
click at [118, 323] on icon at bounding box center [113, 324] width 9 height 9
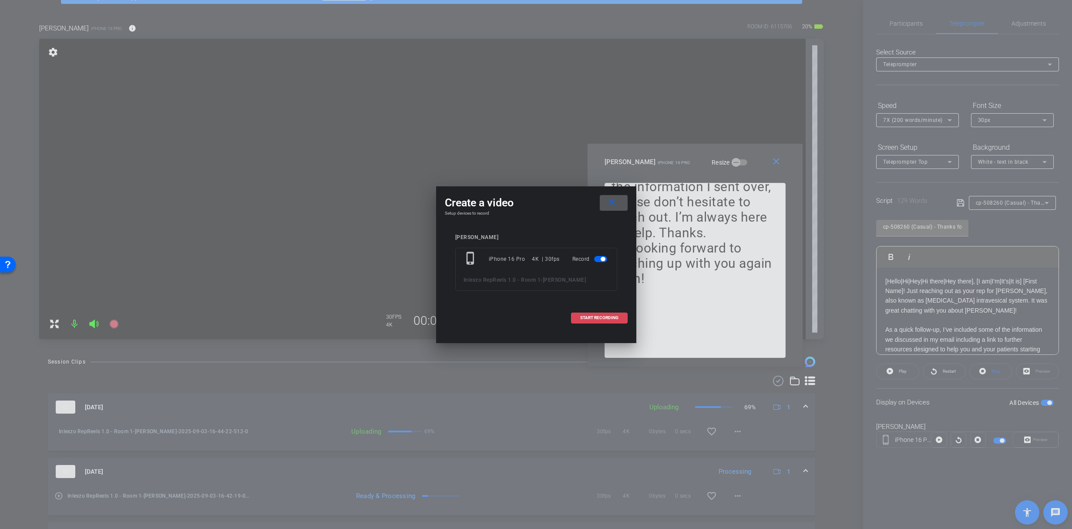
click at [606, 311] on span at bounding box center [600, 317] width 56 height 21
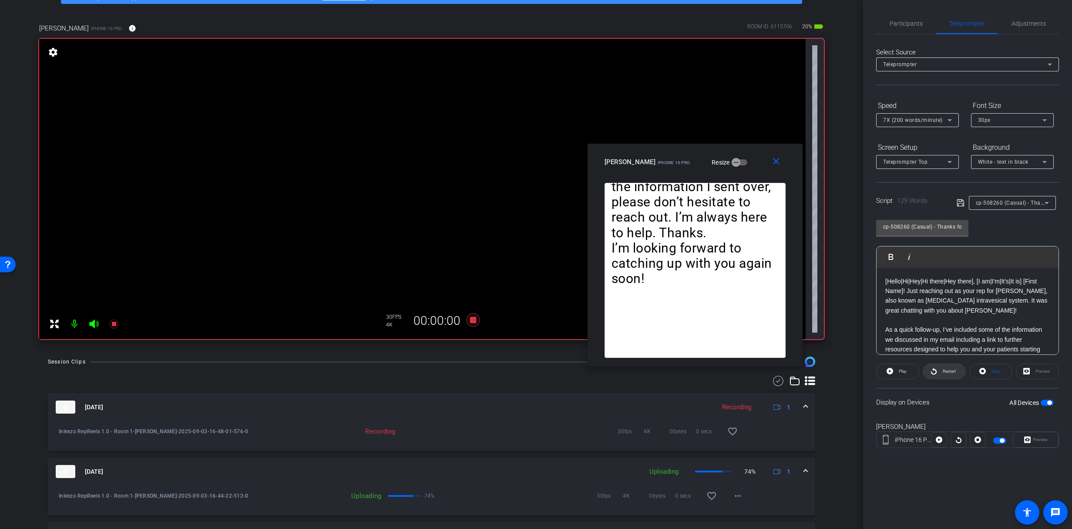
click at [945, 373] on span "Restart" at bounding box center [948, 371] width 15 height 12
click at [1032, 29] on span "Adjustments" at bounding box center [1029, 23] width 34 height 21
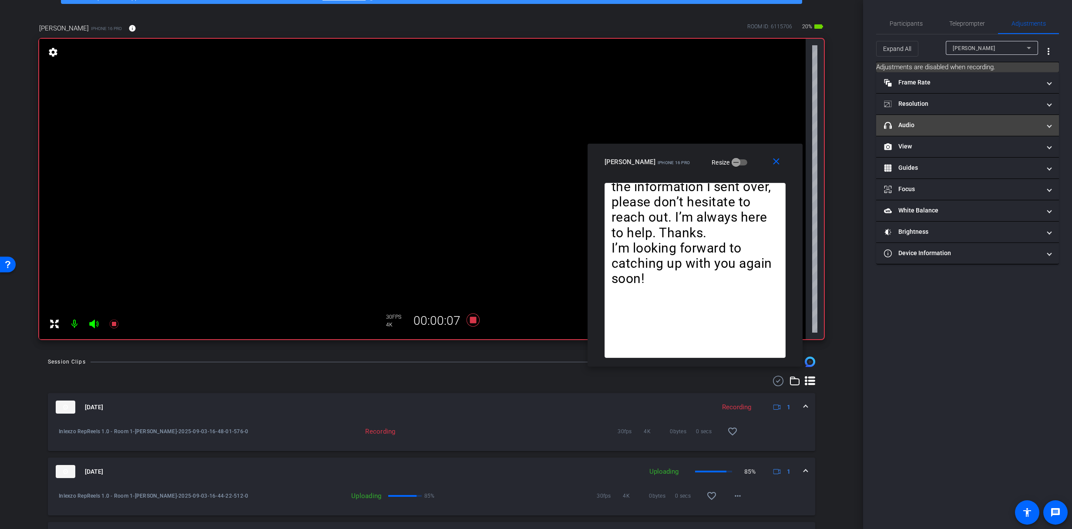
click at [937, 121] on mat-panel-title "headphone icon Audio" at bounding box center [962, 125] width 157 height 9
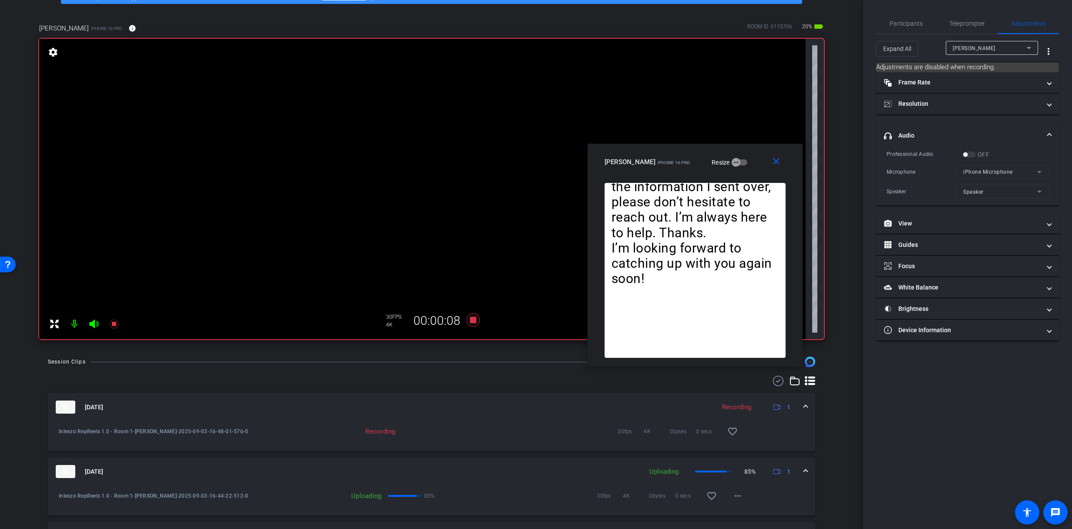
click at [937, 123] on mat-expansion-panel-header "headphone icon Audio" at bounding box center [967, 136] width 183 height 28
drag, startPoint x: 910, startPoint y: 20, endPoint x: 936, endPoint y: 22, distance: 26.2
click at [910, 20] on span "Participants" at bounding box center [906, 23] width 33 height 6
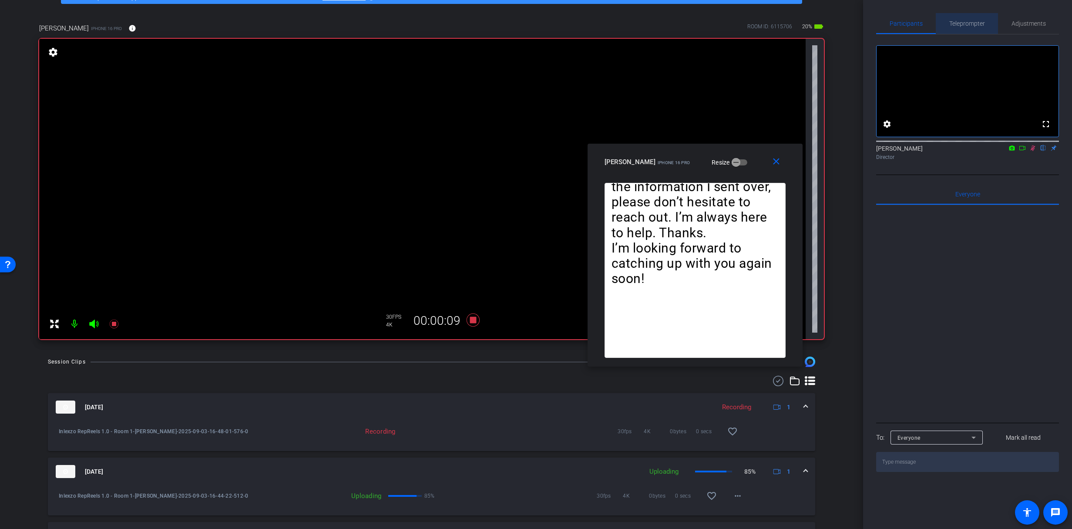
click at [972, 22] on span "Teleprompter" at bounding box center [967, 23] width 36 height 6
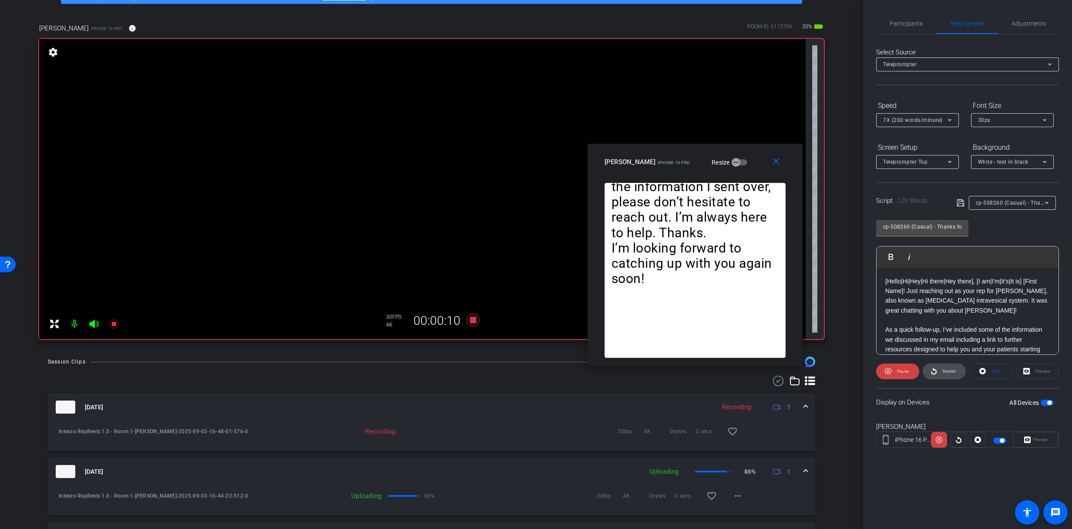
click at [932, 375] on icon at bounding box center [934, 371] width 7 height 11
click at [891, 25] on span "Participants" at bounding box center [906, 23] width 33 height 6
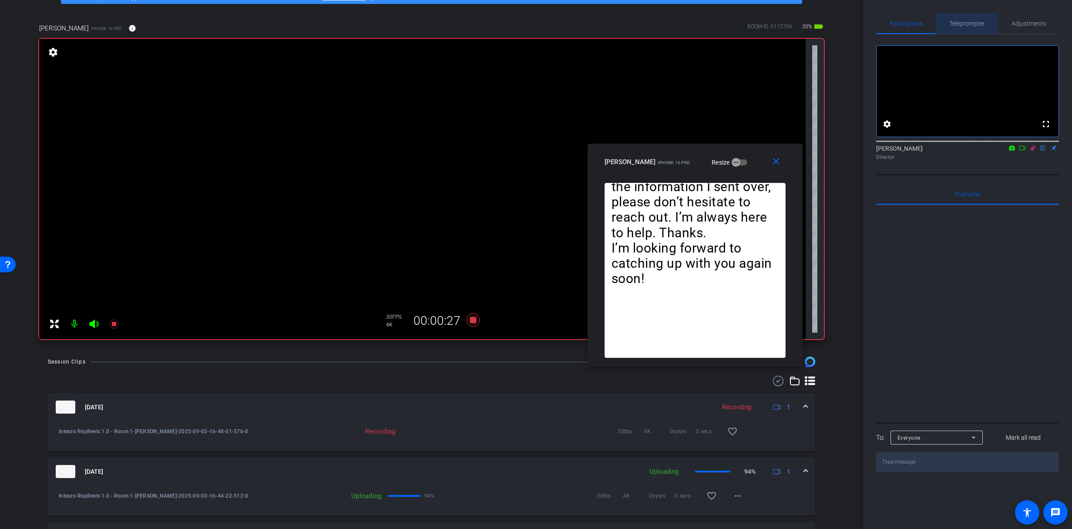
click at [968, 24] on span "Teleprompter" at bounding box center [967, 23] width 36 height 6
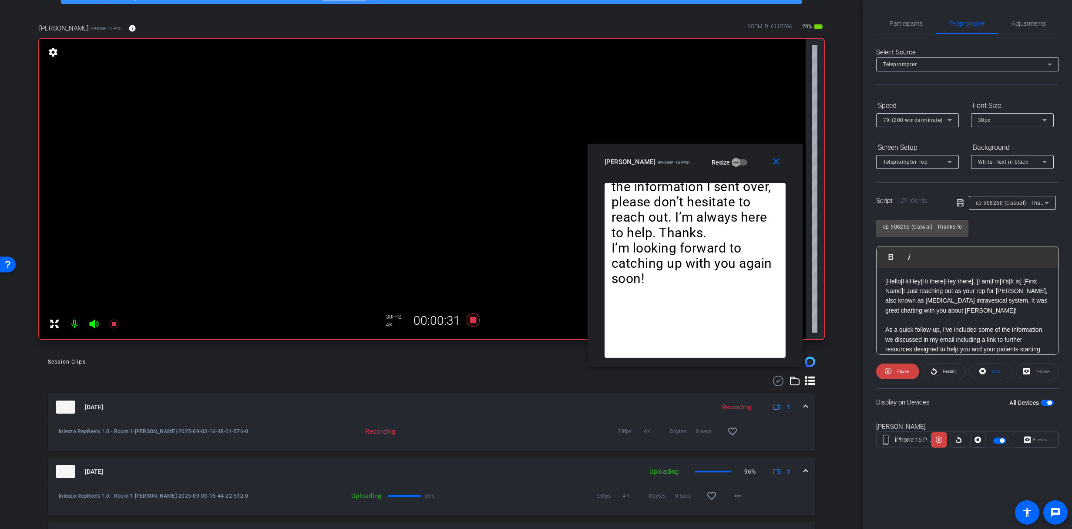
scroll to position [109, 0]
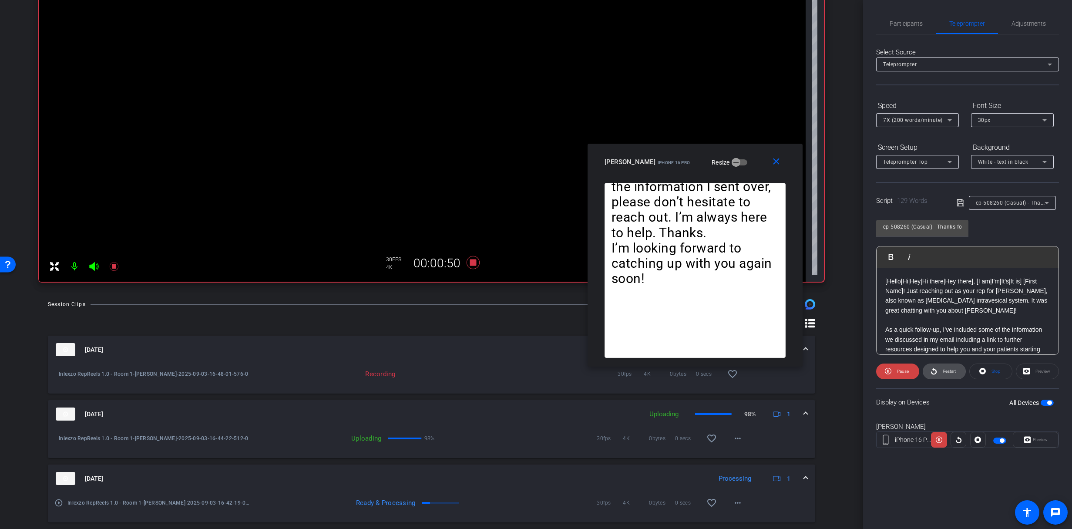
click at [933, 373] on icon at bounding box center [934, 371] width 7 height 11
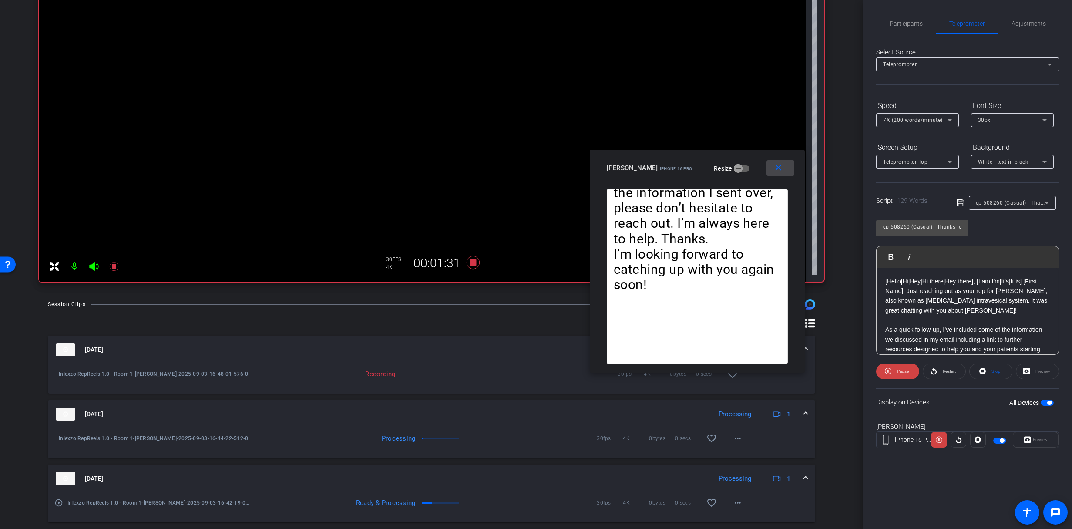
click at [776, 162] on mat-icon "close" at bounding box center [778, 167] width 11 height 11
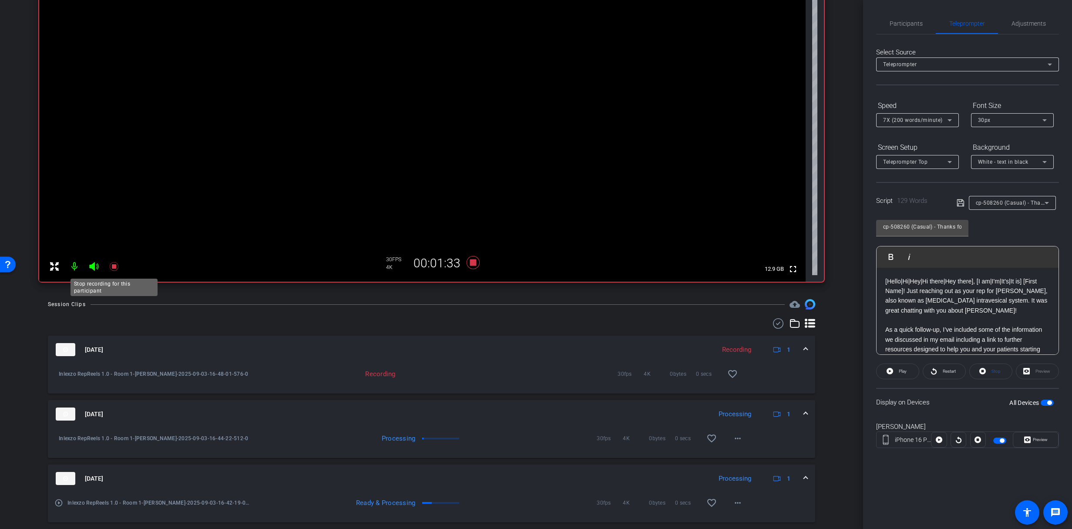
click at [113, 270] on icon at bounding box center [114, 266] width 10 height 10
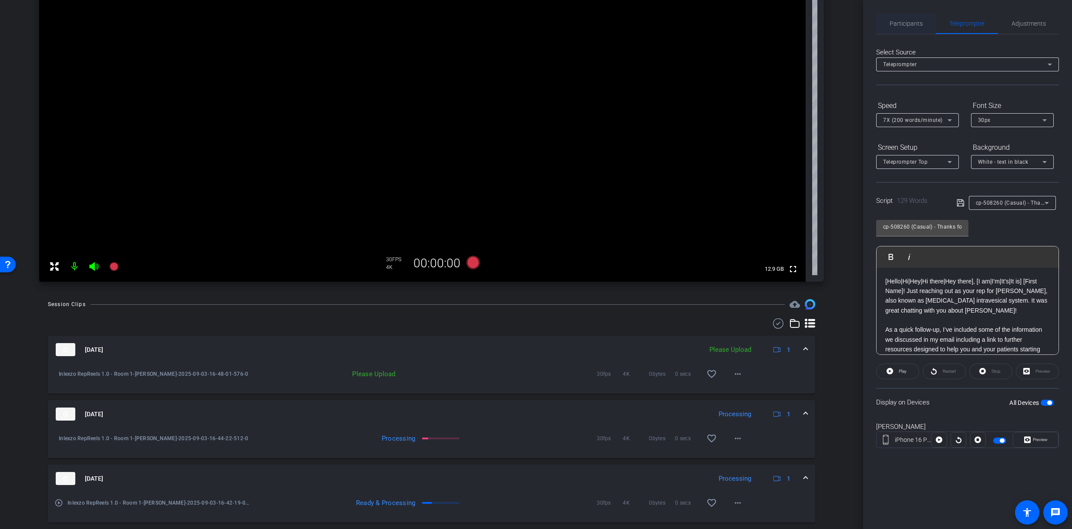
click at [910, 27] on span "Participants" at bounding box center [906, 23] width 33 height 21
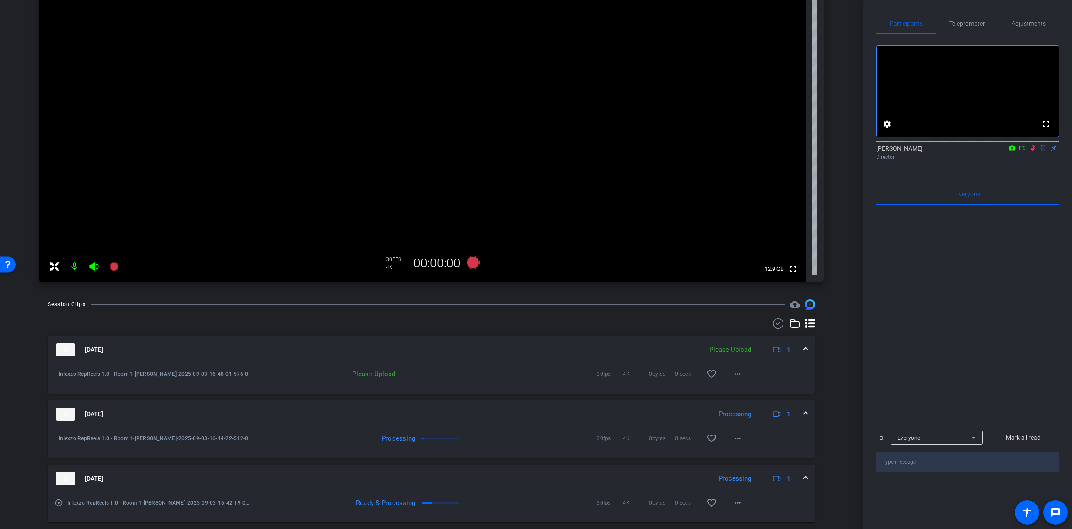
click at [1032, 151] on icon at bounding box center [1032, 148] width 7 height 6
click at [733, 374] on mat-icon "more_horiz" at bounding box center [738, 374] width 10 height 10
click at [749, 395] on span "Upload" at bounding box center [747, 392] width 35 height 10
click at [968, 31] on span "Teleprompter" at bounding box center [967, 23] width 36 height 21
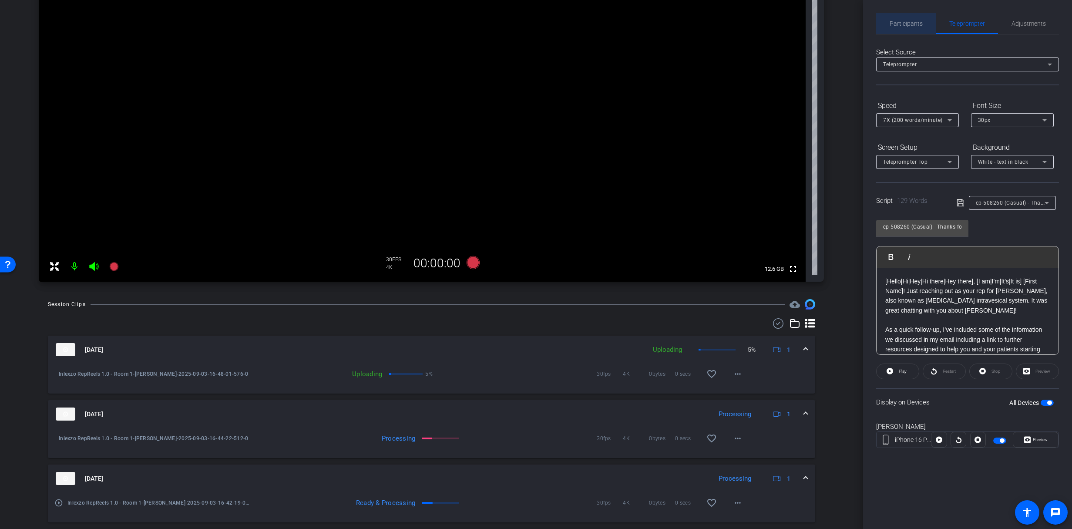
click at [908, 25] on span "Participants" at bounding box center [906, 23] width 33 height 6
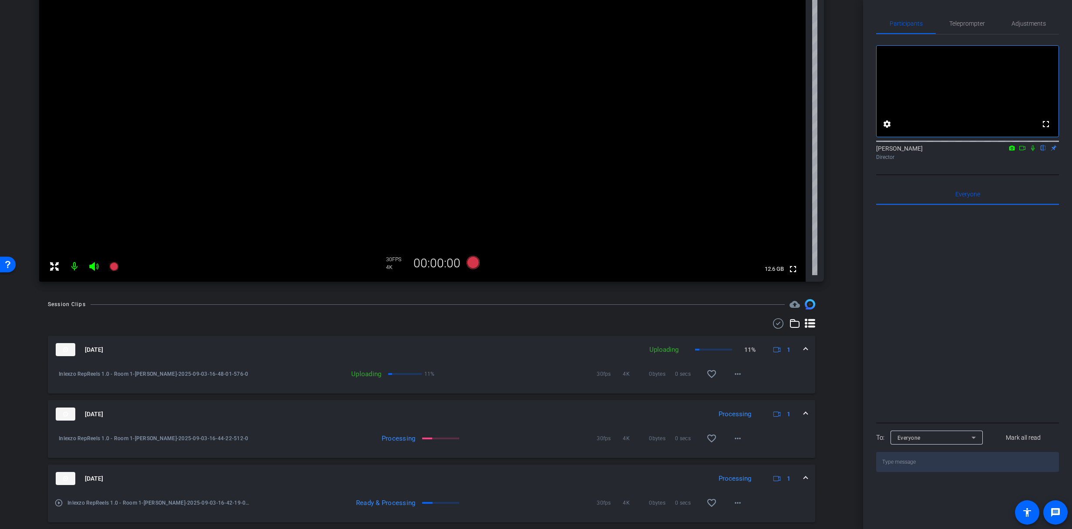
click at [1036, 151] on icon at bounding box center [1032, 148] width 7 height 6
click at [972, 20] on span "Teleprompter" at bounding box center [967, 23] width 36 height 6
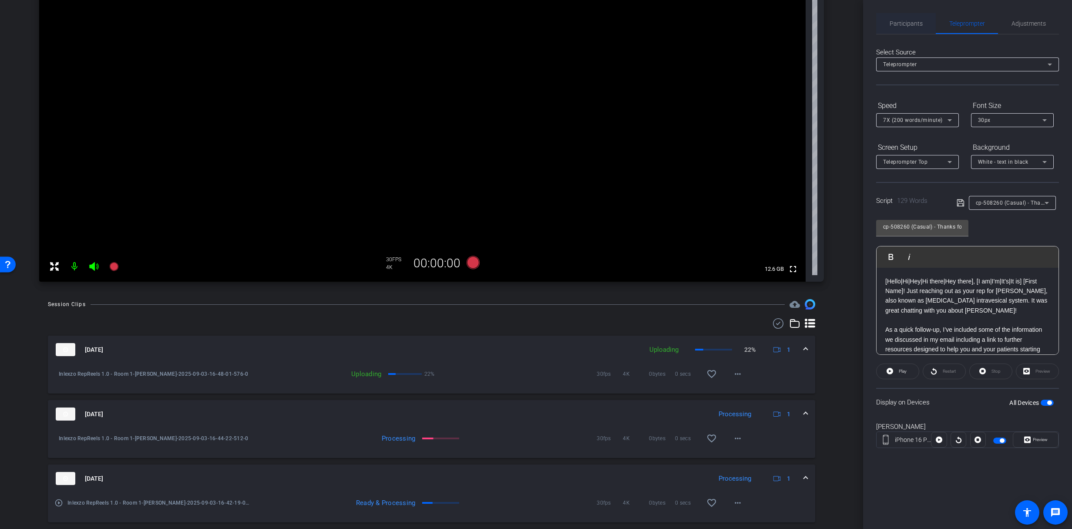
click at [903, 29] on span "Participants" at bounding box center [906, 23] width 33 height 21
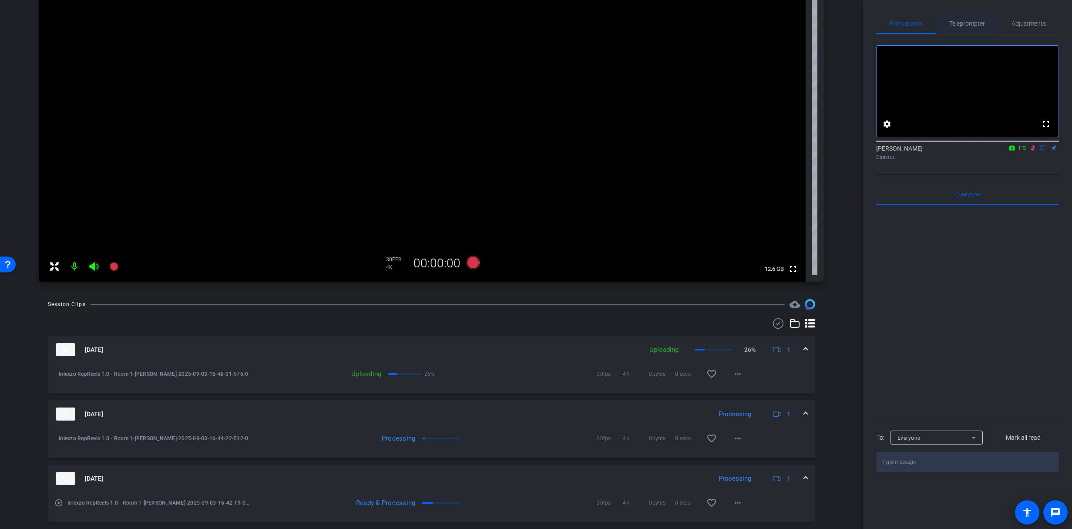
click at [955, 27] on span "Teleprompter" at bounding box center [967, 23] width 36 height 6
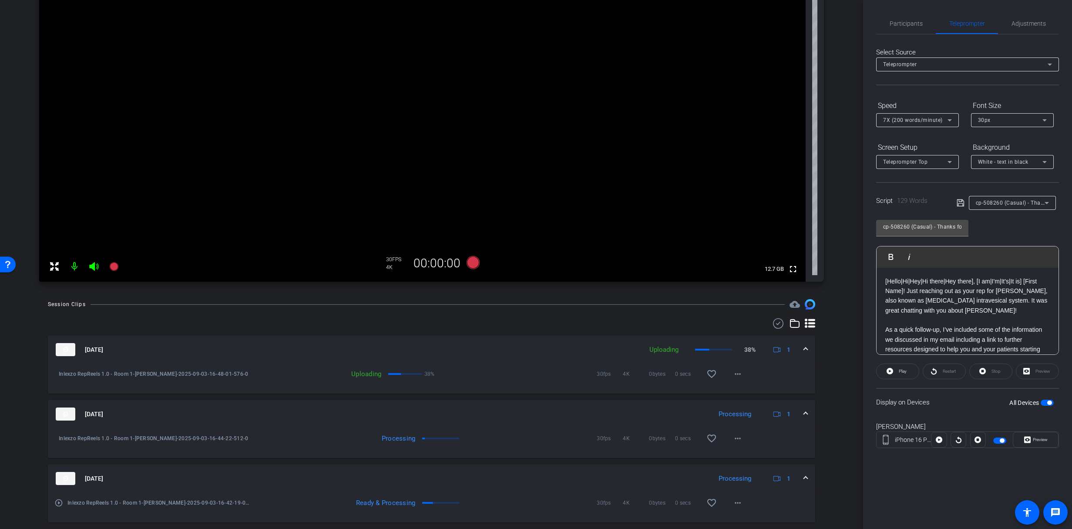
drag, startPoint x: 126, startPoint y: 269, endPoint x: 121, endPoint y: 269, distance: 4.8
click at [122, 269] on div "fullscreen settings 12.7 GB" at bounding box center [431, 131] width 785 height 300
click at [121, 269] on mat-icon at bounding box center [113, 266] width 17 height 17
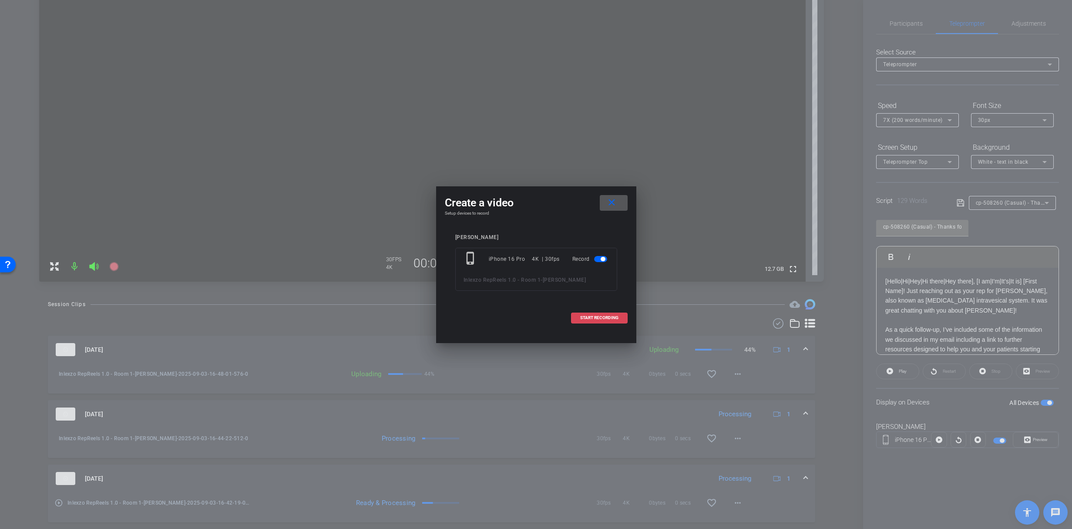
click at [612, 323] on span at bounding box center [600, 317] width 56 height 21
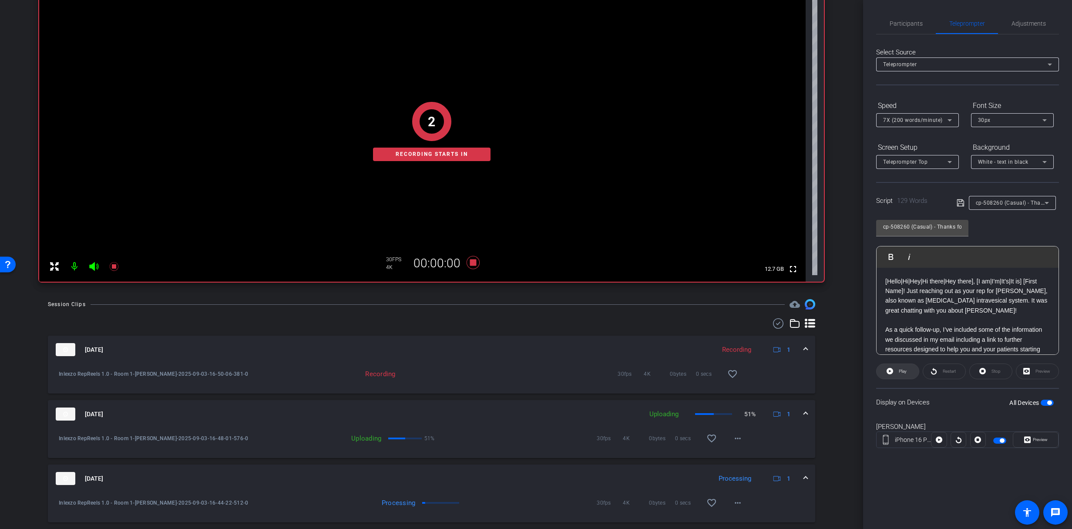
click at [900, 376] on span "Play" at bounding box center [902, 371] width 10 height 12
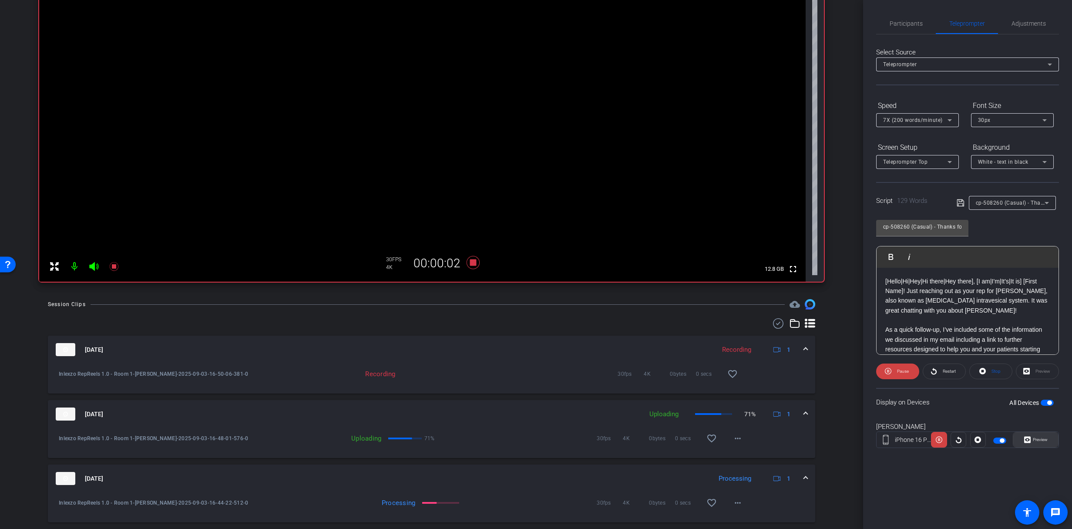
click at [1036, 442] on span "Preview" at bounding box center [1039, 440] width 17 height 12
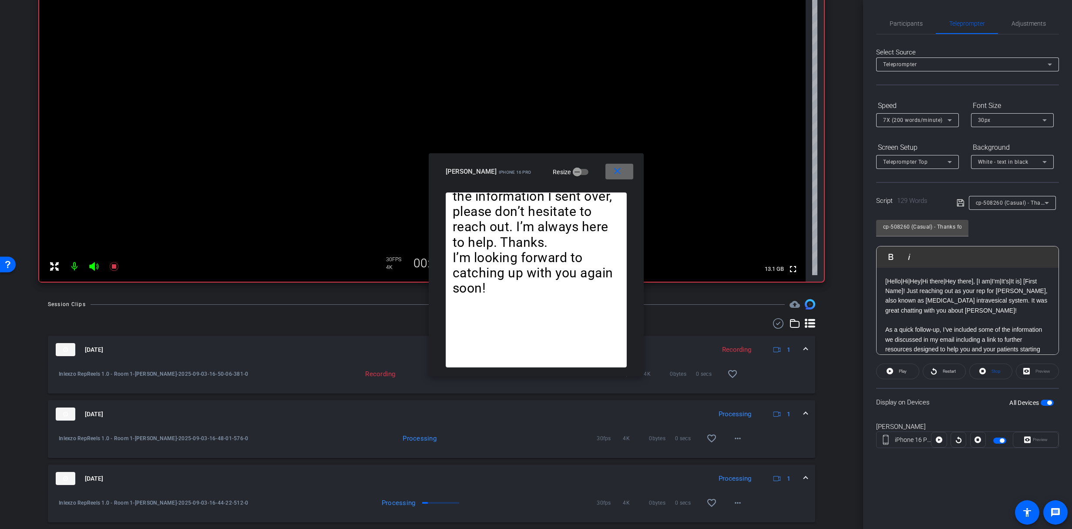
click at [618, 170] on mat-icon "close" at bounding box center [617, 171] width 11 height 11
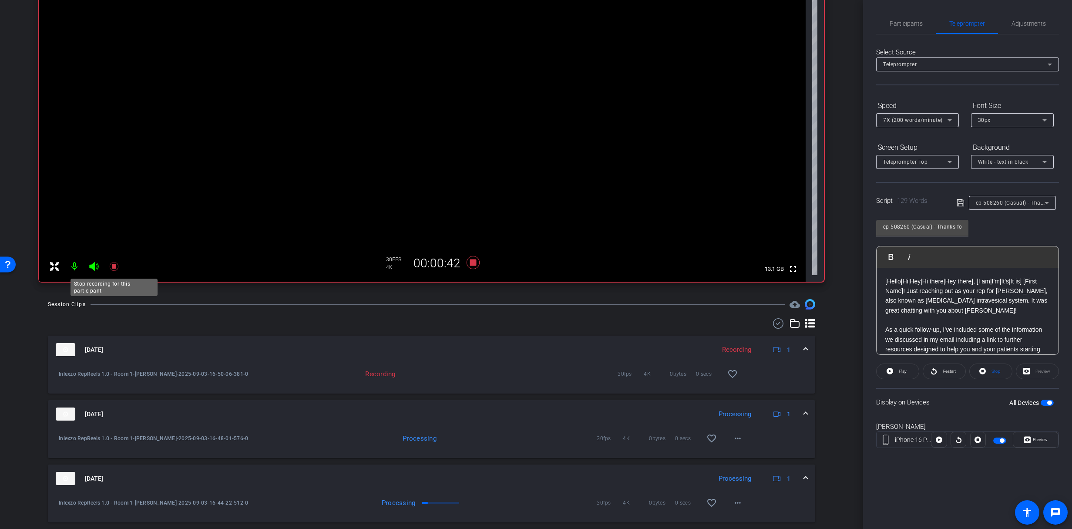
click at [113, 263] on icon at bounding box center [114, 266] width 10 height 10
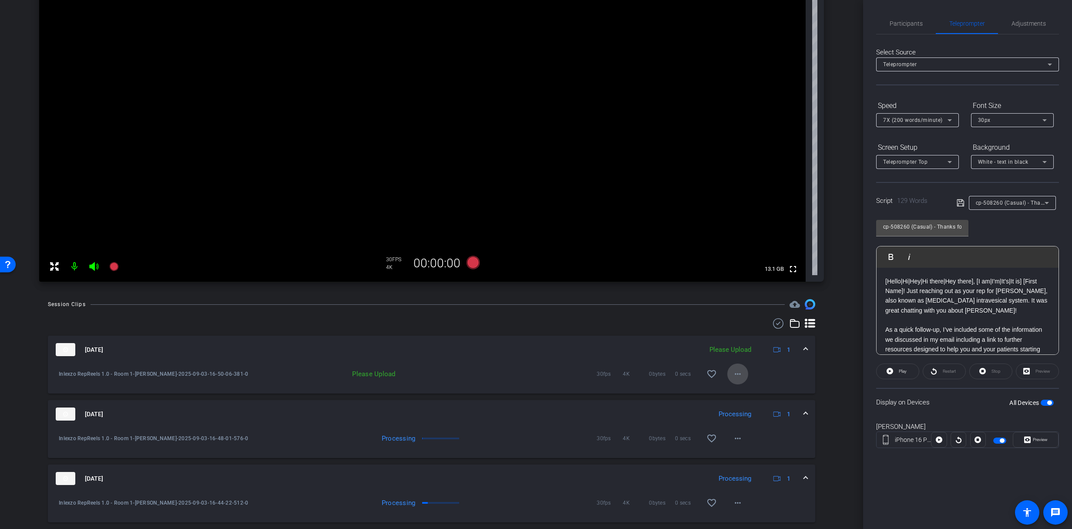
click at [740, 373] on span at bounding box center [737, 373] width 21 height 21
click at [743, 420] on div "Upload Archive clip Delete clip" at bounding box center [747, 402] width 49 height 37
click at [738, 373] on mat-icon "more_horiz" at bounding box center [738, 374] width 10 height 10
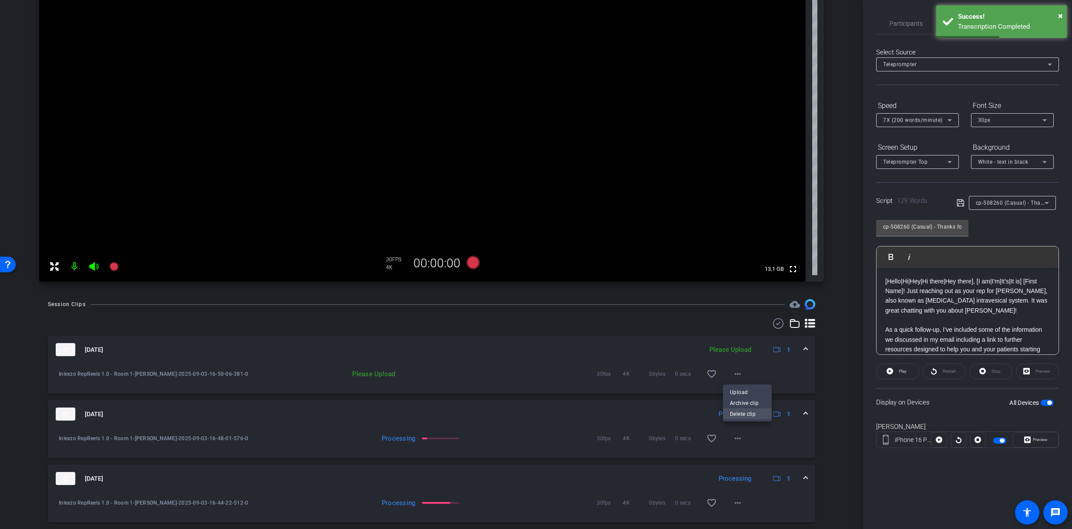
click at [741, 417] on span "Delete clip" at bounding box center [747, 414] width 35 height 10
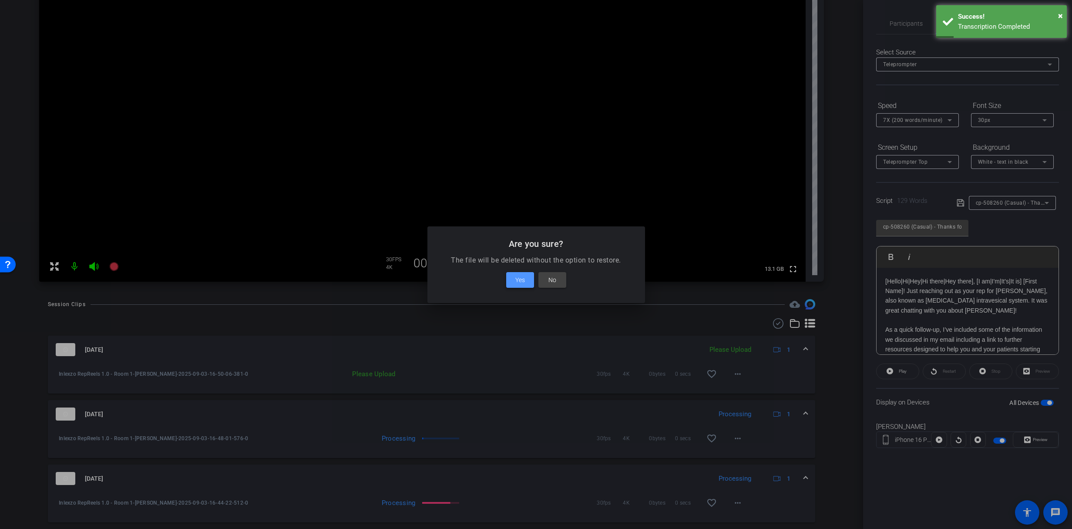
click at [525, 284] on span at bounding box center [520, 279] width 28 height 21
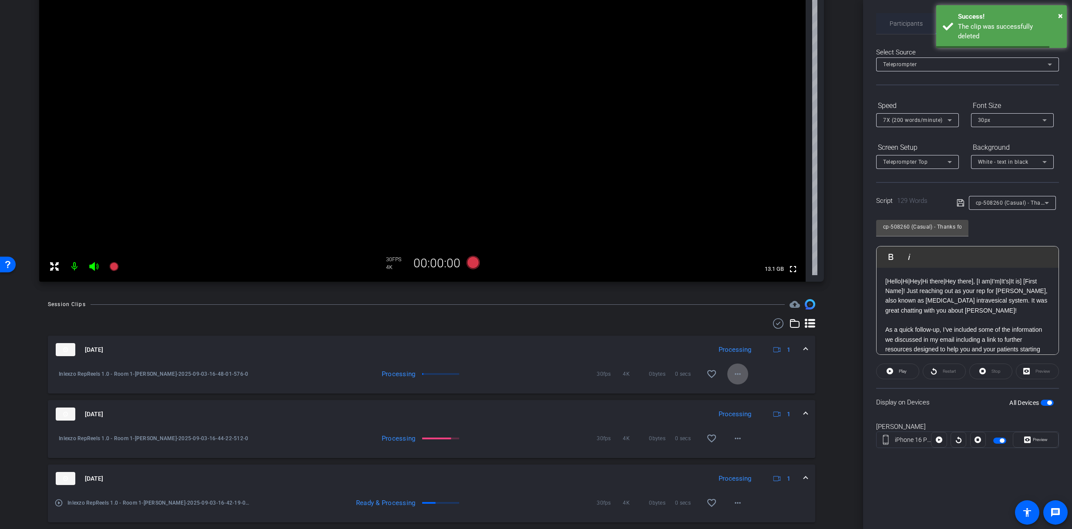
click at [898, 19] on span "Participants" at bounding box center [906, 23] width 33 height 21
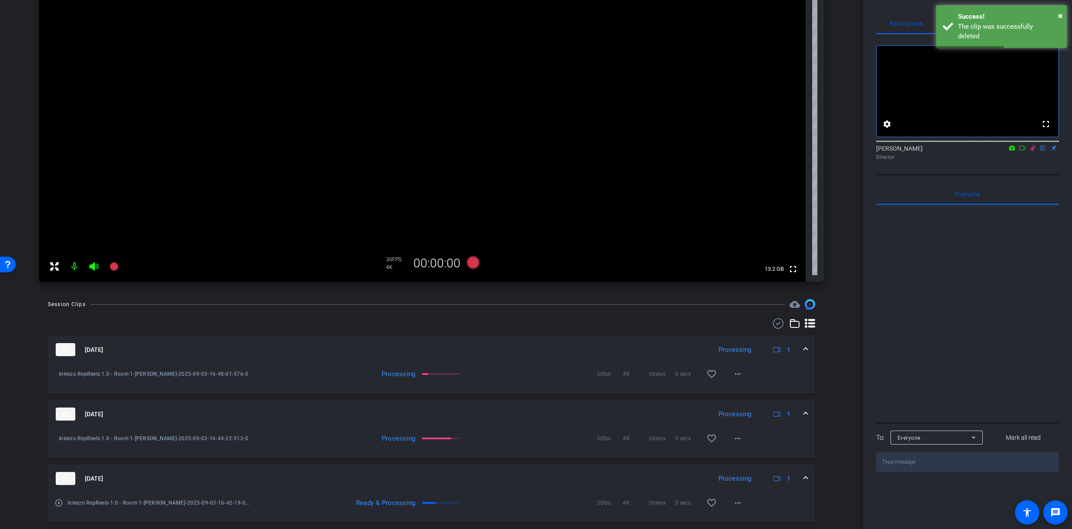
click at [1032, 151] on icon at bounding box center [1033, 148] width 5 height 6
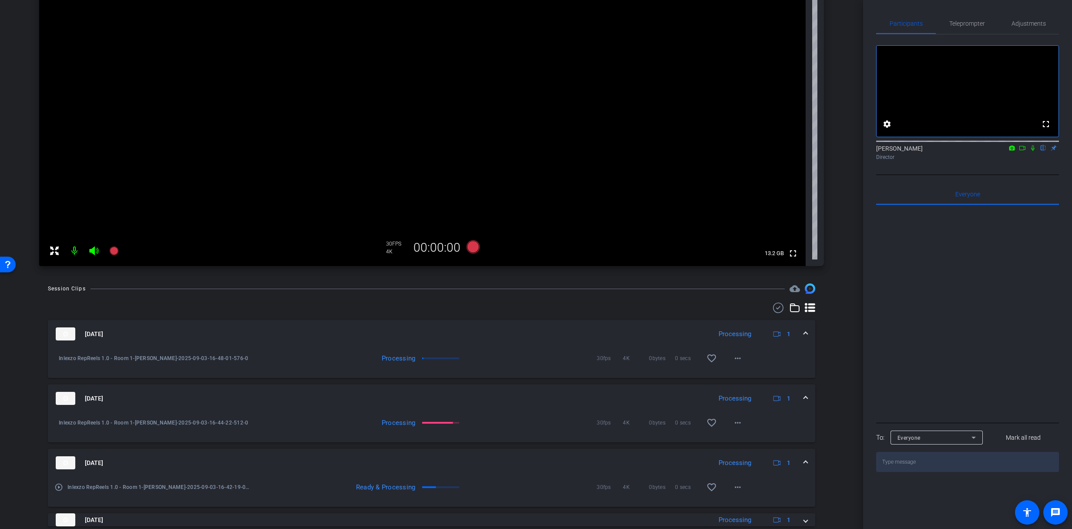
scroll to position [0, 0]
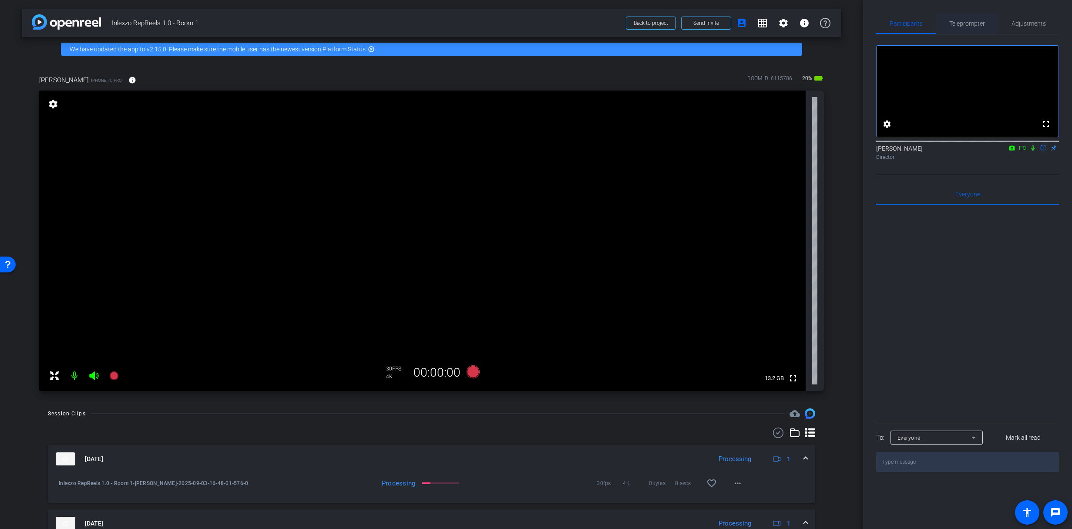
click at [971, 24] on span "Teleprompter" at bounding box center [967, 23] width 36 height 6
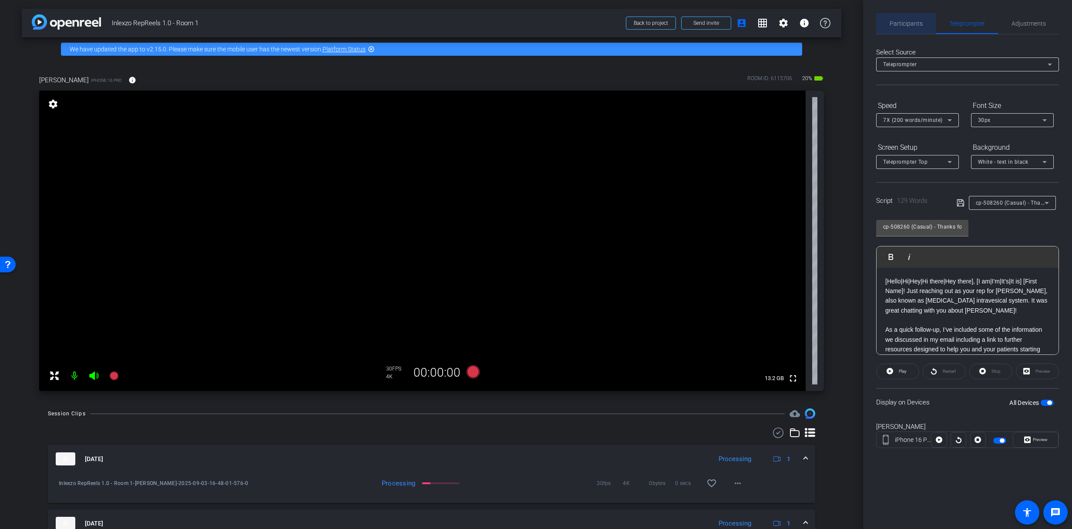
click at [896, 21] on span "Participants" at bounding box center [906, 23] width 33 height 6
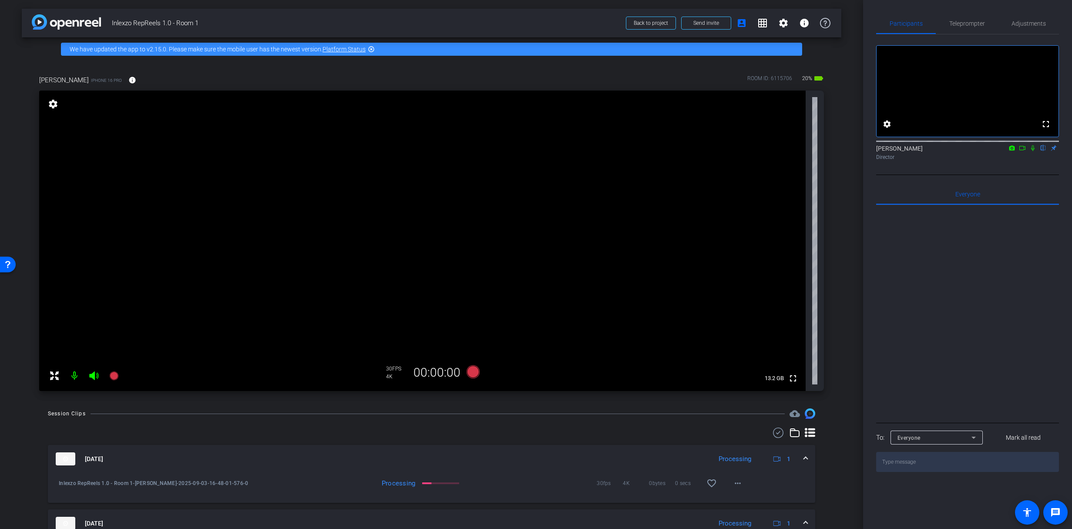
click at [1033, 151] on icon at bounding box center [1032, 148] width 7 height 6
click at [967, 20] on span "Teleprompter" at bounding box center [967, 23] width 36 height 6
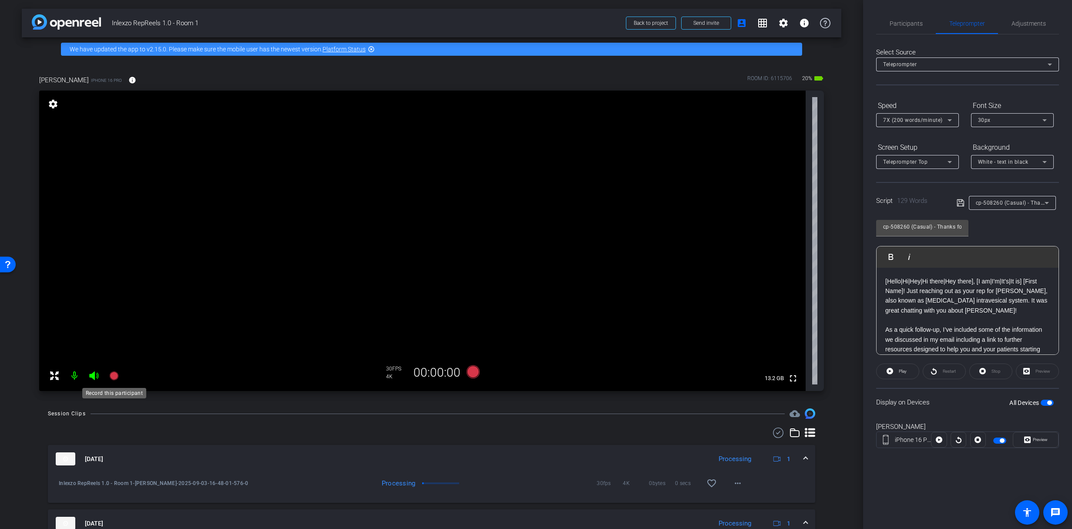
click at [111, 377] on icon at bounding box center [113, 375] width 9 height 9
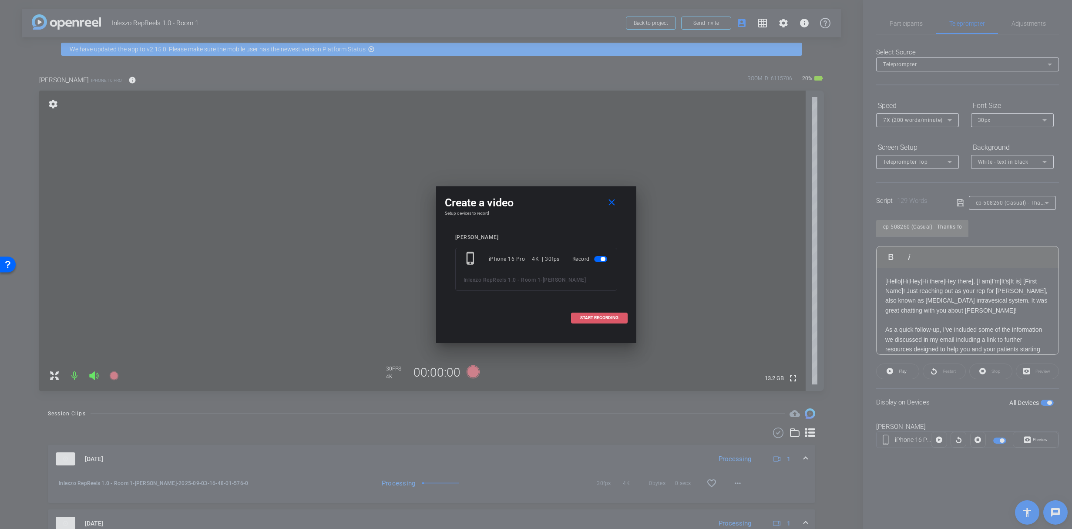
click at [582, 325] on span at bounding box center [600, 317] width 56 height 21
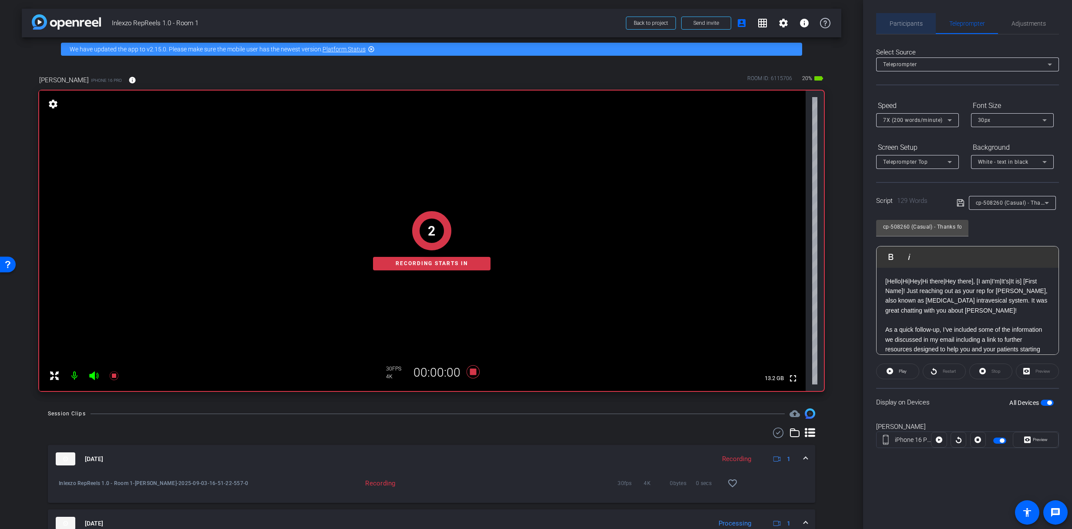
click at [912, 24] on span "Participants" at bounding box center [906, 23] width 33 height 6
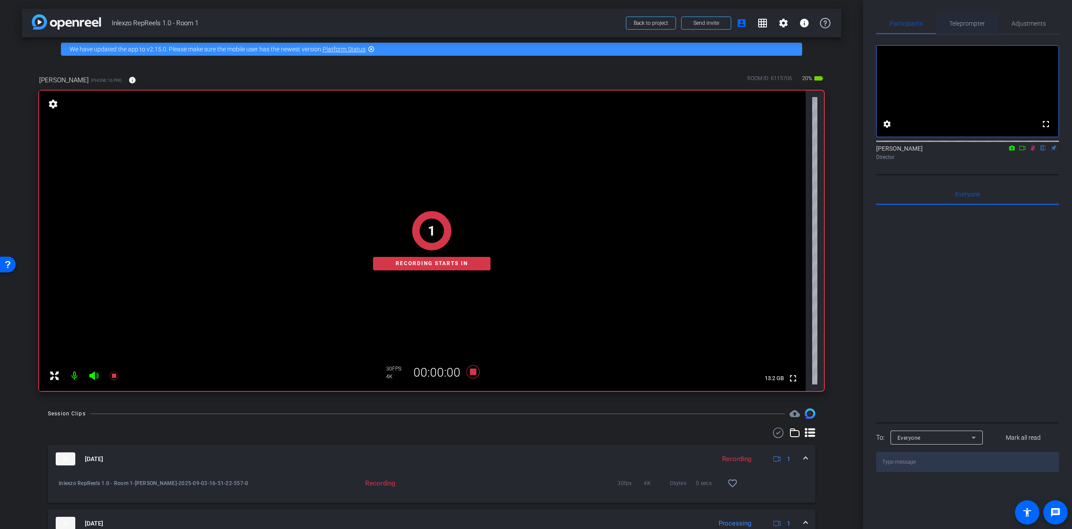
click at [963, 30] on span "Teleprompter" at bounding box center [967, 23] width 36 height 21
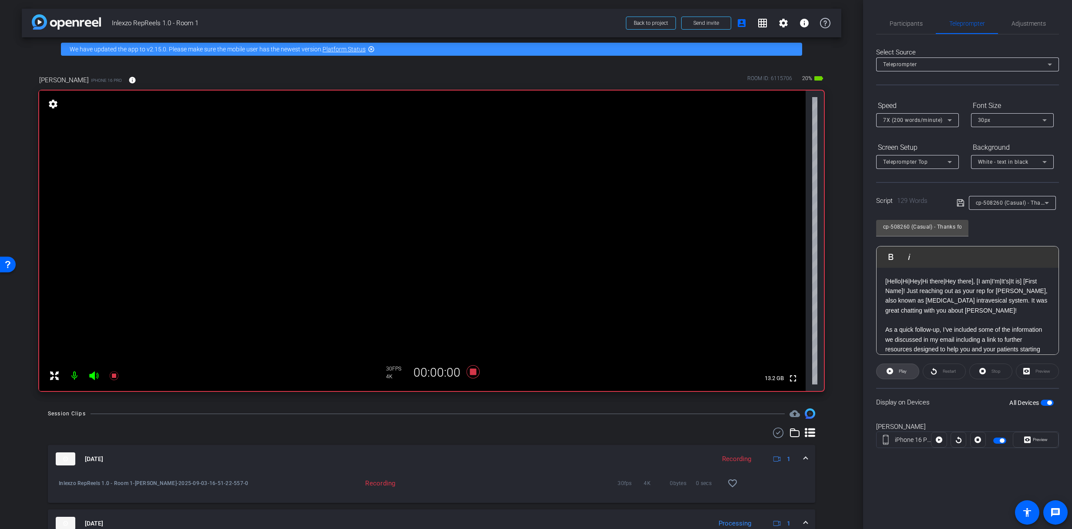
drag, startPoint x: 906, startPoint y: 376, endPoint x: 901, endPoint y: 373, distance: 6.1
click at [906, 376] on span "Play" at bounding box center [902, 371] width 10 height 12
click at [1039, 445] on span "Preview" at bounding box center [1039, 440] width 17 height 12
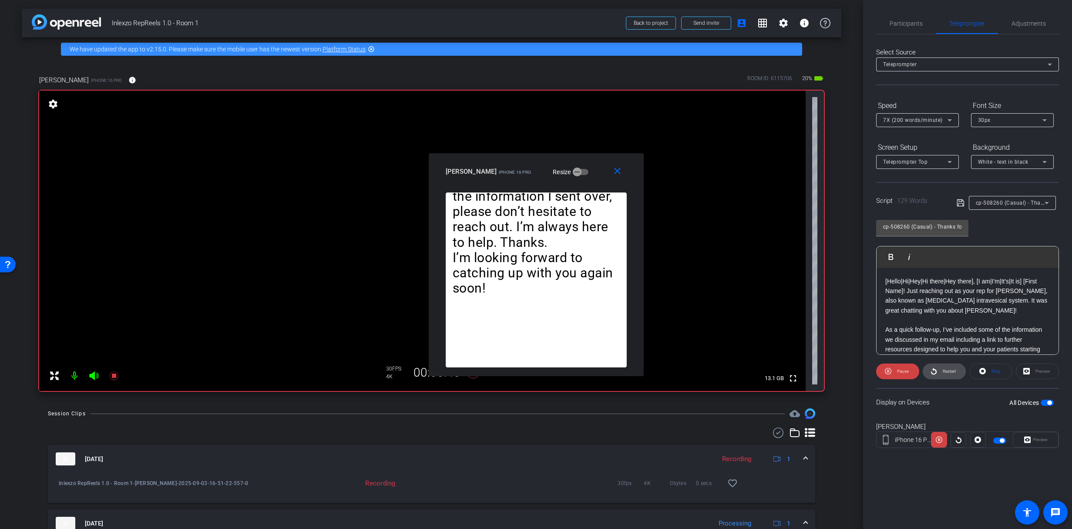
click at [947, 373] on span "Restart" at bounding box center [948, 371] width 15 height 12
click at [902, 370] on span "Pause" at bounding box center [903, 371] width 12 height 5
click at [933, 372] on icon at bounding box center [934, 371] width 7 height 11
click at [896, 373] on span "Pause" at bounding box center [902, 371] width 14 height 12
click at [905, 27] on span "Participants" at bounding box center [906, 23] width 33 height 21
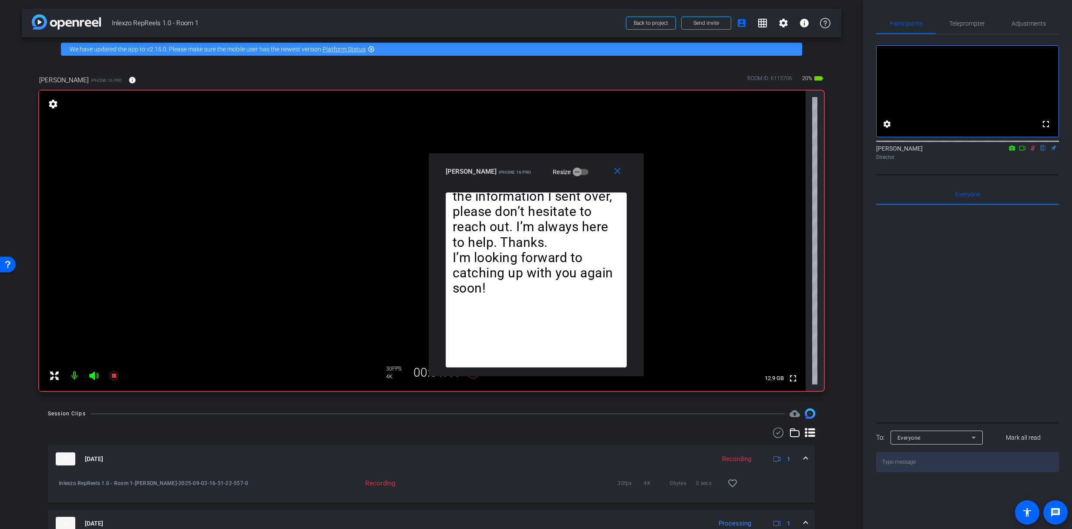
click at [1033, 151] on icon at bounding box center [1032, 148] width 7 height 6
click at [1032, 151] on icon at bounding box center [1032, 148] width 7 height 6
click at [958, 13] on span "Teleprompter" at bounding box center [967, 23] width 36 height 21
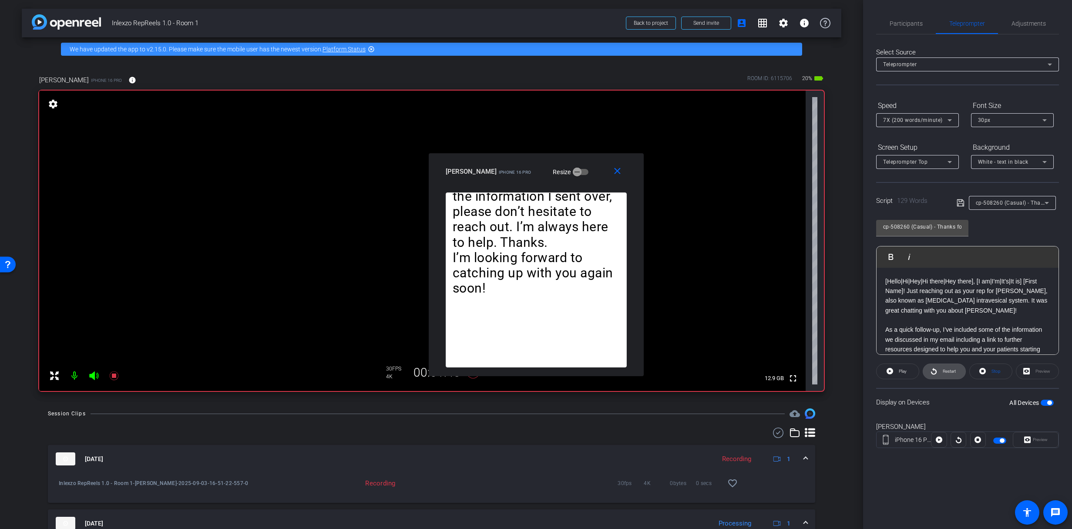
click at [948, 369] on span "Restart" at bounding box center [949, 371] width 13 height 5
click at [900, 20] on span "Participants" at bounding box center [906, 23] width 33 height 6
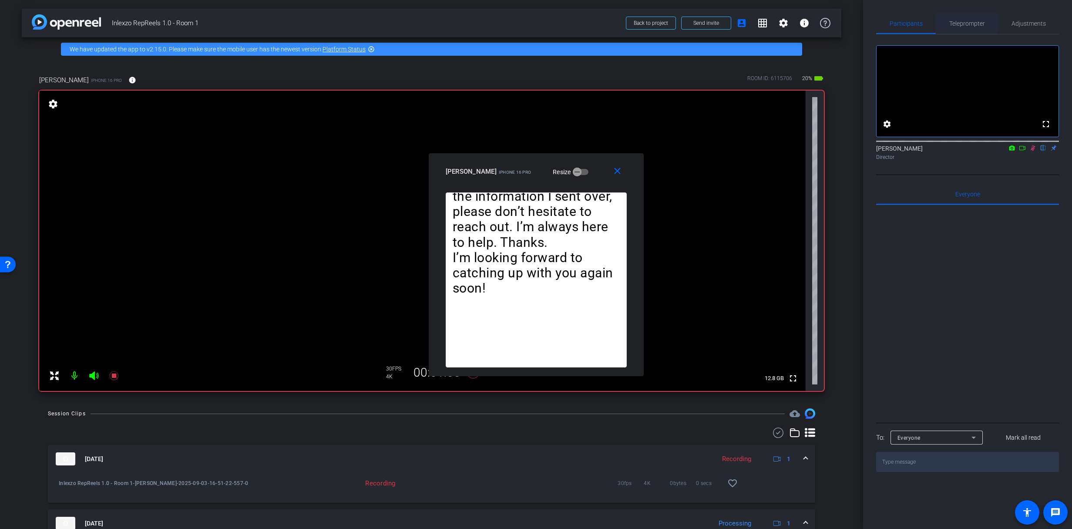
click at [964, 24] on span "Teleprompter" at bounding box center [967, 23] width 36 height 6
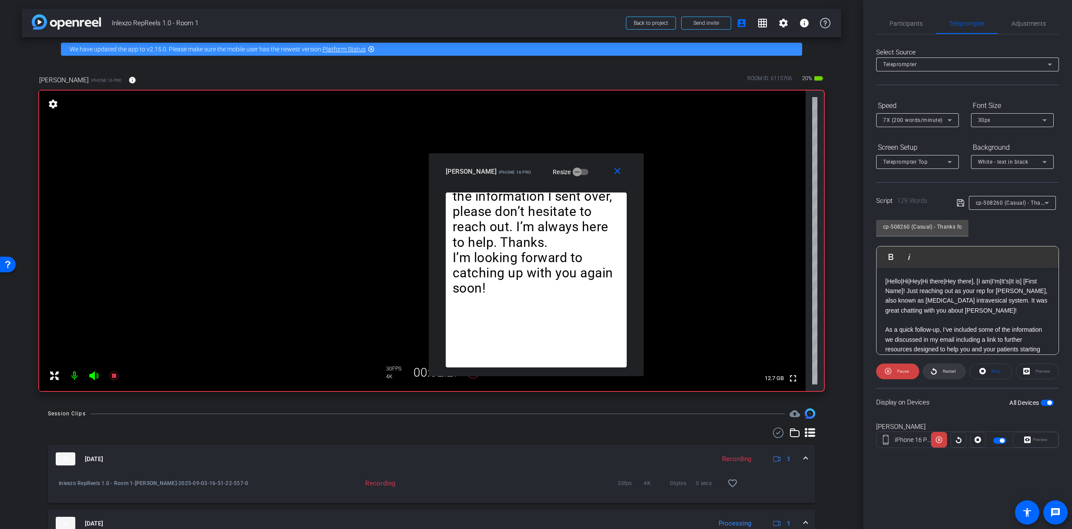
click at [939, 374] on span at bounding box center [944, 371] width 42 height 21
click at [897, 373] on span "Pause" at bounding box center [903, 371] width 12 height 5
click at [938, 371] on span at bounding box center [944, 371] width 42 height 21
click at [912, 22] on span "Participants" at bounding box center [906, 23] width 33 height 6
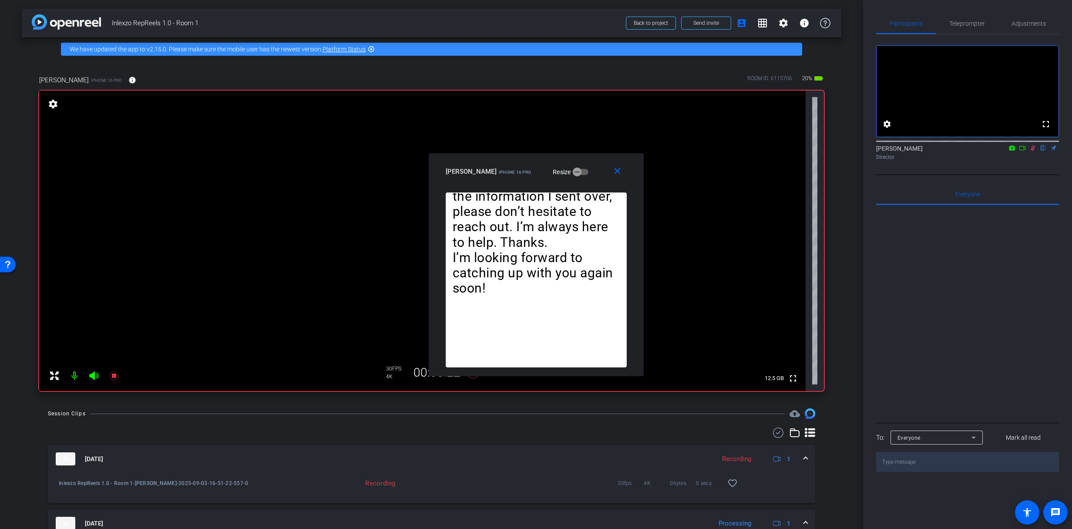
click at [1033, 151] on icon at bounding box center [1032, 148] width 7 height 6
click at [118, 376] on icon at bounding box center [113, 375] width 9 height 9
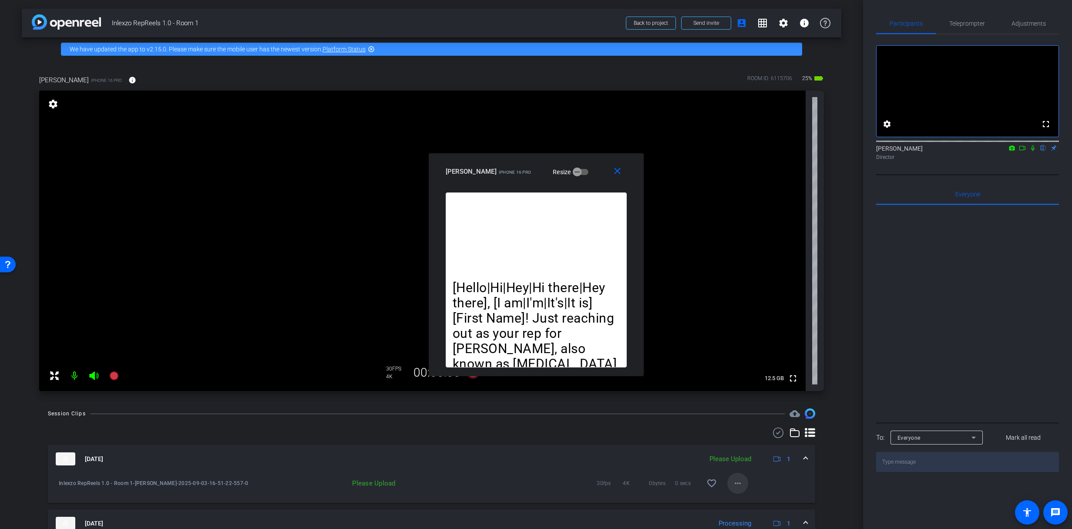
click at [734, 487] on mat-icon "more_horiz" at bounding box center [738, 483] width 10 height 10
click at [750, 467] on span "Delete clip" at bounding box center [747, 465] width 35 height 10
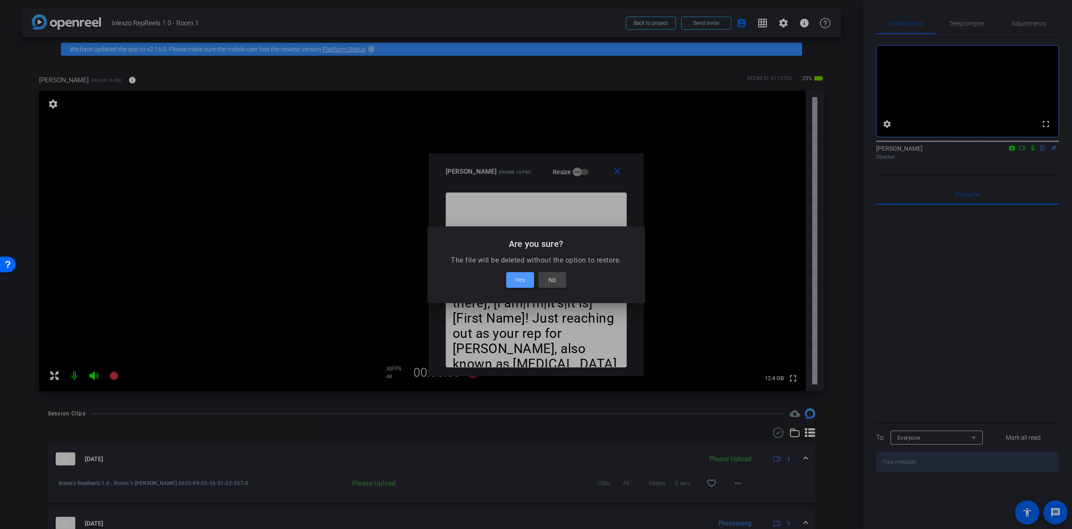
click at [522, 275] on span "Yes" at bounding box center [520, 280] width 10 height 10
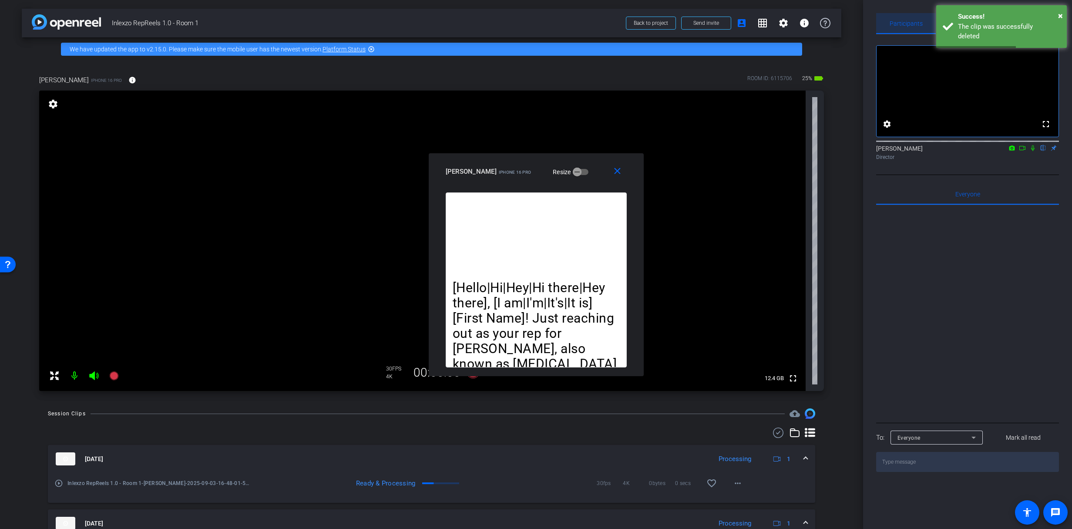
click at [902, 22] on span "Participants" at bounding box center [906, 23] width 33 height 6
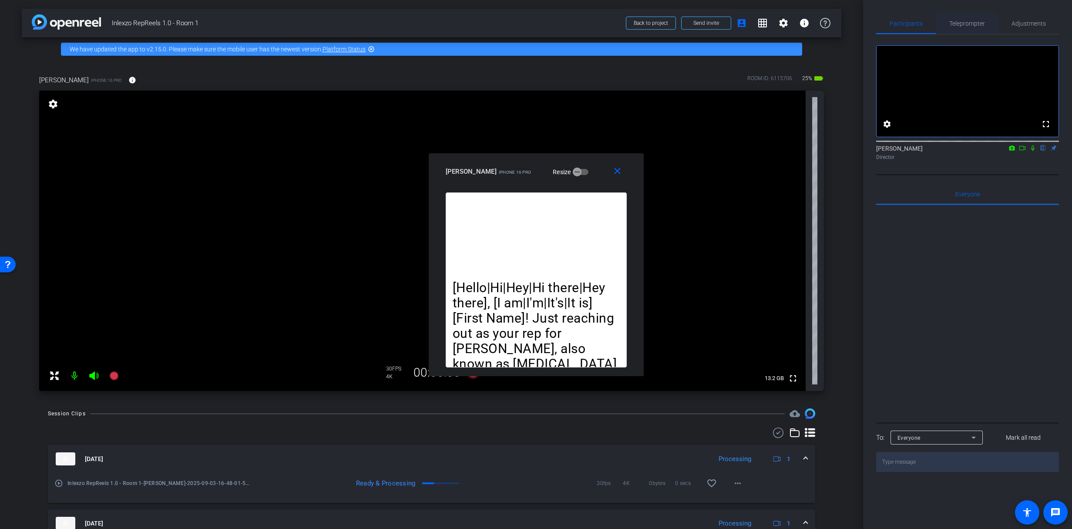
click at [966, 28] on span "Teleprompter" at bounding box center [967, 23] width 36 height 21
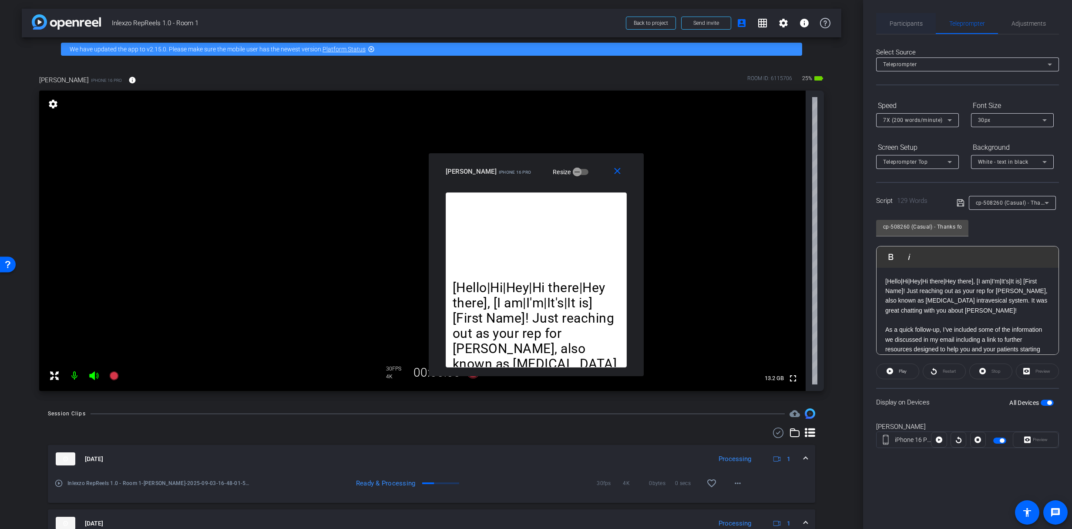
click at [904, 18] on span "Participants" at bounding box center [906, 23] width 33 height 21
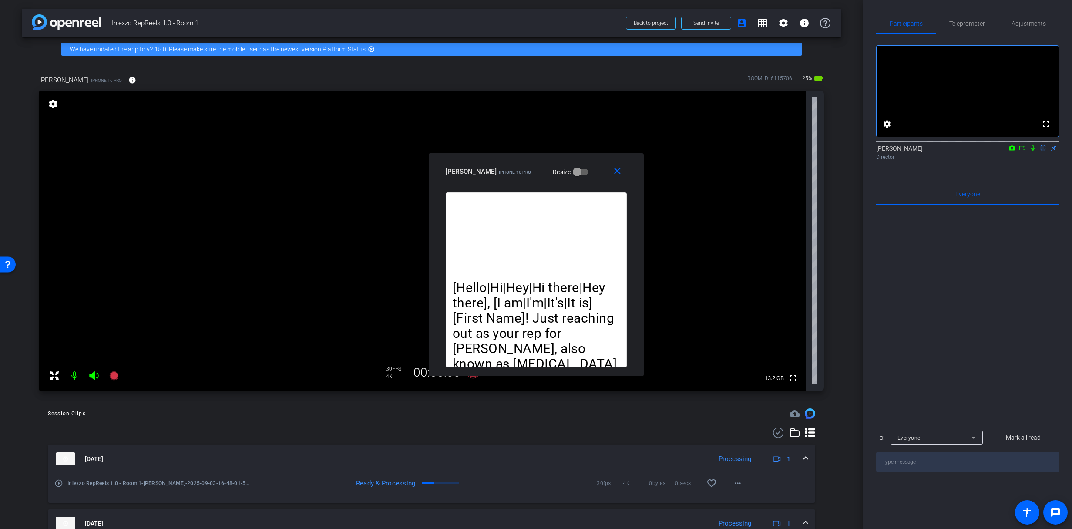
click at [1035, 151] on icon at bounding box center [1032, 148] width 7 height 6
drag, startPoint x: 960, startPoint y: 9, endPoint x: 964, endPoint y: 20, distance: 12.0
click at [960, 10] on div "Participants Teleprompter Adjustments fullscreen settings [PERSON_NAME] flip Di…" at bounding box center [967, 264] width 209 height 529
click at [964, 20] on span "Teleprompter" at bounding box center [967, 23] width 36 height 6
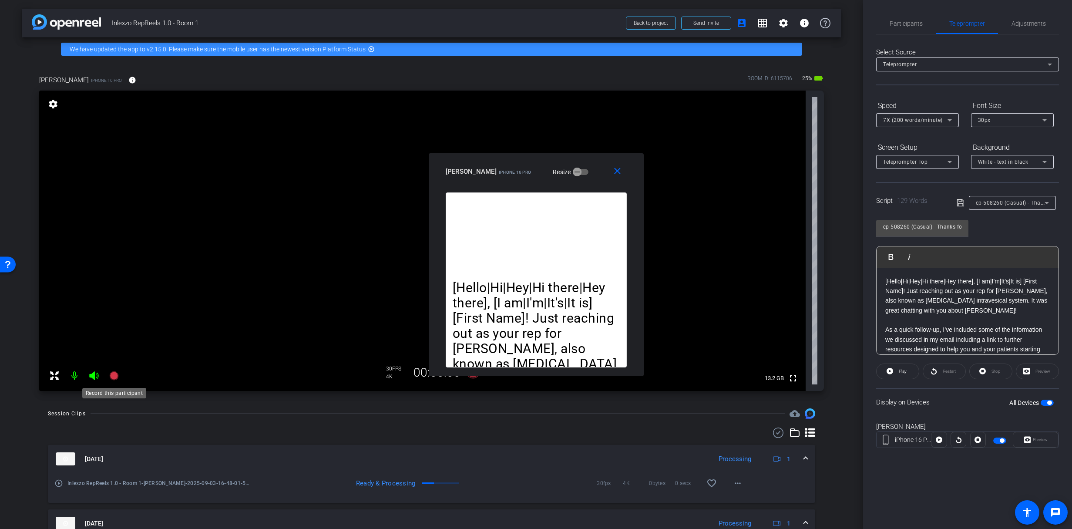
click at [117, 378] on icon at bounding box center [113, 375] width 9 height 9
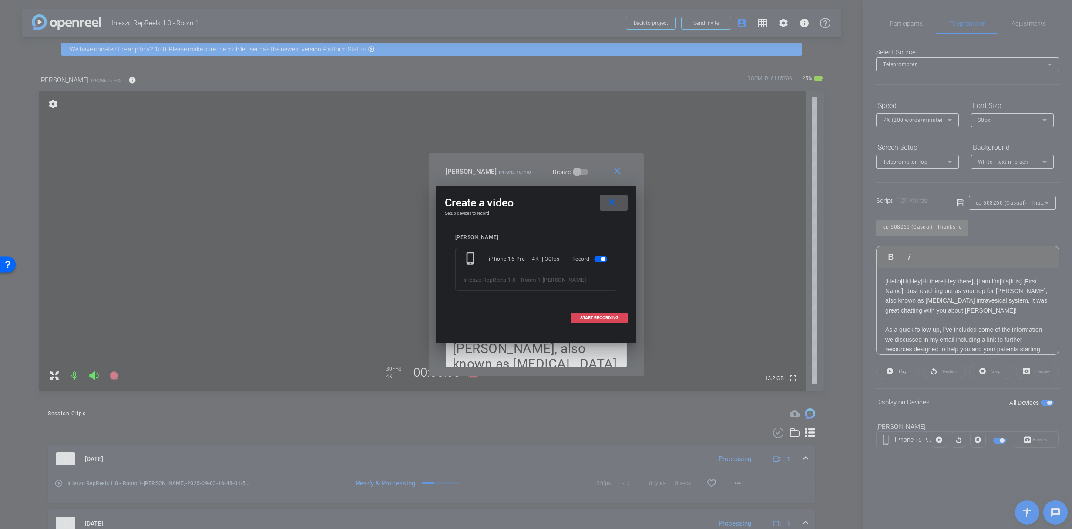
click at [600, 319] on span "START RECORDING" at bounding box center [599, 318] width 38 height 4
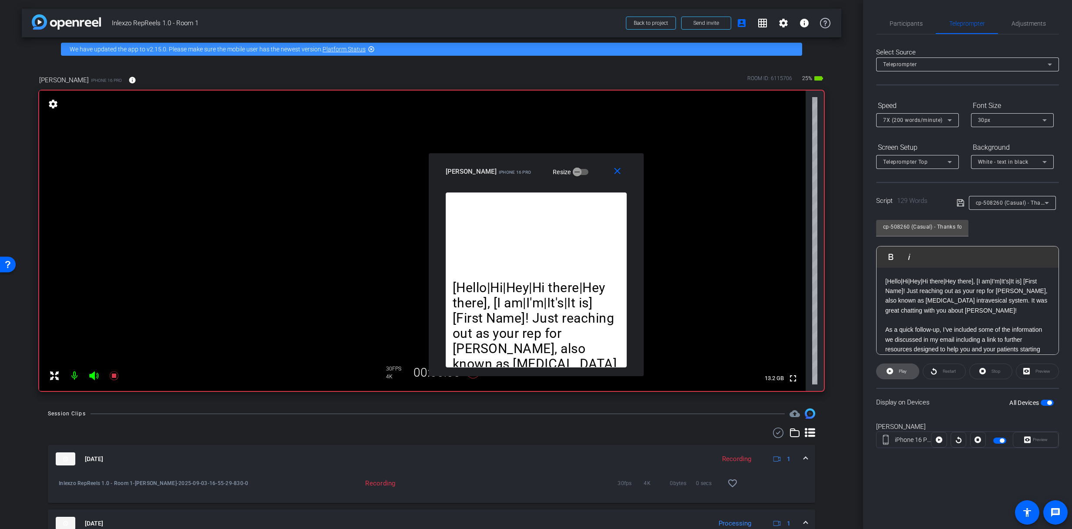
click at [881, 368] on span at bounding box center [898, 371] width 42 height 21
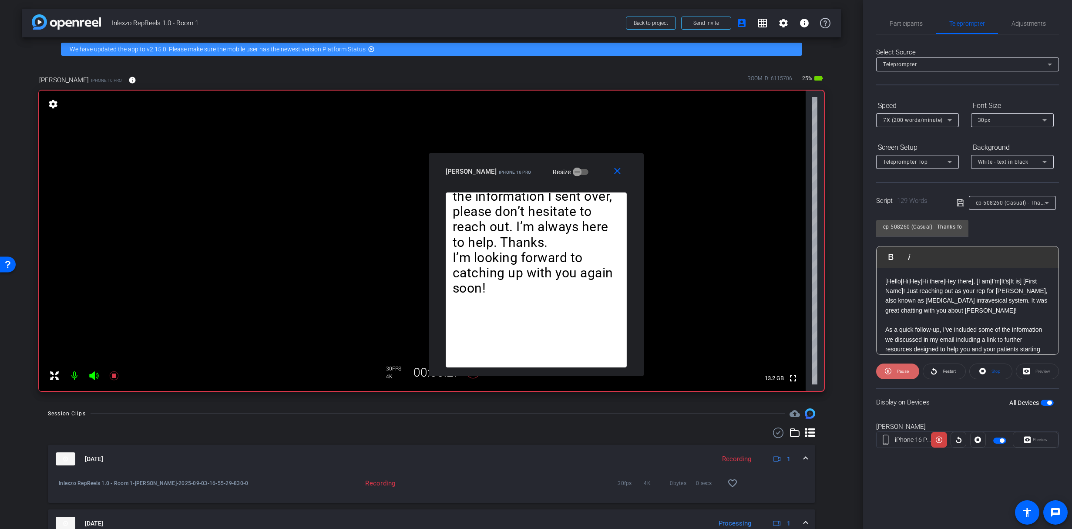
click at [895, 374] on span "Pause" at bounding box center [902, 371] width 14 height 12
click at [949, 370] on span "Restart" at bounding box center [949, 371] width 13 height 5
click at [909, 124] on div "7X (200 words/minute)" at bounding box center [915, 119] width 64 height 11
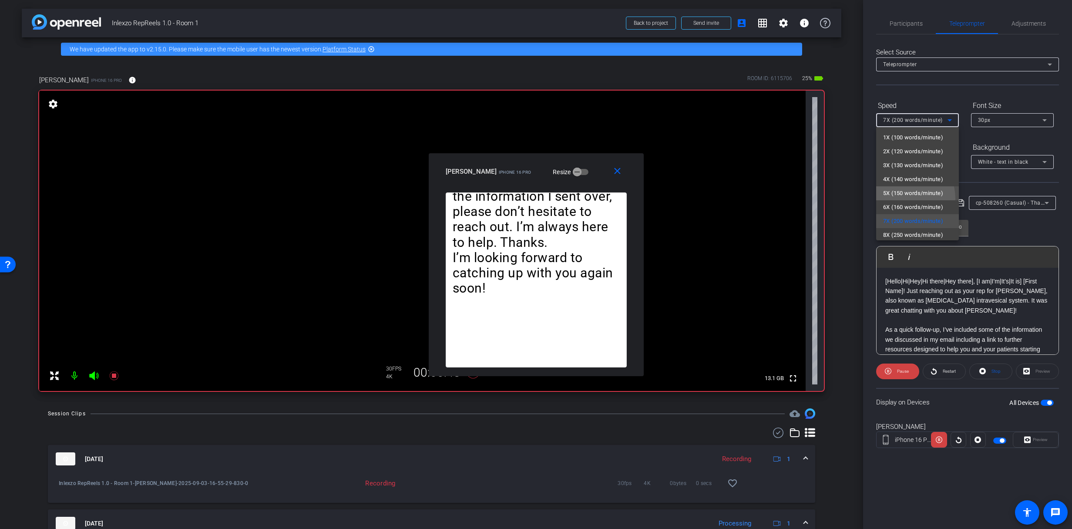
click at [901, 198] on mat-option "5X (150 words/minute)" at bounding box center [917, 193] width 83 height 14
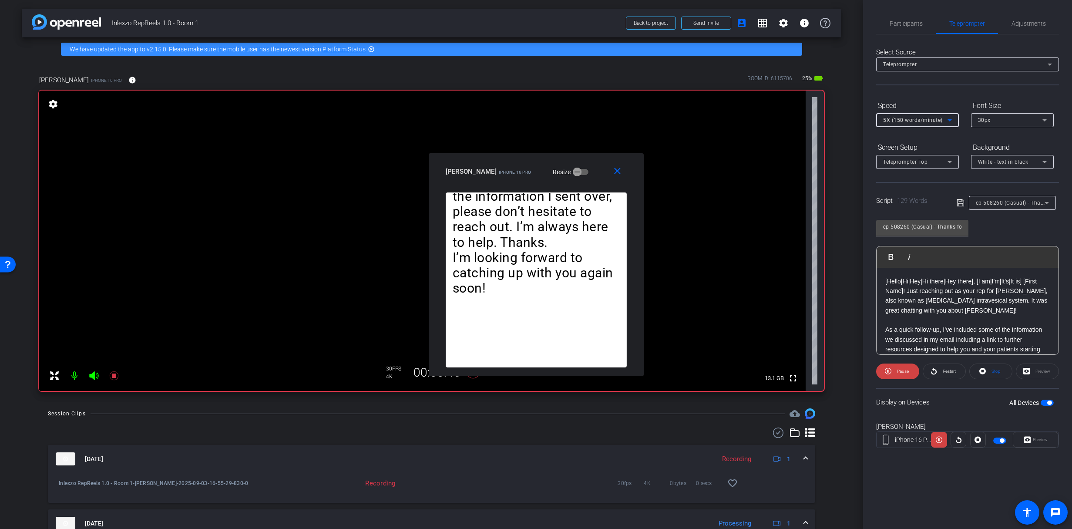
click at [905, 124] on div "5X (150 words/minute)" at bounding box center [915, 119] width 64 height 11
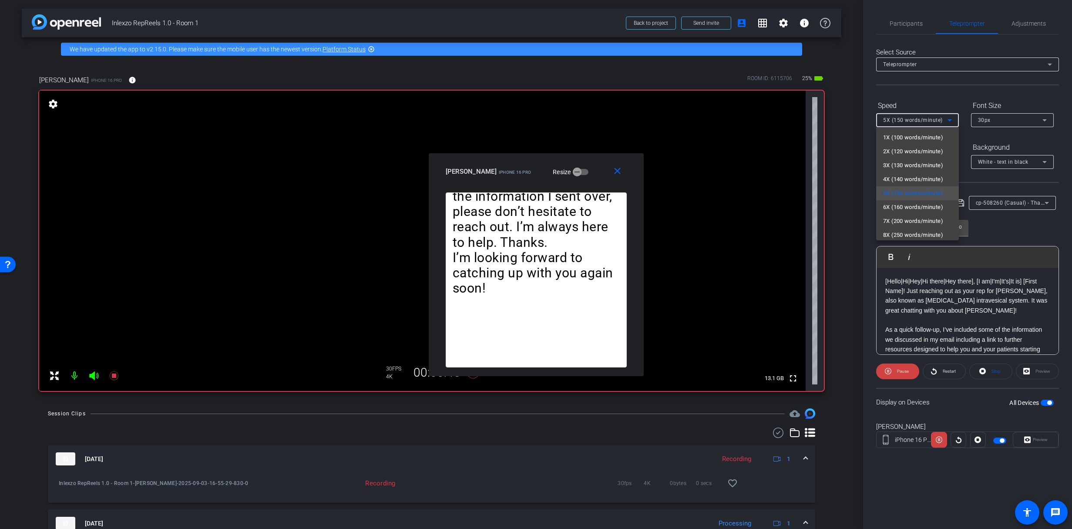
click at [904, 119] on div at bounding box center [536, 264] width 1072 height 529
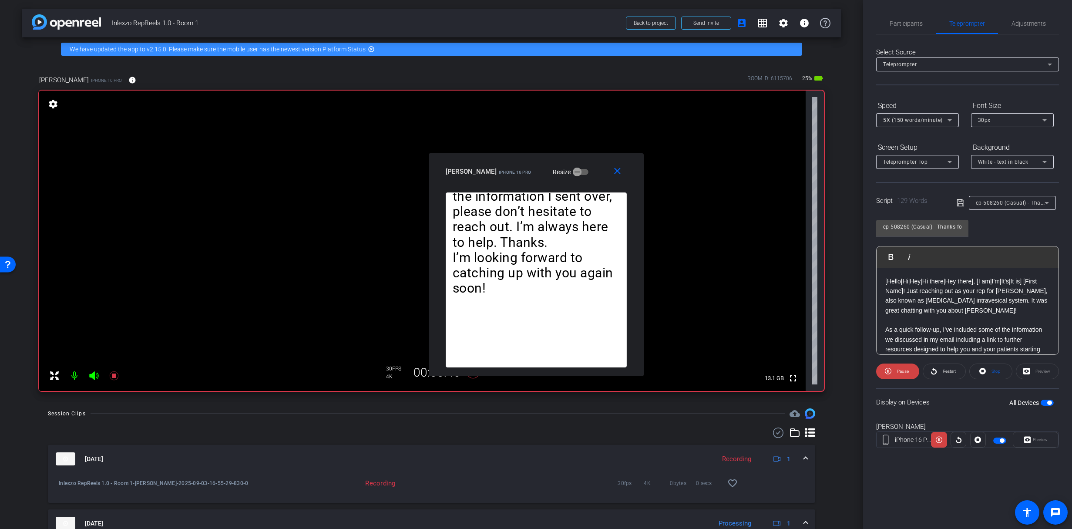
click at [905, 120] on span "5X (150 words/minute)" at bounding box center [913, 120] width 60 height 6
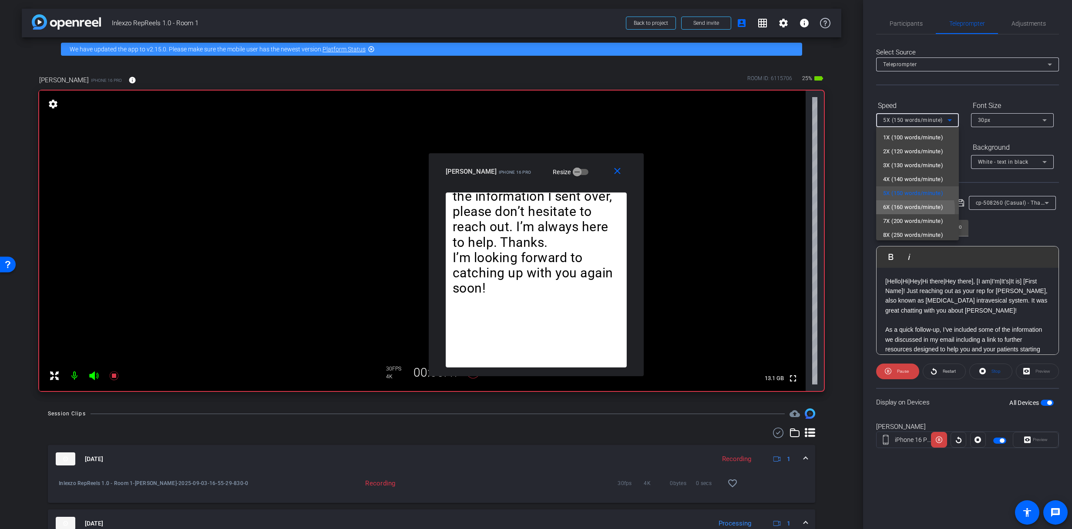
click at [903, 209] on span "6X (160 words/minute)" at bounding box center [913, 207] width 60 height 10
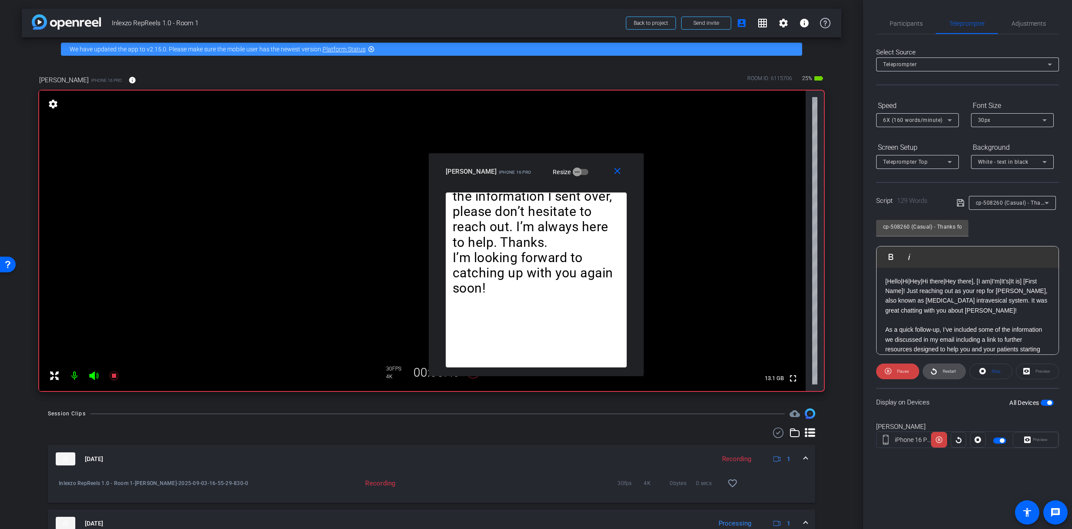
click at [941, 367] on span "Restart" at bounding box center [948, 371] width 15 height 12
click at [907, 367] on span "Pause" at bounding box center [902, 371] width 14 height 12
click at [914, 27] on span "Participants" at bounding box center [906, 23] width 33 height 21
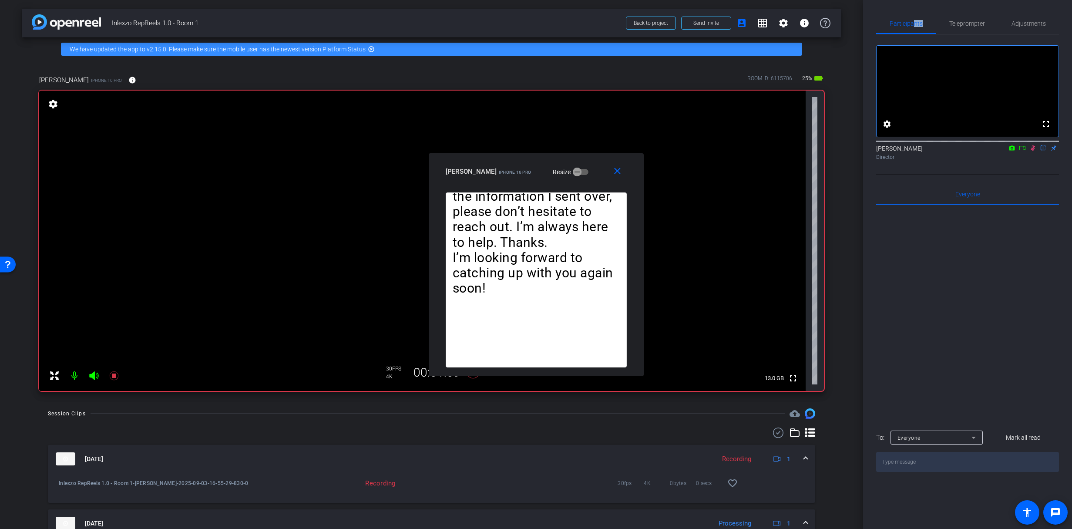
click at [1036, 151] on icon at bounding box center [1032, 148] width 7 height 6
click at [969, 24] on span "Teleprompter" at bounding box center [967, 23] width 36 height 6
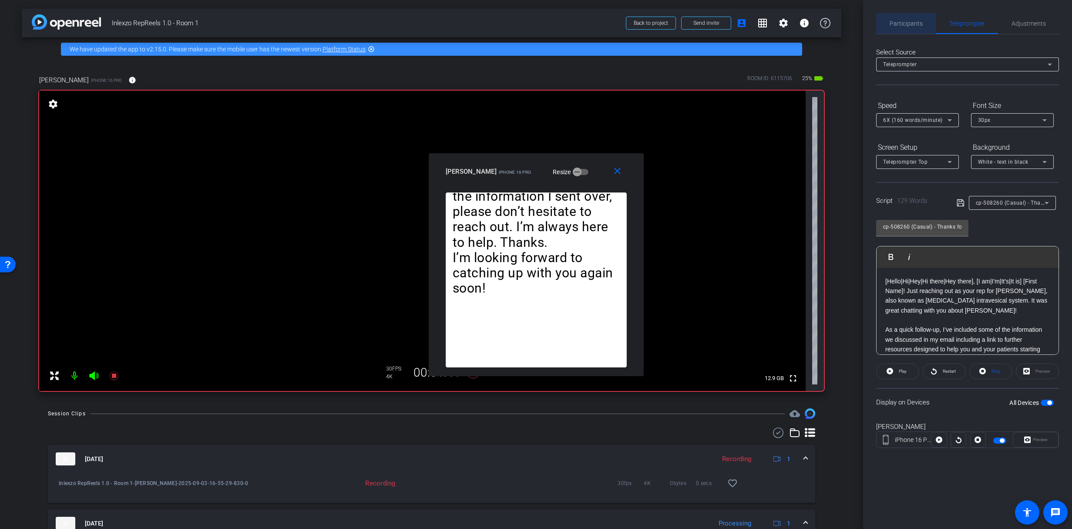
click at [916, 24] on span "Participants" at bounding box center [906, 23] width 33 height 6
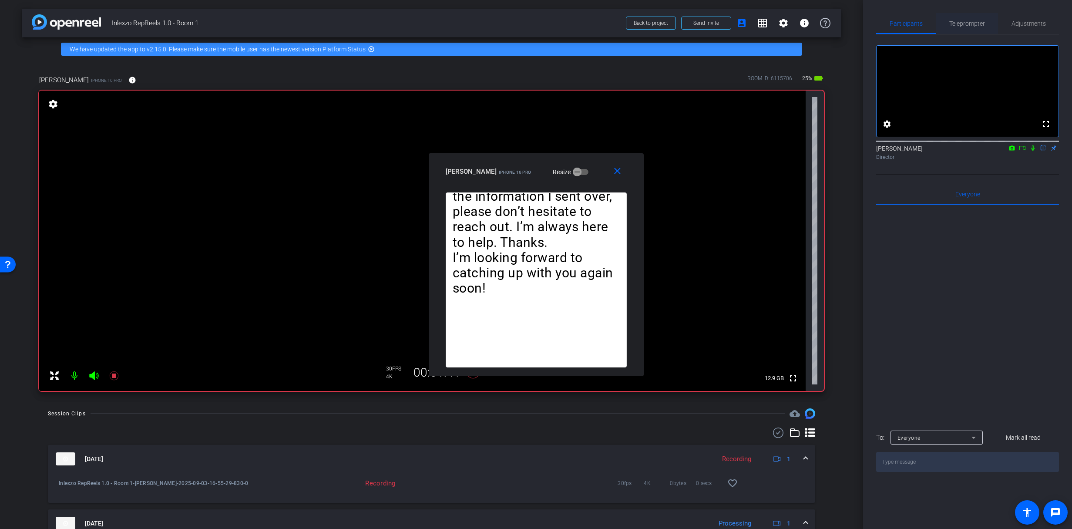
click at [981, 29] on span "Teleprompter" at bounding box center [967, 23] width 36 height 21
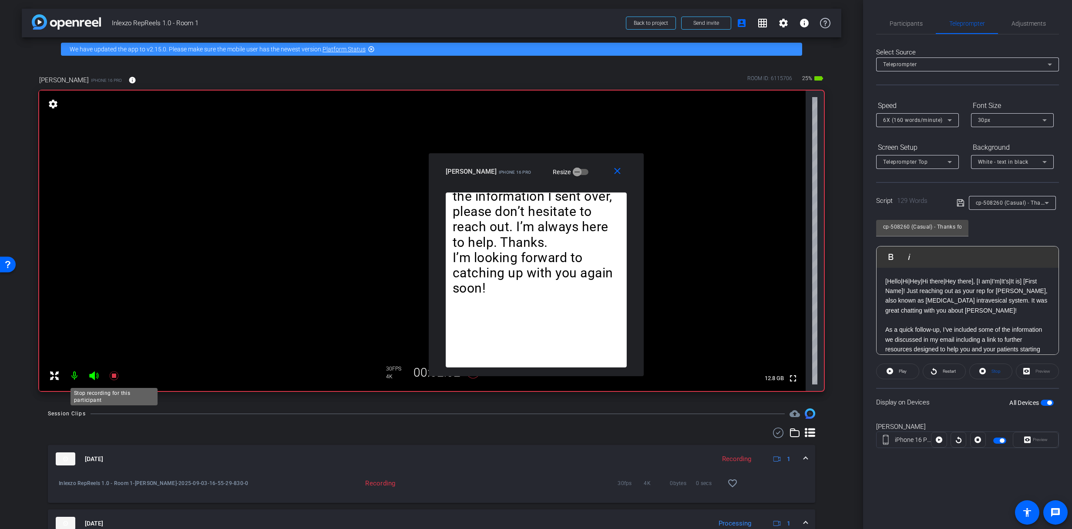
click at [117, 376] on icon at bounding box center [114, 375] width 10 height 10
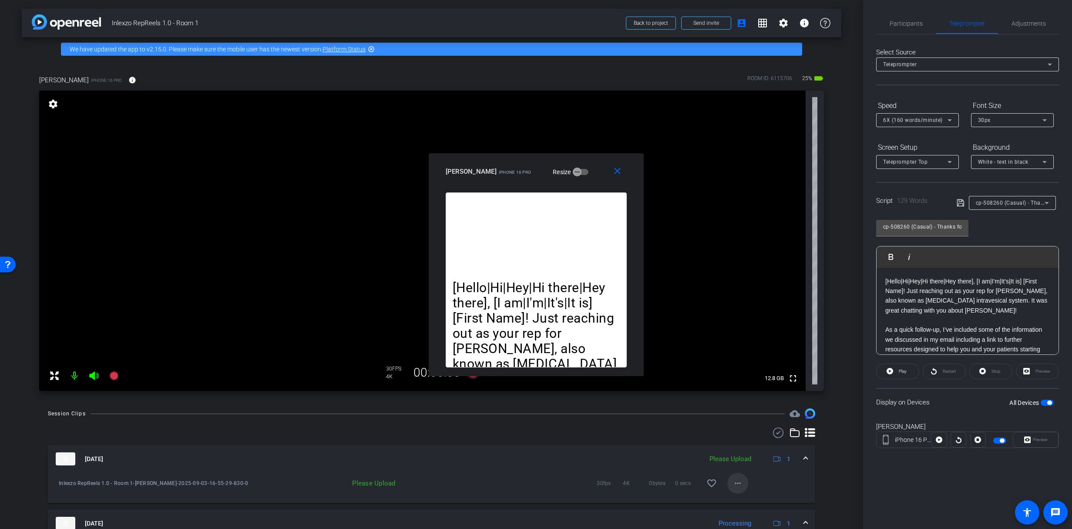
click at [733, 487] on mat-icon "more_horiz" at bounding box center [738, 483] width 10 height 10
click at [741, 471] on div "Upload Archive clip Delete clip" at bounding box center [747, 454] width 49 height 37
click at [735, 480] on mat-icon "more_horiz" at bounding box center [738, 483] width 10 height 10
click at [737, 465] on span "Delete clip" at bounding box center [747, 465] width 35 height 10
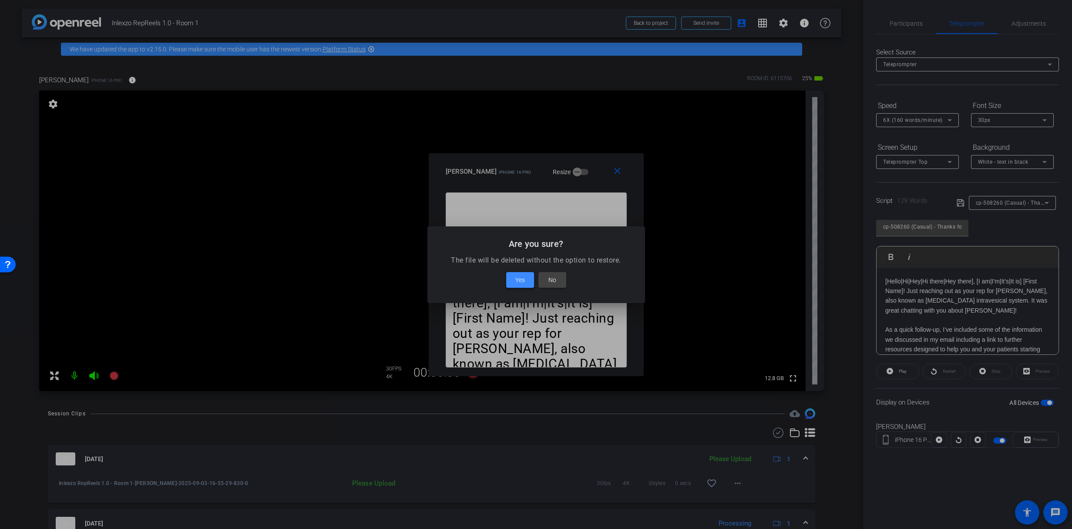
click at [515, 281] on span "Yes" at bounding box center [520, 280] width 10 height 10
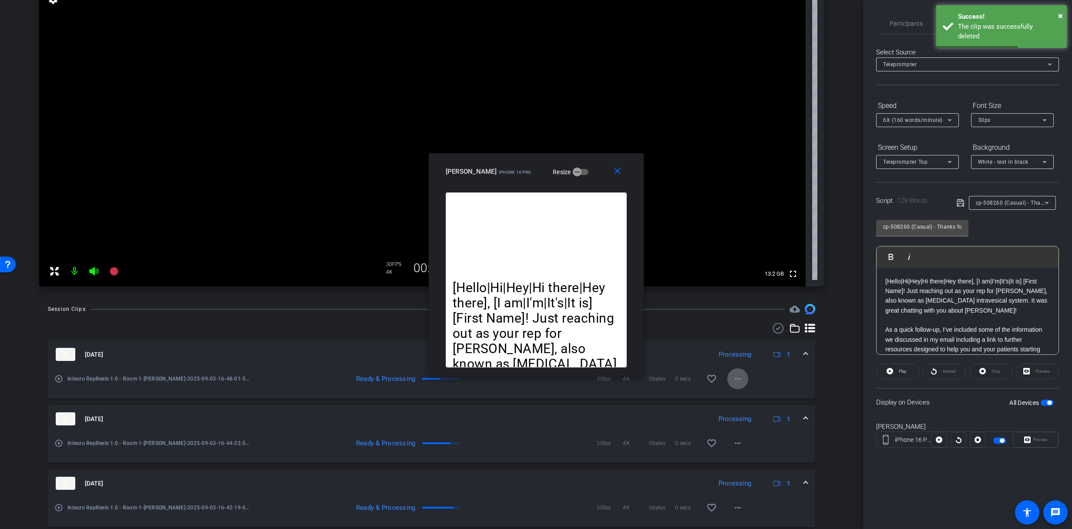
scroll to position [259, 0]
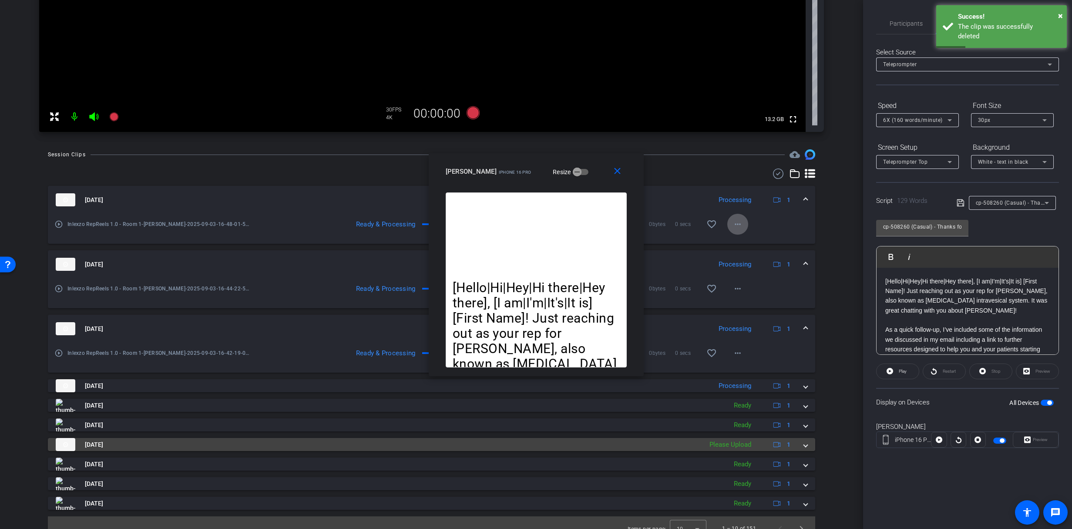
click at [804, 444] on mat-expansion-panel-header "[DATE] Please Upload 1" at bounding box center [431, 444] width 767 height 13
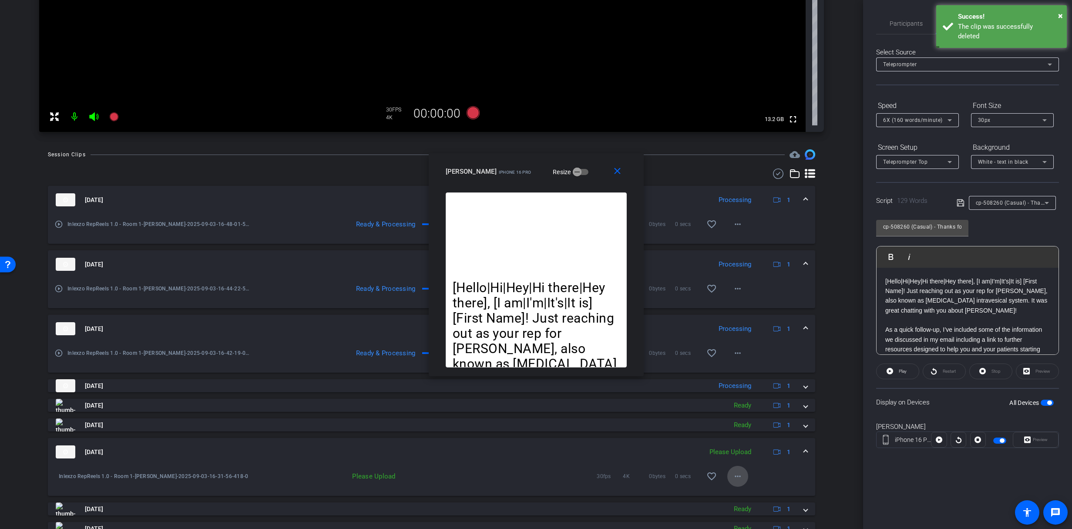
click at [733, 476] on mat-icon "more_horiz" at bounding box center [738, 476] width 10 height 10
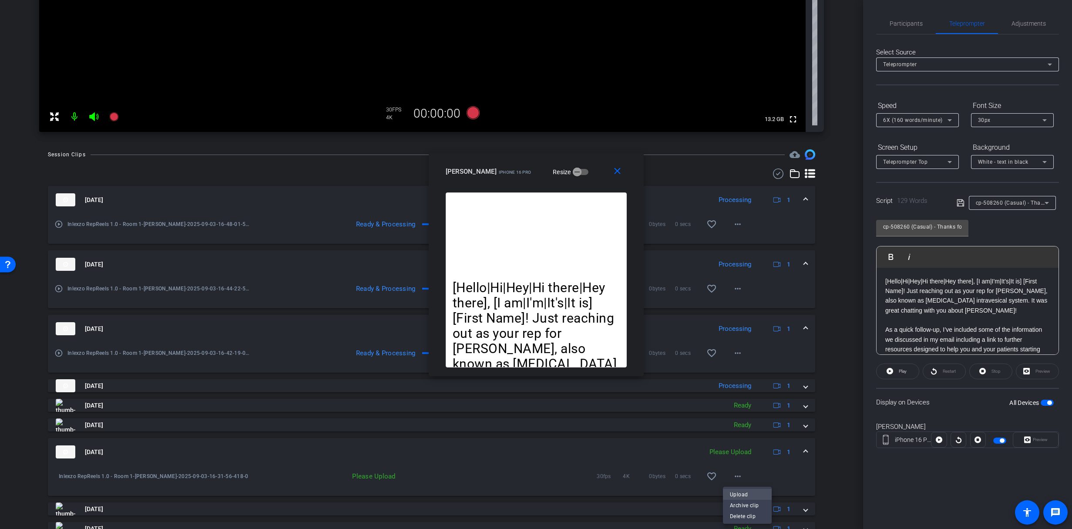
click at [740, 496] on span "Upload" at bounding box center [747, 494] width 35 height 10
click at [740, 472] on span at bounding box center [737, 476] width 21 height 21
click at [736, 495] on span "Upload" at bounding box center [747, 494] width 35 height 10
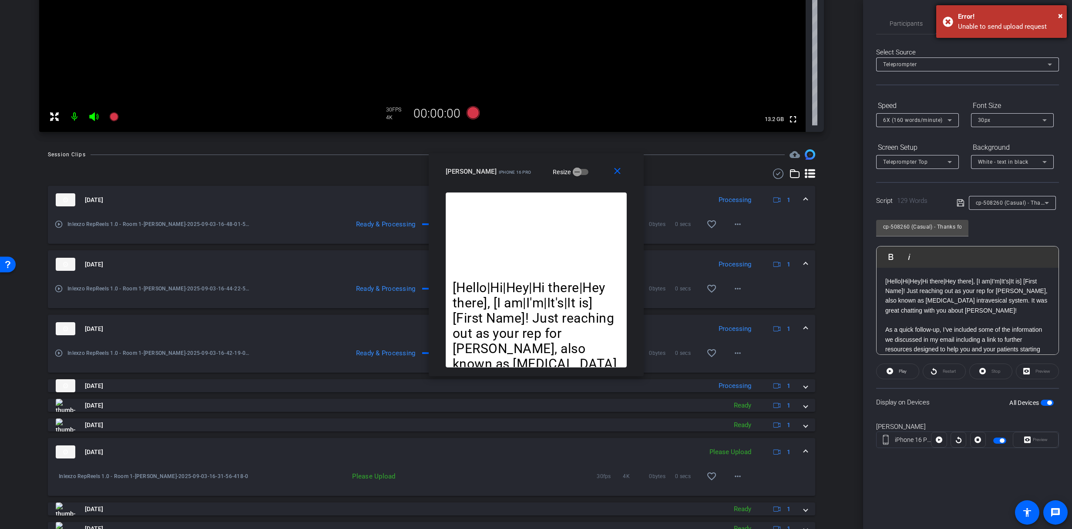
click at [1064, 13] on div "× Error! Unable to send upload request" at bounding box center [1001, 21] width 131 height 33
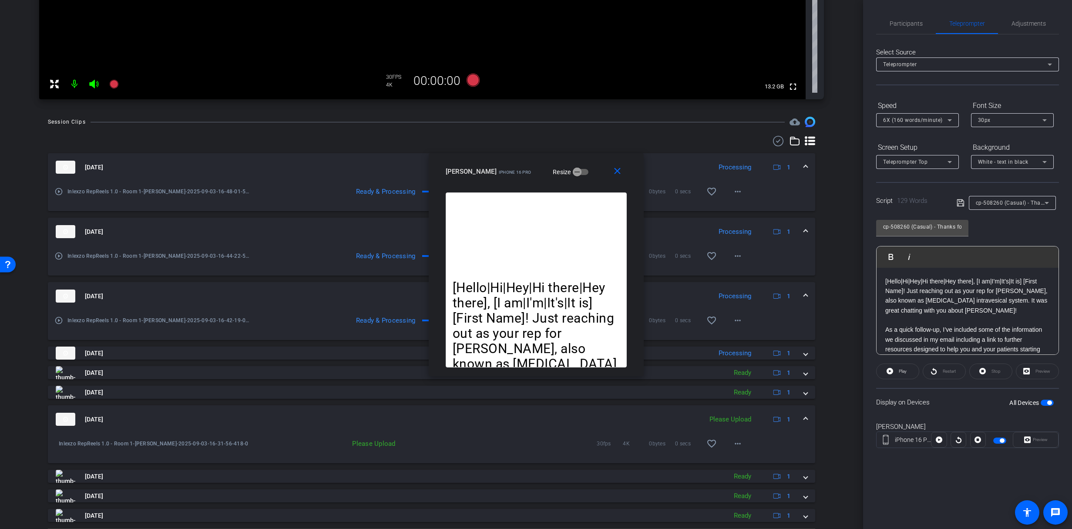
scroll to position [316, 0]
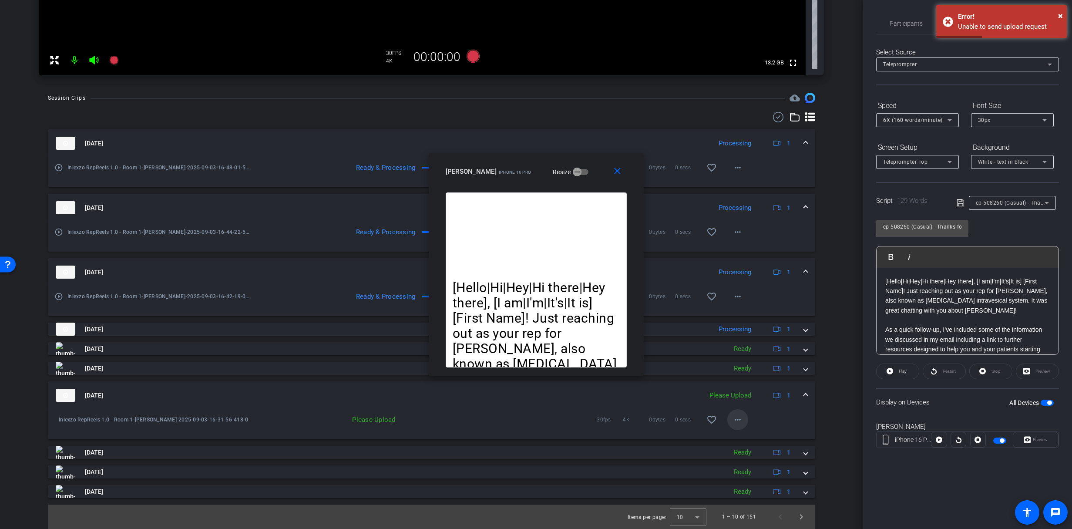
click at [743, 420] on span at bounding box center [737, 419] width 21 height 21
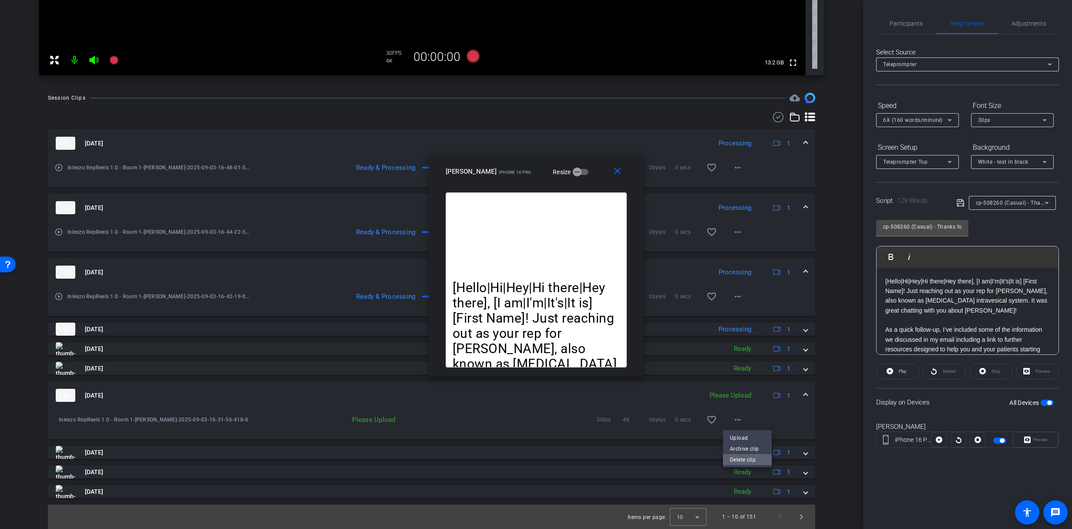
click at [737, 460] on span "Delete clip" at bounding box center [747, 459] width 35 height 10
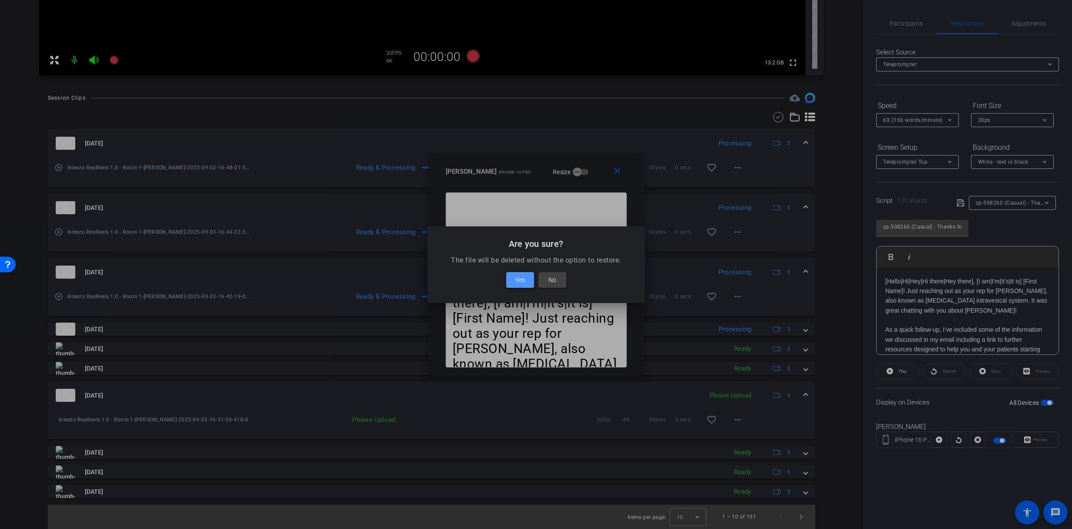
click at [516, 279] on span "Yes" at bounding box center [520, 280] width 10 height 10
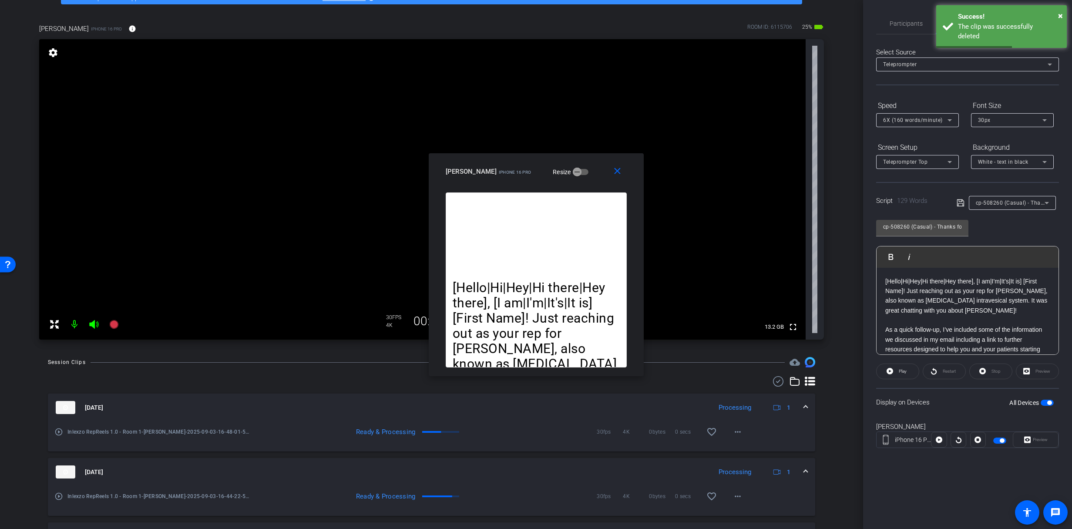
scroll to position [0, 0]
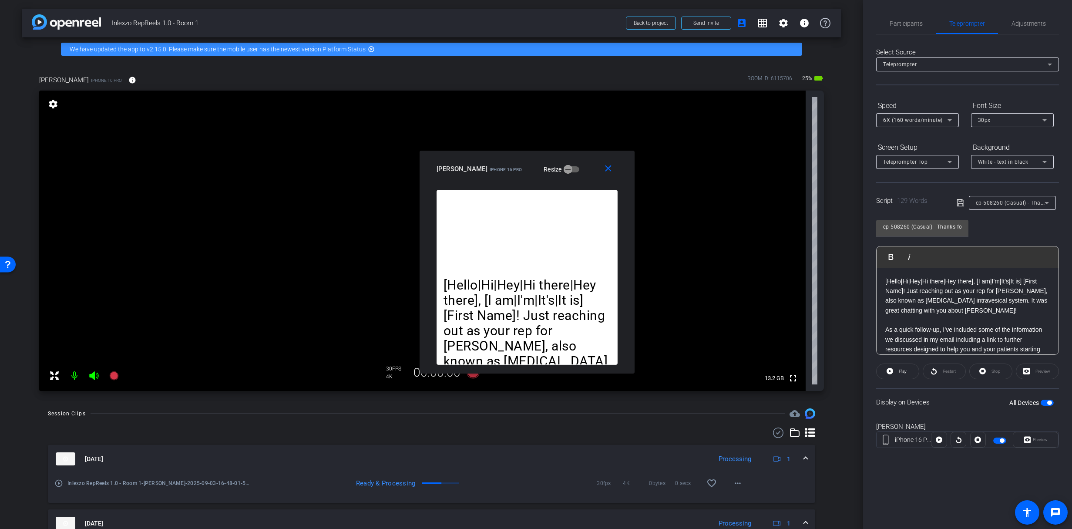
drag, startPoint x: 600, startPoint y: 163, endPoint x: 591, endPoint y: 160, distance: 9.5
click at [591, 160] on div "close [PERSON_NAME] iPhone 16 Pro Resize" at bounding box center [527, 170] width 215 height 39
click at [906, 27] on span "Participants" at bounding box center [906, 23] width 33 height 21
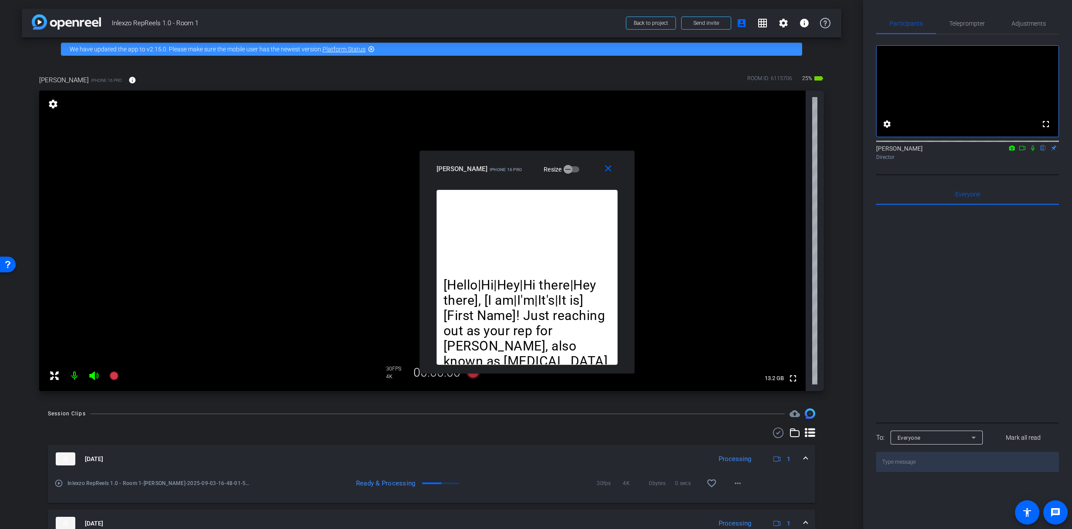
click at [1034, 151] on icon at bounding box center [1032, 148] width 7 height 6
click at [962, 24] on span "Teleprompter" at bounding box center [967, 23] width 36 height 6
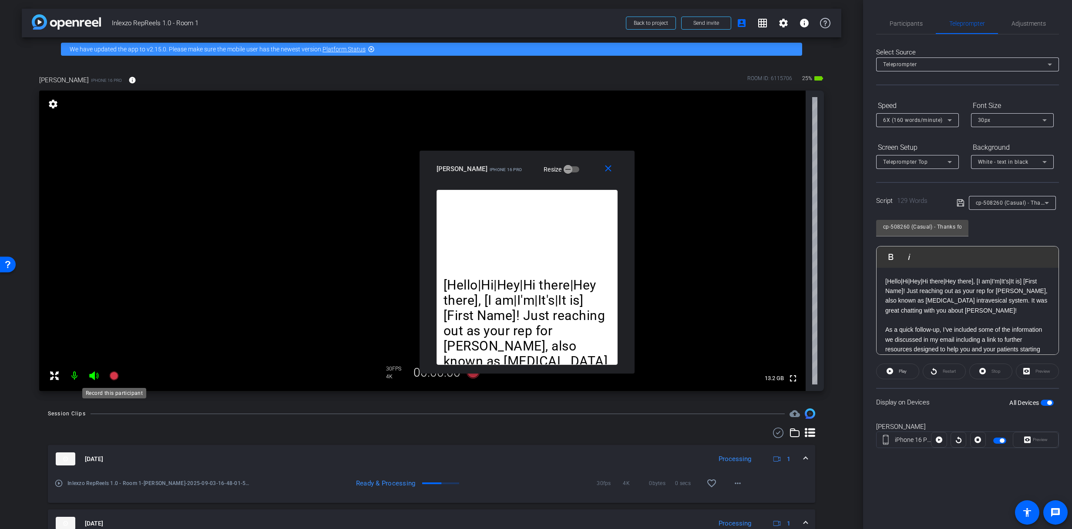
click at [117, 375] on icon at bounding box center [113, 375] width 9 height 9
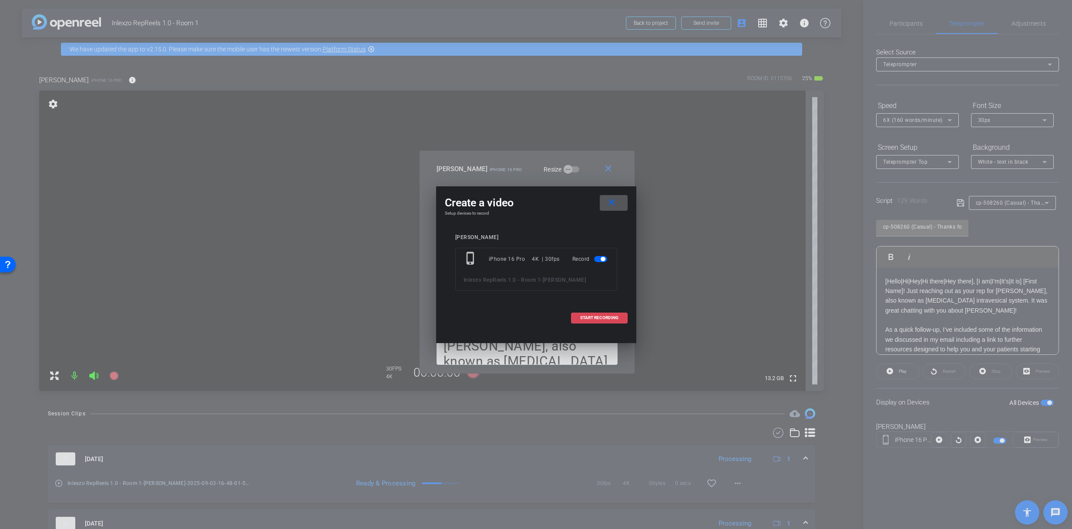
click at [594, 317] on span "START RECORDING" at bounding box center [599, 318] width 38 height 4
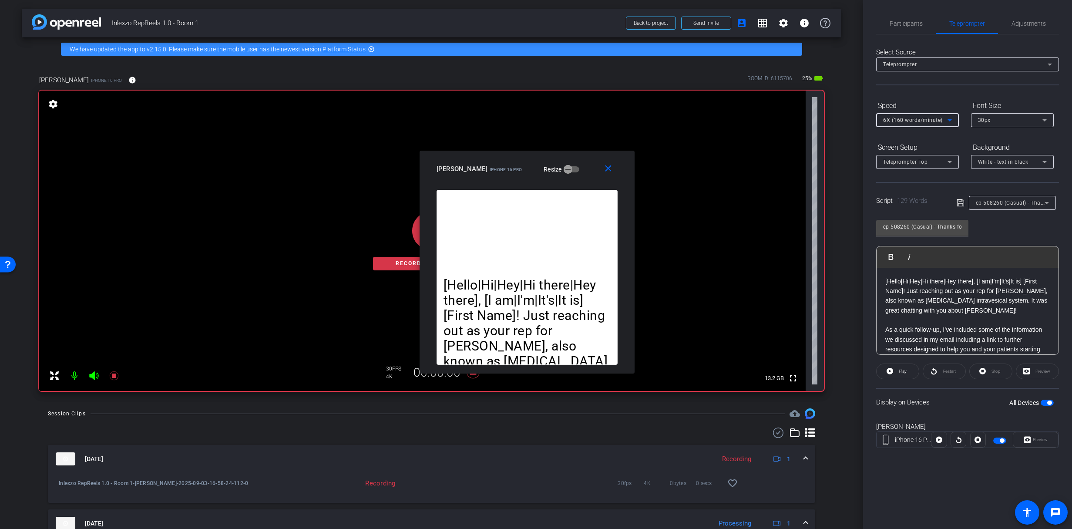
click at [898, 118] on span "6X (160 words/minute)" at bounding box center [913, 120] width 60 height 6
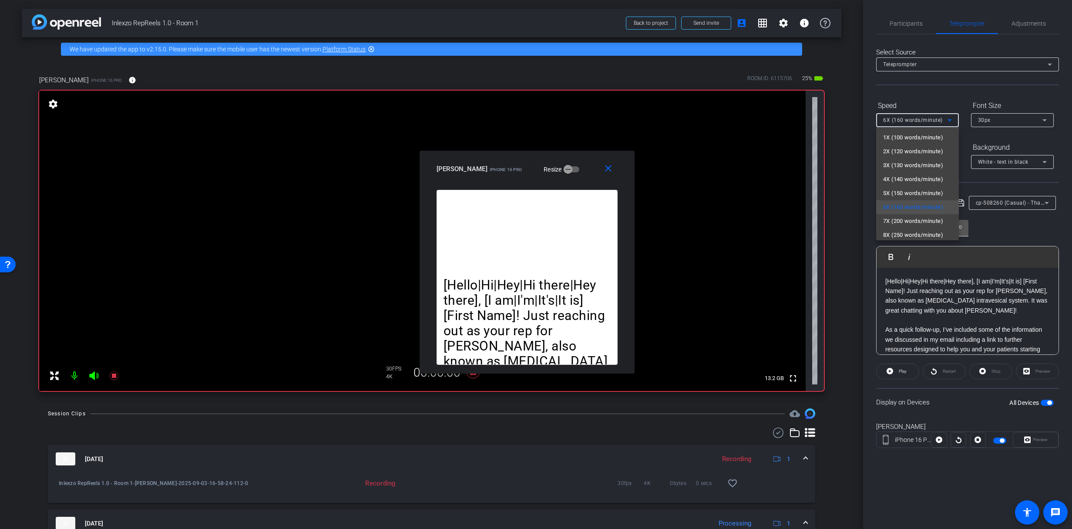
click at [898, 224] on span "7X (200 words/minute)" at bounding box center [913, 221] width 60 height 10
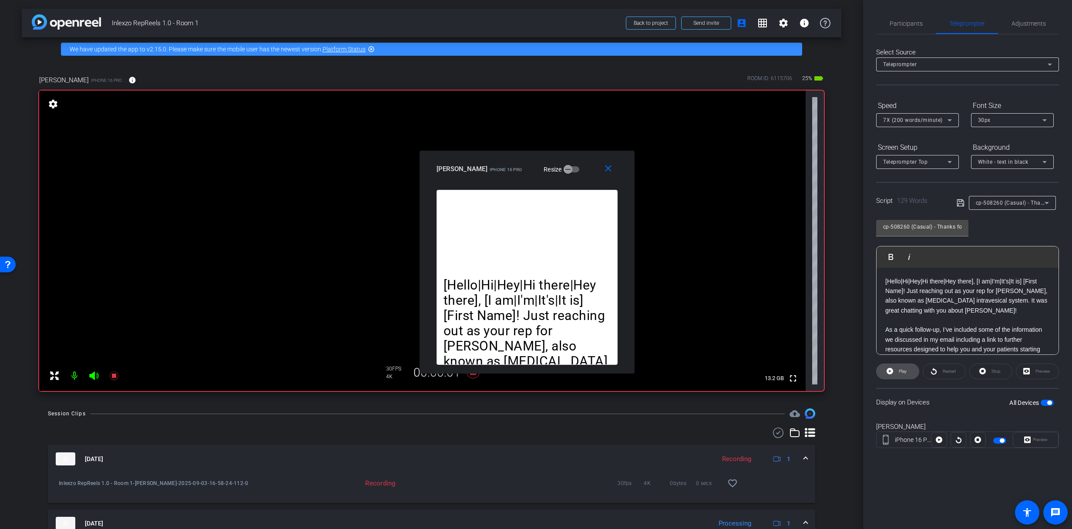
click at [906, 375] on span "Play" at bounding box center [902, 371] width 10 height 12
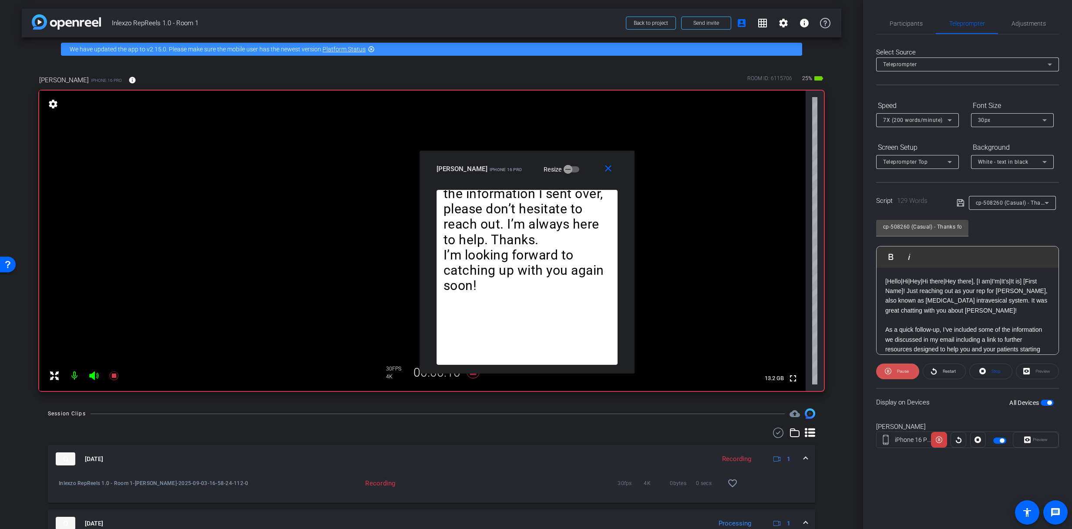
click at [894, 372] on span at bounding box center [897, 371] width 43 height 21
click at [948, 371] on span "Restart" at bounding box center [949, 371] width 13 height 5
click at [944, 371] on span "Restart" at bounding box center [949, 371] width 13 height 5
click at [906, 29] on span "Participants" at bounding box center [906, 23] width 33 height 21
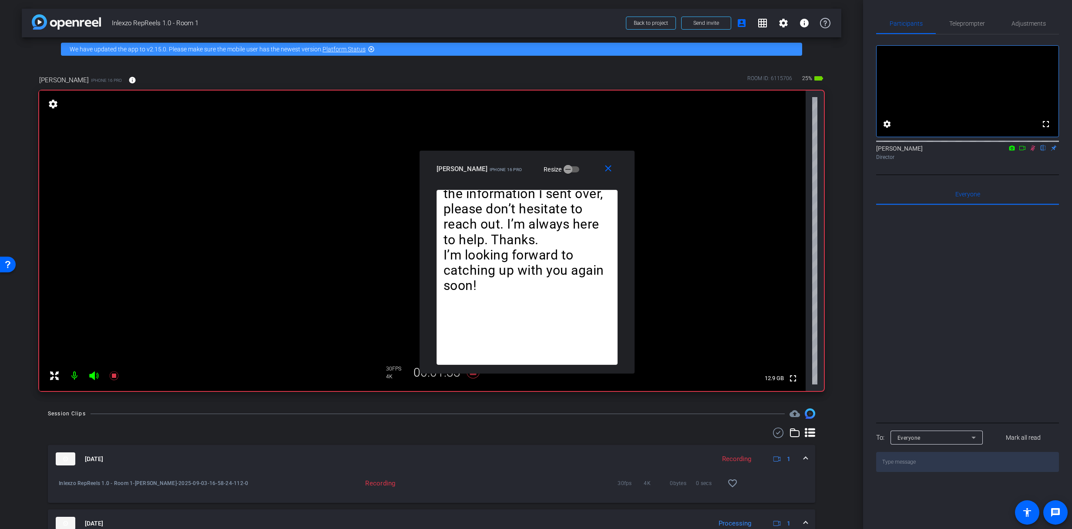
click at [1036, 151] on icon at bounding box center [1032, 148] width 7 height 6
click at [1035, 151] on icon at bounding box center [1032, 148] width 7 height 6
click at [967, 22] on span "Teleprompter" at bounding box center [967, 23] width 36 height 6
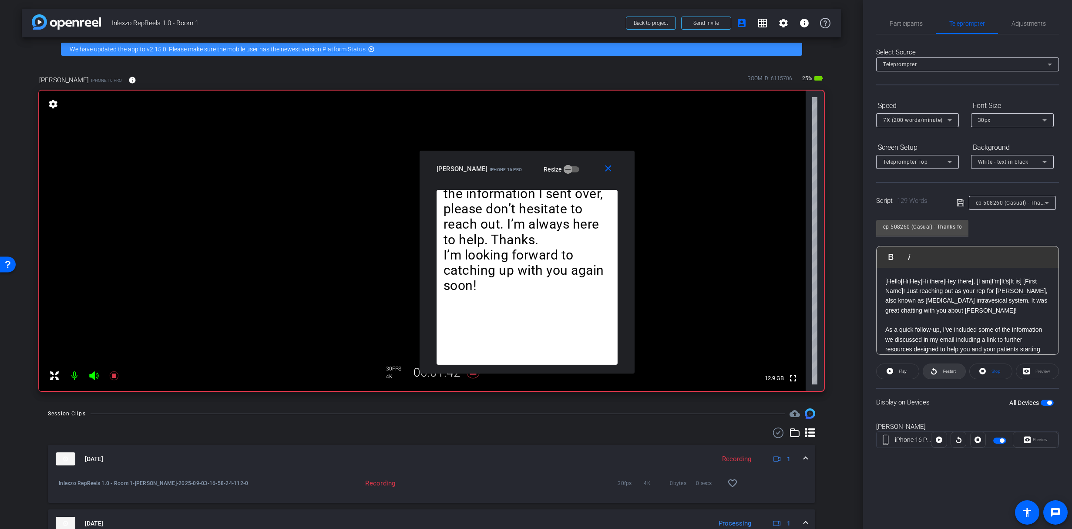
click at [944, 368] on span "Restart" at bounding box center [948, 371] width 15 height 12
drag, startPoint x: 910, startPoint y: 365, endPoint x: 902, endPoint y: 369, distance: 9.7
click at [905, 367] on button "Pause" at bounding box center [897, 371] width 43 height 16
click at [902, 369] on span "Play" at bounding box center [903, 371] width 8 height 5
click at [901, 369] on span "Pause" at bounding box center [903, 371] width 12 height 5
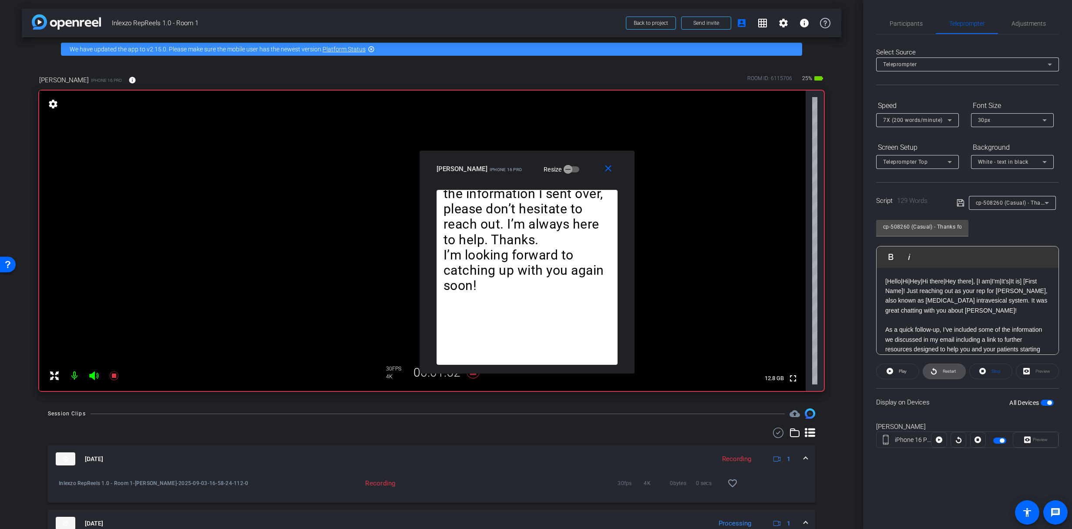
click at [939, 370] on span at bounding box center [944, 371] width 42 height 21
click at [937, 367] on span at bounding box center [944, 371] width 42 height 21
click at [923, 18] on div "Participants" at bounding box center [906, 23] width 60 height 21
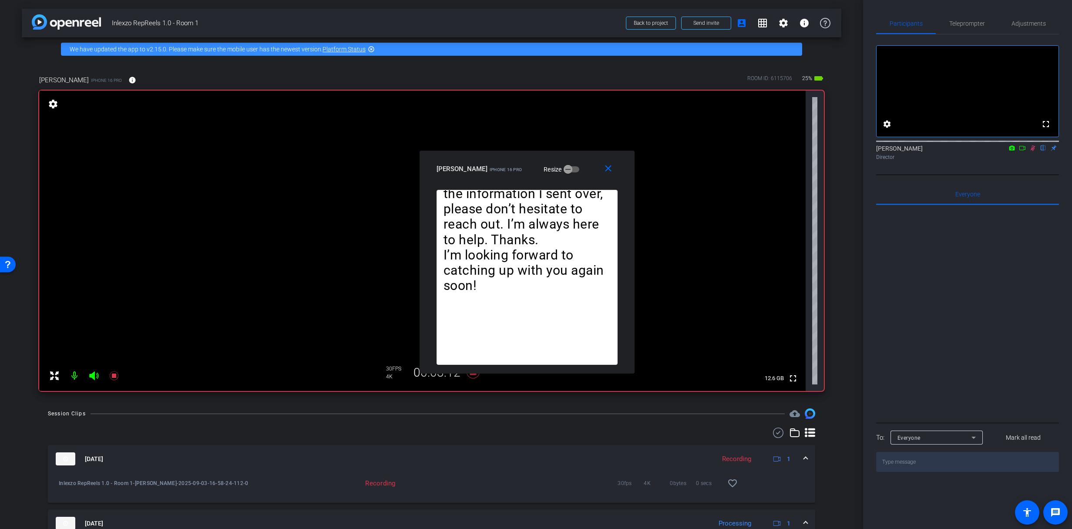
click at [1036, 151] on icon at bounding box center [1032, 148] width 7 height 6
click at [1033, 151] on icon at bounding box center [1032, 148] width 3 height 6
click at [962, 17] on span "Teleprompter" at bounding box center [967, 23] width 36 height 21
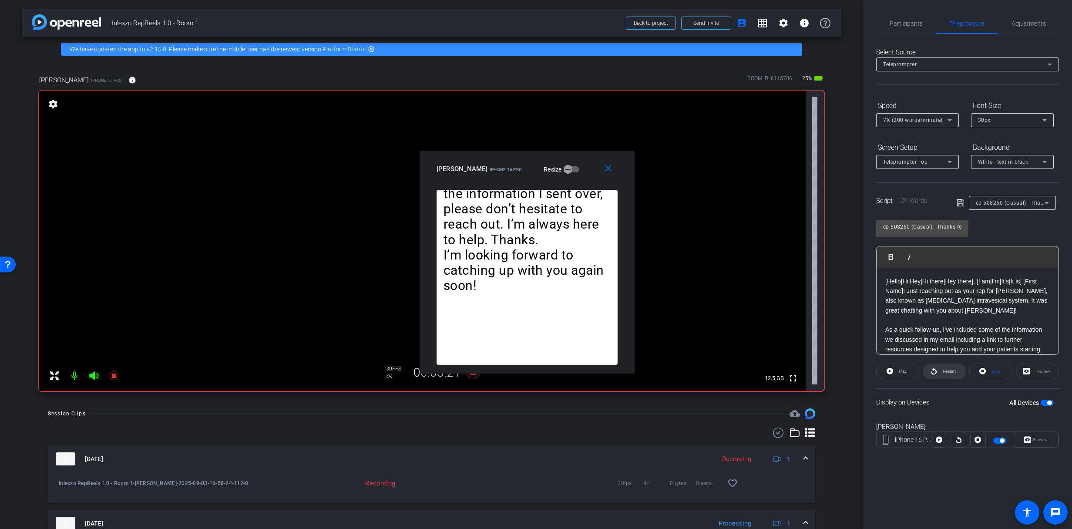
click at [938, 367] on span at bounding box center [944, 371] width 42 height 21
click at [118, 372] on icon at bounding box center [114, 375] width 10 height 10
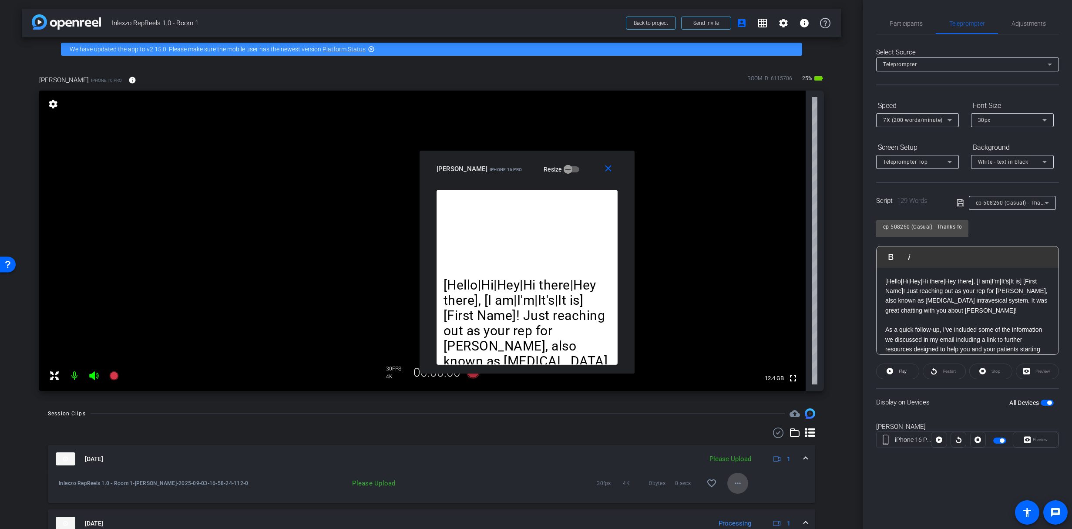
click at [737, 484] on mat-icon "more_horiz" at bounding box center [738, 483] width 10 height 10
click at [750, 445] on span "Upload" at bounding box center [747, 443] width 35 height 10
click at [918, 20] on span "Participants" at bounding box center [906, 23] width 33 height 6
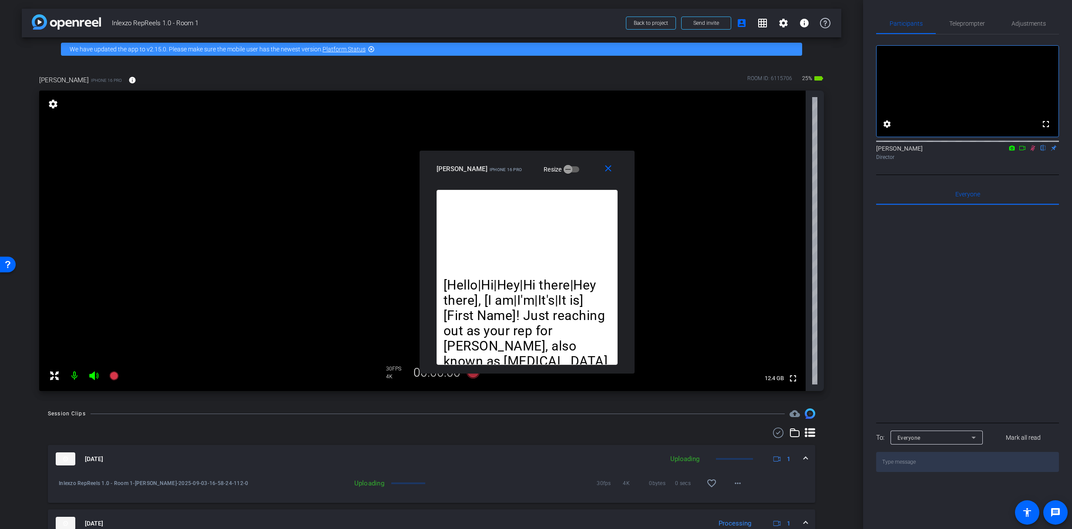
click at [1035, 161] on div "James Monte flip Director" at bounding box center [967, 152] width 183 height 17
click at [1033, 151] on icon at bounding box center [1032, 148] width 7 height 6
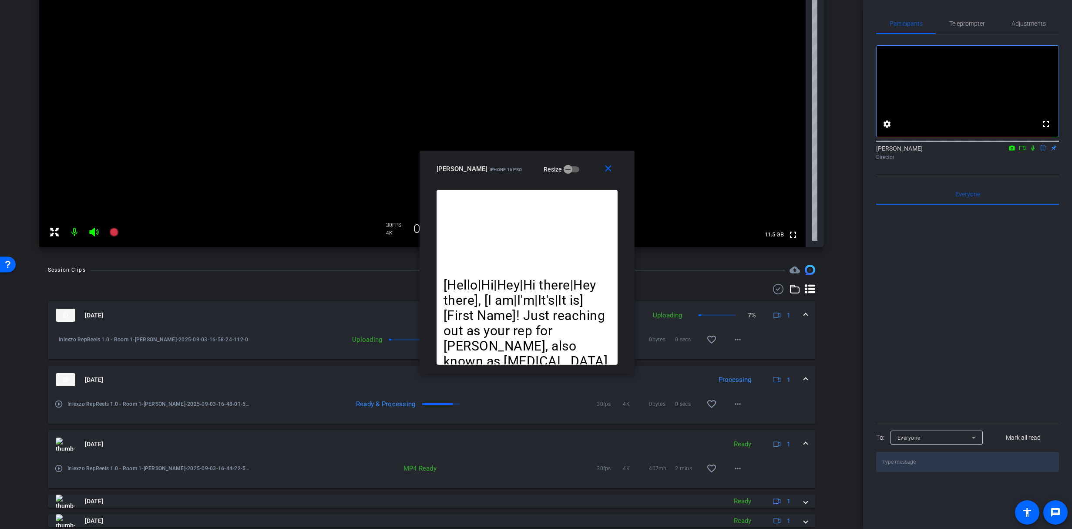
scroll to position [316, 0]
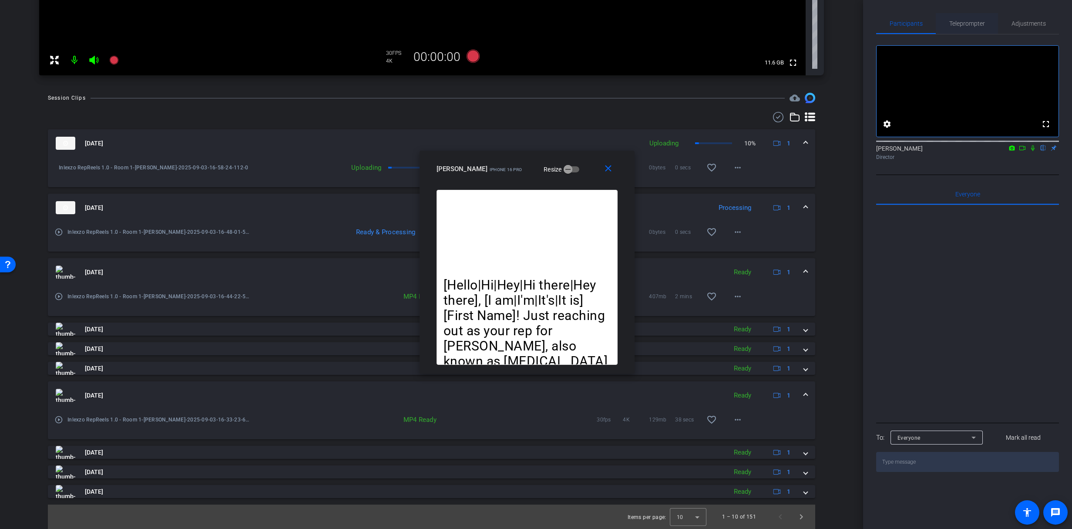
click at [958, 17] on span "Teleprompter" at bounding box center [967, 23] width 36 height 21
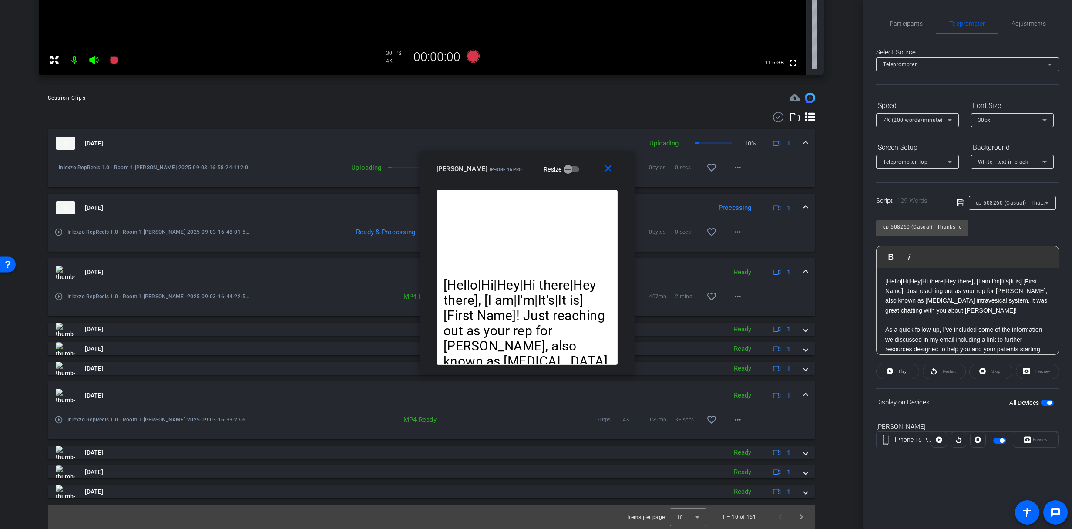
click at [1015, 196] on div "cp-508260 (Casual) - Thanks for Seeing Me" at bounding box center [1012, 203] width 73 height 14
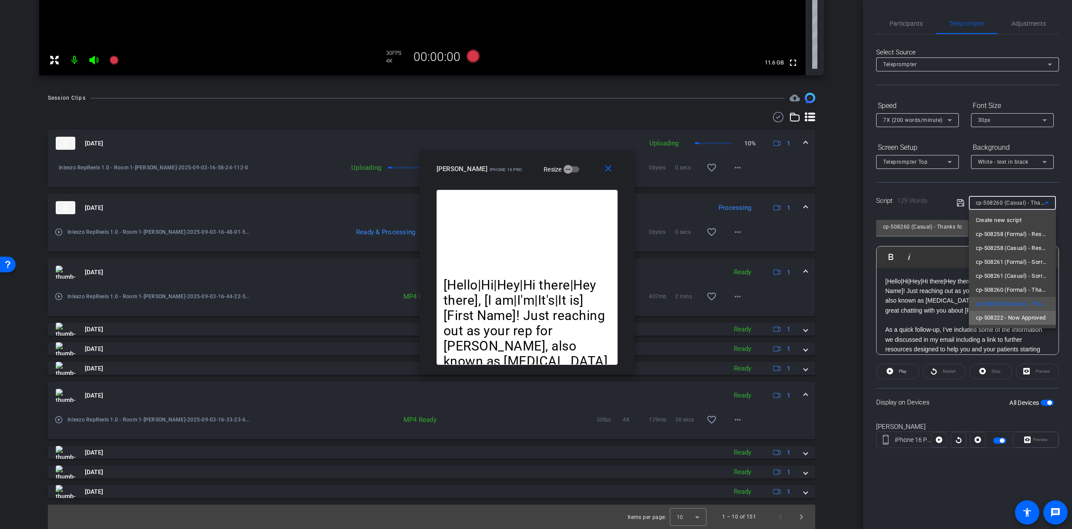
click at [1026, 316] on span "cp-508222 - Now Approved" at bounding box center [1011, 318] width 70 height 10
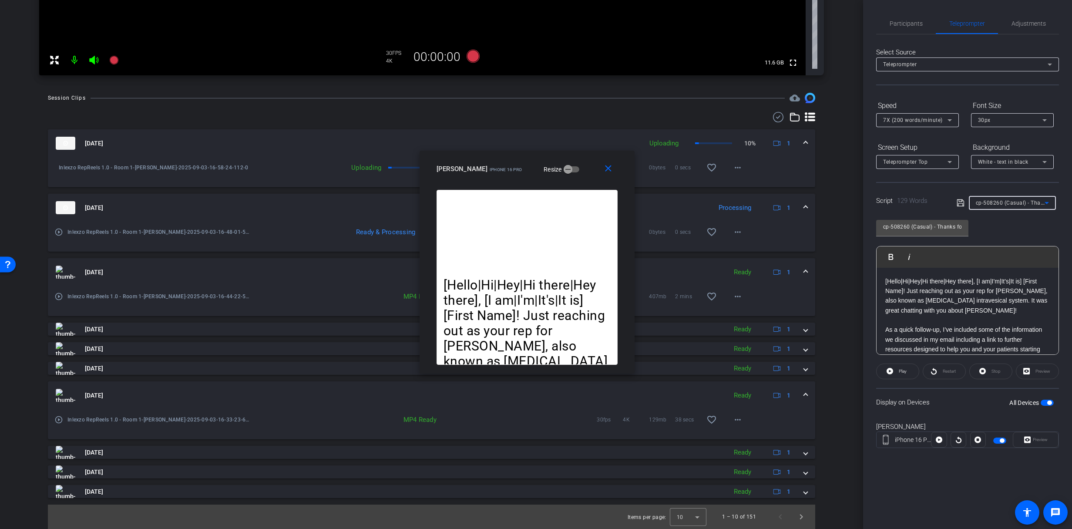
type input "cp-508222 - Now Approved"
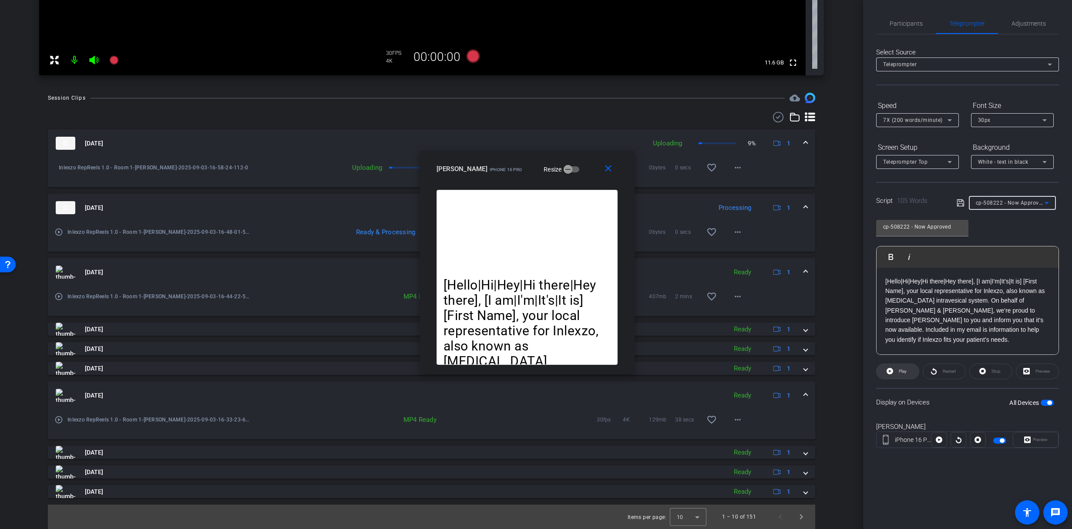
click at [899, 372] on span "Play" at bounding box center [903, 371] width 8 height 5
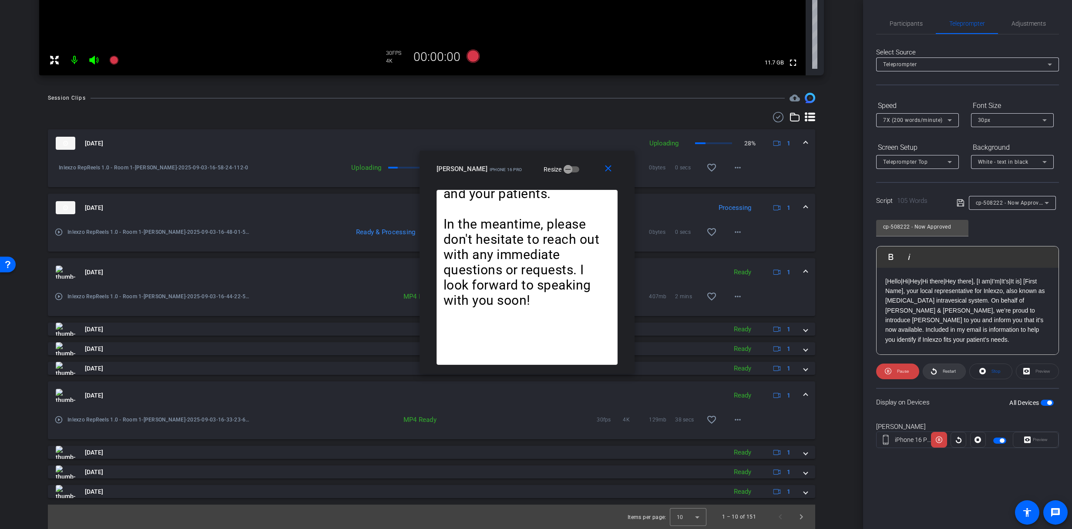
click at [937, 373] on span at bounding box center [944, 371] width 42 height 21
click at [893, 374] on span at bounding box center [898, 371] width 42 height 21
click at [606, 168] on mat-icon "close" at bounding box center [608, 168] width 11 height 11
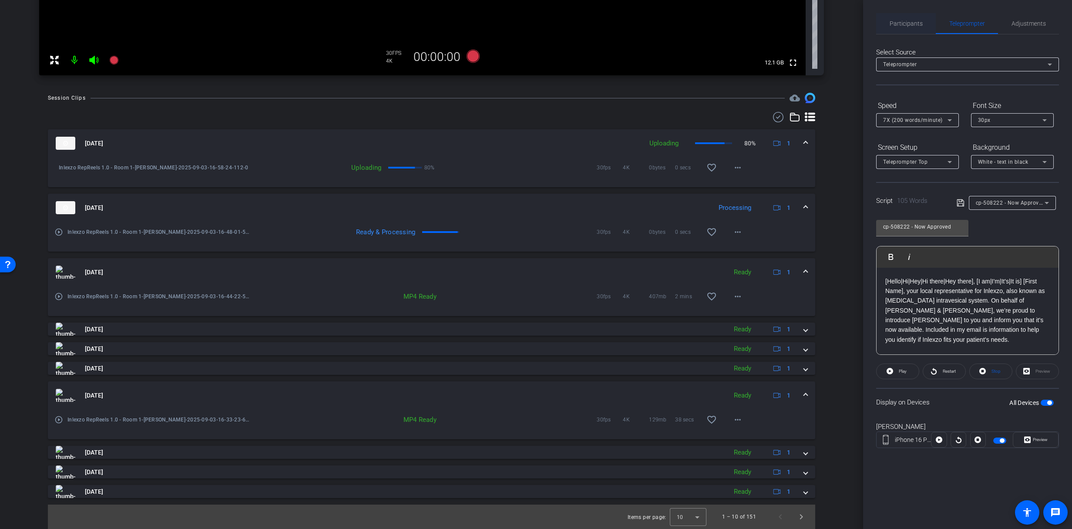
click at [902, 29] on span "Participants" at bounding box center [906, 23] width 33 height 21
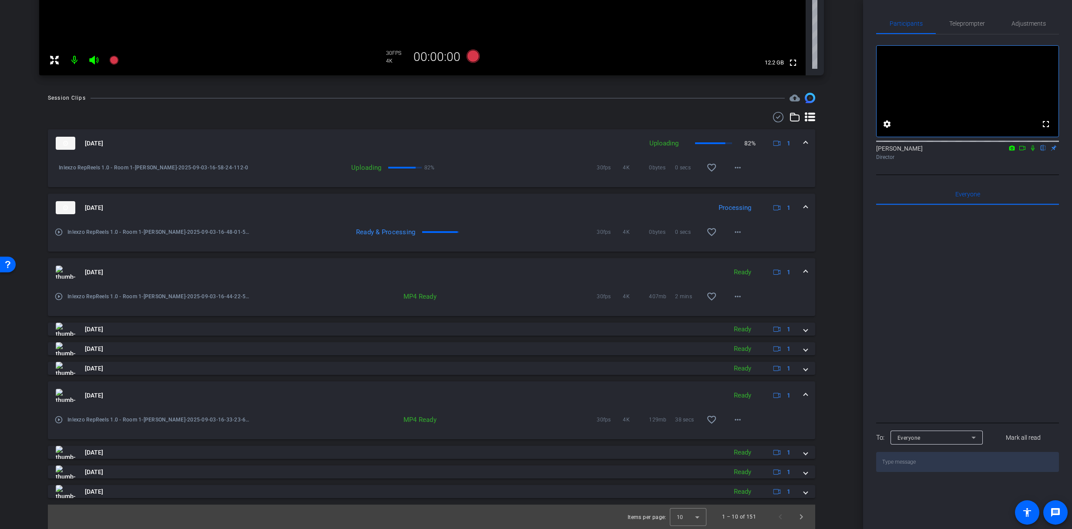
click at [1029, 152] on mat-icon at bounding box center [1033, 148] width 10 height 8
click at [113, 57] on icon at bounding box center [113, 60] width 9 height 9
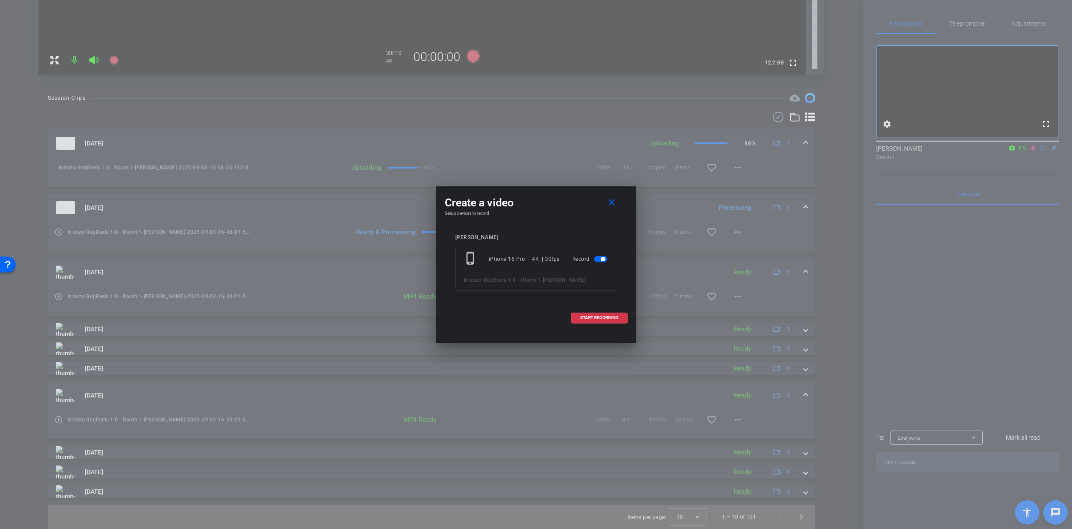
click at [597, 328] on div "Create a video close Setup devices to record amy Ford phone_iphone iPhone 16 Pr…" at bounding box center [536, 259] width 200 height 146
click at [597, 321] on span at bounding box center [600, 317] width 56 height 21
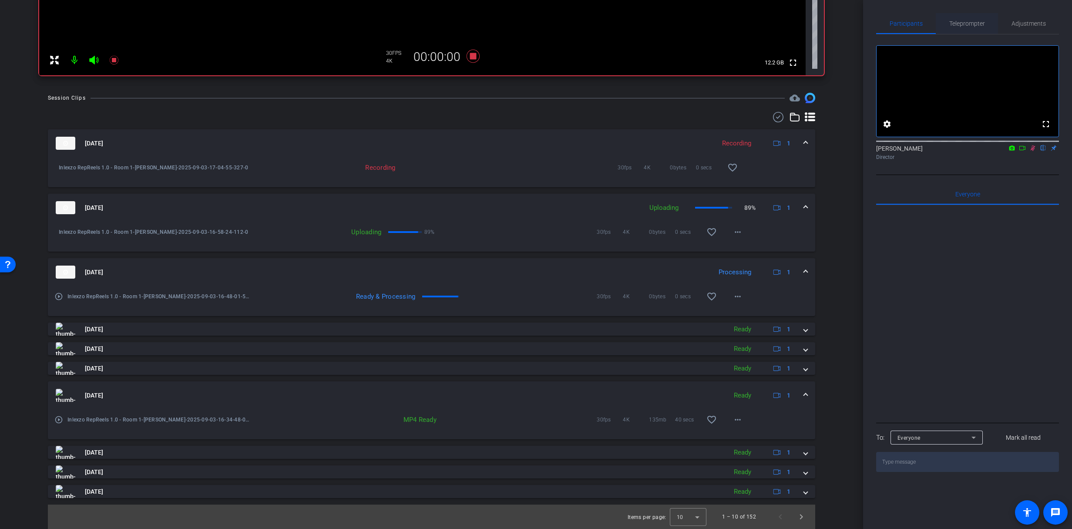
click at [962, 28] on span "Teleprompter" at bounding box center [967, 23] width 36 height 21
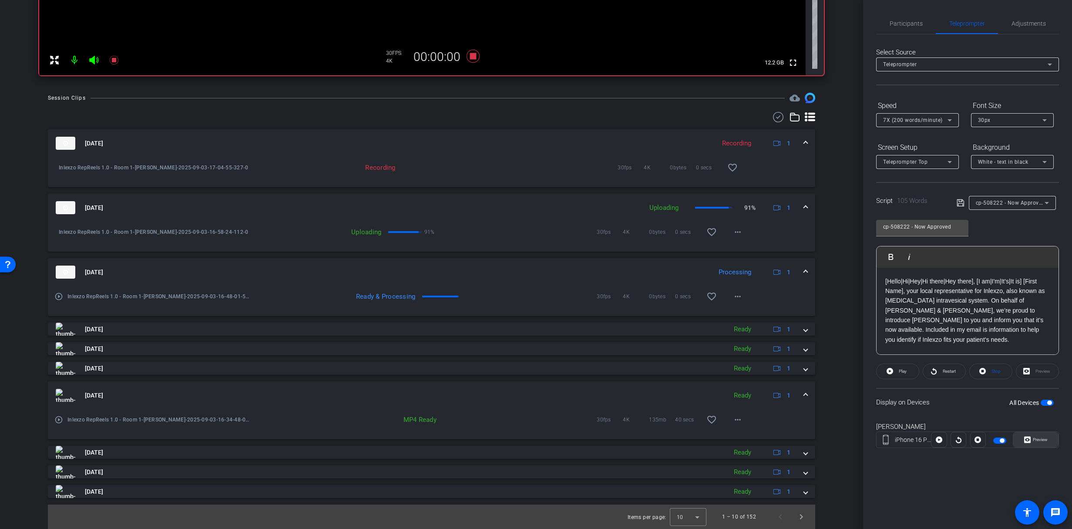
click at [1032, 440] on span "Preview" at bounding box center [1039, 440] width 17 height 12
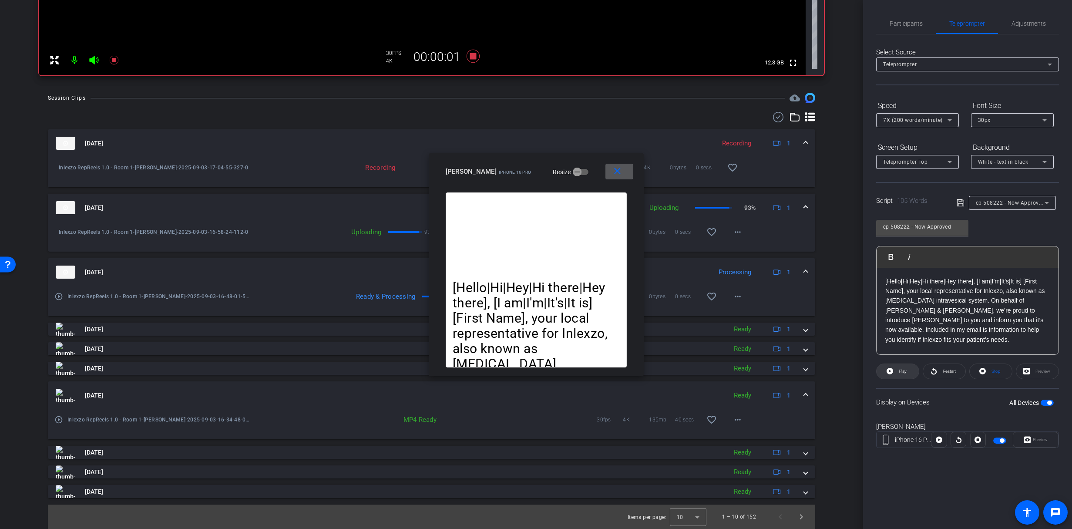
click at [894, 375] on span at bounding box center [898, 371] width 42 height 21
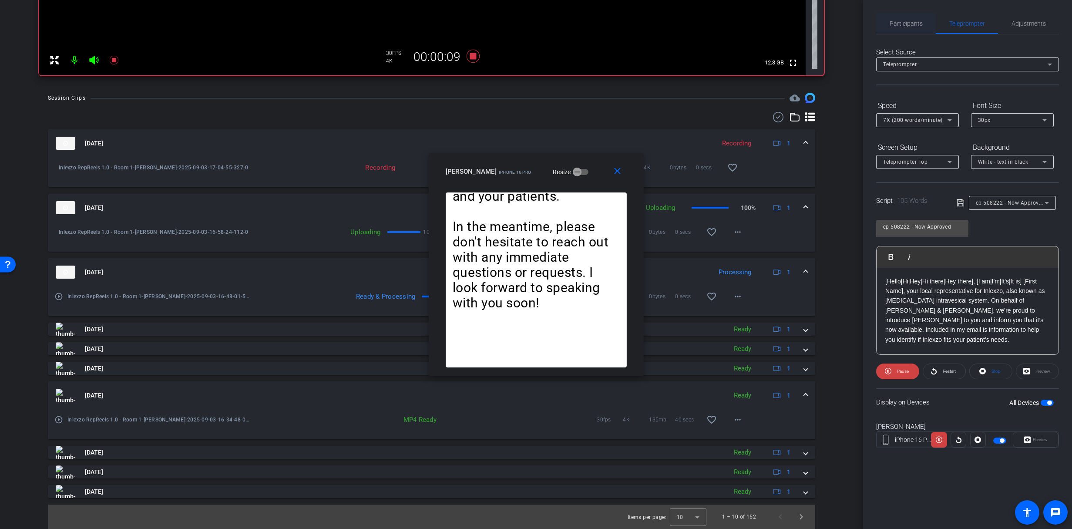
click at [885, 30] on div "Participants" at bounding box center [906, 23] width 60 height 21
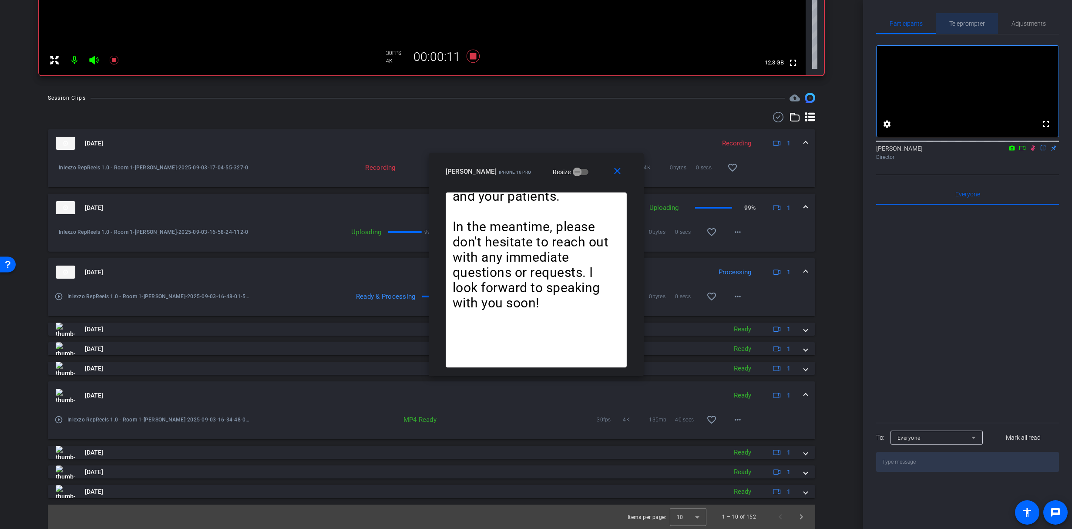
click at [982, 30] on span "Teleprompter" at bounding box center [967, 23] width 36 height 21
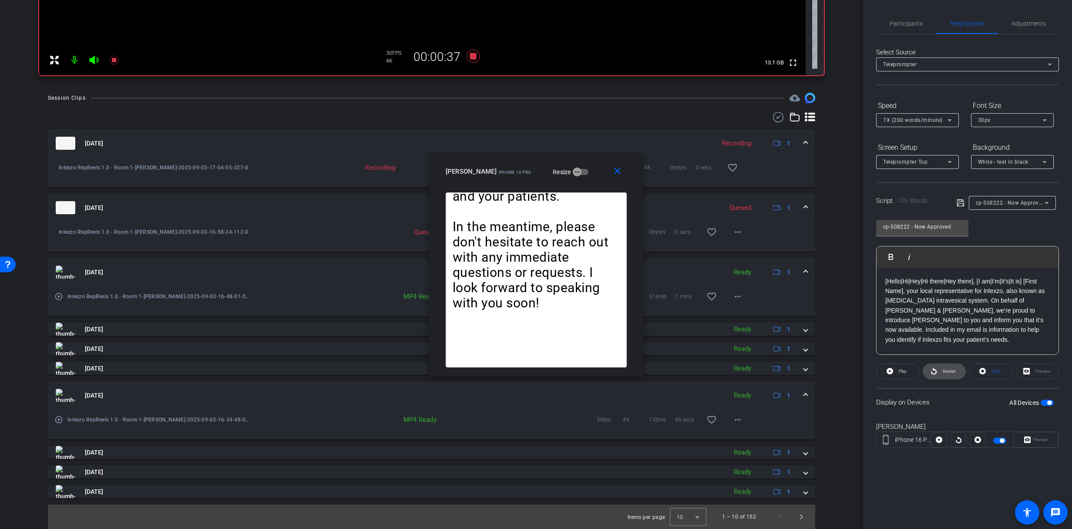
click at [939, 377] on span at bounding box center [944, 371] width 42 height 21
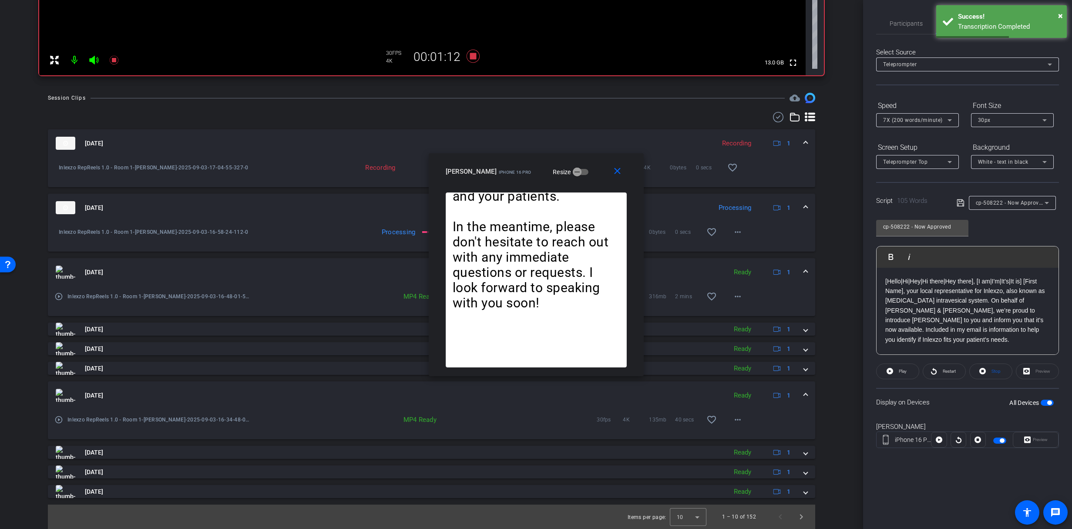
click at [878, 9] on div "Participants Teleprompter Adjustments settings James Monte flip Director Everyo…" at bounding box center [967, 264] width 209 height 529
click at [953, 33] on div "× Success! Transcription Completed" at bounding box center [1001, 21] width 131 height 33
click at [961, 29] on span "Teleprompter" at bounding box center [967, 23] width 36 height 21
click at [900, 24] on span "Participants" at bounding box center [906, 23] width 33 height 6
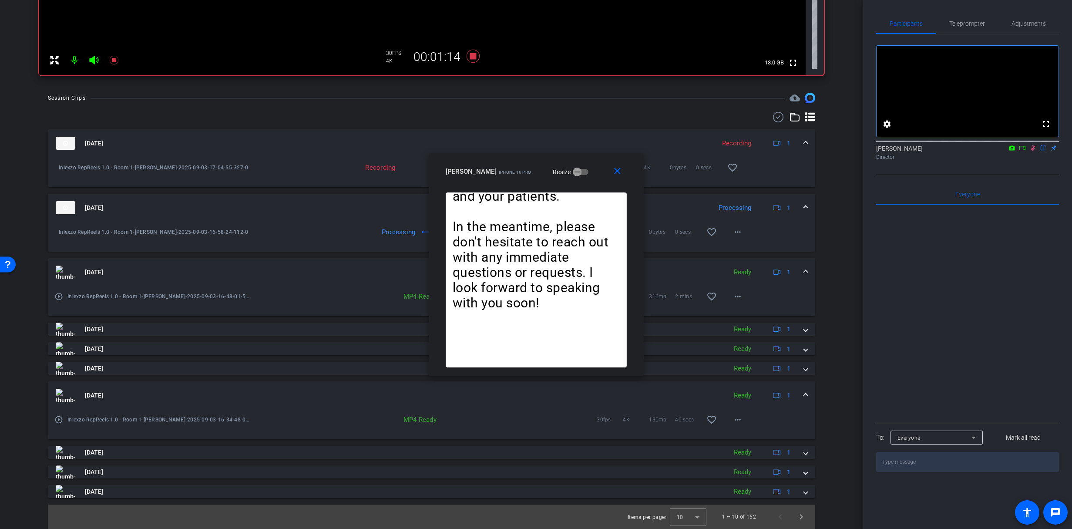
click at [1035, 151] on icon at bounding box center [1032, 148] width 7 height 6
click at [970, 22] on span "Teleprompter" at bounding box center [967, 23] width 36 height 6
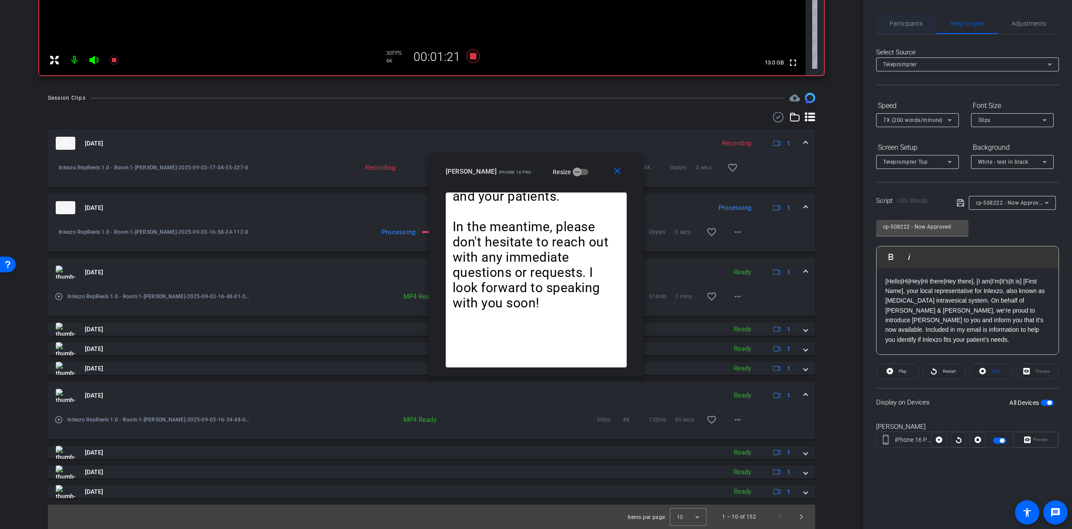
drag, startPoint x: 891, startPoint y: 11, endPoint x: 903, endPoint y: 19, distance: 14.1
click at [891, 11] on div "Participants Teleprompter Adjustments settings James Monte flip Director Everyo…" at bounding box center [967, 264] width 209 height 529
drag, startPoint x: 903, startPoint y: 20, endPoint x: 917, endPoint y: 26, distance: 15.4
click at [903, 20] on span "Participants" at bounding box center [906, 23] width 33 height 6
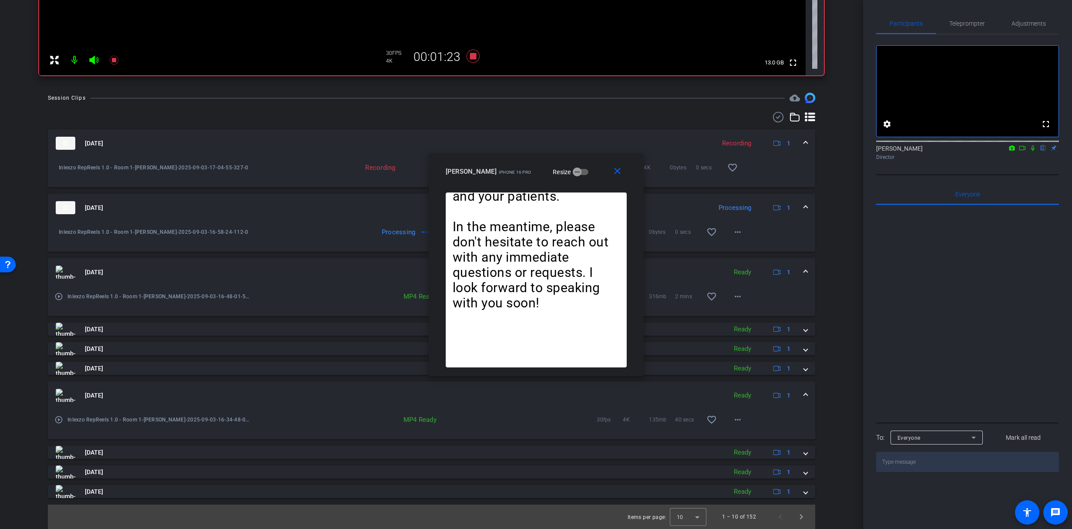
drag, startPoint x: 1033, startPoint y: 159, endPoint x: 1017, endPoint y: 101, distance: 60.4
click at [1033, 151] on icon at bounding box center [1032, 148] width 7 height 6
click at [969, 25] on span "Teleprompter" at bounding box center [967, 23] width 36 height 6
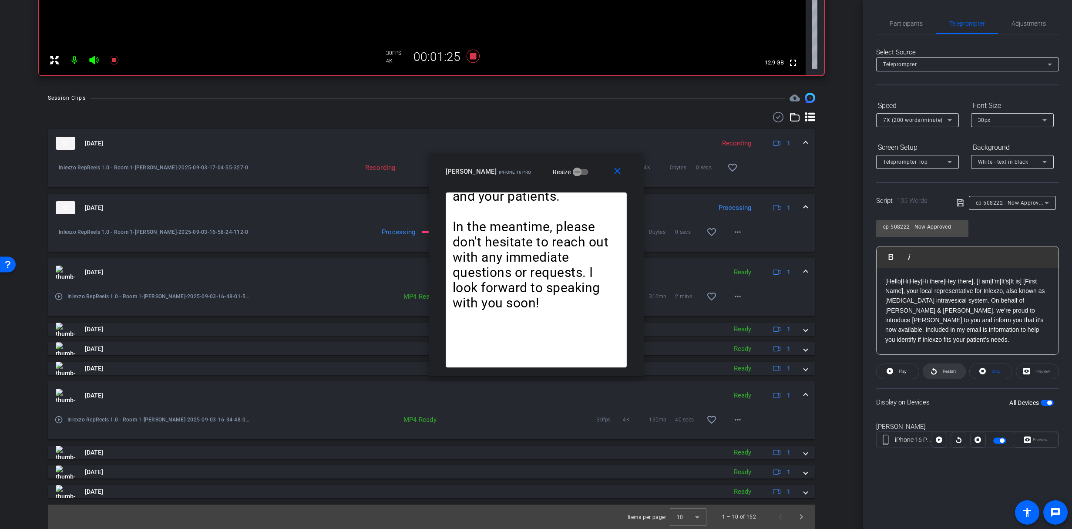
click at [939, 366] on span at bounding box center [944, 371] width 42 height 21
click at [949, 369] on span "Restart" at bounding box center [949, 371] width 13 height 5
click at [896, 377] on span at bounding box center [897, 371] width 43 height 21
click at [949, 373] on span "Restart" at bounding box center [949, 371] width 13 height 5
click at [905, 369] on span "Pause" at bounding box center [903, 371] width 12 height 5
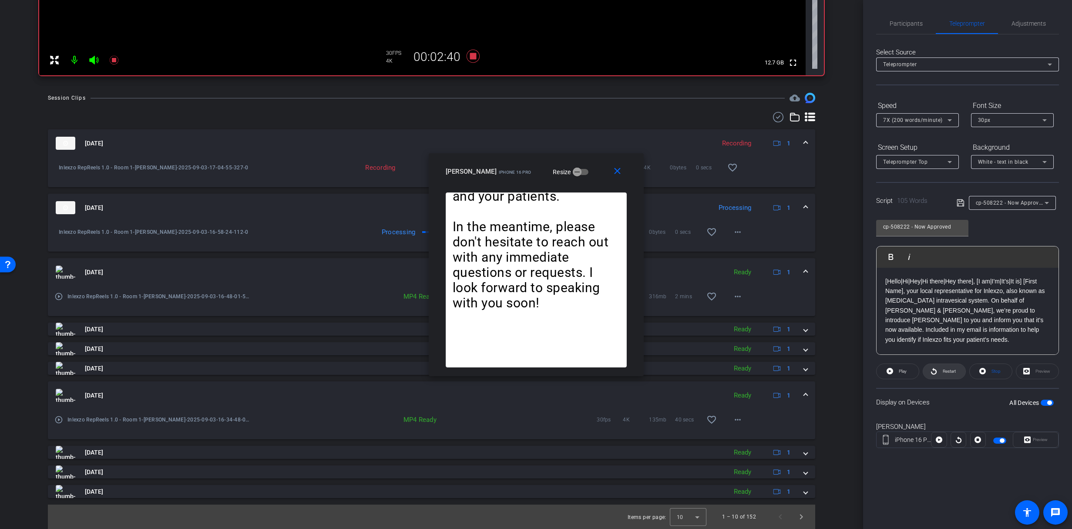
click at [939, 374] on span at bounding box center [944, 371] width 42 height 21
click at [886, 373] on icon at bounding box center [888, 371] width 7 height 7
click at [902, 27] on span "Participants" at bounding box center [906, 23] width 33 height 21
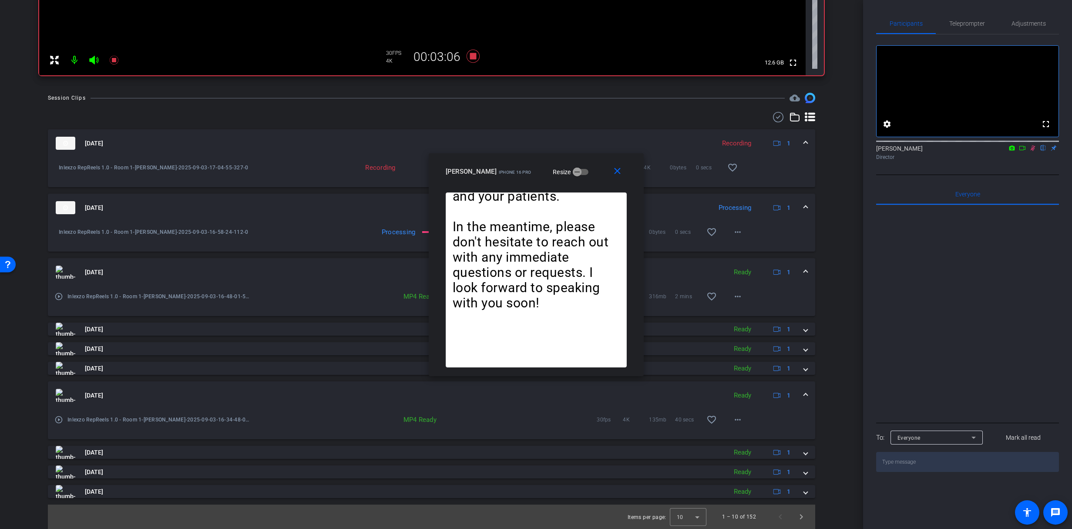
click at [1031, 151] on icon at bounding box center [1032, 148] width 7 height 6
click at [472, 52] on icon at bounding box center [473, 56] width 21 height 16
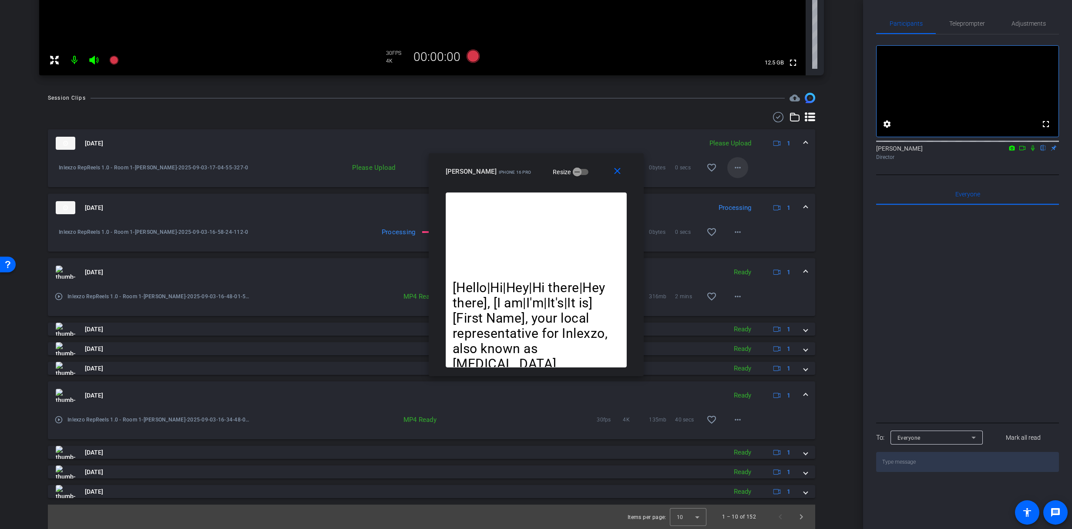
click at [734, 168] on mat-icon "more_horiz" at bounding box center [738, 167] width 10 height 10
click at [746, 188] on span "Upload" at bounding box center [747, 186] width 35 height 10
click at [966, 22] on span "Teleprompter" at bounding box center [967, 23] width 36 height 6
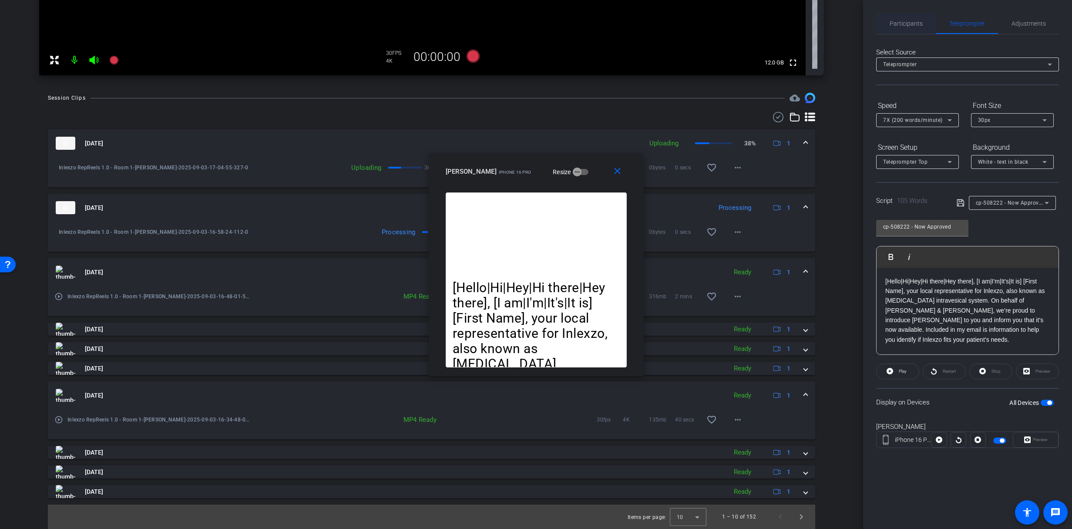
click at [910, 34] on div "Select Source Teleprompter Speed 7X (200 words/minute) Font Size 30px Screen Se…" at bounding box center [967, 248] width 183 height 428
click at [909, 27] on span "Participants" at bounding box center [906, 23] width 33 height 6
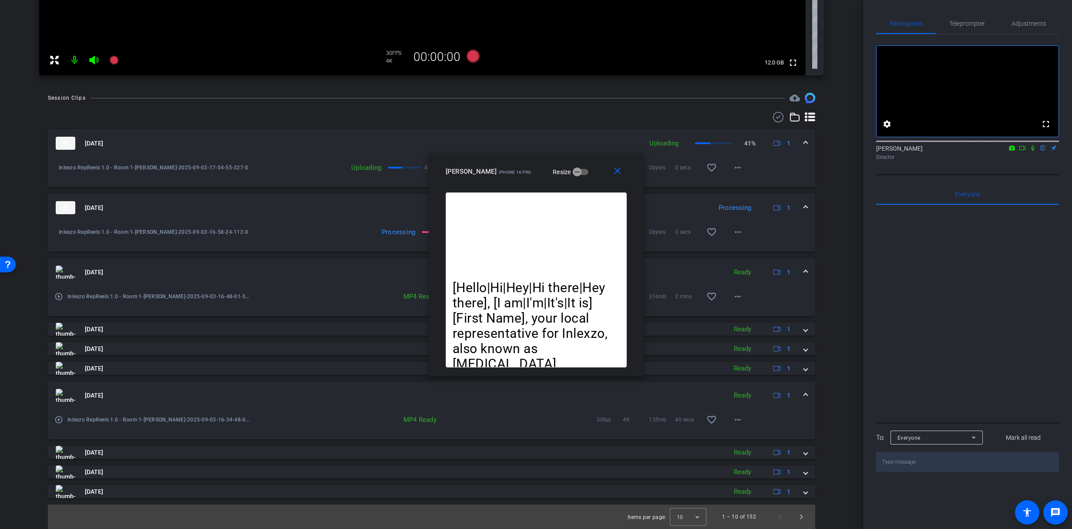
click at [1035, 151] on icon at bounding box center [1032, 148] width 7 height 6
click at [980, 26] on span "Teleprompter" at bounding box center [967, 23] width 36 height 6
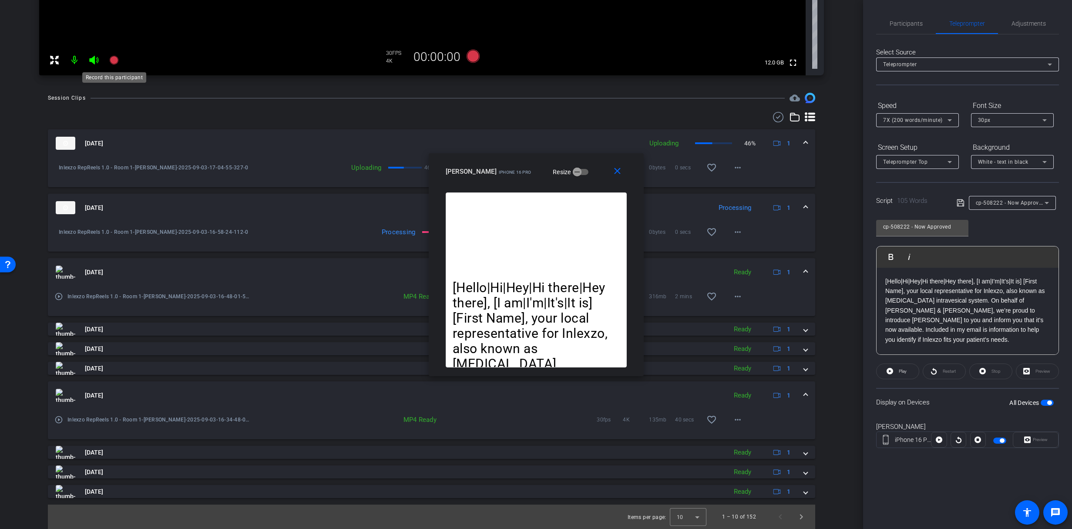
click at [110, 56] on icon at bounding box center [114, 60] width 10 height 10
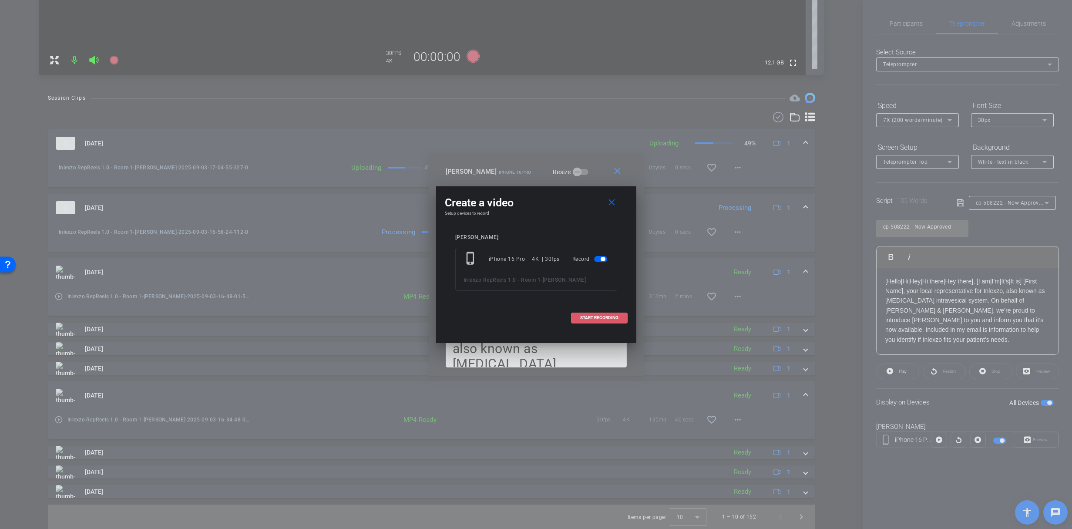
click at [591, 310] on span at bounding box center [600, 317] width 56 height 21
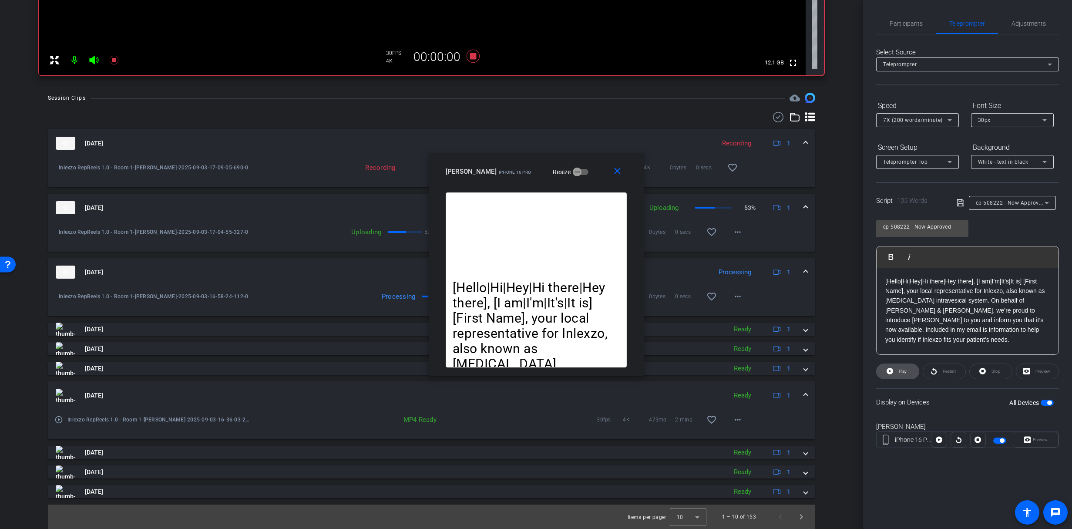
click at [898, 375] on span "Play" at bounding box center [902, 371] width 10 height 12
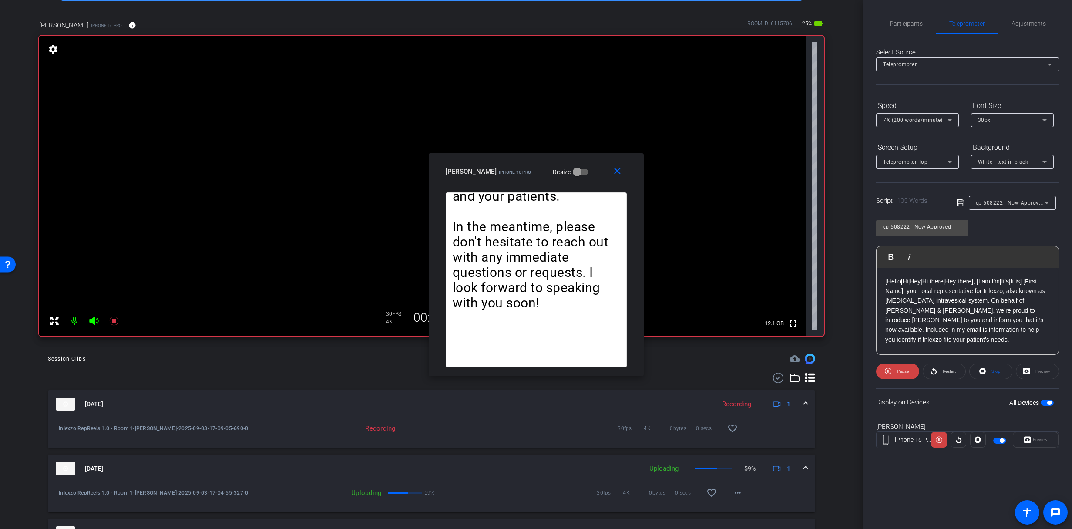
scroll to position [57, 0]
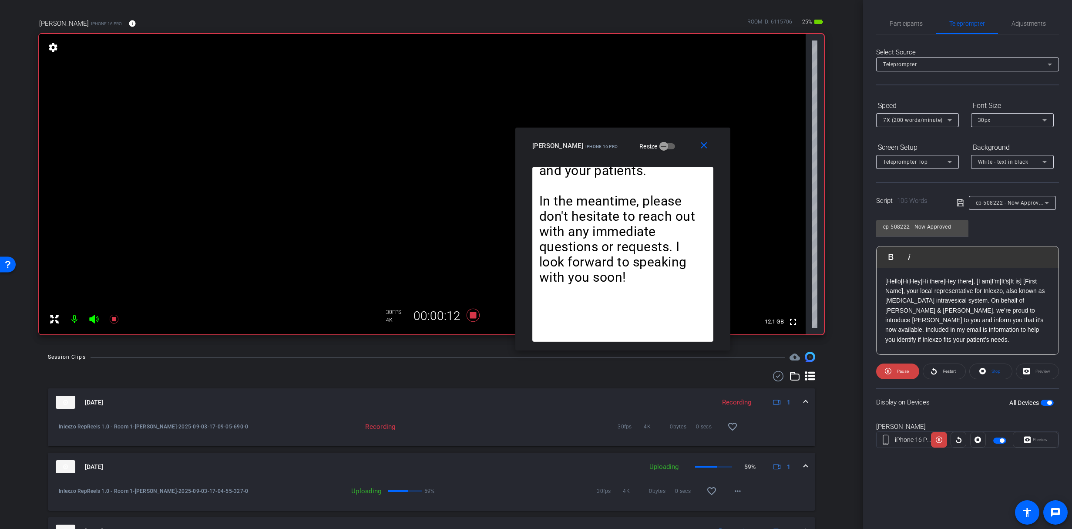
drag, startPoint x: 579, startPoint y: 172, endPoint x: 666, endPoint y: 147, distance: 90.4
click at [666, 147] on div "[PERSON_NAME] iPhone 16 Pro Resize" at bounding box center [626, 146] width 188 height 16
click at [943, 372] on span "Restart" at bounding box center [949, 371] width 13 height 5
click at [918, 23] on span "Participants" at bounding box center [906, 23] width 33 height 6
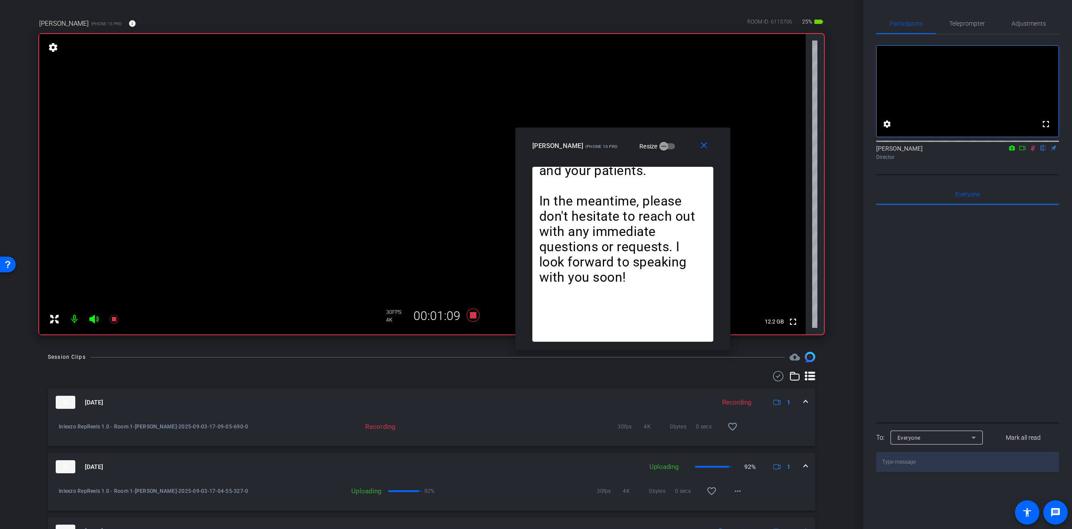
click at [1033, 151] on icon at bounding box center [1032, 148] width 7 height 6
click at [968, 22] on span "Teleprompter" at bounding box center [967, 23] width 36 height 6
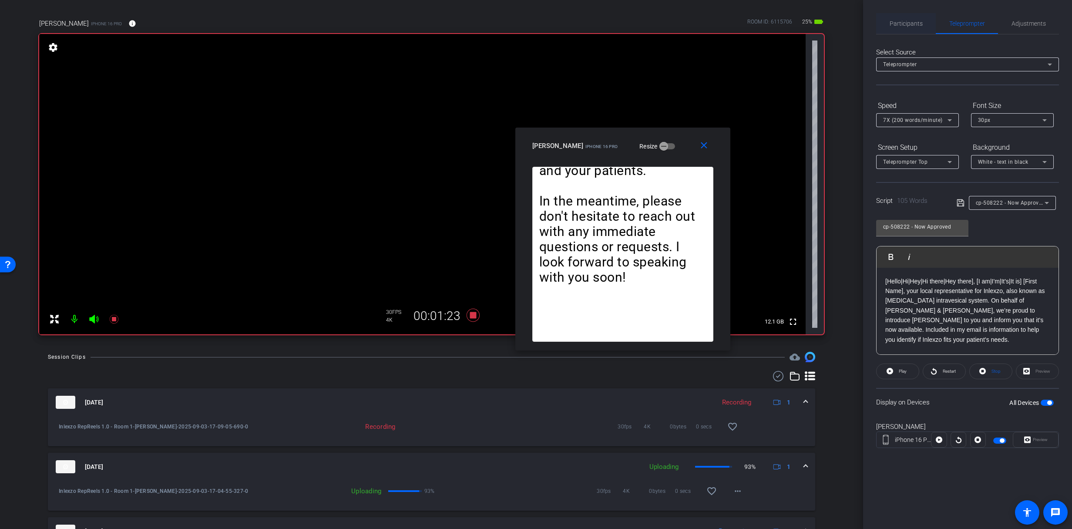
click at [915, 34] on div "Participants Teleprompter Adjustments settings James Monte flip Director Everyo…" at bounding box center [967, 238] width 183 height 450
click at [916, 27] on span "Participants" at bounding box center [906, 23] width 33 height 21
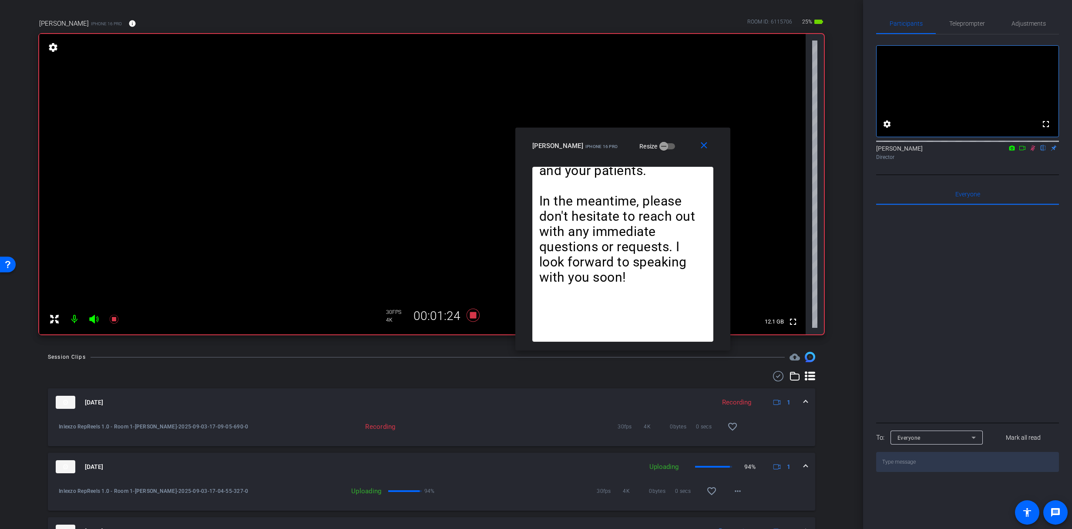
click at [1034, 151] on icon at bounding box center [1032, 148] width 7 height 6
click at [969, 13] on span "Teleprompter" at bounding box center [967, 23] width 36 height 21
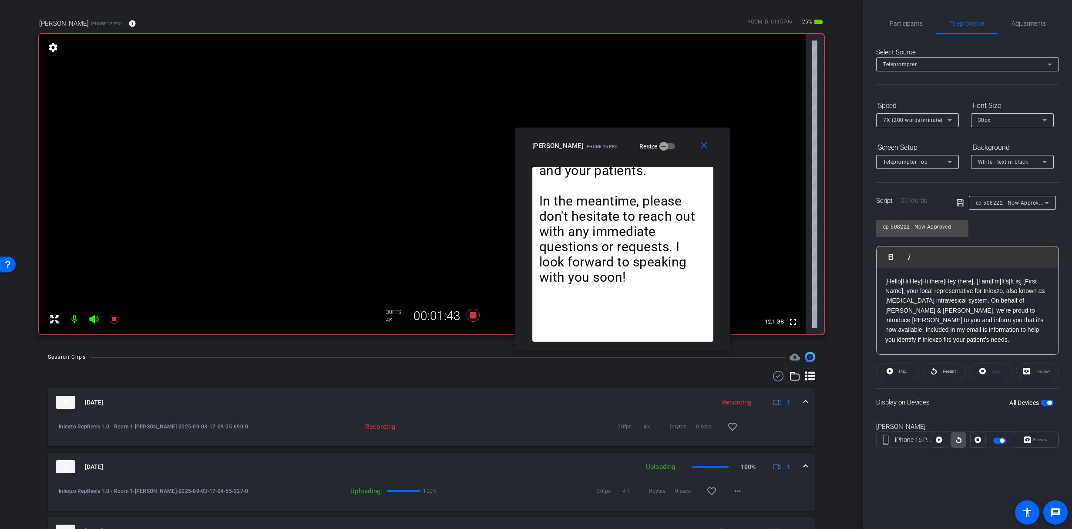
click at [959, 441] on icon at bounding box center [958, 439] width 7 height 13
click at [947, 372] on span "Restart" at bounding box center [949, 371] width 13 height 5
click at [908, 24] on span "Participants" at bounding box center [906, 23] width 33 height 6
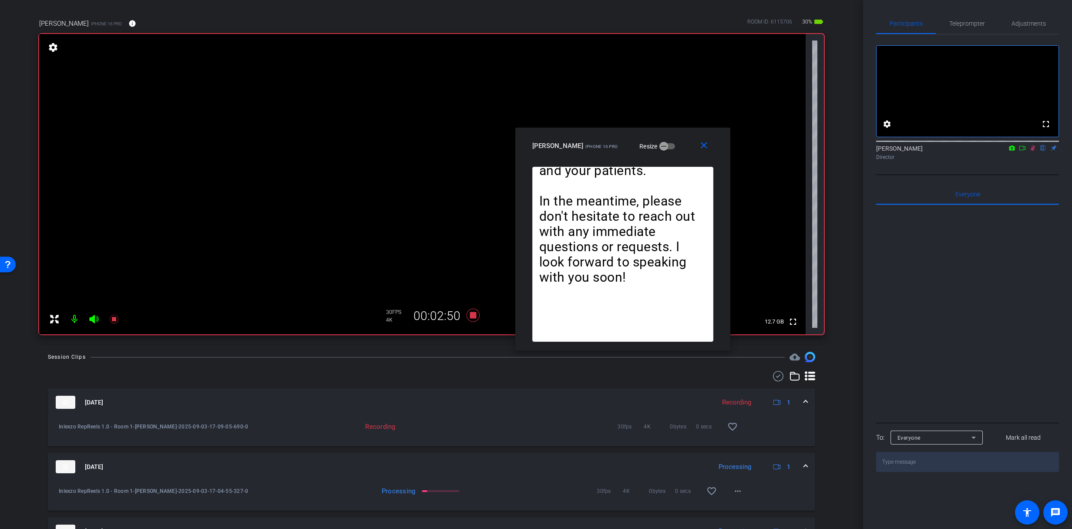
click at [1032, 151] on icon at bounding box center [1032, 148] width 7 height 6
click at [958, 23] on span "Teleprompter" at bounding box center [967, 23] width 36 height 6
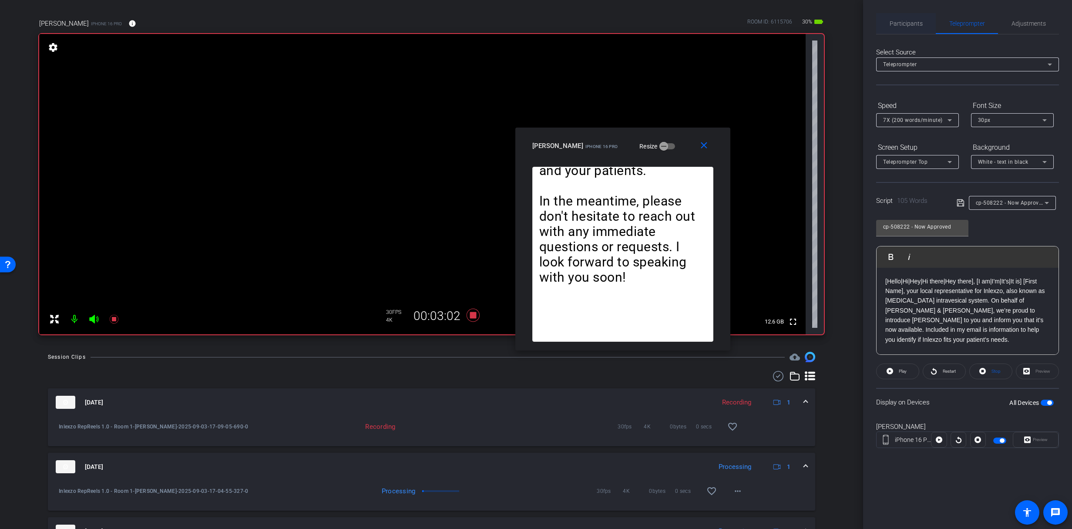
click at [918, 23] on span "Participants" at bounding box center [906, 23] width 33 height 6
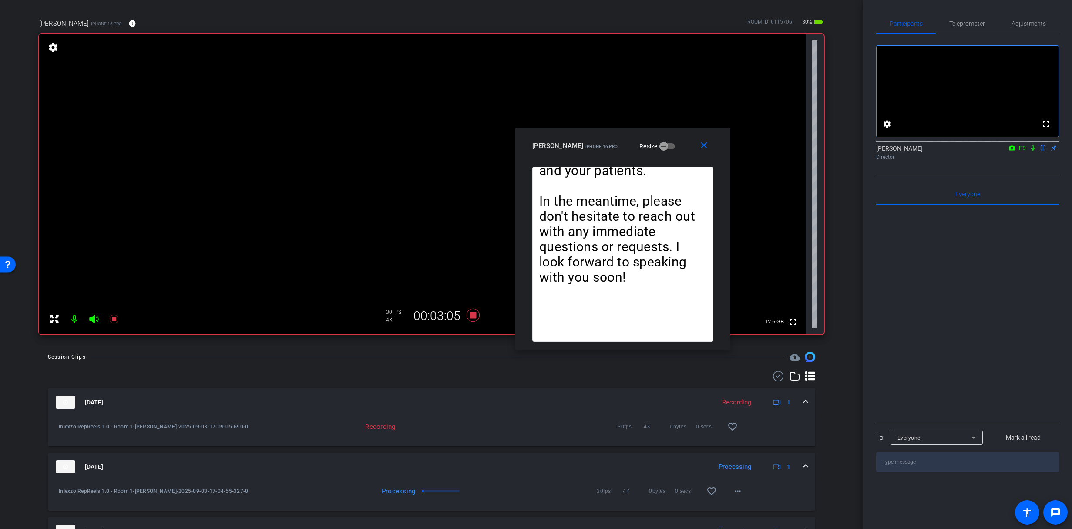
click at [1033, 151] on icon at bounding box center [1032, 148] width 7 height 6
click at [975, 21] on span "Teleprompter" at bounding box center [967, 23] width 36 height 6
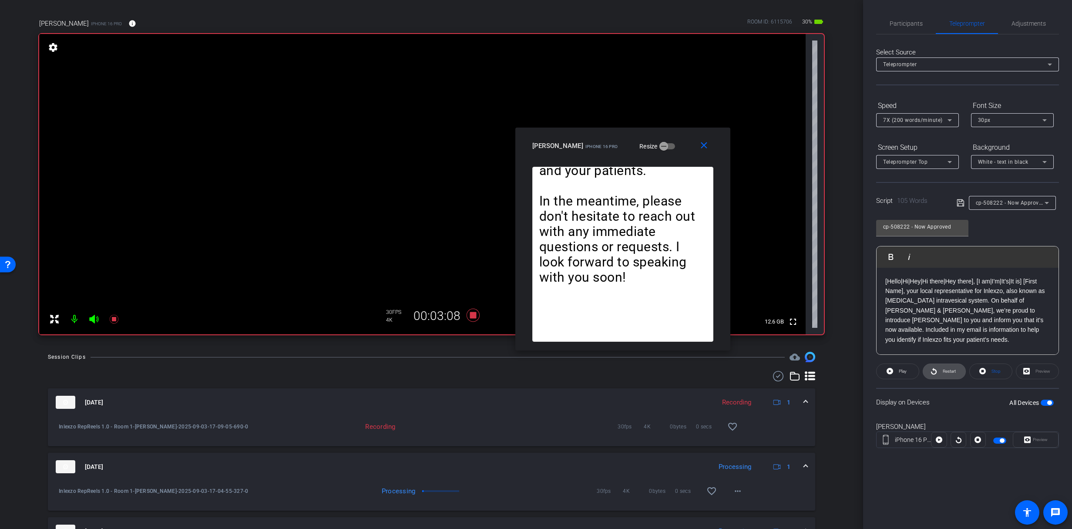
click at [942, 377] on span at bounding box center [944, 371] width 42 height 21
click at [937, 372] on span at bounding box center [944, 371] width 42 height 21
click at [473, 313] on icon at bounding box center [472, 315] width 13 height 13
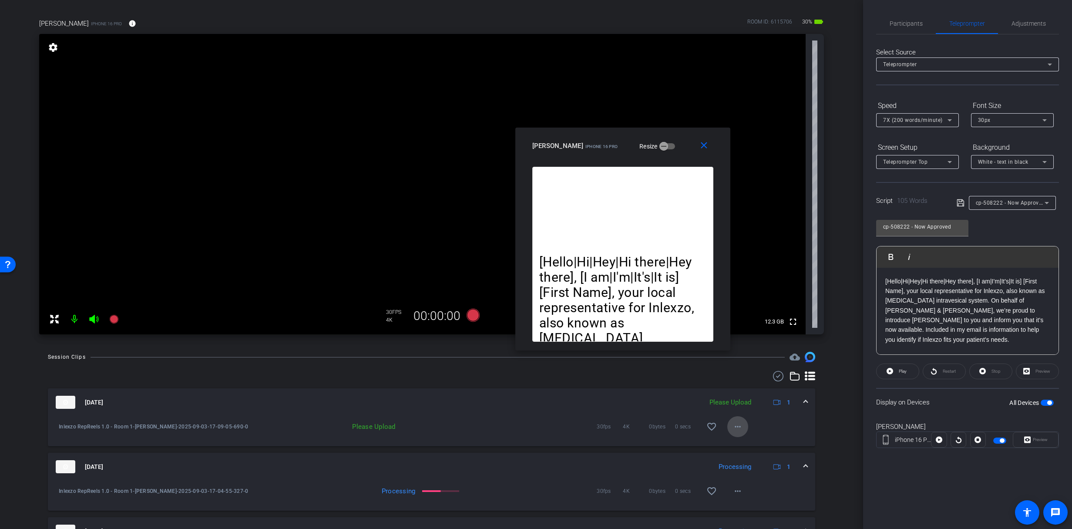
click at [743, 429] on span at bounding box center [737, 426] width 21 height 21
click at [797, 428] on div at bounding box center [536, 264] width 1072 height 529
click at [733, 433] on span at bounding box center [737, 426] width 21 height 21
click at [741, 447] on span "Upload" at bounding box center [747, 445] width 35 height 10
click at [898, 24] on span "Participants" at bounding box center [906, 23] width 33 height 6
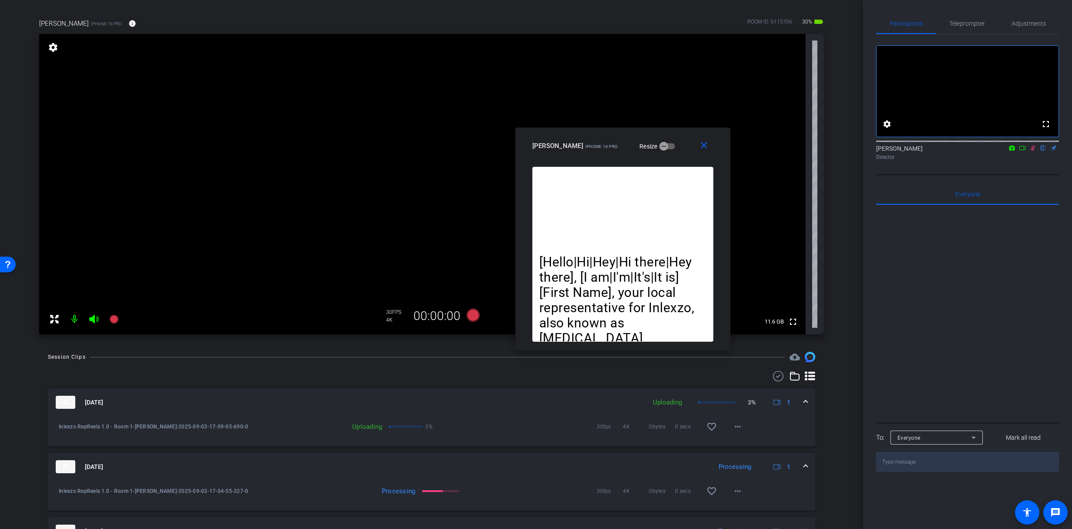
click at [1034, 151] on icon at bounding box center [1032, 148] width 7 height 6
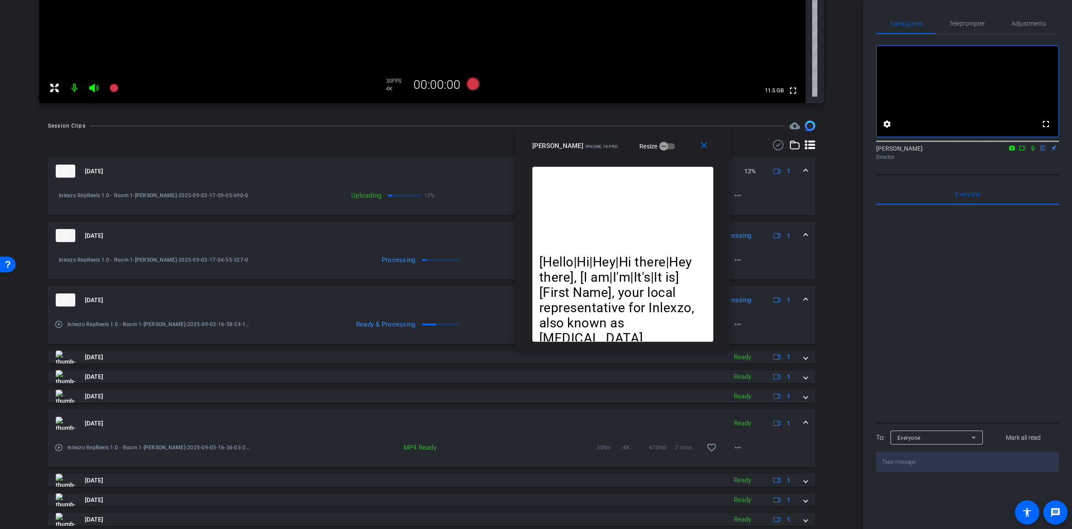
scroll to position [241, 0]
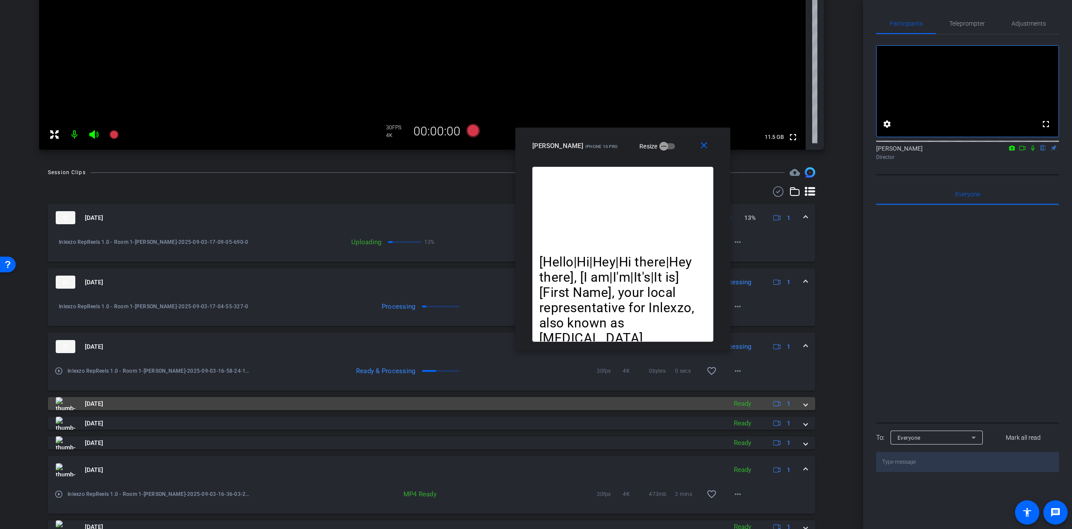
click at [671, 406] on mat-panel-title "[DATE]" at bounding box center [389, 403] width 667 height 13
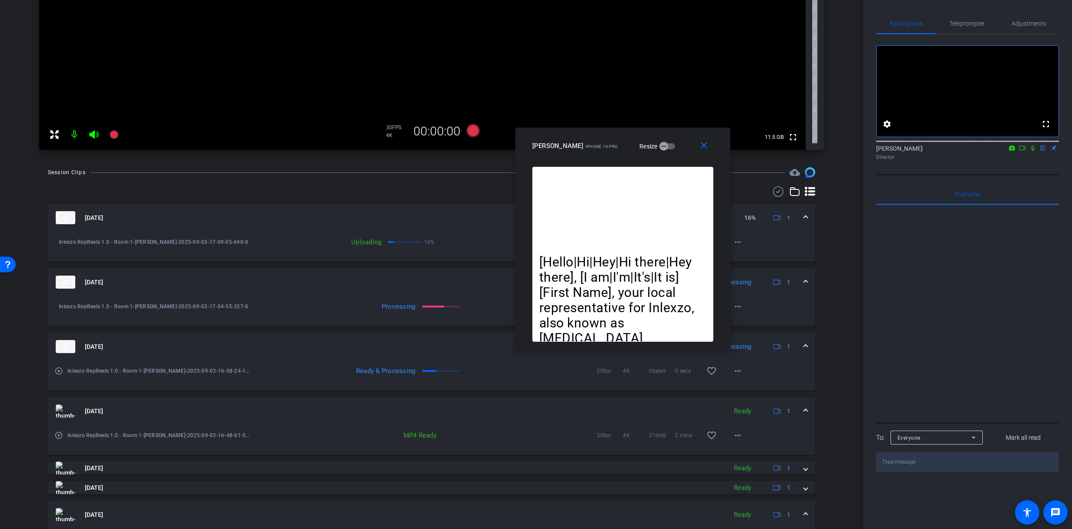
click at [669, 417] on mat-expansion-panel-header "Sep 3, 2025 Ready 1" at bounding box center [431, 411] width 767 height 28
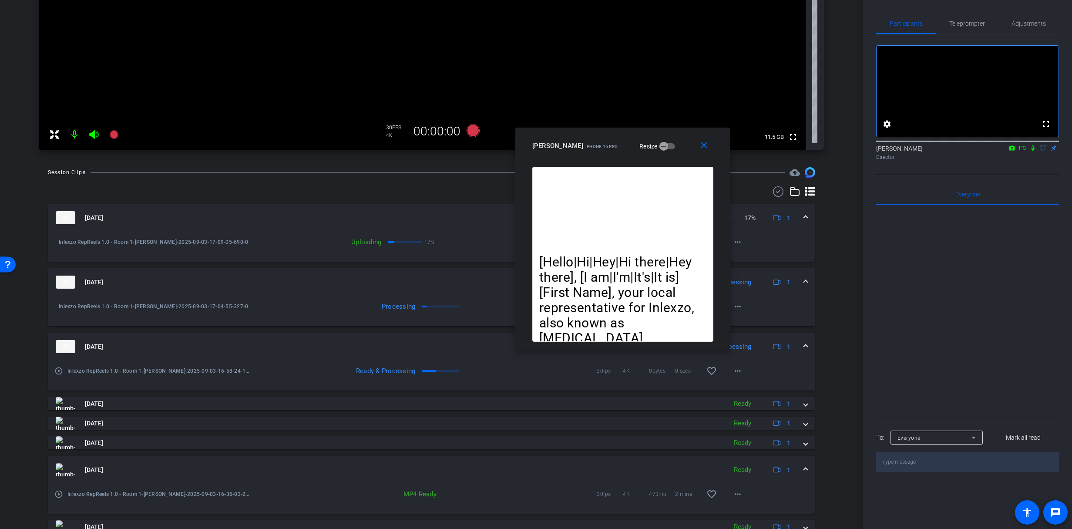
click at [684, 357] on mat-expansion-panel-header "[DATE] Processing 1" at bounding box center [431, 347] width 767 height 28
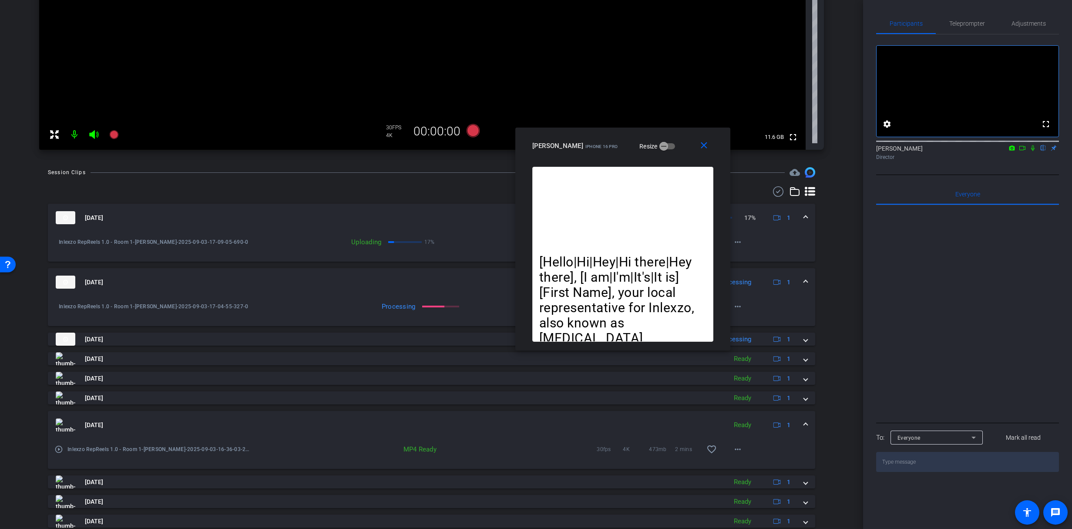
click at [471, 347] on div "Sep 3, 2025 Uploading 17% 1 Inlexzo RepReels 1.0 - Room 1-amy Ford-2025-09-03-1…" at bounding box center [431, 366] width 767 height 324
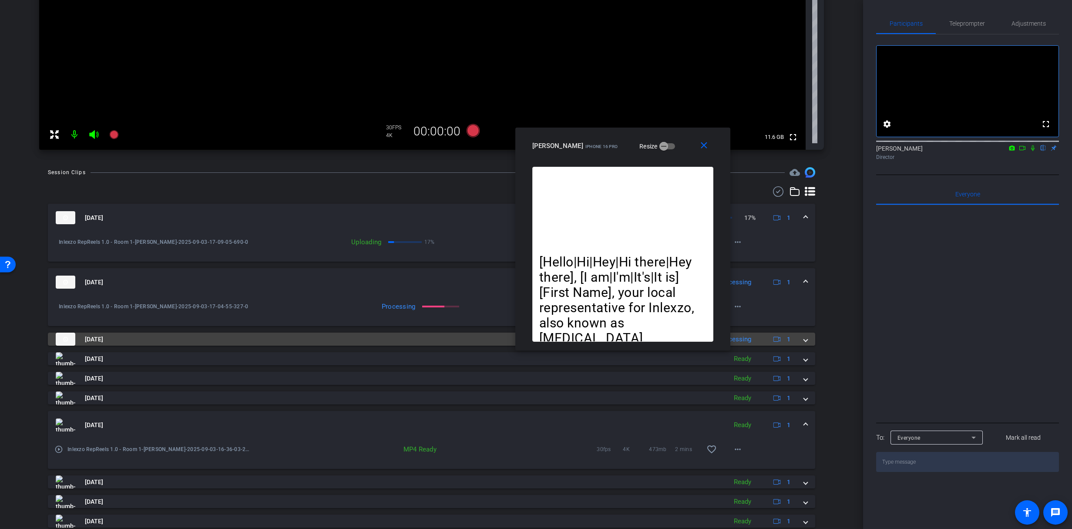
click at [478, 343] on mat-panel-title "[DATE]" at bounding box center [382, 339] width 652 height 13
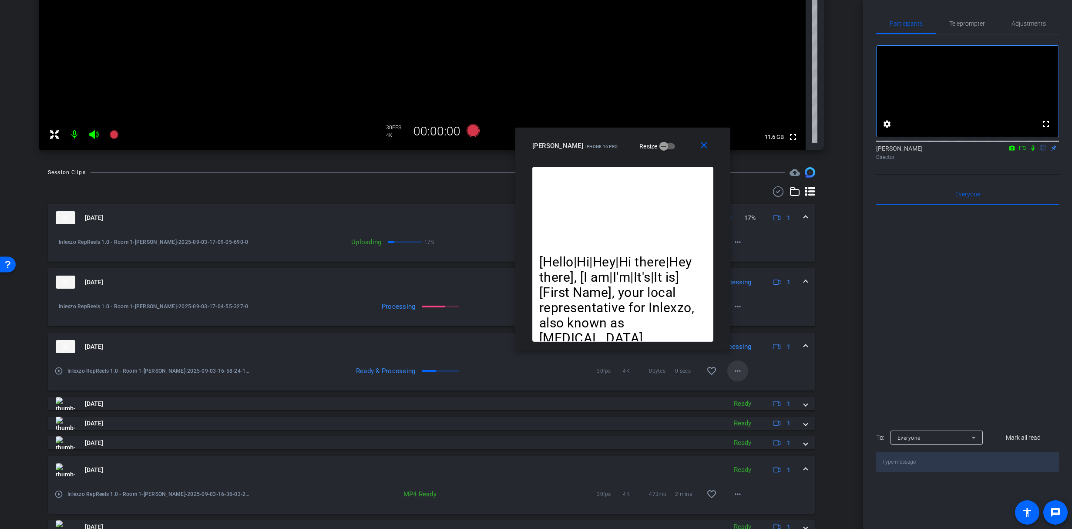
click at [733, 373] on mat-icon "more_horiz" at bounding box center [738, 371] width 10 height 10
click at [754, 390] on span "Download Original" at bounding box center [756, 389] width 52 height 10
click at [703, 141] on mat-icon "close" at bounding box center [704, 145] width 11 height 11
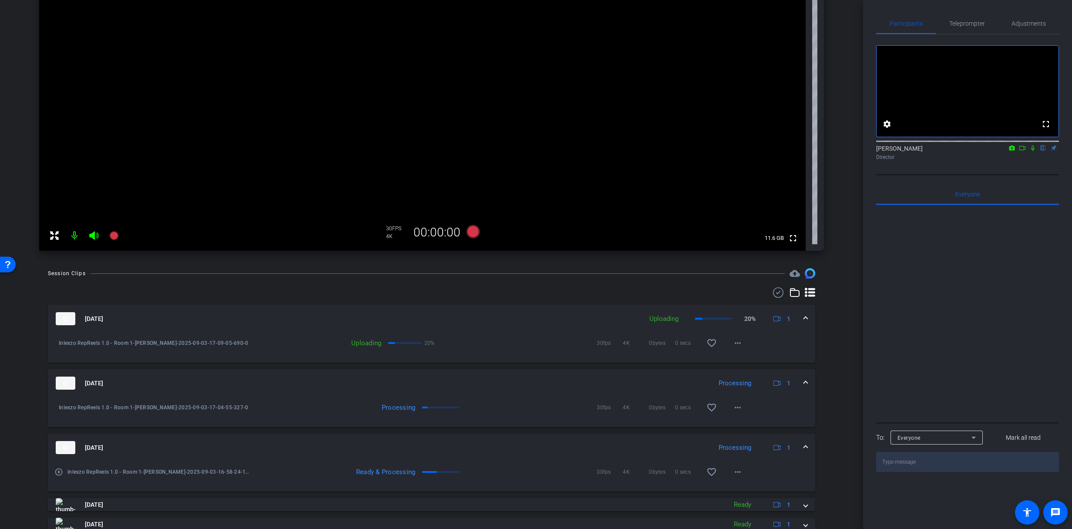
scroll to position [0, 0]
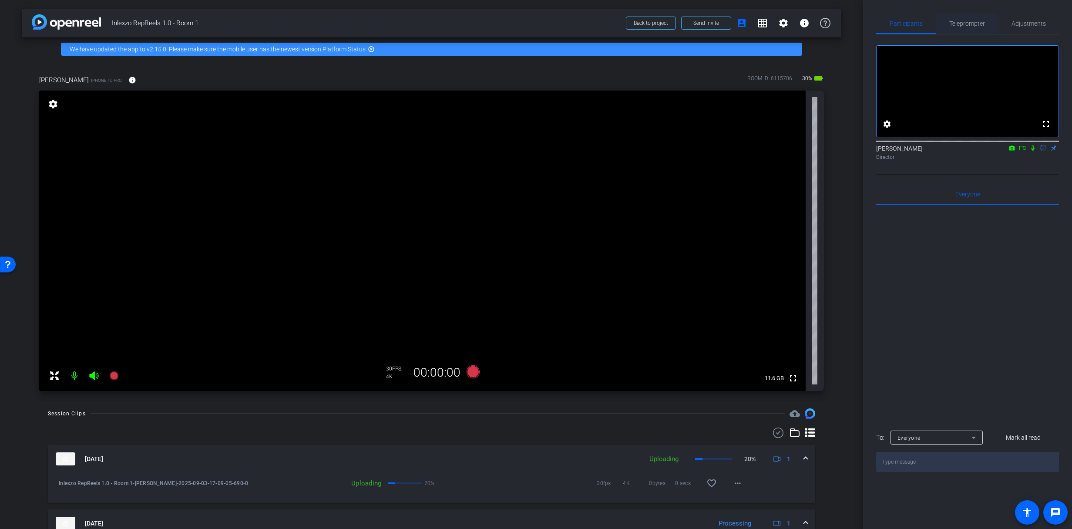
click at [957, 20] on span "Teleprompter" at bounding box center [967, 23] width 36 height 6
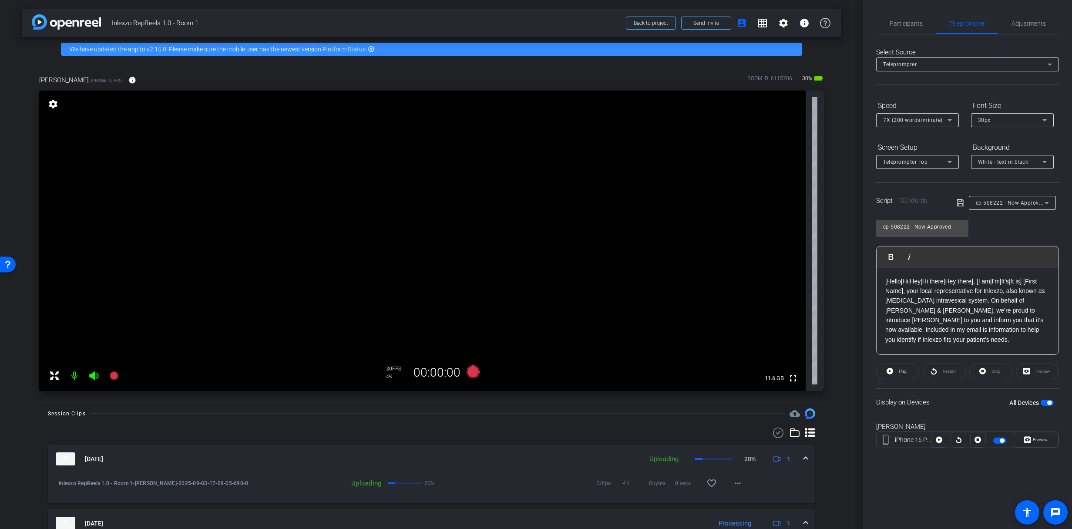
click at [1001, 202] on span "cp-508222 - Now Approved" at bounding box center [1010, 202] width 69 height 7
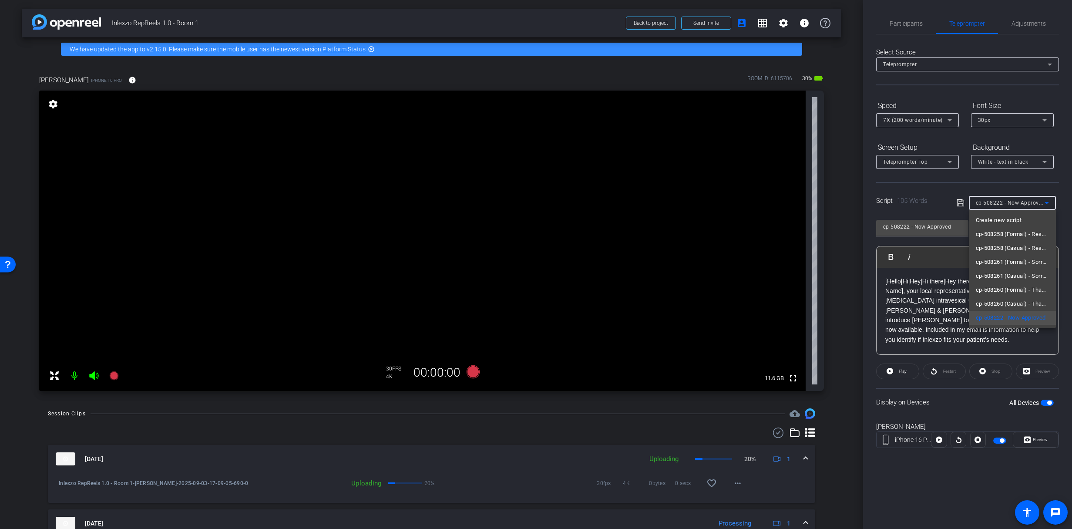
click at [1001, 202] on div at bounding box center [536, 264] width 1072 height 529
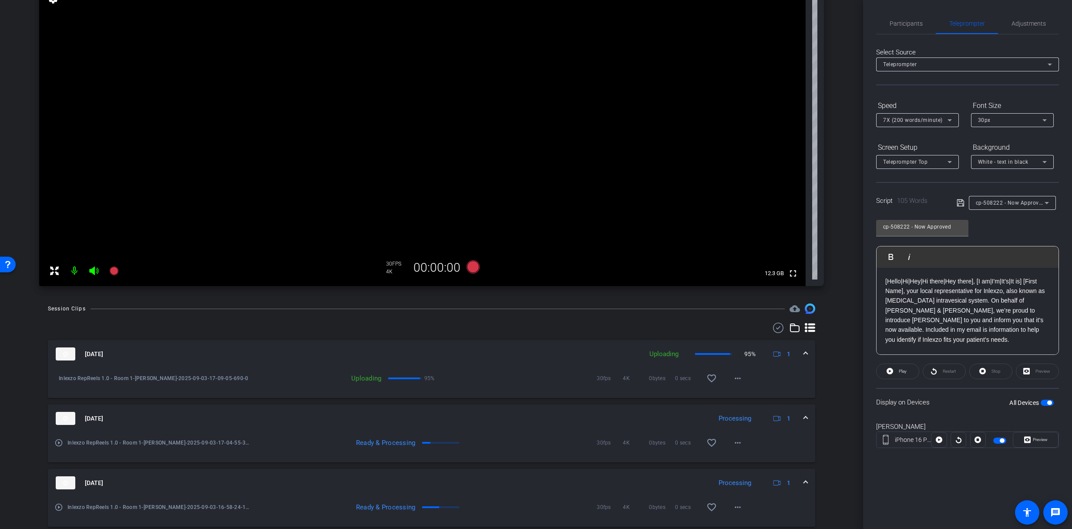
scroll to position [93, 0]
